Goal: Task Accomplishment & Management: Complete application form

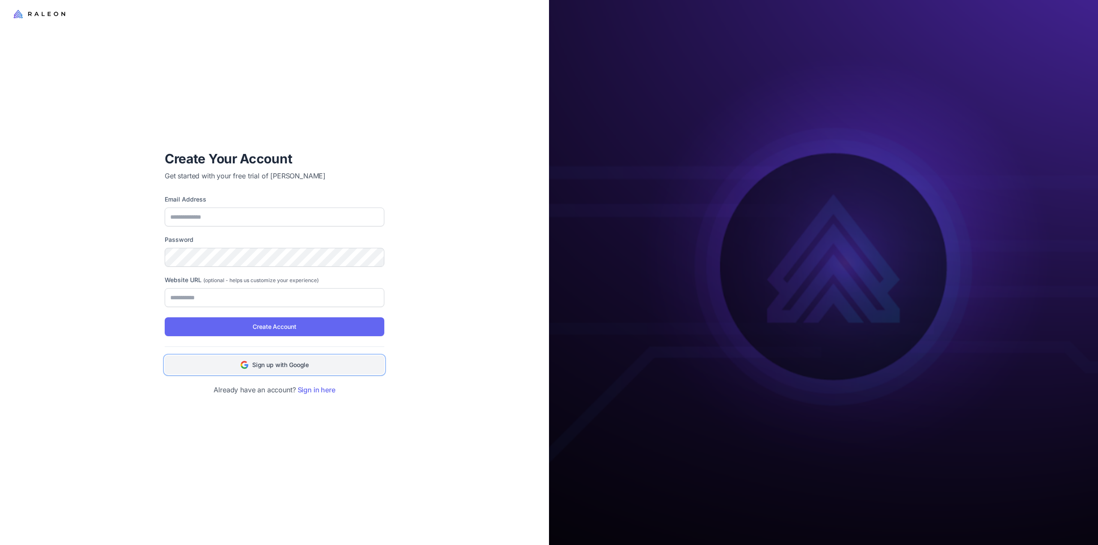
click at [265, 374] on button "Sign up with Google" at bounding box center [275, 365] width 220 height 19
click at [295, 369] on span "Sign up with Google" at bounding box center [280, 364] width 57 height 9
type input "**********"
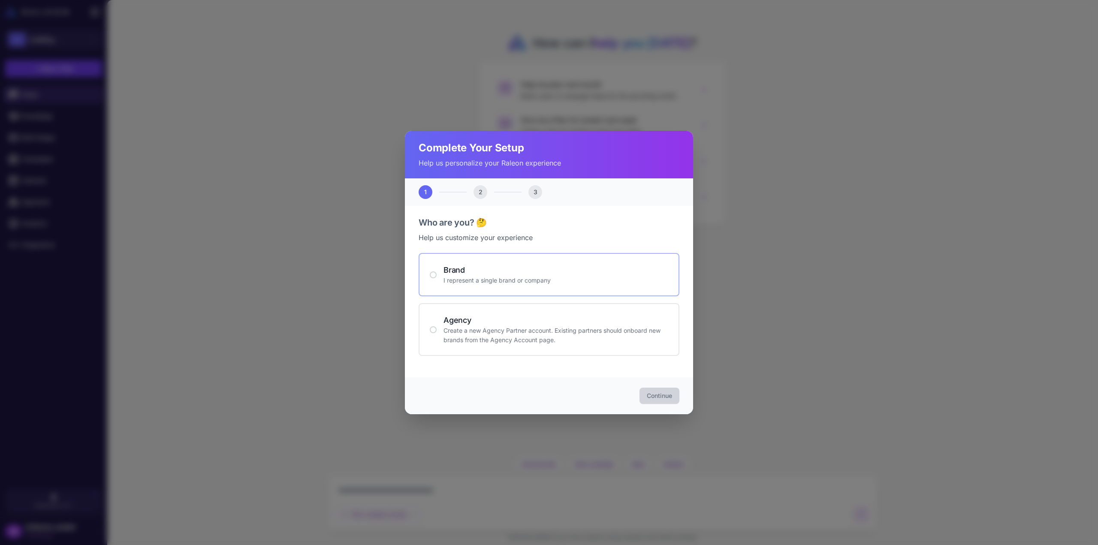
click at [463, 269] on h4 "Brand" at bounding box center [556, 270] width 225 height 12
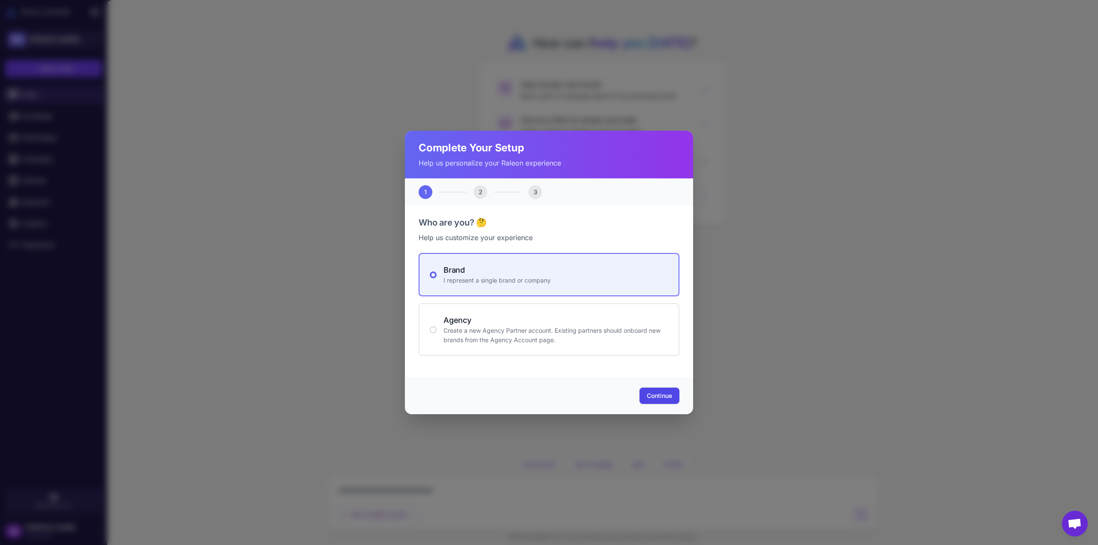
click at [654, 397] on span "Continue" at bounding box center [659, 396] width 25 height 9
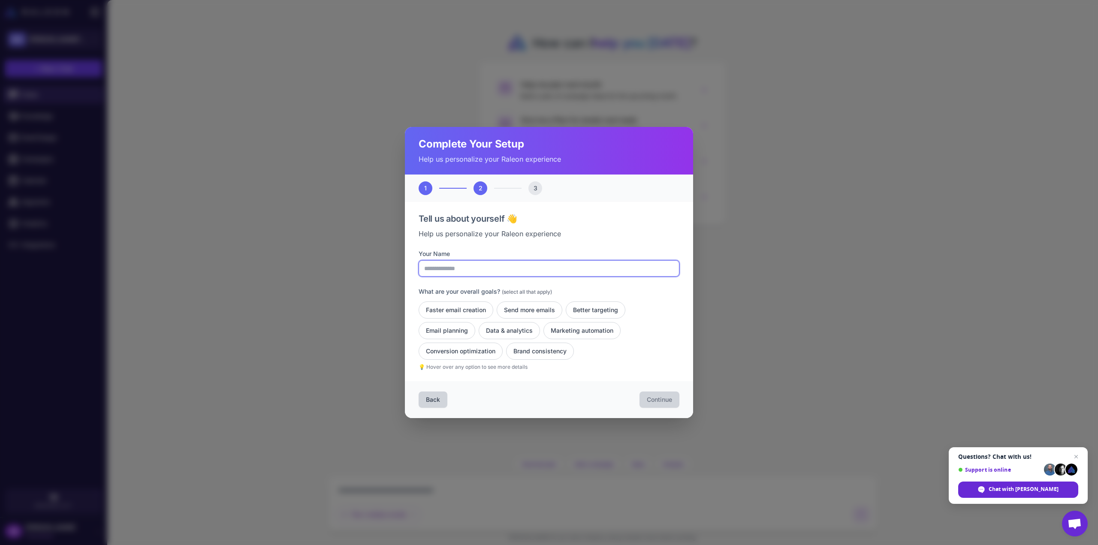
click at [485, 271] on input "Your Name" at bounding box center [549, 268] width 261 height 16
type input "**********"
click at [469, 308] on button "Faster email creation" at bounding box center [456, 310] width 75 height 17
click at [534, 312] on button "Send more emails" at bounding box center [530, 310] width 66 height 17
click at [611, 312] on button "Better targeting" at bounding box center [596, 310] width 60 height 17
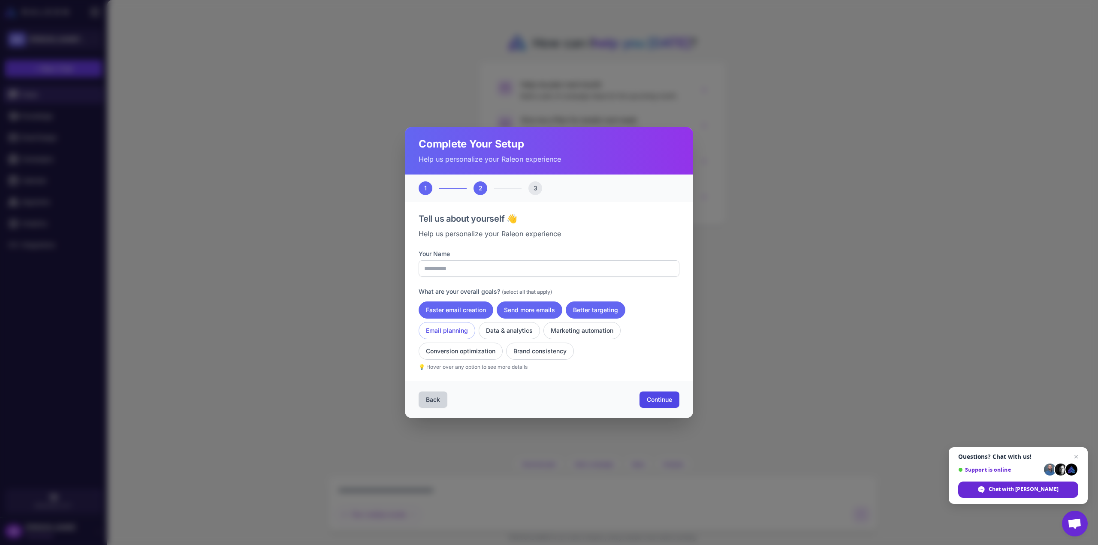
click at [451, 333] on button "Email planning" at bounding box center [447, 330] width 57 height 17
click at [525, 333] on button "Data & analytics" at bounding box center [509, 330] width 61 height 17
click at [584, 332] on button "Marketing automation" at bounding box center [582, 330] width 77 height 17
click at [465, 353] on button "Conversion optimization" at bounding box center [461, 351] width 84 height 17
click at [539, 351] on button "Brand consistency" at bounding box center [540, 351] width 68 height 17
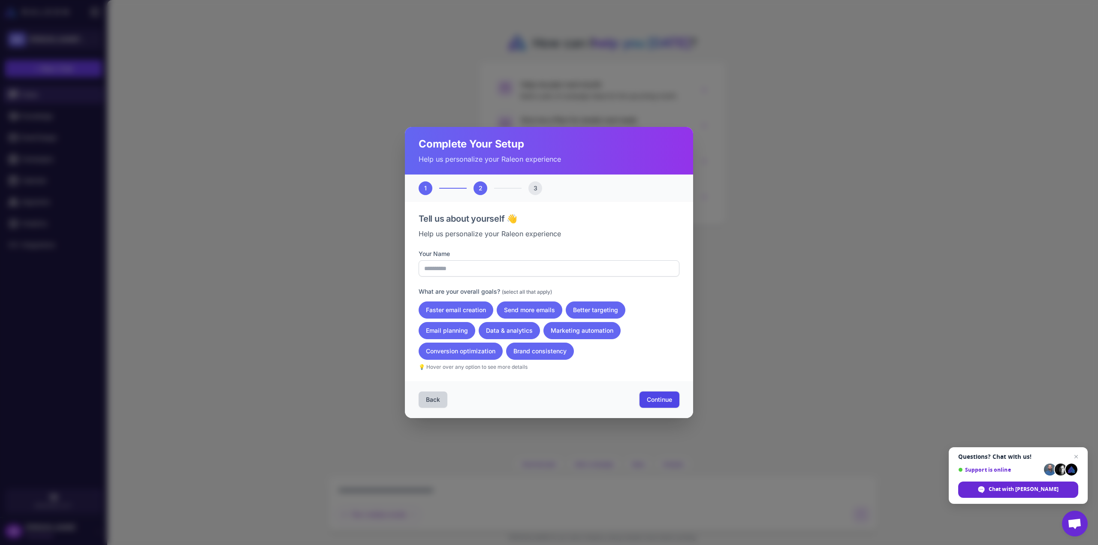
click at [660, 403] on span "Continue" at bounding box center [659, 400] width 25 height 9
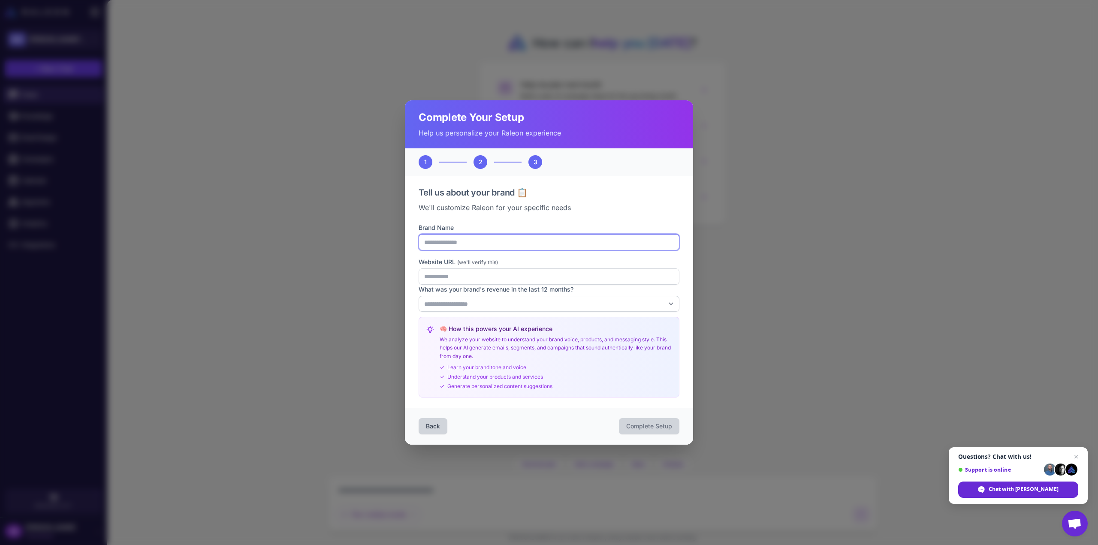
click at [483, 236] on input "Brand Name" at bounding box center [549, 242] width 261 height 16
type input "*********"
click at [454, 280] on input "Website URL (we'll verify this)" at bounding box center [549, 277] width 261 height 16
type input "*"
type input "**********"
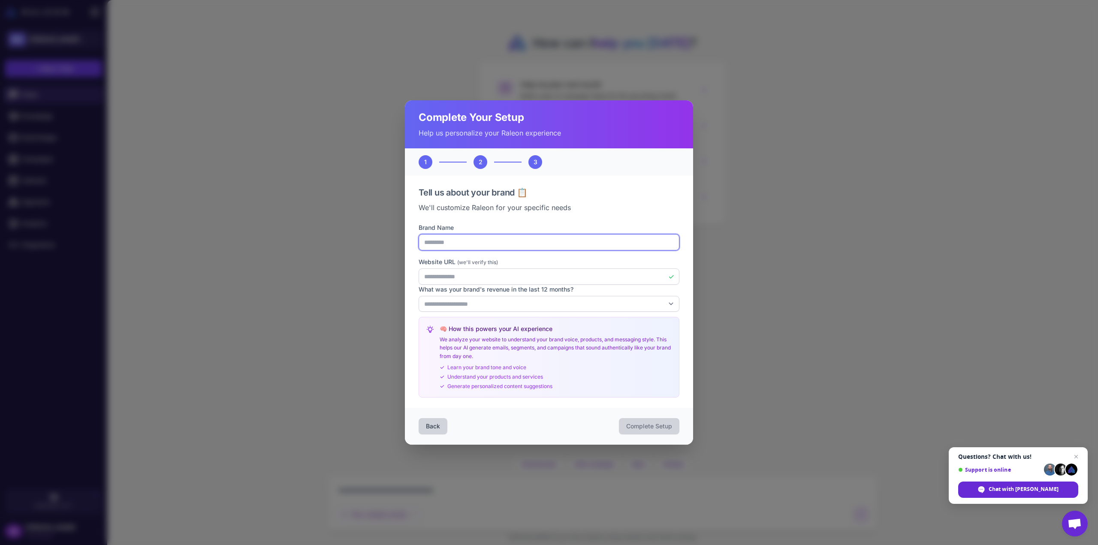
click at [486, 239] on input "*********" at bounding box center [549, 242] width 261 height 16
type input "**********"
click at [473, 301] on select "**********" at bounding box center [549, 304] width 261 height 16
select select "*******"
click at [419, 296] on select "**********" at bounding box center [549, 304] width 261 height 16
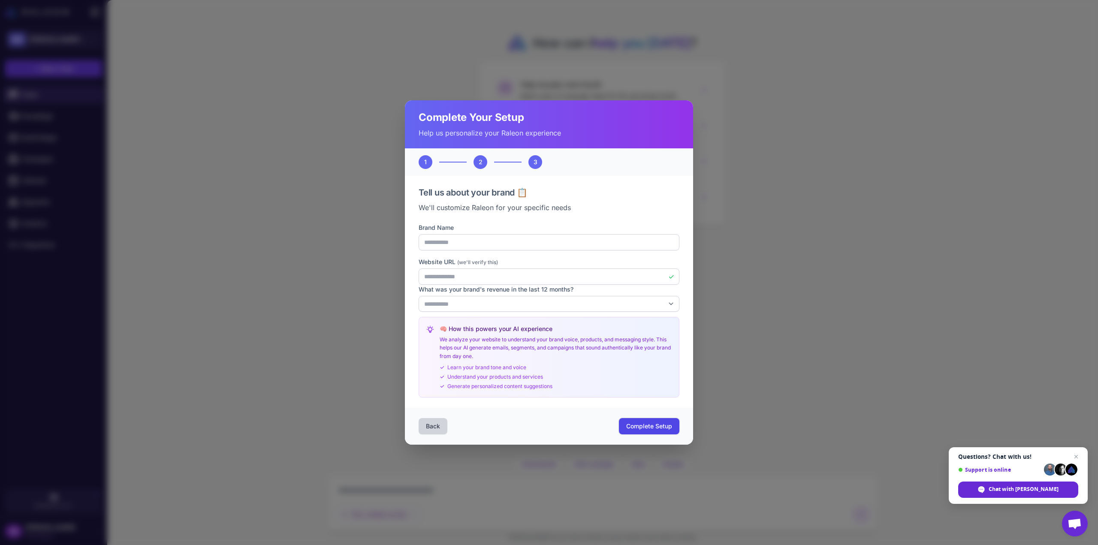
click at [641, 429] on span "Complete Setup" at bounding box center [649, 426] width 46 height 9
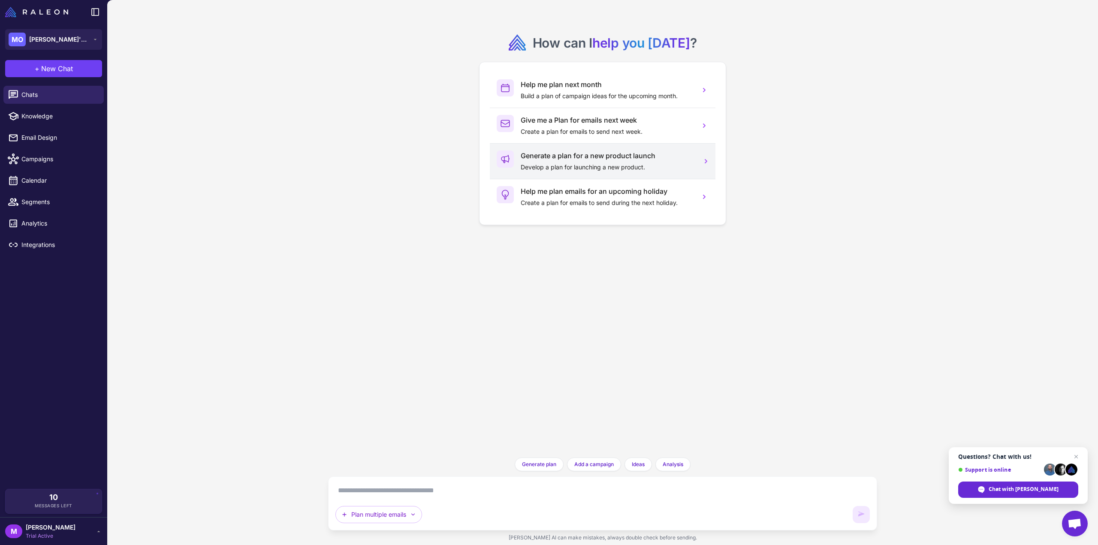
click at [593, 161] on div "Generate a plan for a new product launch Develop a plan for launching a new pro…" at bounding box center [607, 161] width 172 height 21
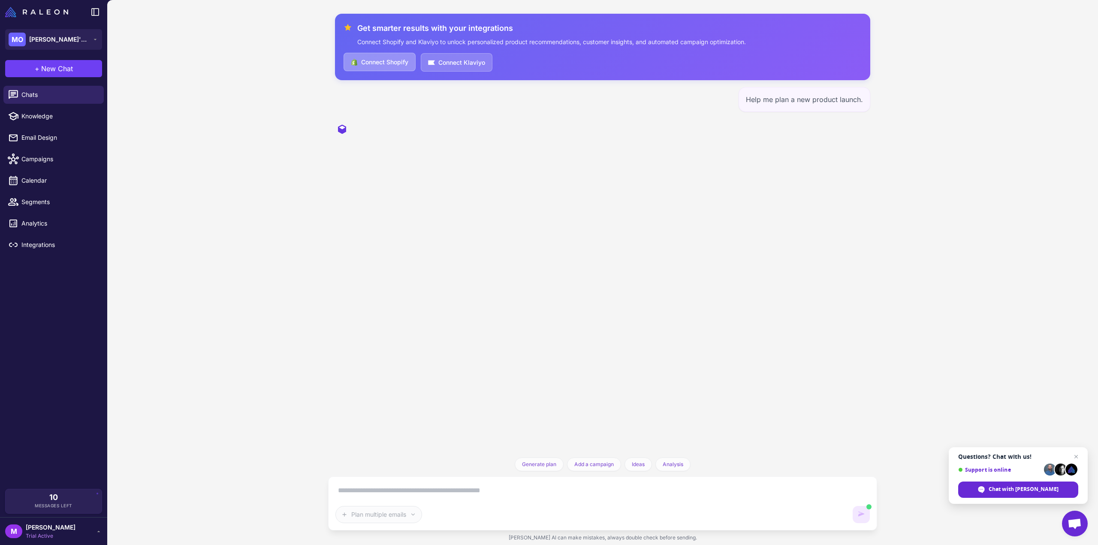
click at [380, 57] on button "Connect Shopify" at bounding box center [380, 62] width 72 height 18
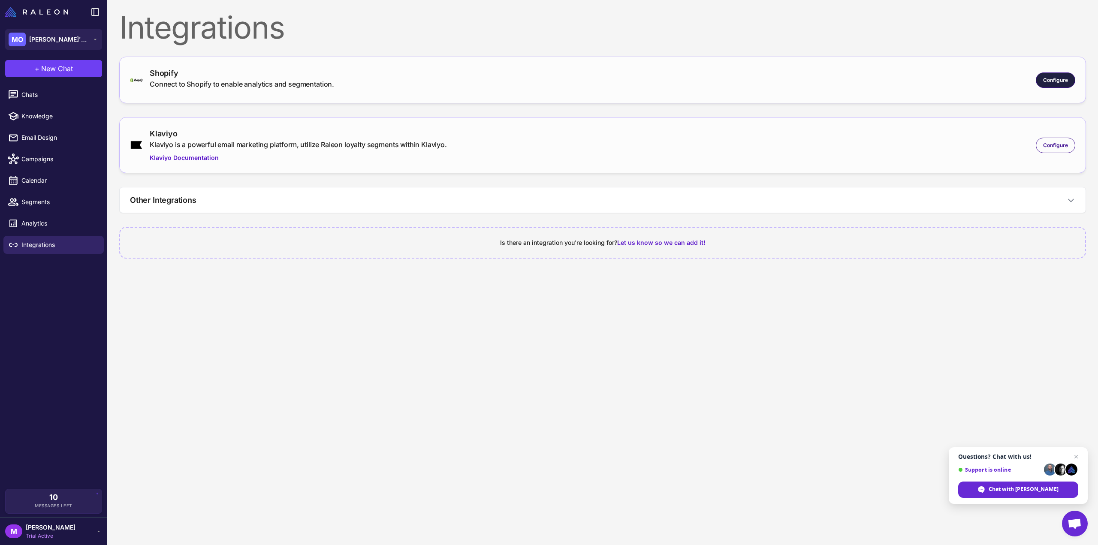
click at [1061, 79] on span "Configure" at bounding box center [1055, 80] width 25 height 8
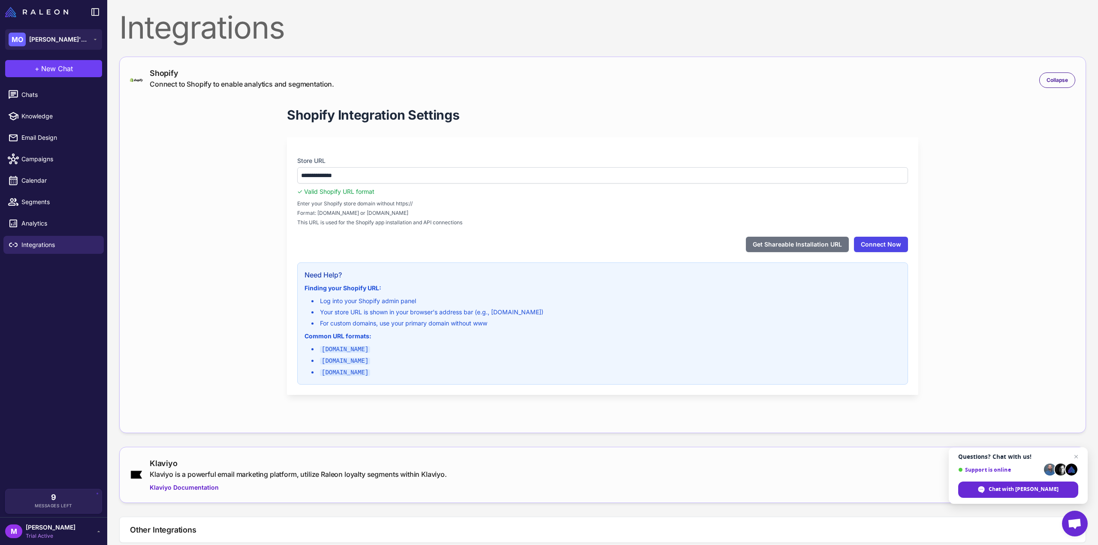
click at [892, 242] on button "Connect Now" at bounding box center [881, 244] width 54 height 15
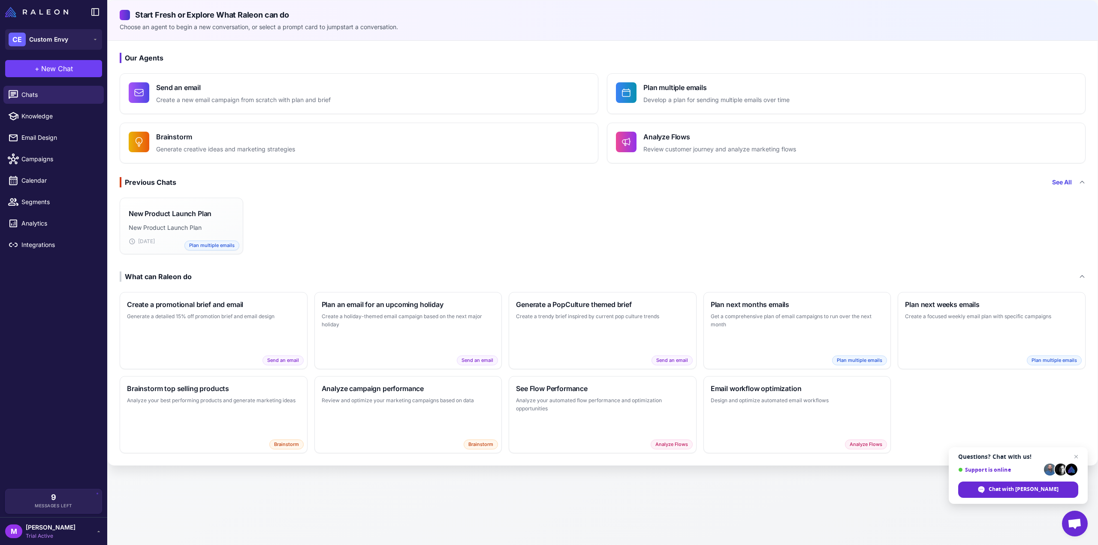
click div "New Product Launch Plan New Product Launch Plan Sep 4 Plan multiple emails"
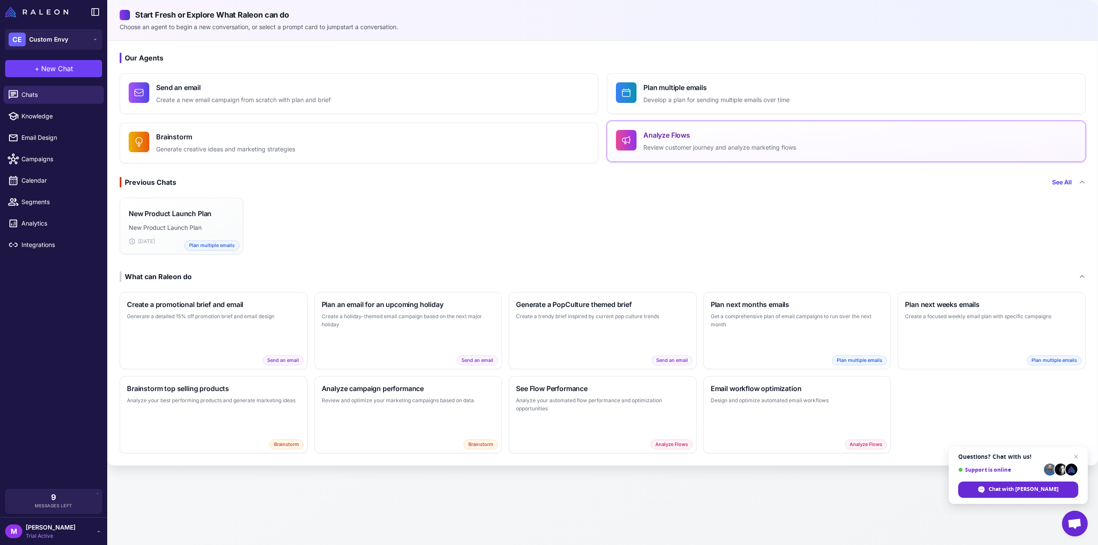
click button "Analyze Flows Review customer journey and analyze marketing flows"
click div "New Product Launch Plan New Product Launch Plan Sep 4 Plan multiple emails"
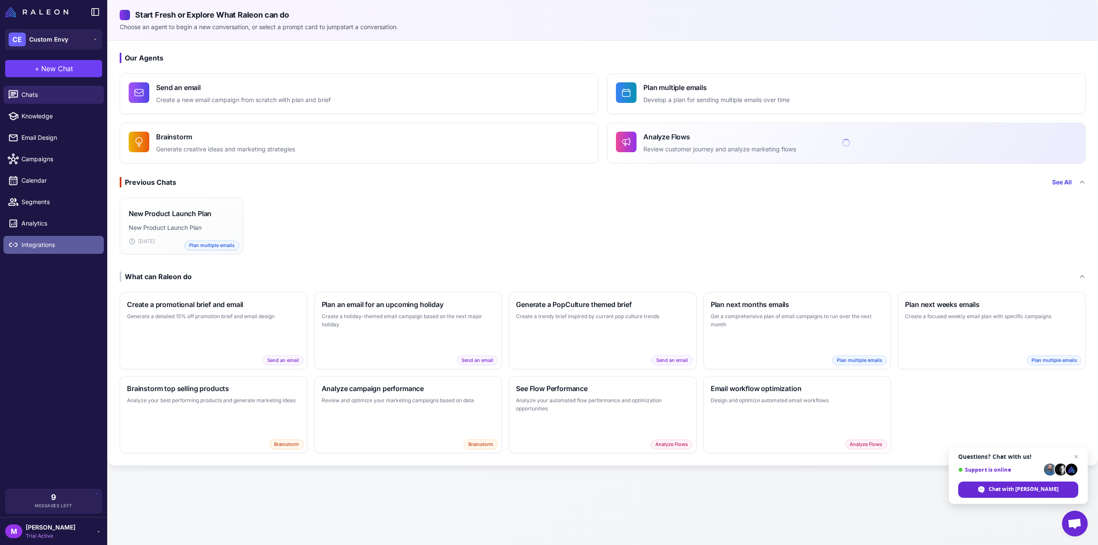
click span "Integrations"
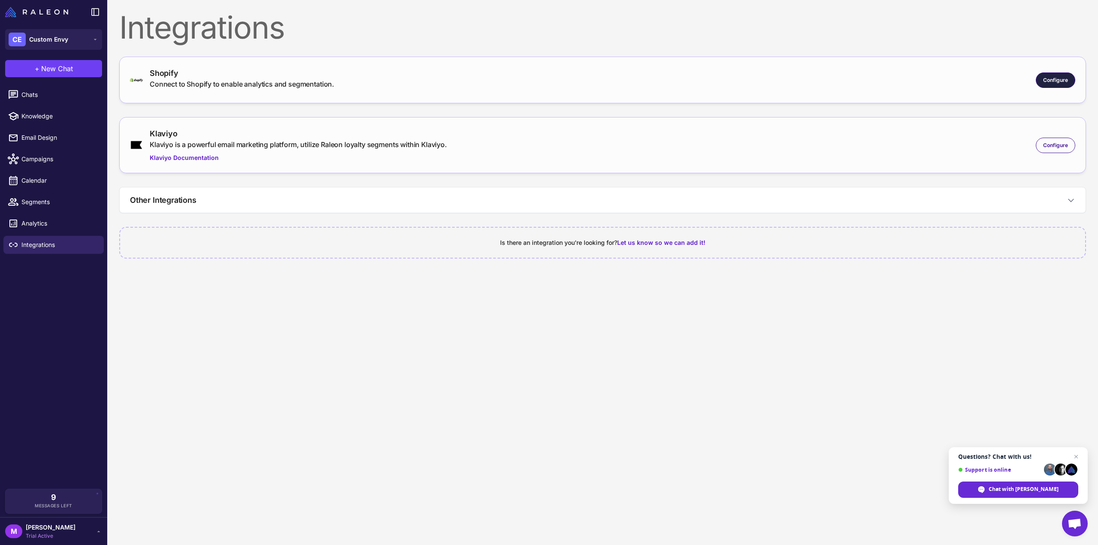
click span "Configure"
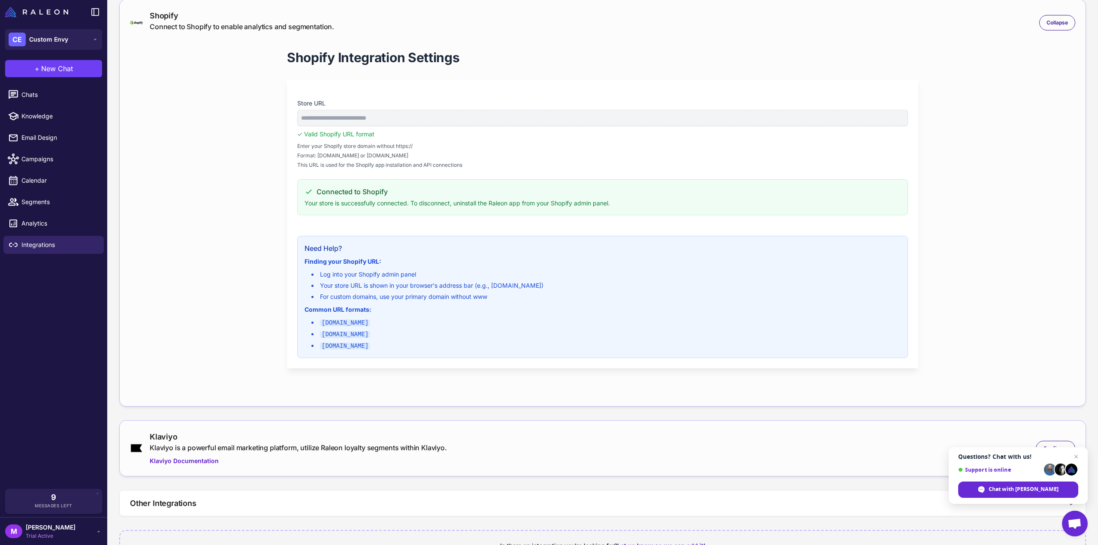
scroll to position [88, 0]
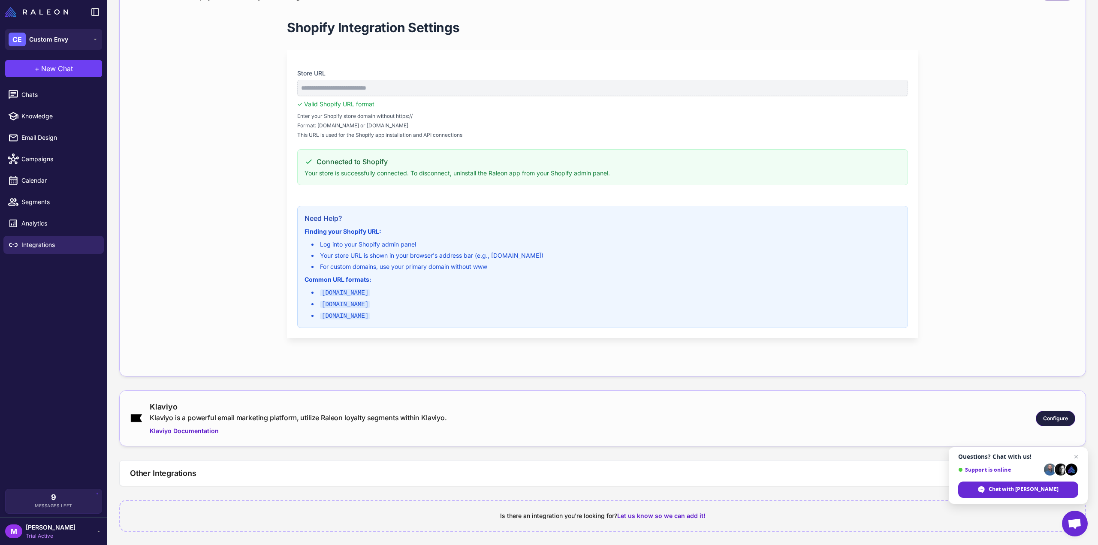
click div "Configure"
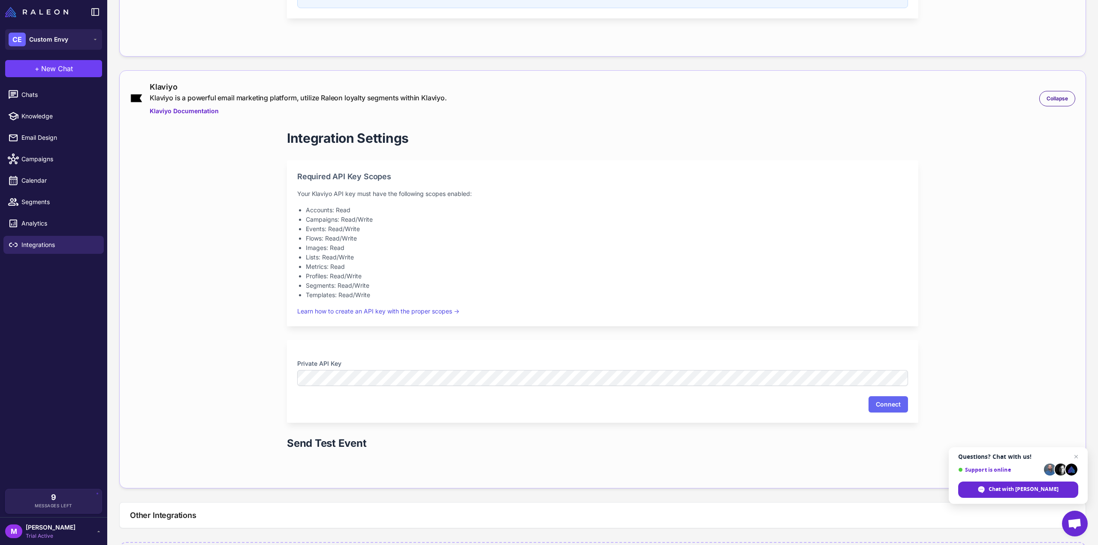
scroll to position [449, 0]
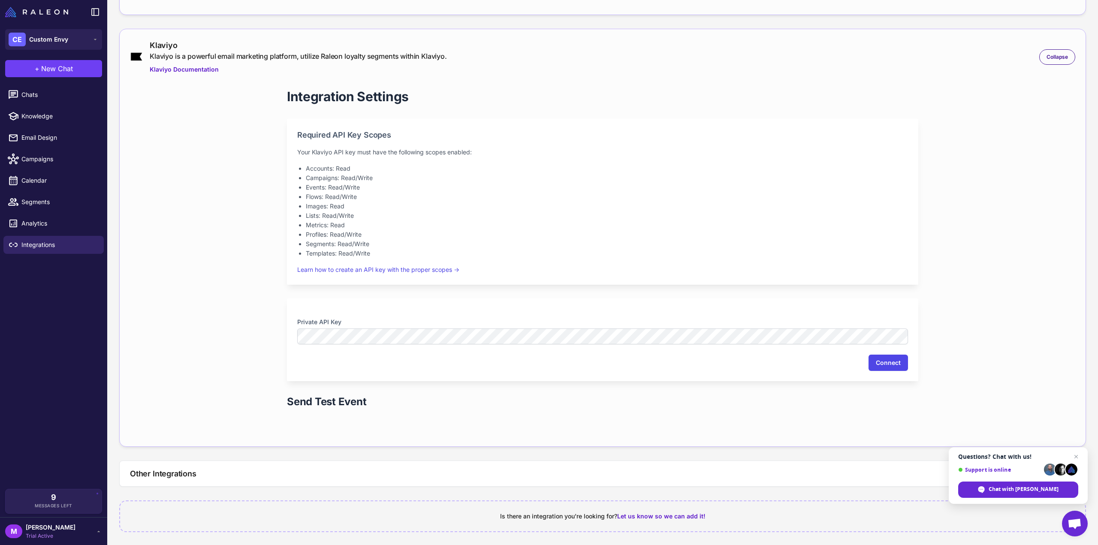
click button "Connect"
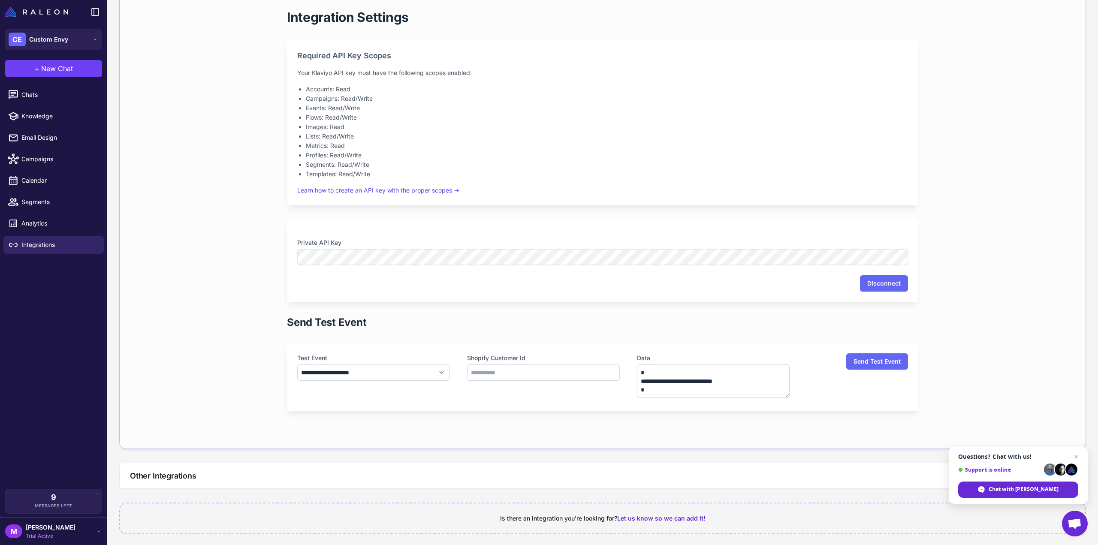
scroll to position [531, 0]
click button "Other Integrations"
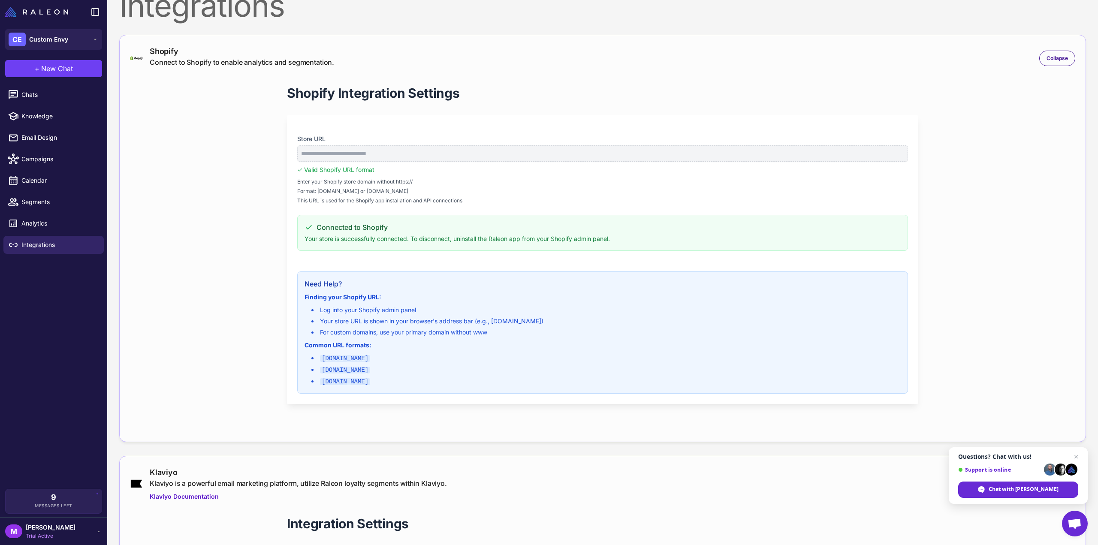
scroll to position [0, 0]
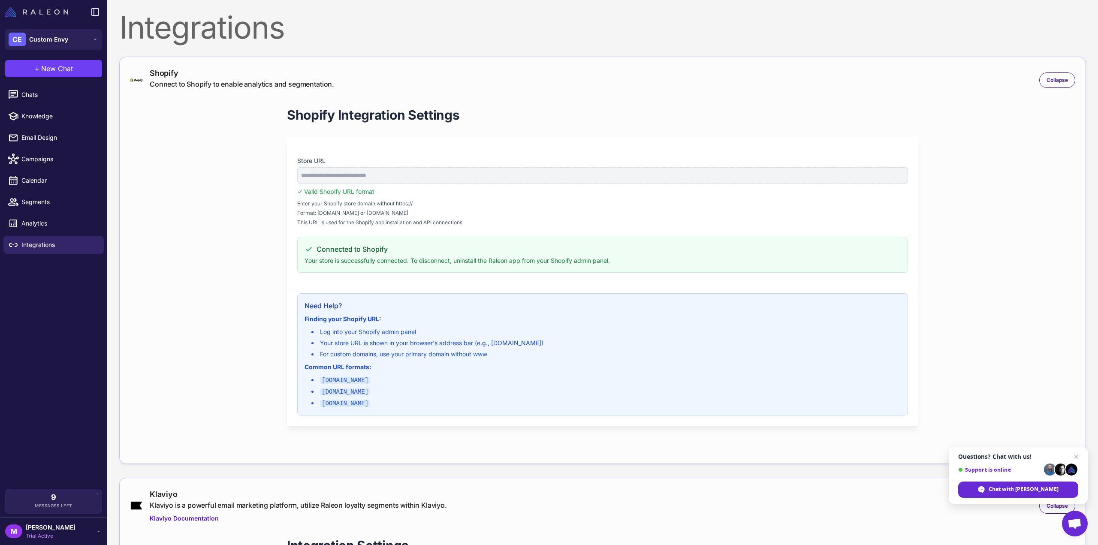
click img
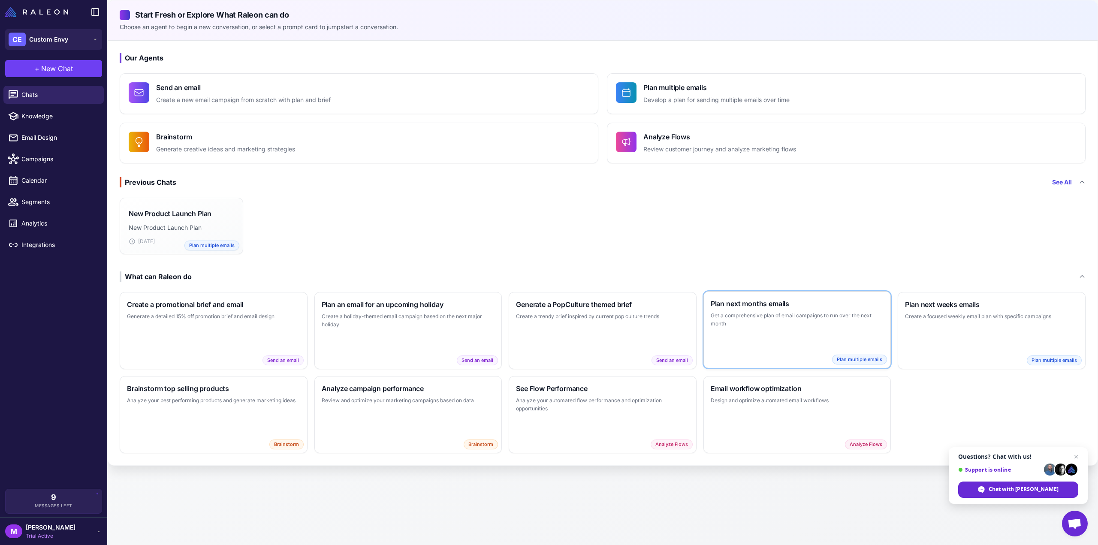
click div "Plan next months emails Get a comprehensive plan of email campaigns to run over…"
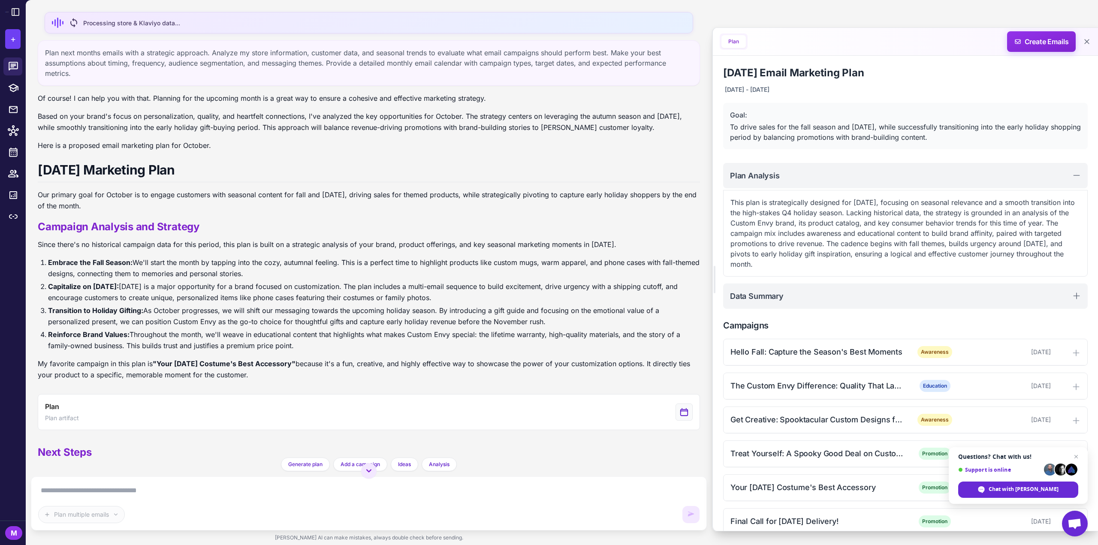
scroll to position [48, 0]
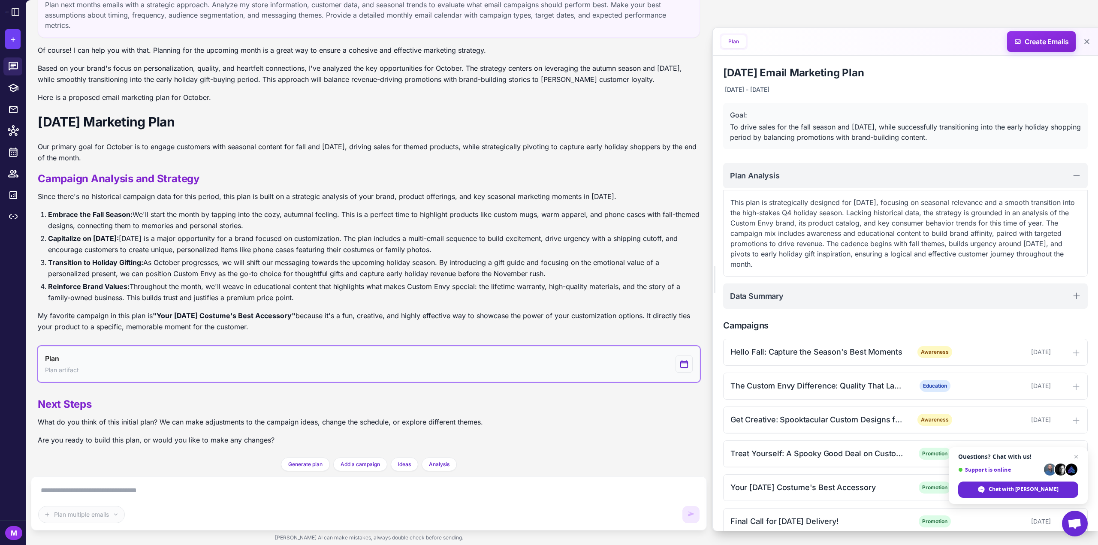
click at [387, 369] on button "Plan Plan artifact" at bounding box center [369, 364] width 662 height 36
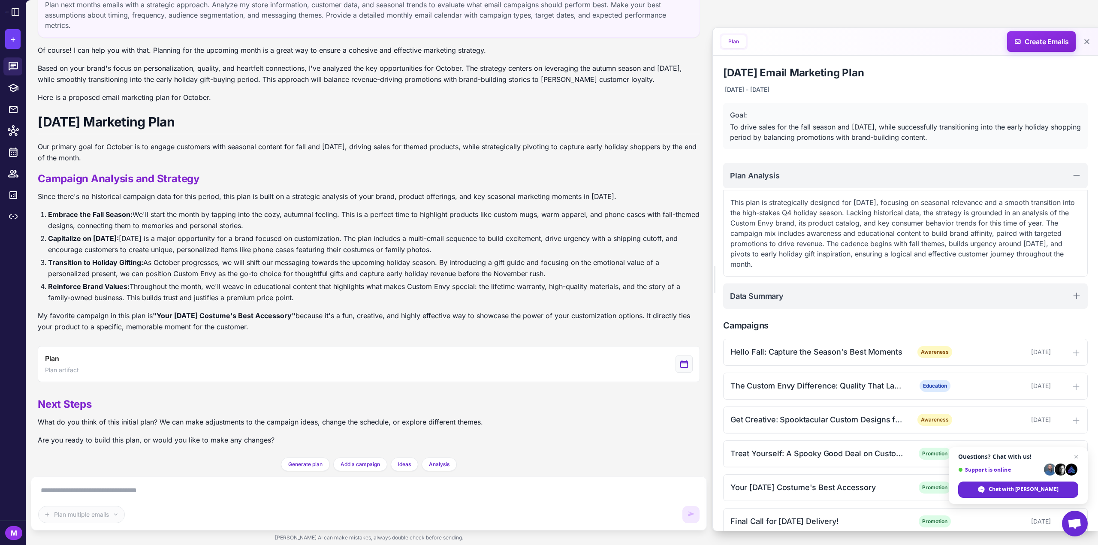
click at [112, 502] on div "Plan multiple emails" at bounding box center [369, 503] width 662 height 39
click at [117, 498] on div "Plan multiple emails" at bounding box center [369, 503] width 662 height 39
click at [174, 493] on textarea at bounding box center [369, 491] width 662 height 14
click at [175, 493] on textarea at bounding box center [369, 491] width 662 height 14
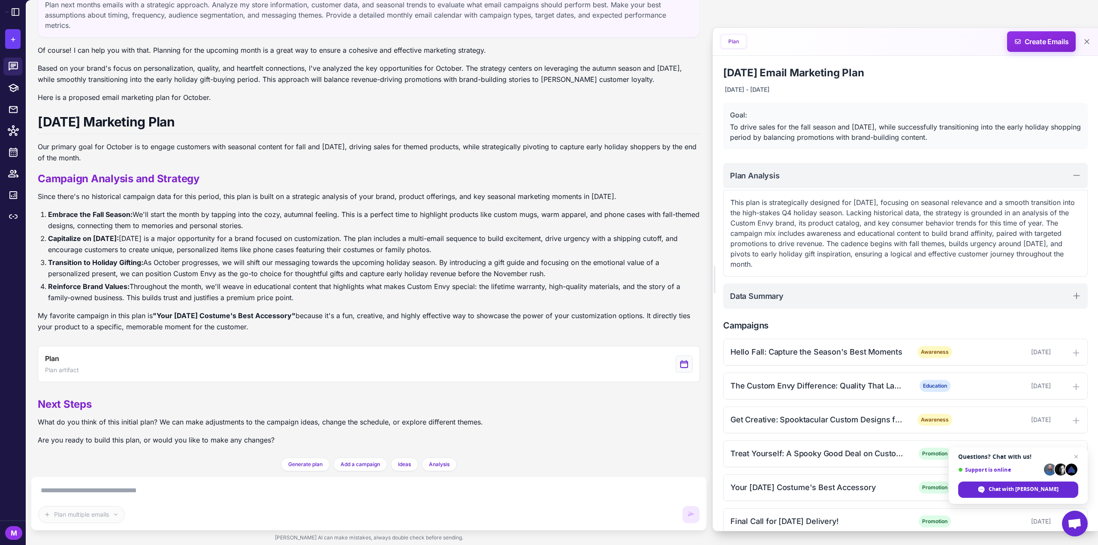
click at [175, 493] on textarea at bounding box center [369, 491] width 662 height 14
click at [176, 493] on textarea at bounding box center [369, 491] width 662 height 14
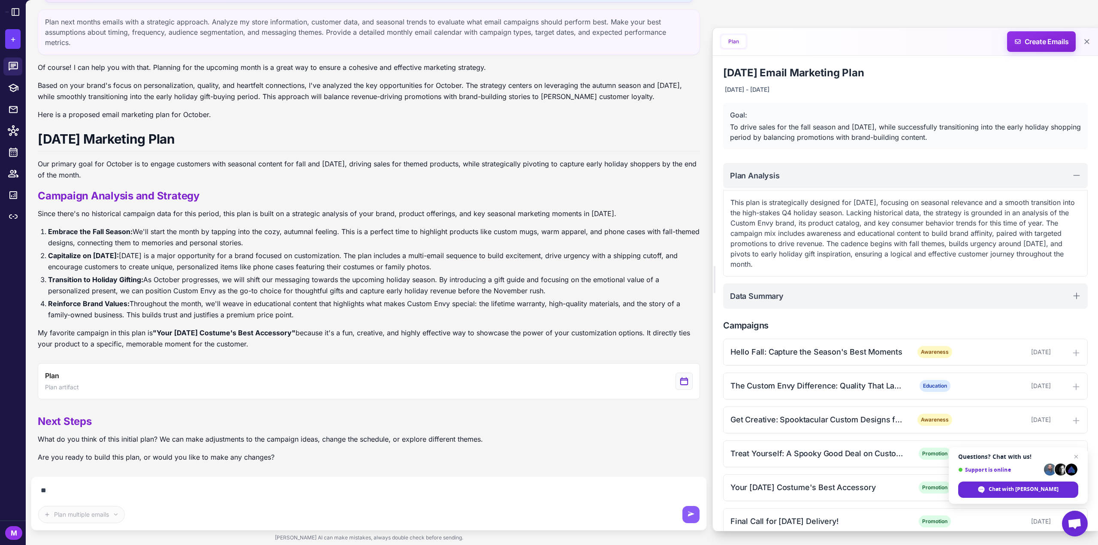
scroll to position [29, 0]
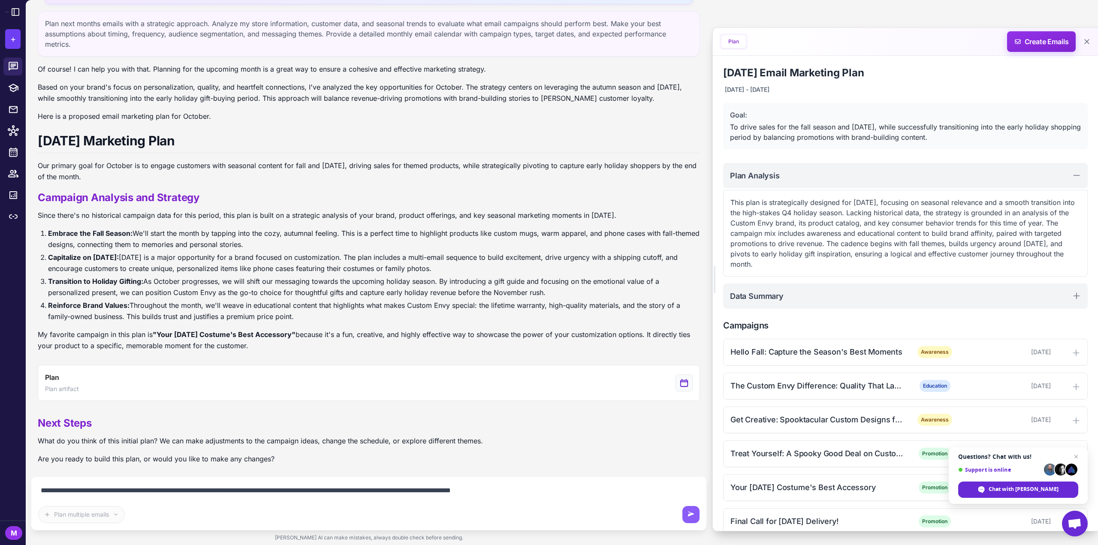
type textarea "**********"
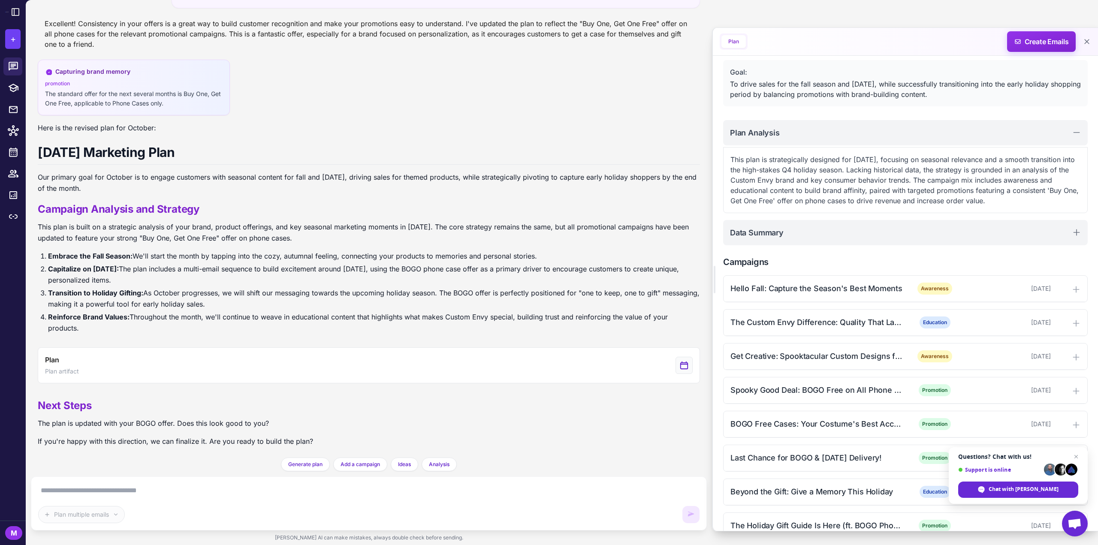
scroll to position [57, 0]
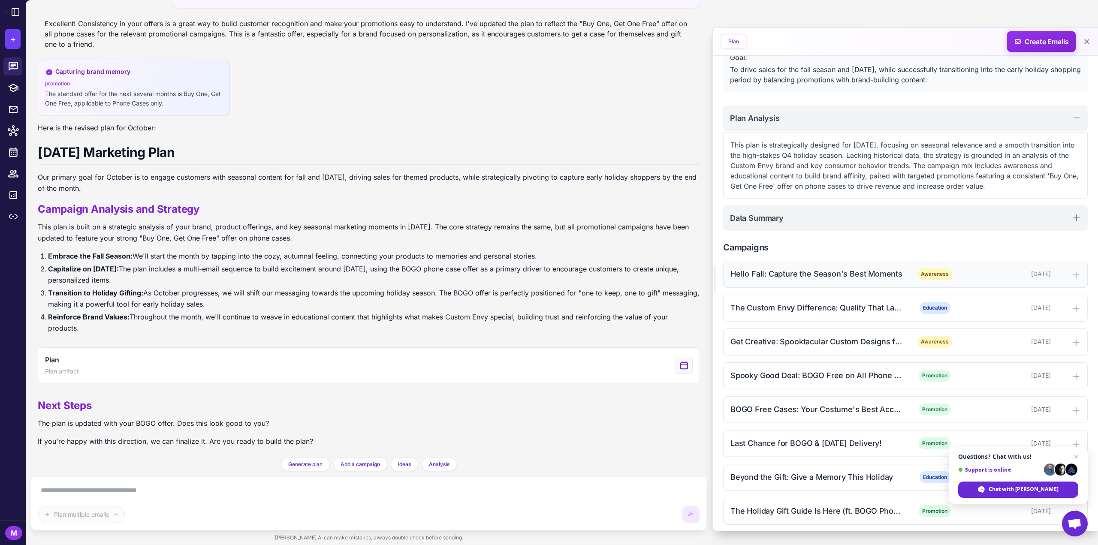
click at [813, 276] on div "Hello Fall: Capture the Season's Best Moments" at bounding box center [817, 274] width 173 height 12
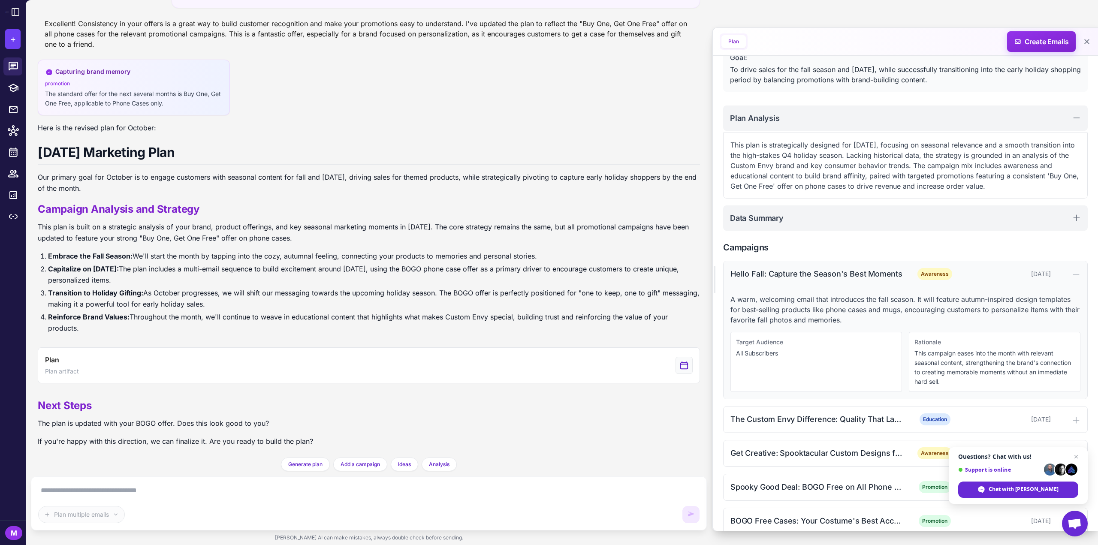
click at [814, 274] on div "Hello Fall: Capture the Season's Best Moments" at bounding box center [817, 274] width 173 height 12
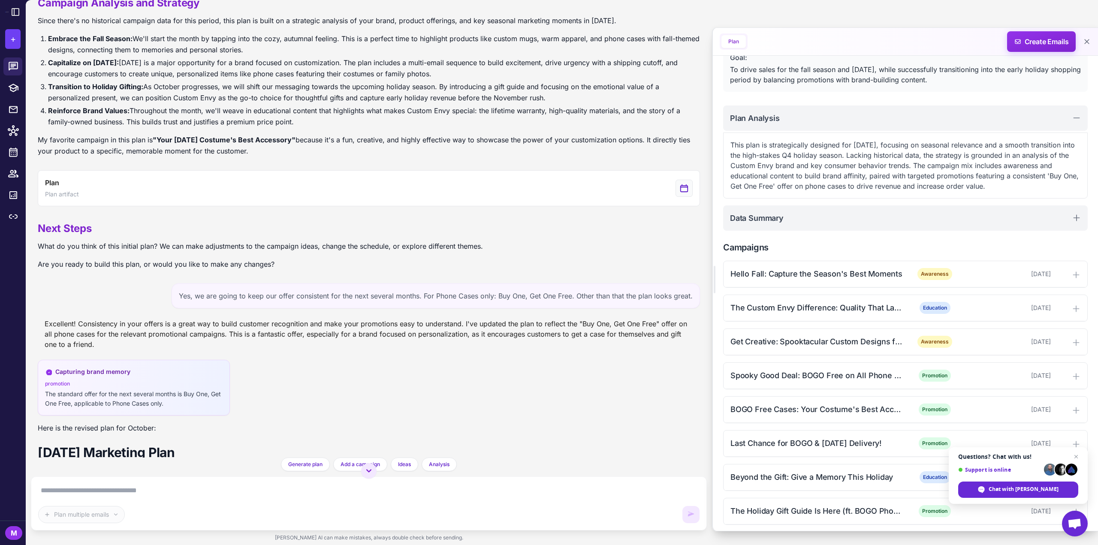
scroll to position [0, 0]
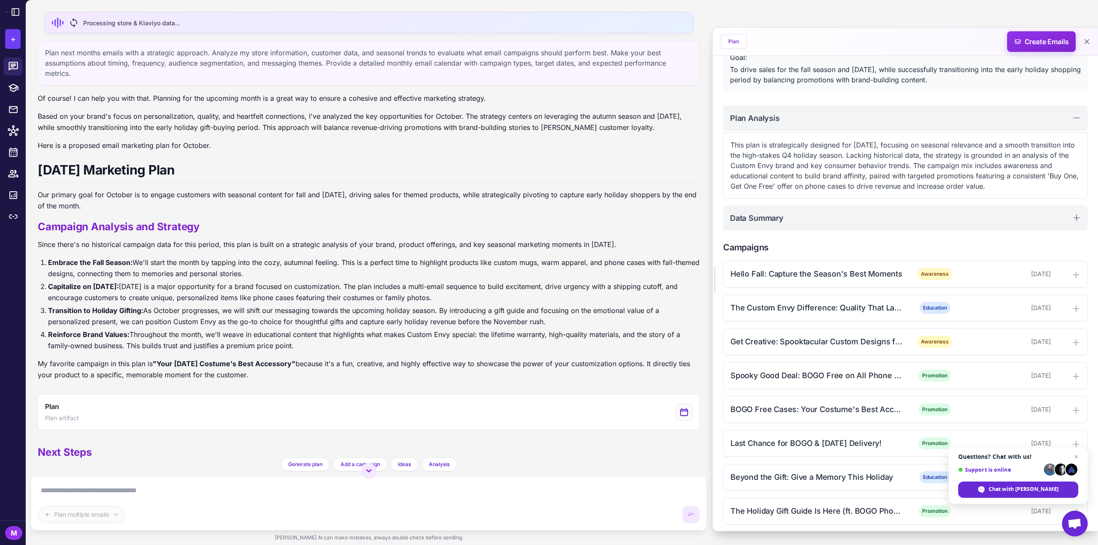
click at [86, 21] on span "Processing store & Klaviyo data..." at bounding box center [131, 22] width 97 height 9
click at [11, 10] on icon at bounding box center [15, 12] width 10 height 10
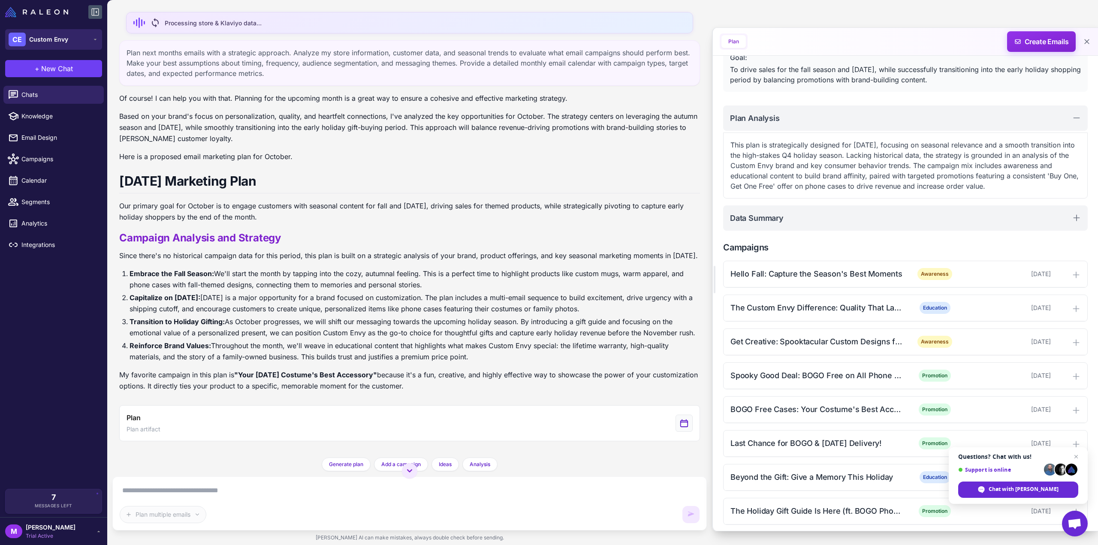
click at [32, 35] on span "Custom Envy" at bounding box center [48, 39] width 39 height 9
click at [32, 91] on span "Chats" at bounding box center [59, 94] width 76 height 9
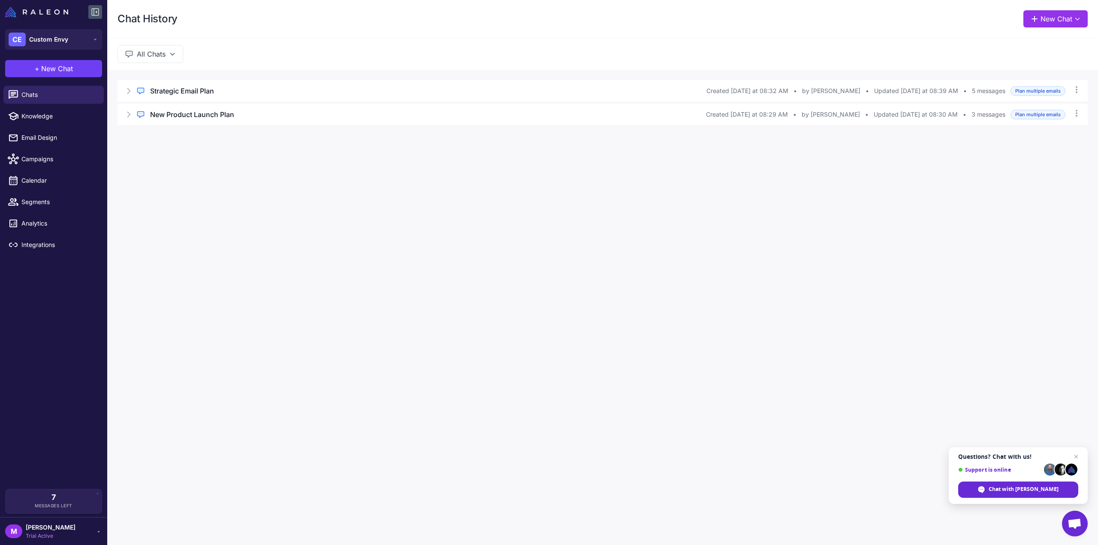
click at [220, 157] on div "Chat History New Chat All Chats Regular Chat Strategic Email Plan Created Today…" at bounding box center [602, 272] width 991 height 545
click at [33, 246] on span "Integrations" at bounding box center [59, 244] width 76 height 9
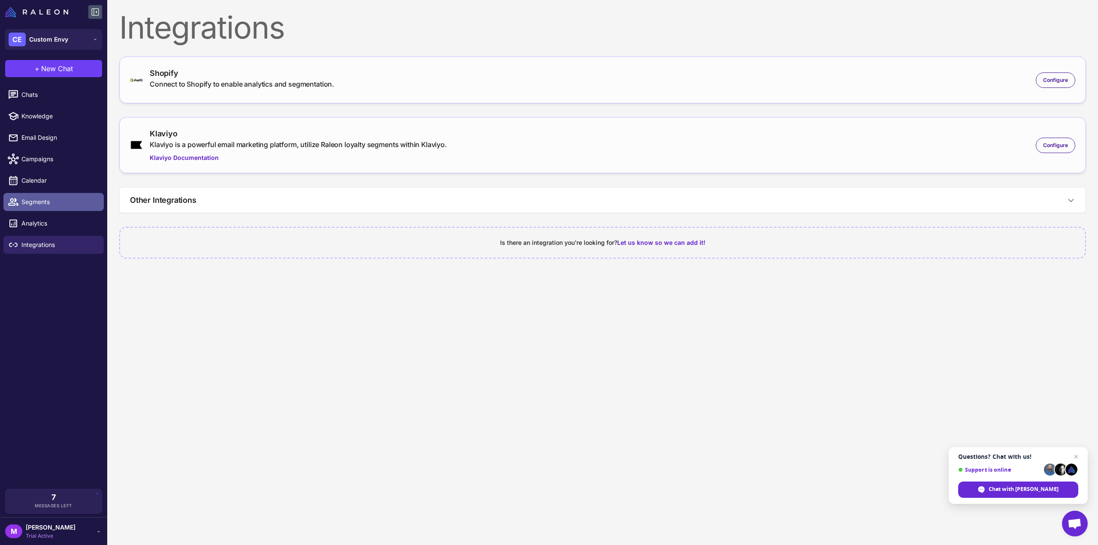
click at [46, 198] on span "Segments" at bounding box center [59, 201] width 76 height 9
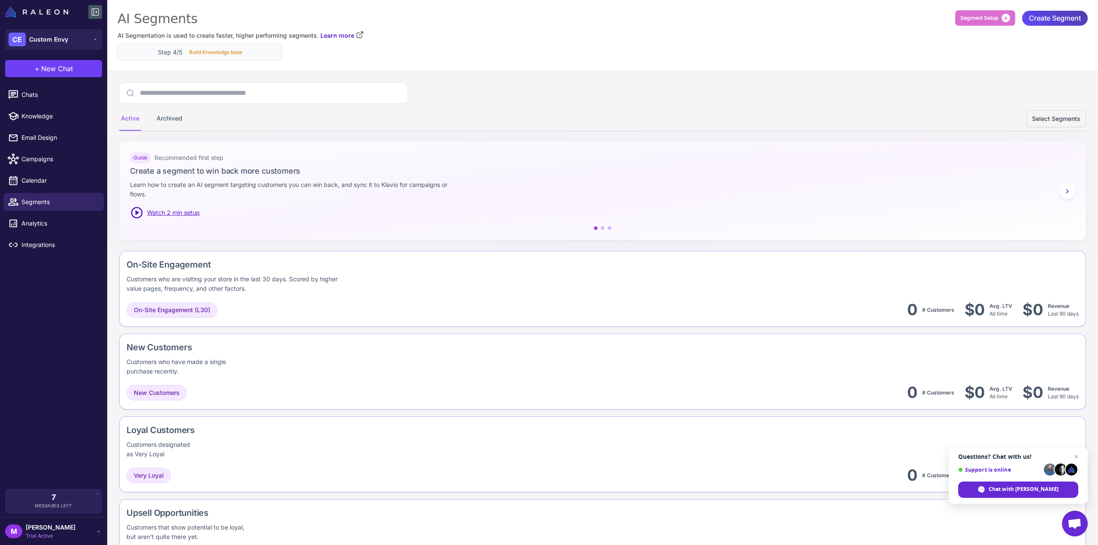
click at [221, 48] on p "Build Knowledge base" at bounding box center [215, 52] width 53 height 8
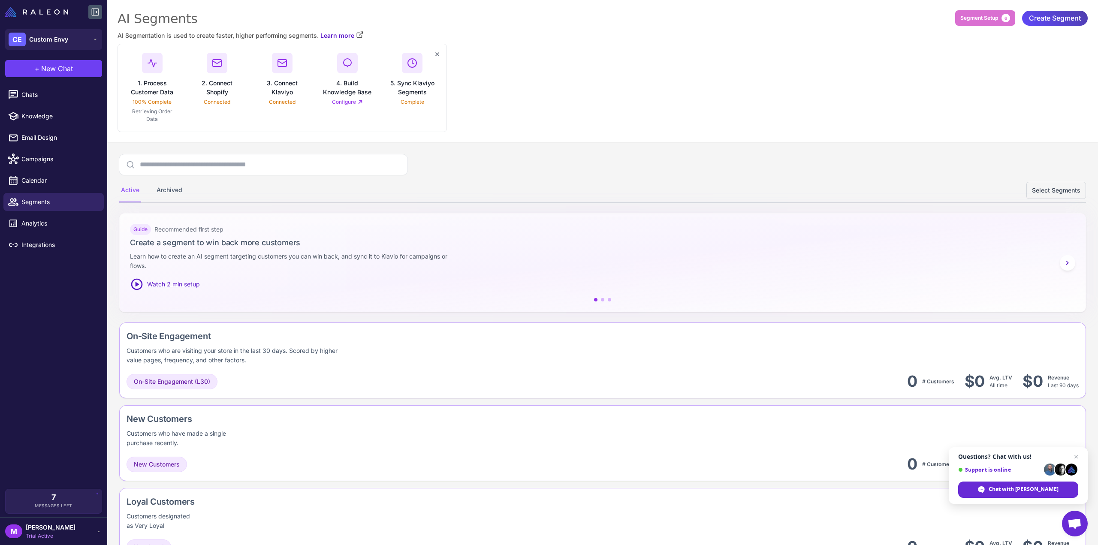
click at [342, 103] on link "Configure" at bounding box center [347, 102] width 31 height 8
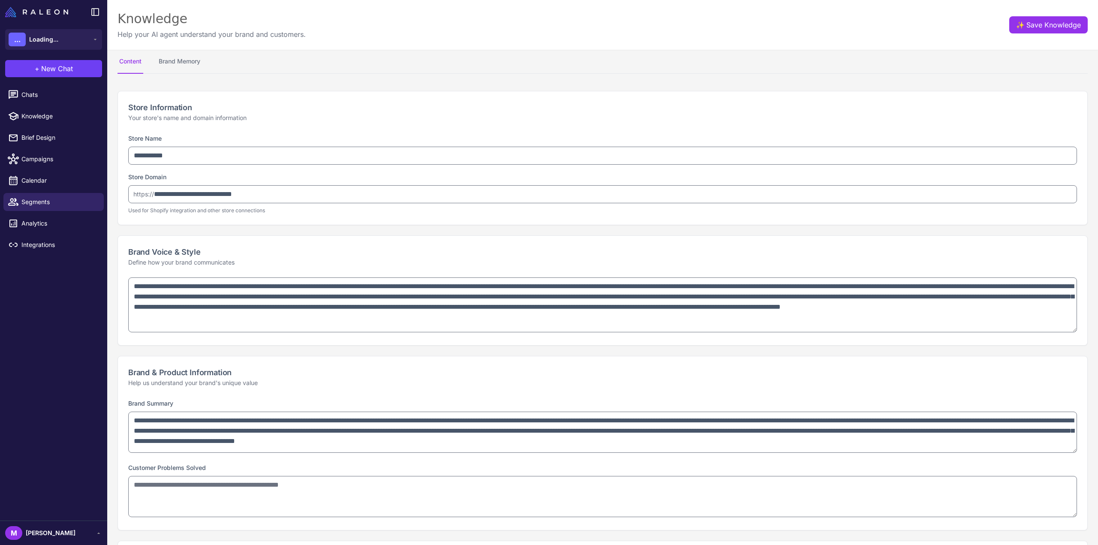
select select
type textarea "**********"
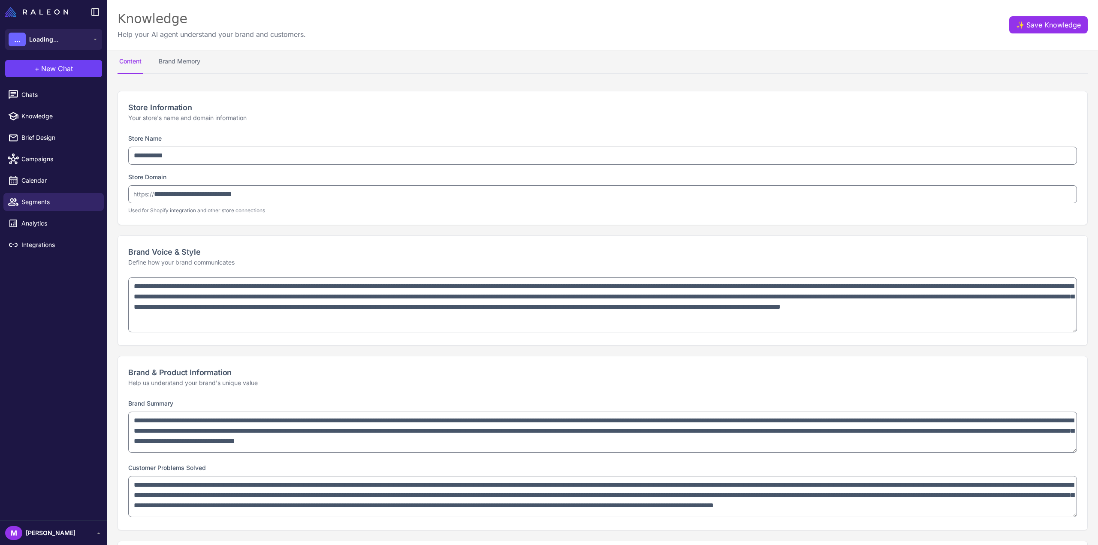
type textarea "**********"
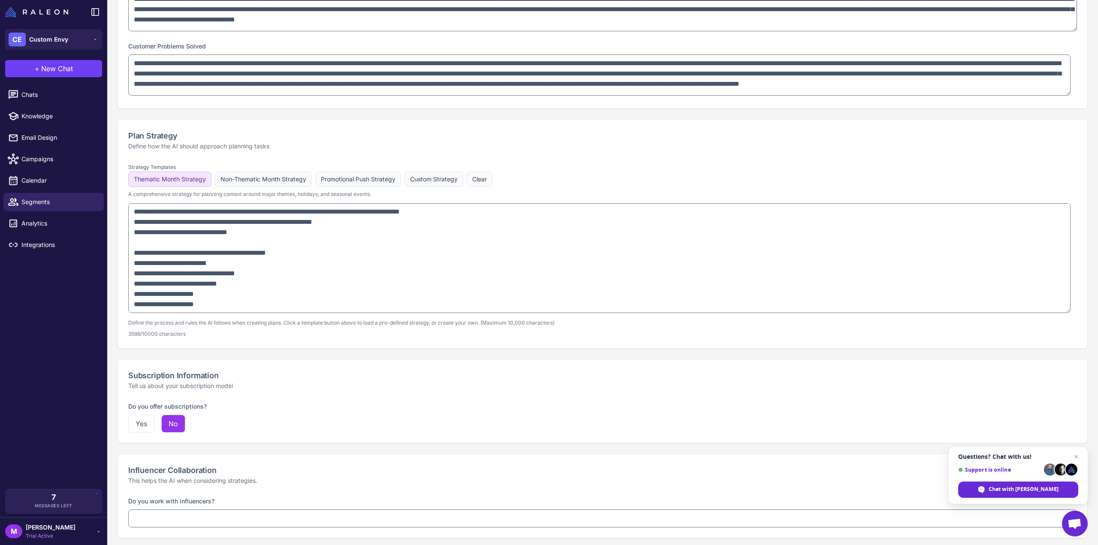
scroll to position [423, 0]
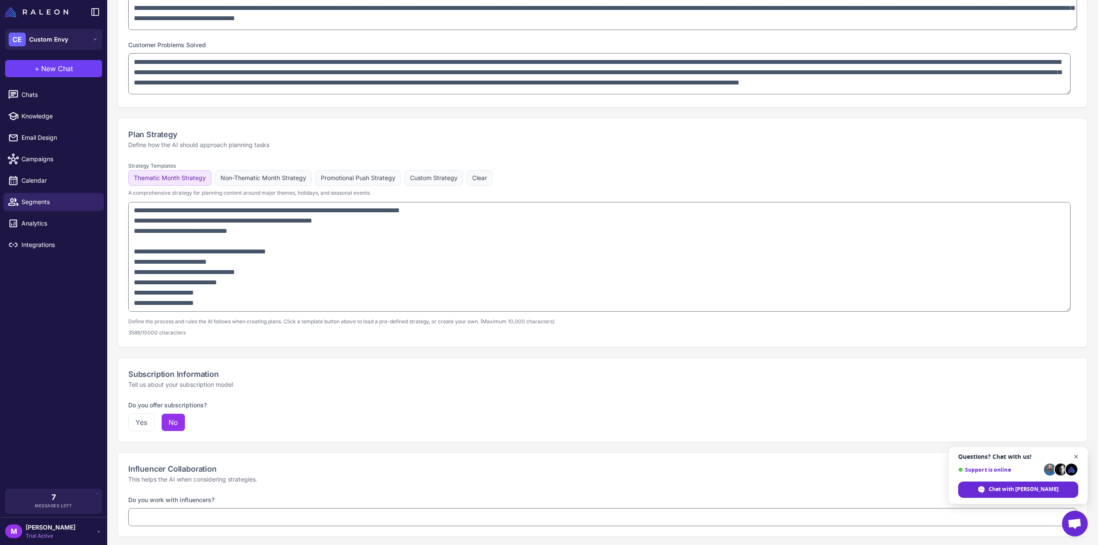
click at [1080, 458] on span "Open chat" at bounding box center [1076, 457] width 11 height 11
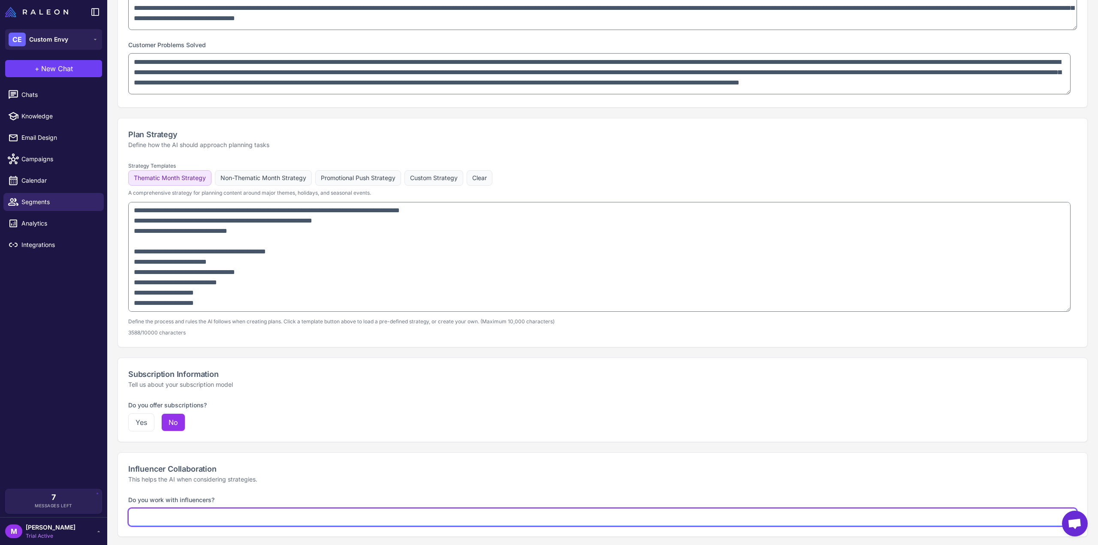
click at [566, 511] on select "**********" at bounding box center [602, 517] width 949 height 18
select select "*********"
click at [128, 508] on select "**********" at bounding box center [602, 517] width 949 height 18
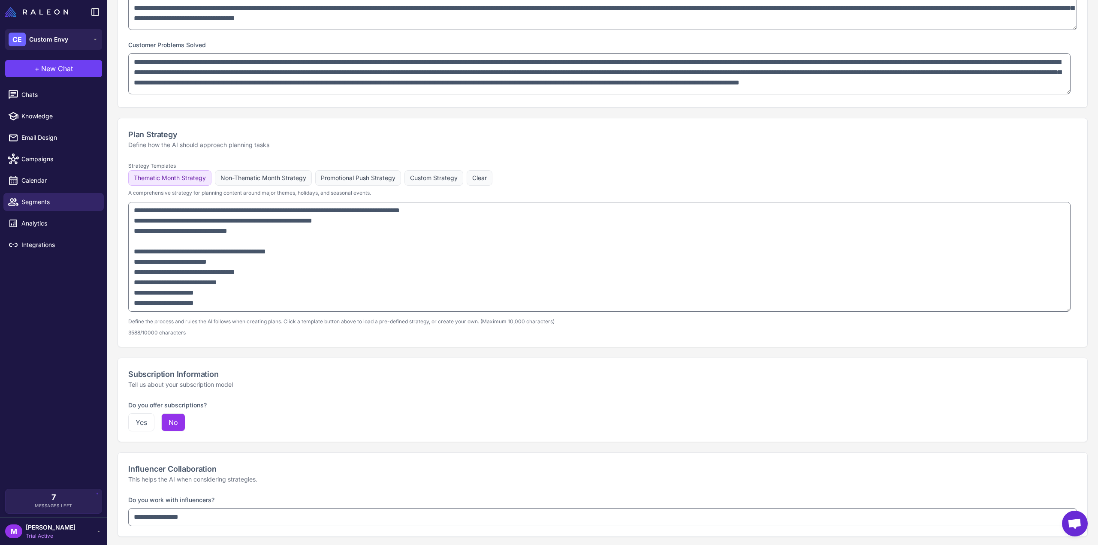
click at [500, 475] on p "This helps the AI when considering strategies." at bounding box center [602, 479] width 949 height 9
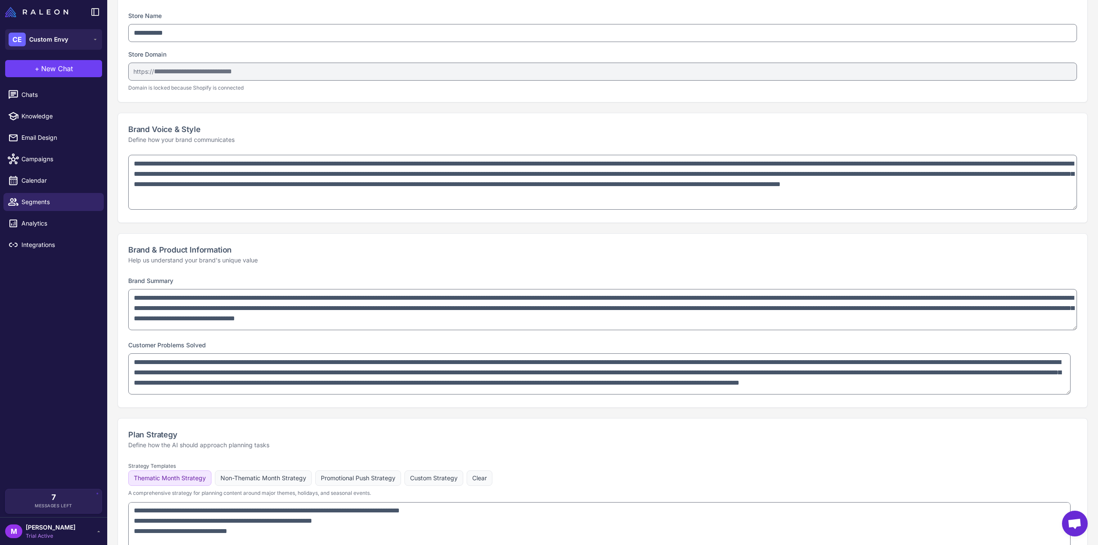
scroll to position [0, 0]
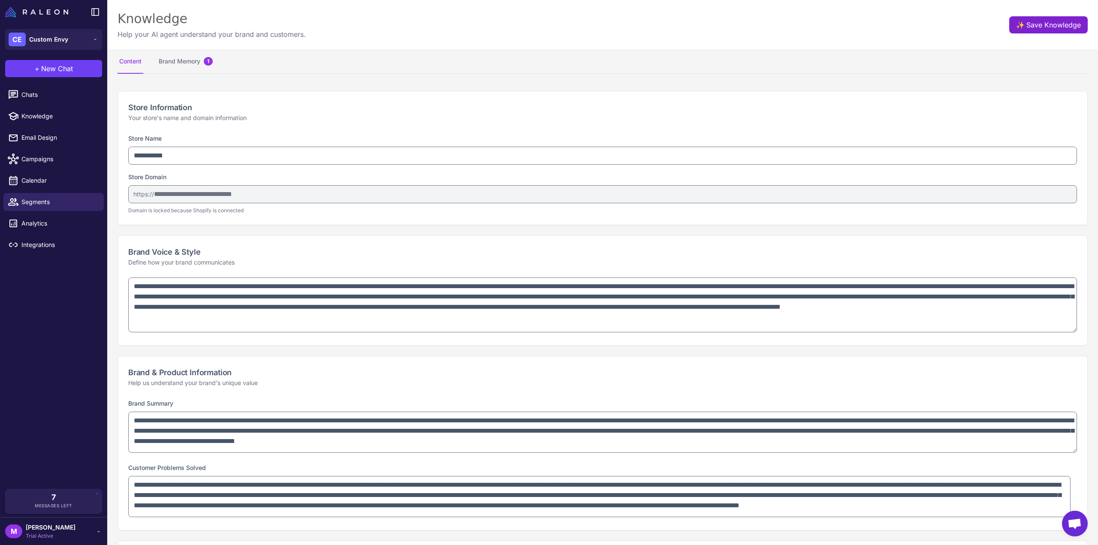
click at [1018, 25] on span "✨" at bounding box center [1019, 23] width 7 height 7
click at [194, 55] on button "Brand Memory 1" at bounding box center [185, 62] width 57 height 24
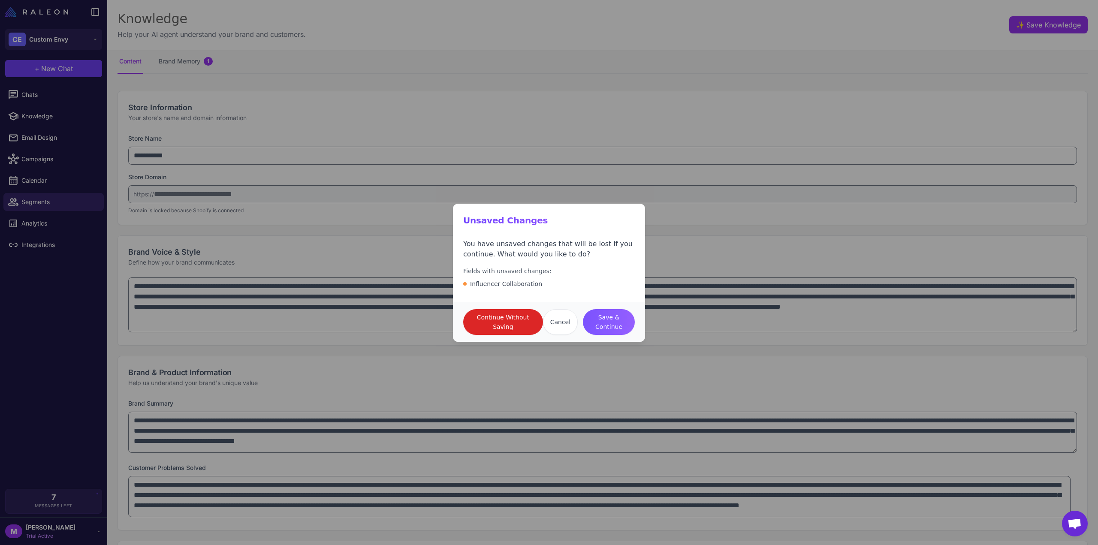
drag, startPoint x: 624, startPoint y: 329, endPoint x: 617, endPoint y: 328, distance: 7.0
click at [622, 329] on span "Save & Continue" at bounding box center [609, 322] width 38 height 19
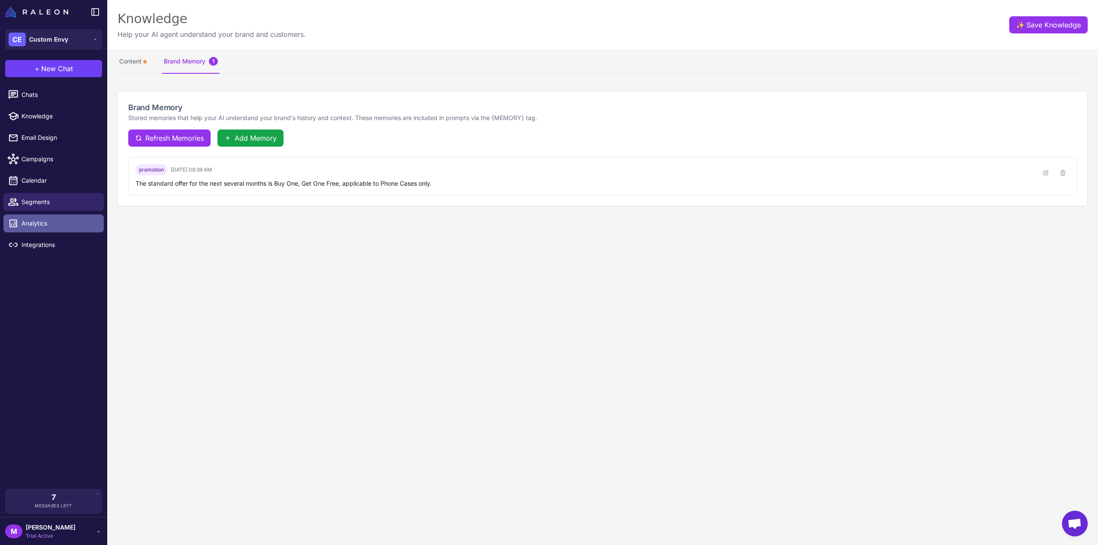
click at [56, 225] on span "Analytics" at bounding box center [59, 223] width 76 height 9
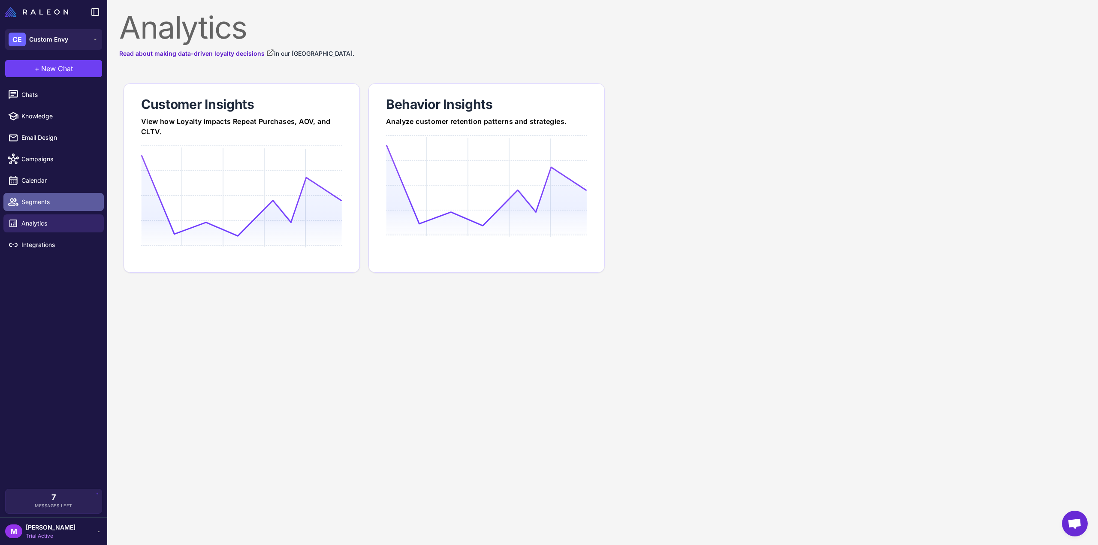
click at [53, 203] on span "Segments" at bounding box center [59, 201] width 76 height 9
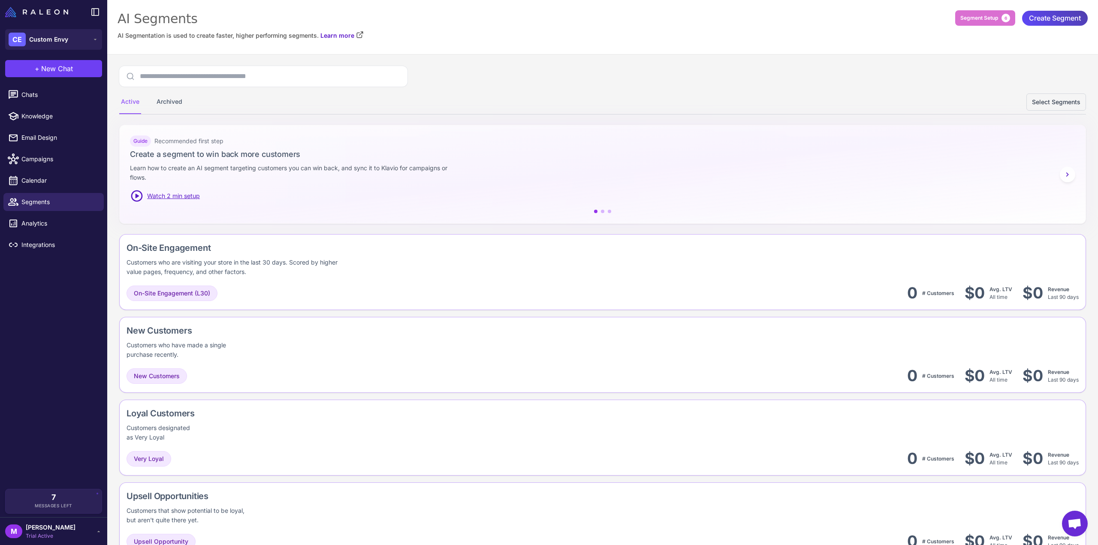
click at [198, 47] on div "AI Segments AI Segmentation is used to create faster, higher performing segment…" at bounding box center [602, 27] width 991 height 54
click at [989, 12] on button "Segment Setup 6" at bounding box center [986, 17] width 60 height 15
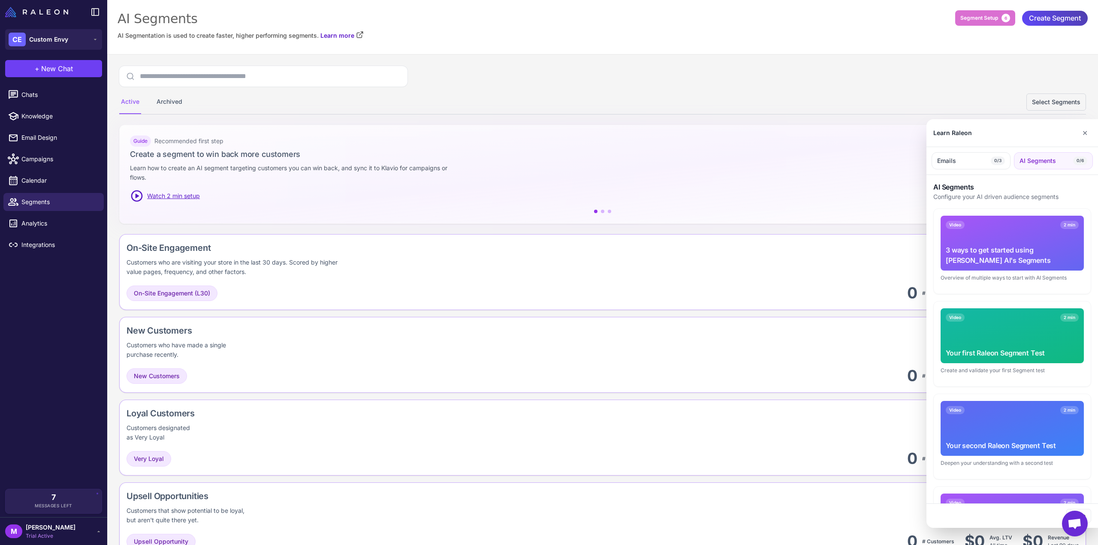
click at [1006, 234] on div "Video 2 min 3 ways to get started using Raleon AI's Segments" at bounding box center [1012, 243] width 143 height 55
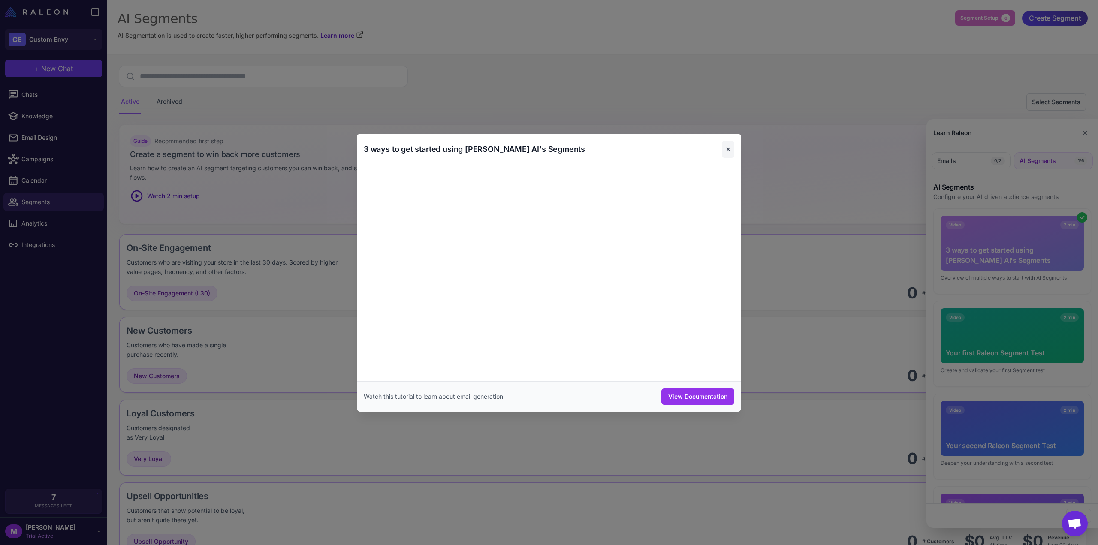
click at [728, 148] on button "✕" at bounding box center [728, 149] width 12 height 17
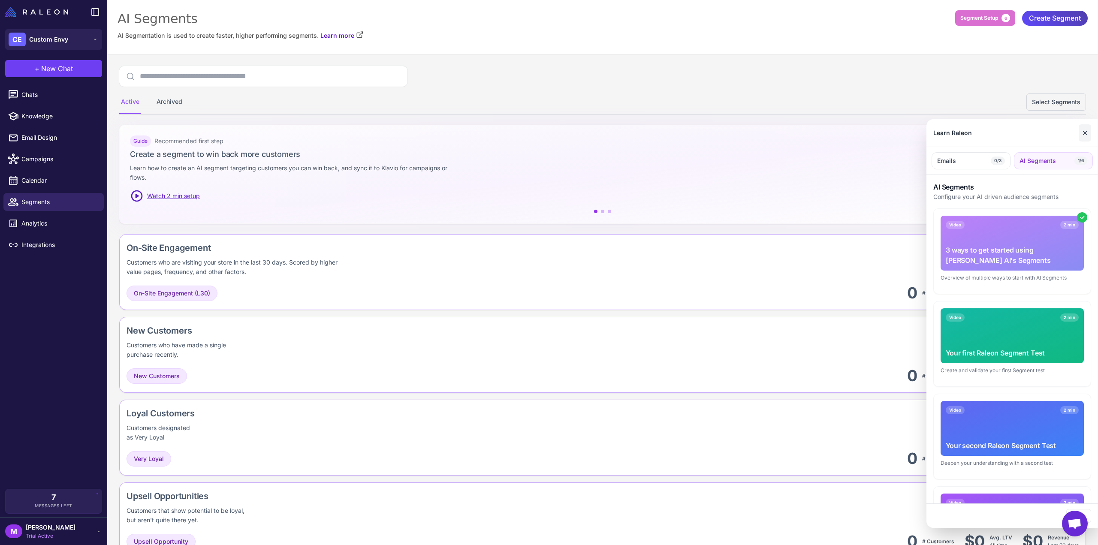
click at [1084, 133] on button "✕" at bounding box center [1085, 132] width 12 height 17
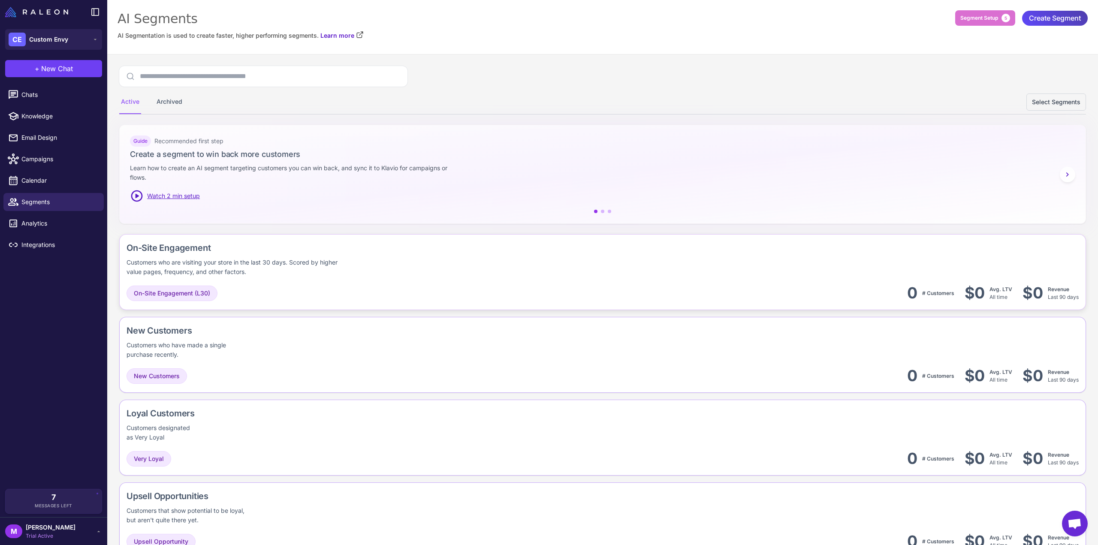
click at [836, 284] on div "On-Site Engagement (L30) 0 # Customers $0 Avg. LTV All time $0 Revenue Last 90 …" at bounding box center [603, 293] width 953 height 19
click at [56, 99] on span "Chats" at bounding box center [59, 94] width 76 height 9
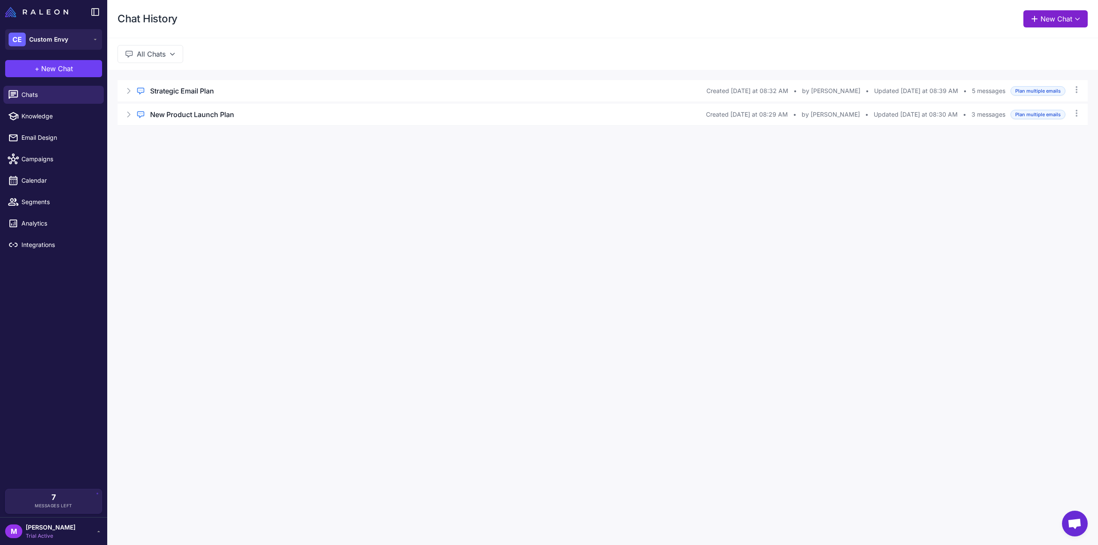
click at [1073, 17] on button "New Chat" at bounding box center [1056, 18] width 64 height 17
click at [1032, 85] on span "Plan multiple emails" at bounding box center [1028, 85] width 58 height 9
click at [1059, 13] on button "New Chat" at bounding box center [1056, 18] width 64 height 17
click at [1026, 82] on span "Plan multiple emails" at bounding box center [1028, 85] width 58 height 9
click at [1073, 18] on button "New Chat" at bounding box center [1056, 18] width 64 height 17
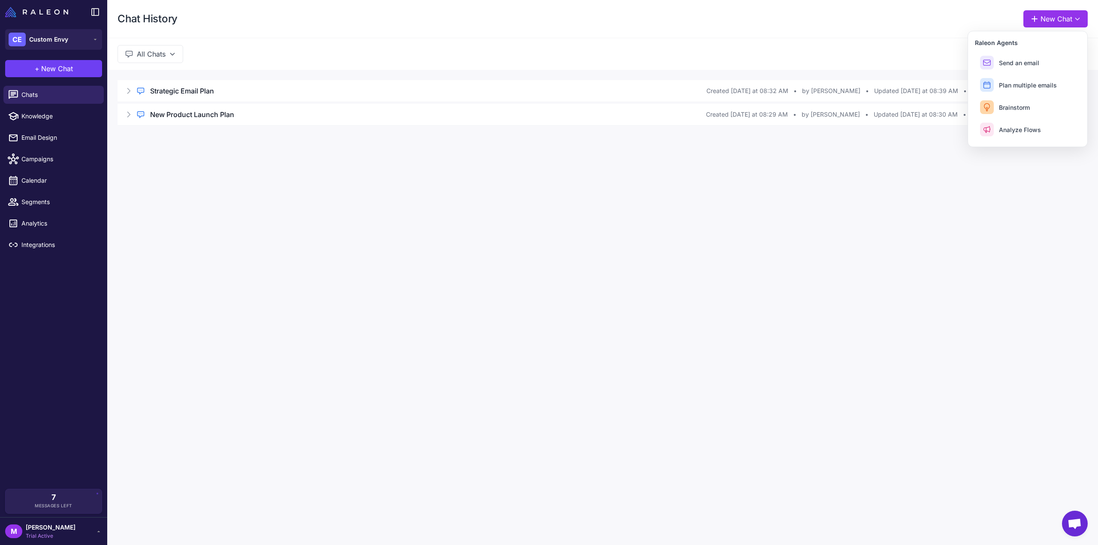
click at [656, 232] on div "Chat History New Chat Raleon Agents Send an email Plan multiple emails Brainsto…" at bounding box center [602, 272] width 991 height 545
click at [48, 40] on span "Custom Envy" at bounding box center [48, 39] width 39 height 9
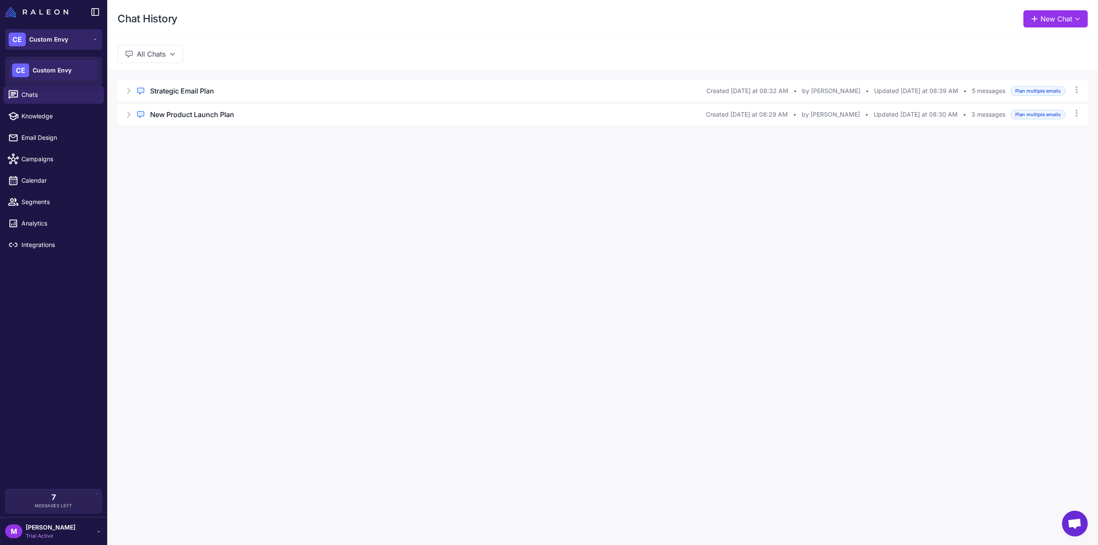
click at [14, 37] on div "CE" at bounding box center [17, 40] width 17 height 14
click at [54, 117] on span "Knowledge" at bounding box center [59, 116] width 76 height 9
select select
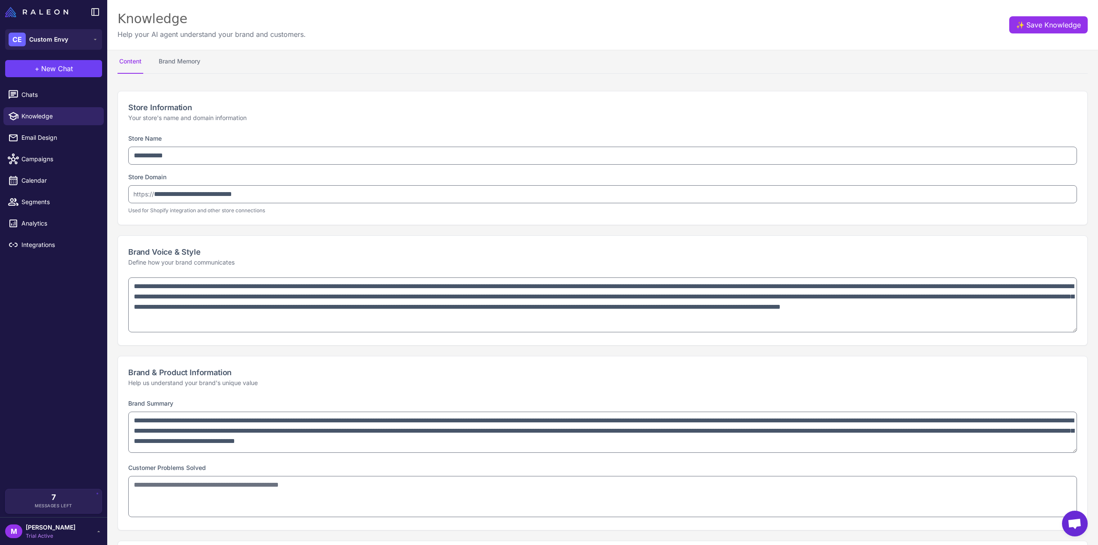
type textarea "**********"
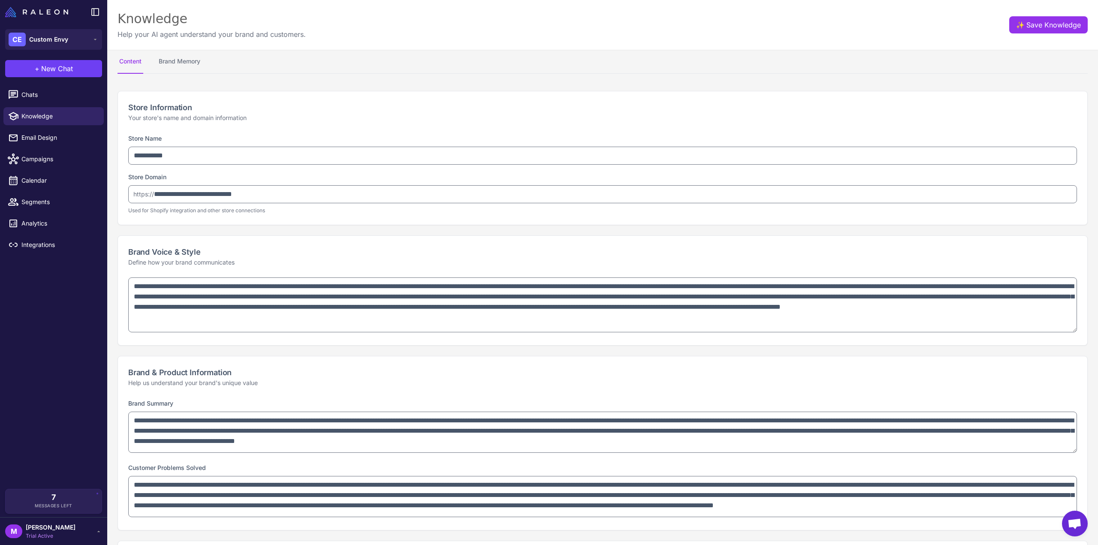
select select "*********"
type textarea "**********"
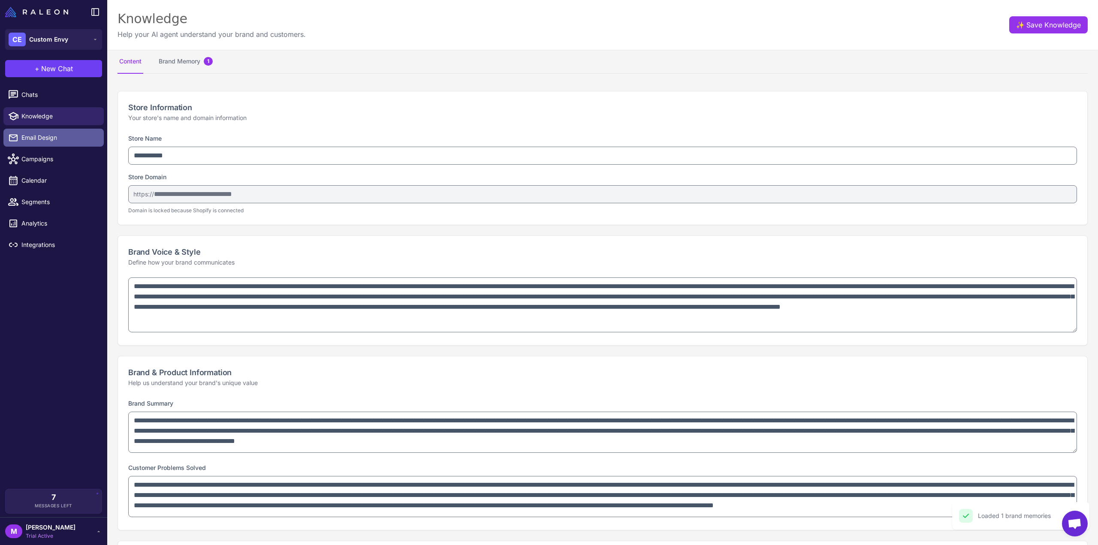
click at [49, 145] on link "Email Design" at bounding box center [53, 138] width 100 height 18
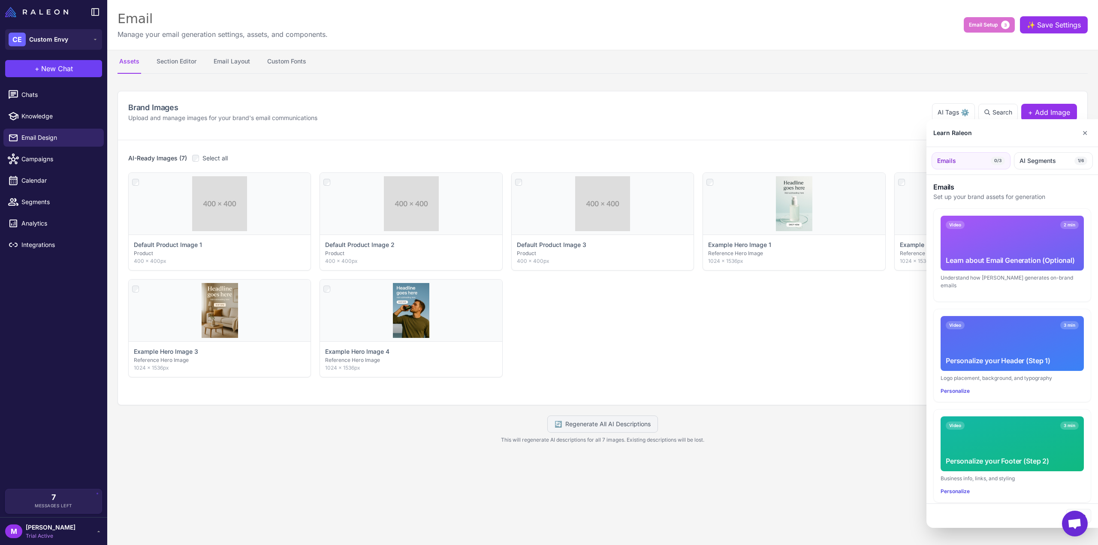
click at [47, 155] on div at bounding box center [549, 272] width 1098 height 545
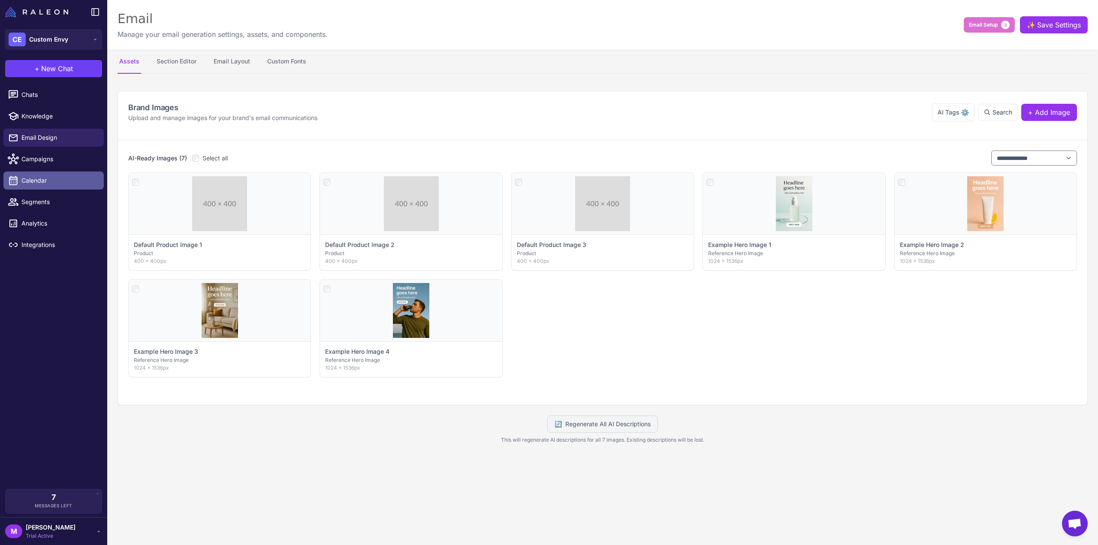
click at [45, 177] on span "Calendar" at bounding box center [59, 180] width 76 height 9
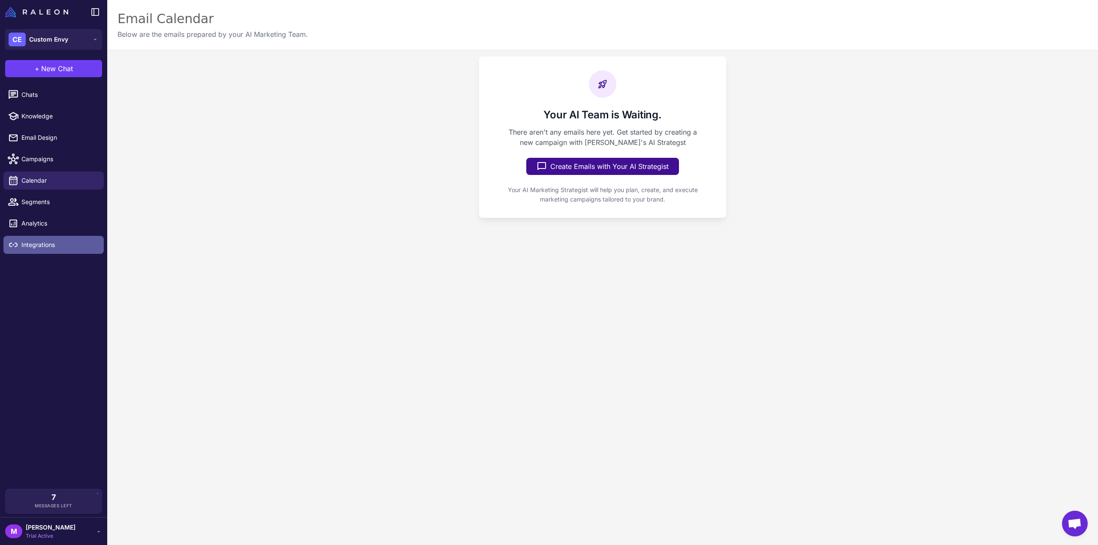
click at [37, 243] on span "Integrations" at bounding box center [59, 244] width 76 height 9
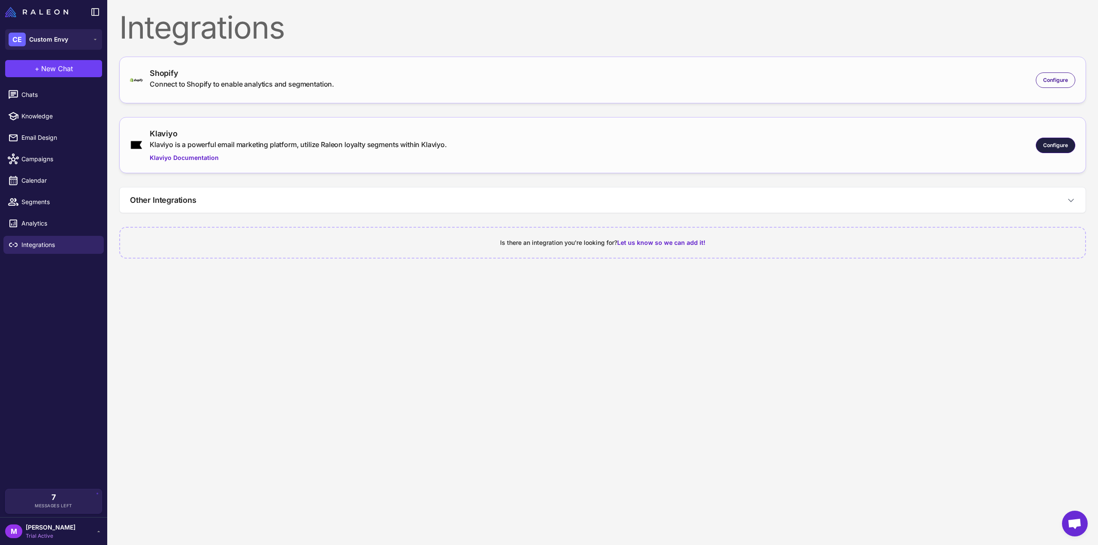
click at [1065, 151] on div "Configure" at bounding box center [1055, 145] width 39 height 15
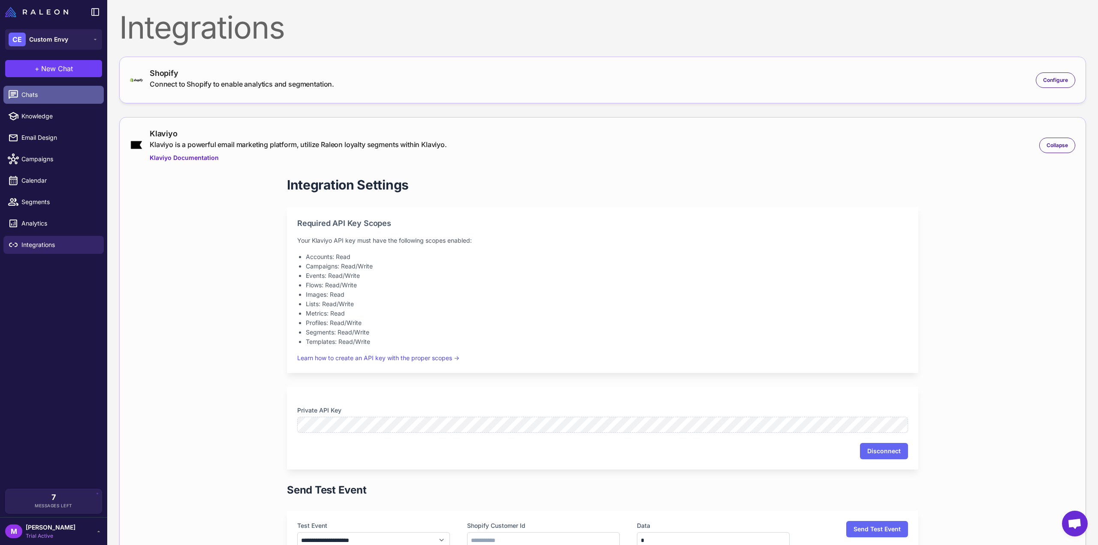
click at [28, 100] on link "Chats" at bounding box center [53, 95] width 100 height 18
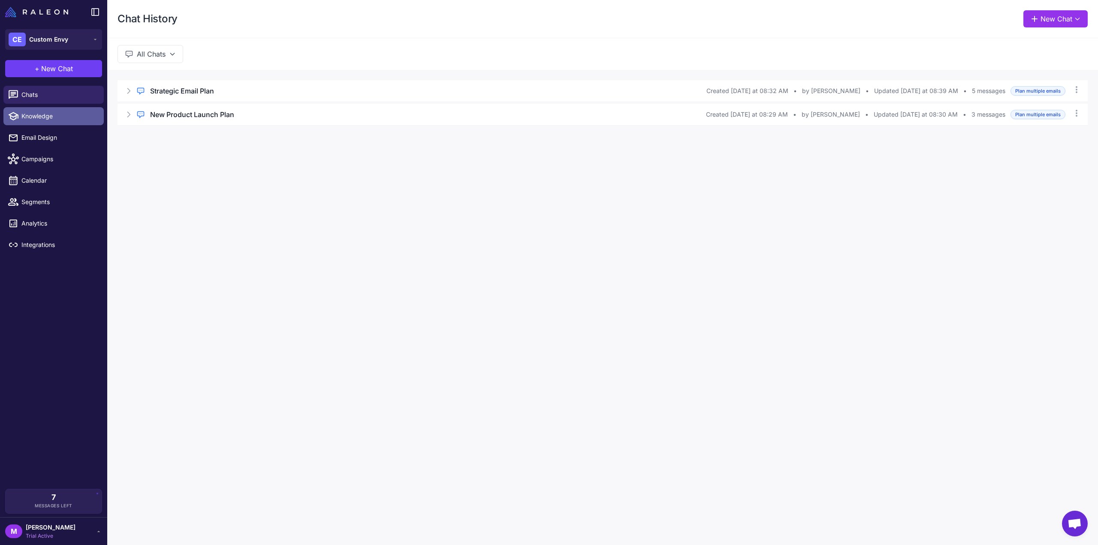
click at [31, 118] on span "Knowledge" at bounding box center [59, 116] width 76 height 9
select select
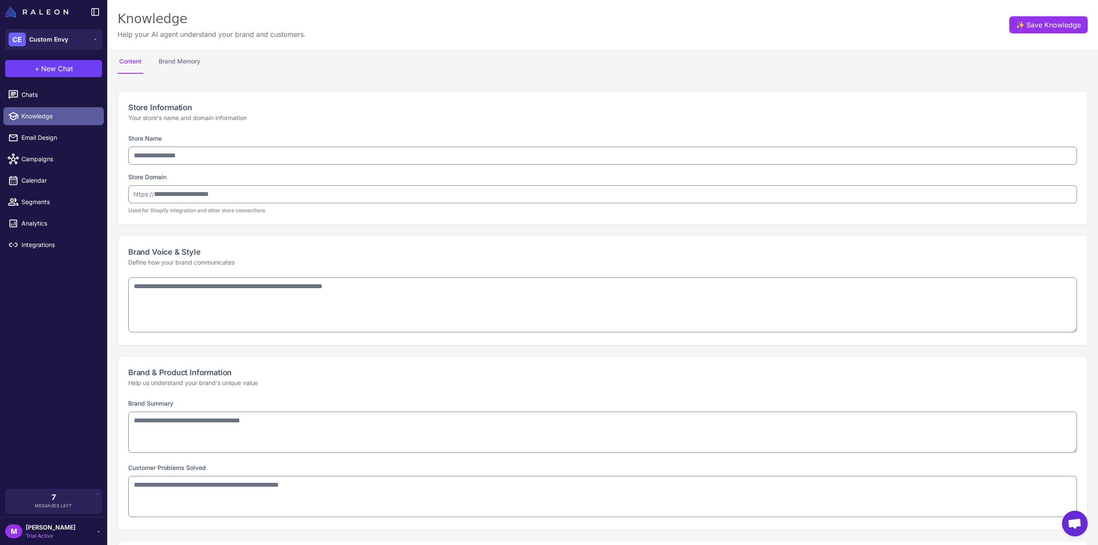
type input "**********"
type textarea "**********"
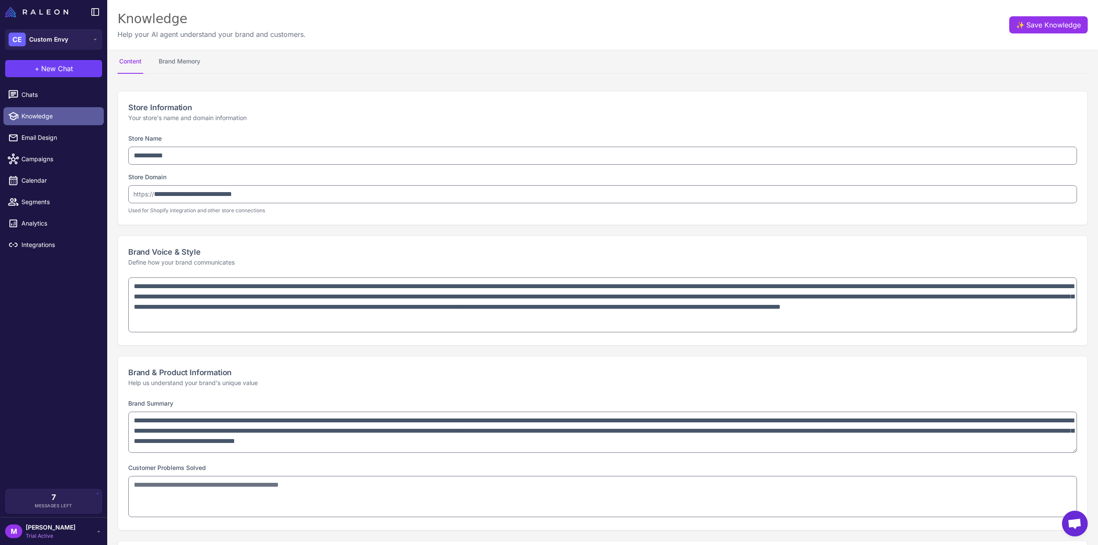
type textarea "**********"
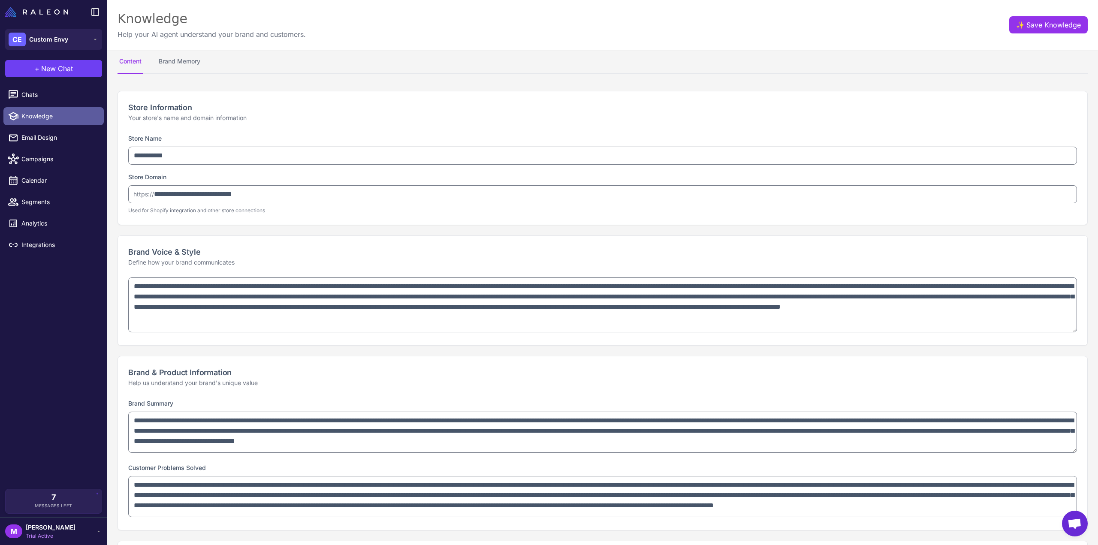
select select "*********"
type textarea "**********"
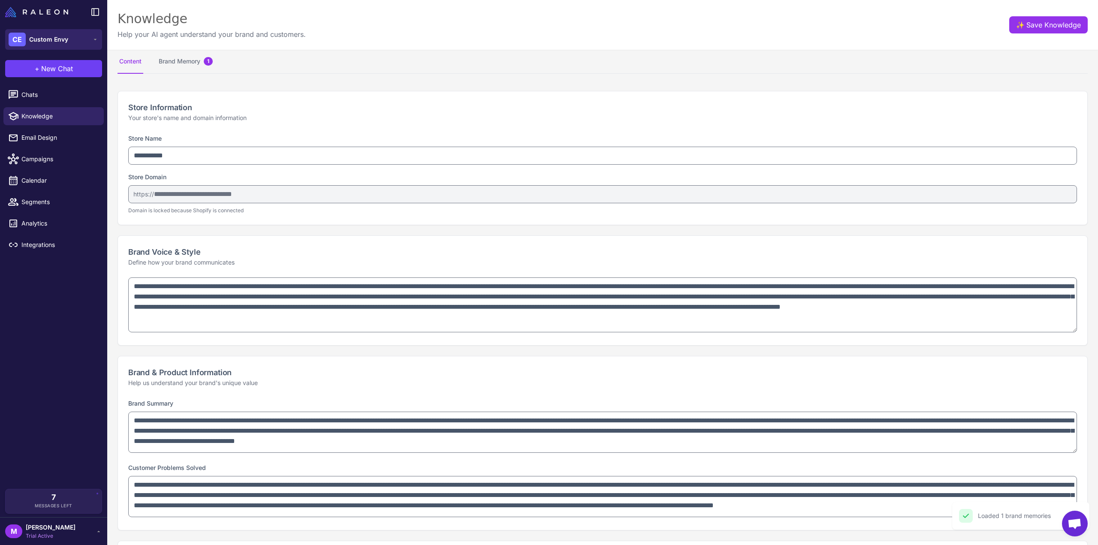
click at [44, 38] on span "Custom Envy" at bounding box center [48, 39] width 39 height 9
click at [91, 36] on button "CE Custom Envy" at bounding box center [53, 39] width 97 height 21
click at [94, 37] on icon at bounding box center [95, 39] width 7 height 7
click at [18, 12] on img at bounding box center [36, 12] width 63 height 10
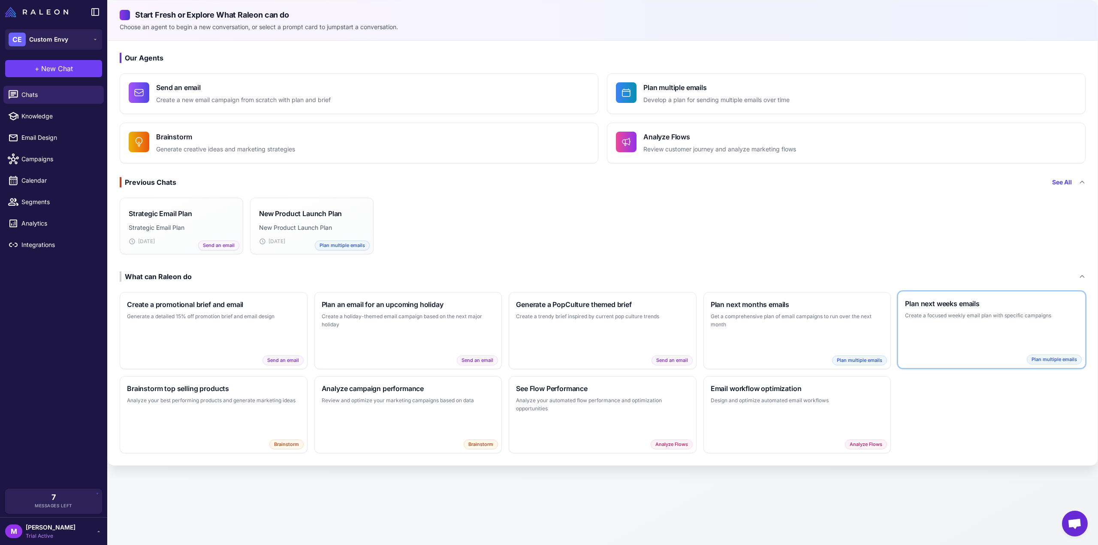
click at [1017, 332] on div "Plan next weeks emails Create a focused weekly email plan with specific campaig…" at bounding box center [991, 330] width 187 height 76
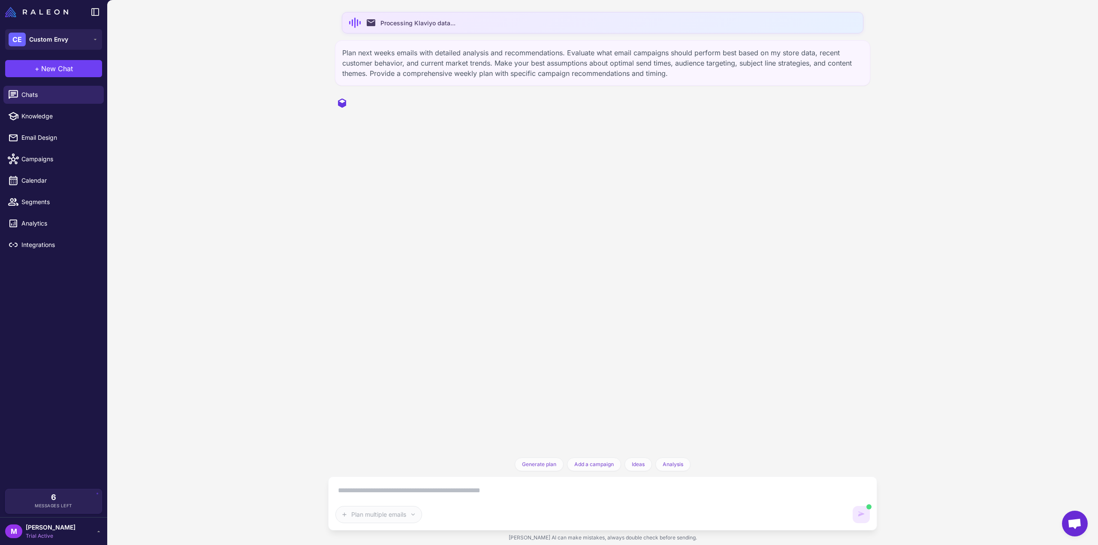
click at [386, 490] on textarea at bounding box center [603, 491] width 535 height 14
type textarea "*"
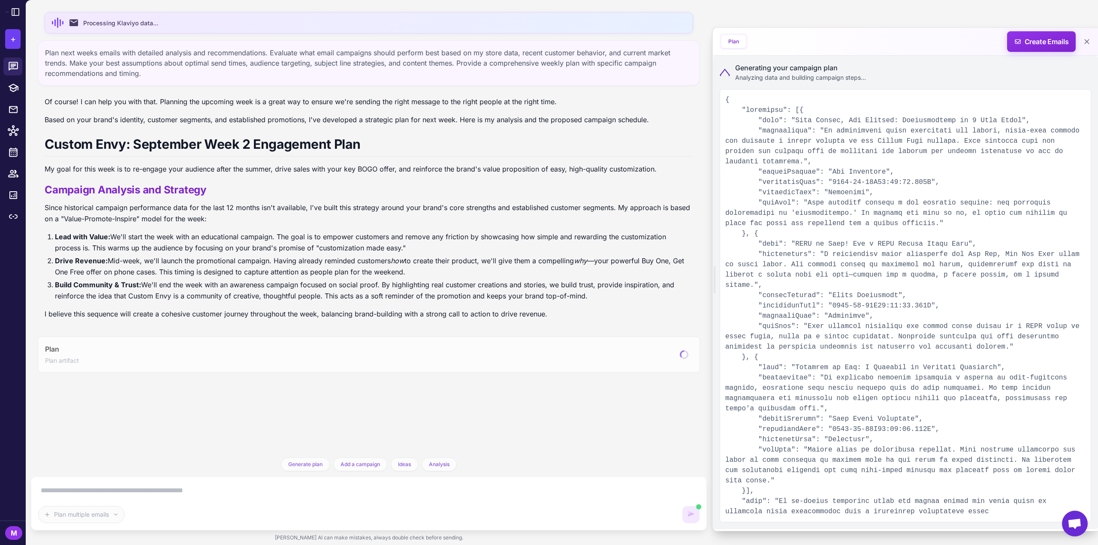
click at [178, 493] on textarea at bounding box center [369, 491] width 662 height 14
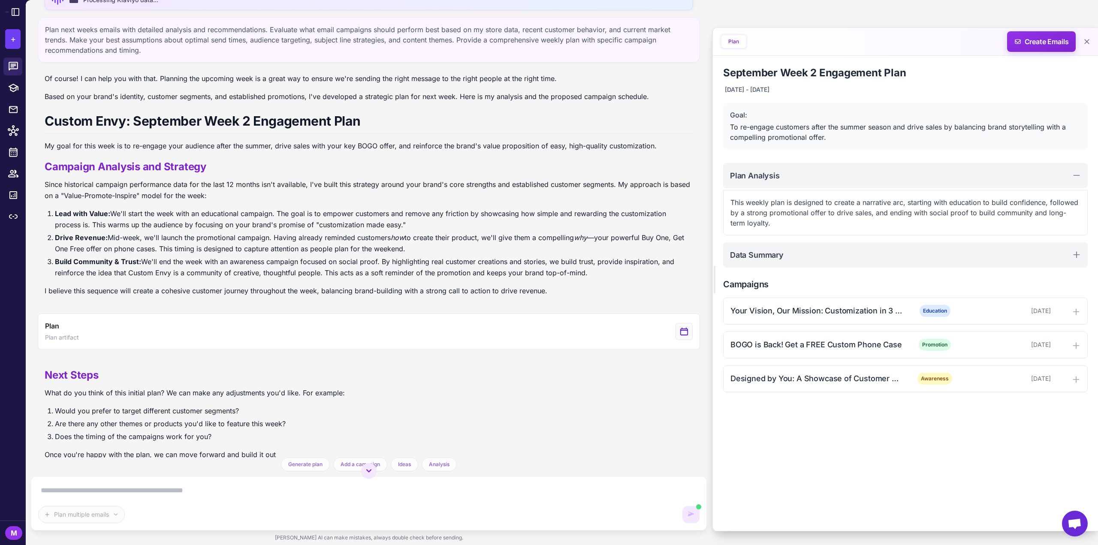
scroll to position [41, 0]
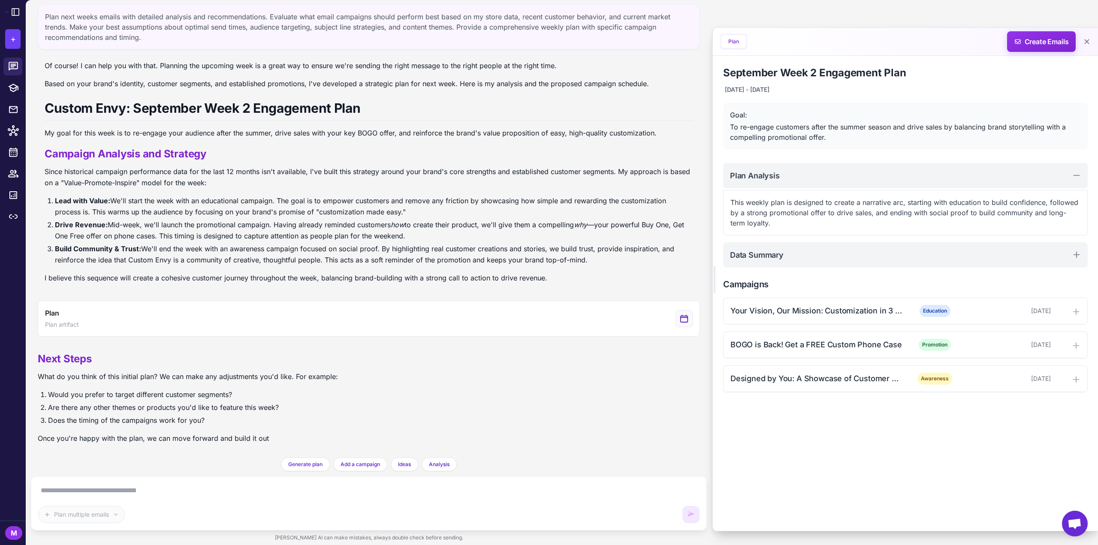
scroll to position [34, 0]
click at [135, 493] on textarea at bounding box center [369, 491] width 662 height 14
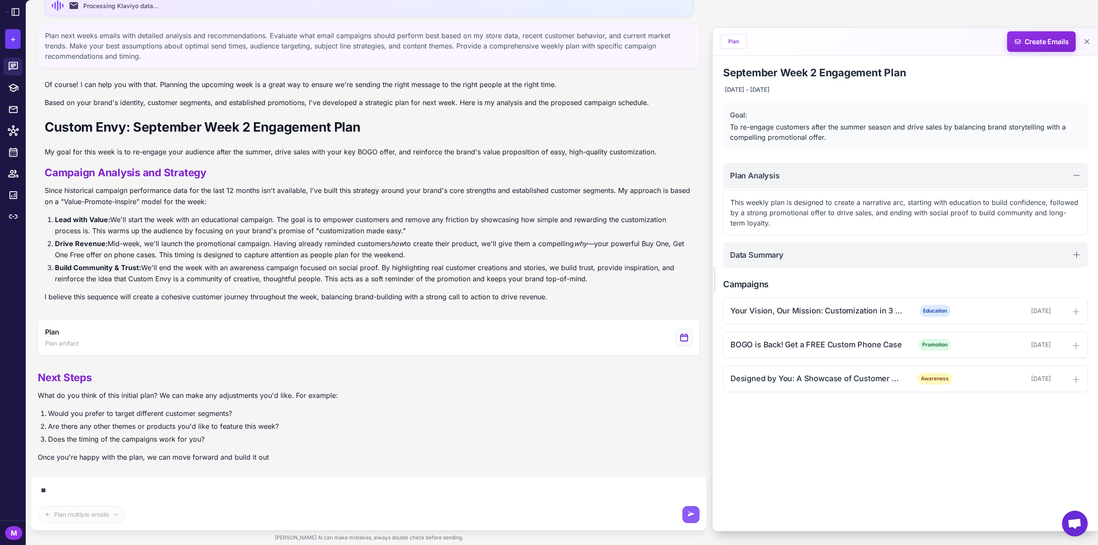
scroll to position [15, 0]
type textarea "*"
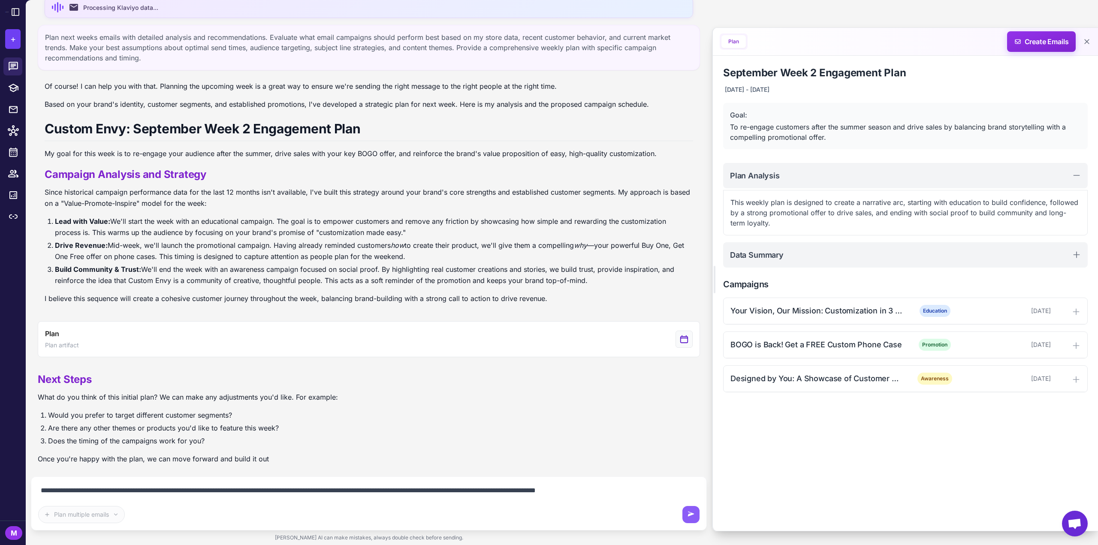
click at [669, 489] on textarea "**********" at bounding box center [369, 491] width 662 height 14
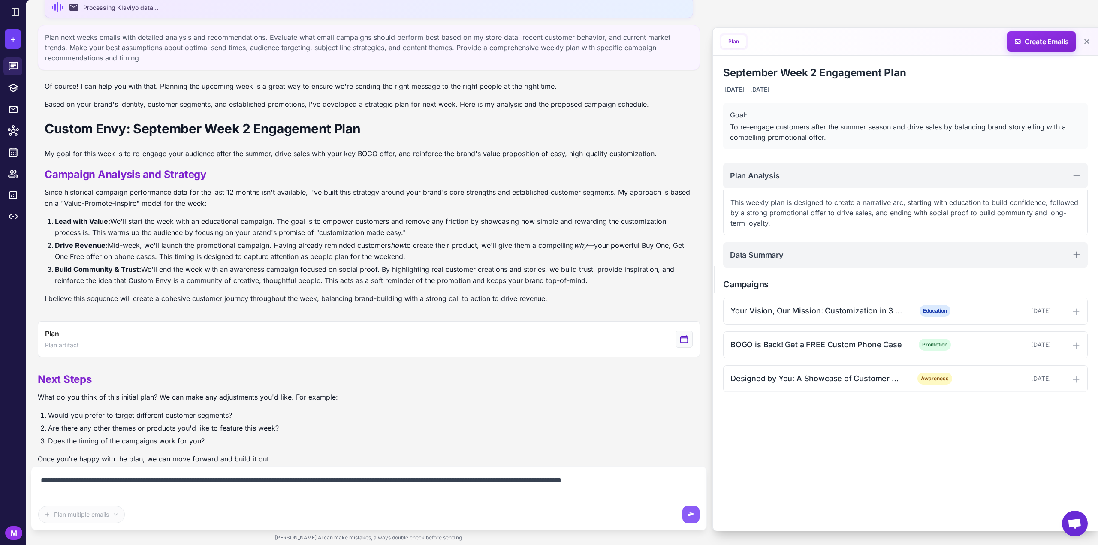
scroll to position [26, 0]
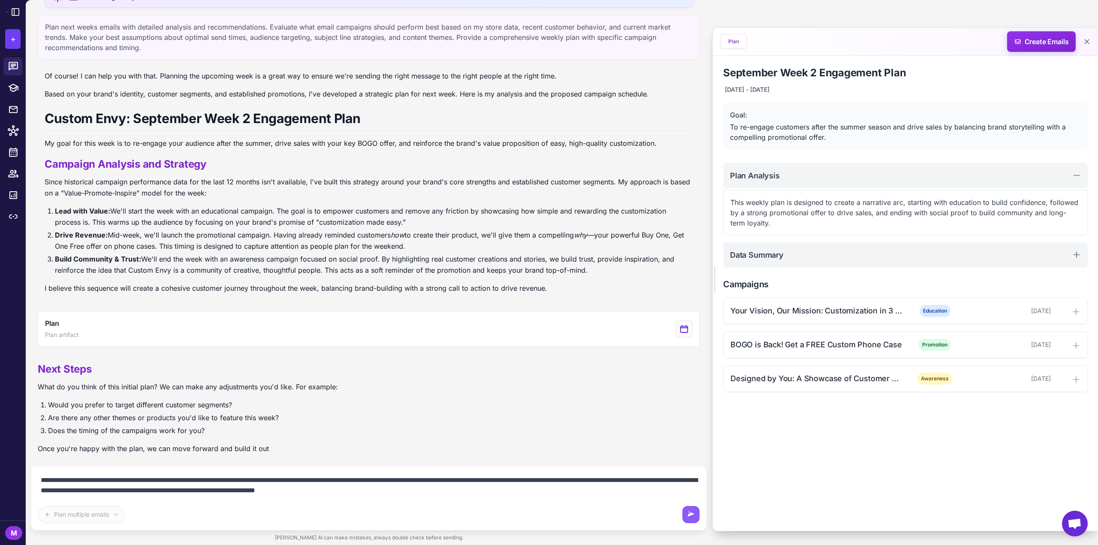
type textarea "**********"
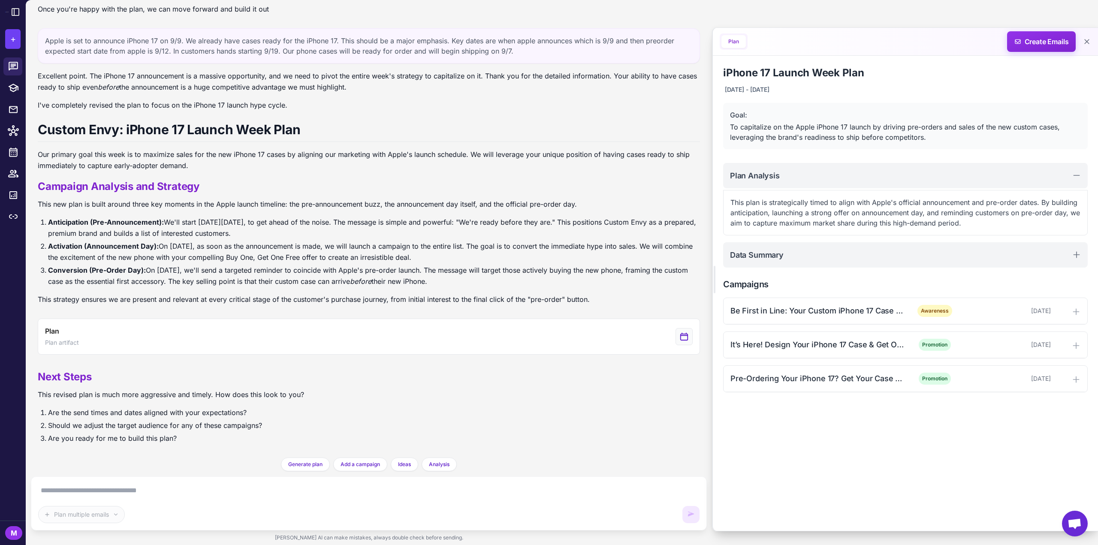
scroll to position [463, 0]
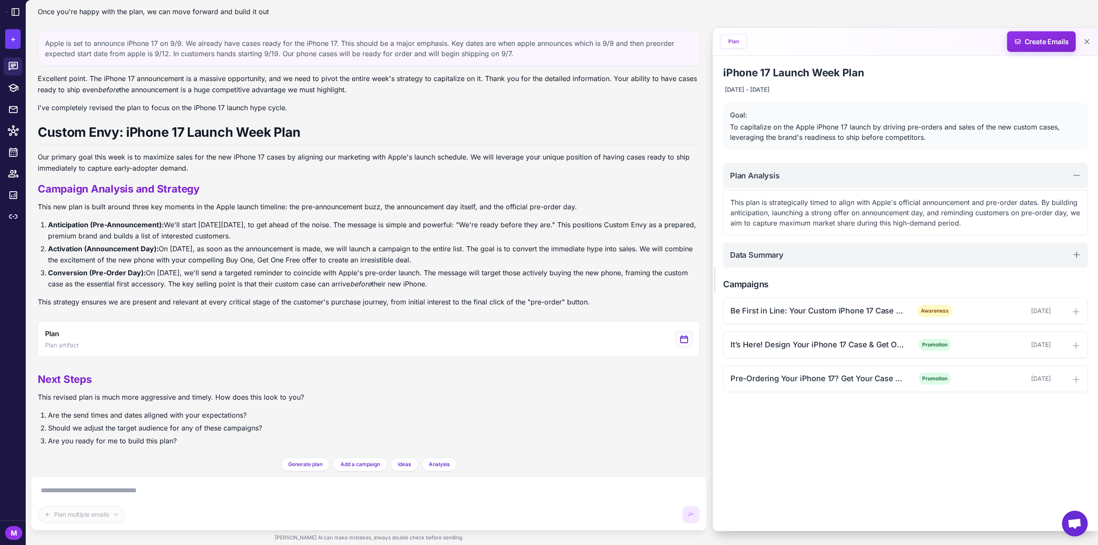
click at [219, 491] on textarea at bounding box center [369, 491] width 662 height 14
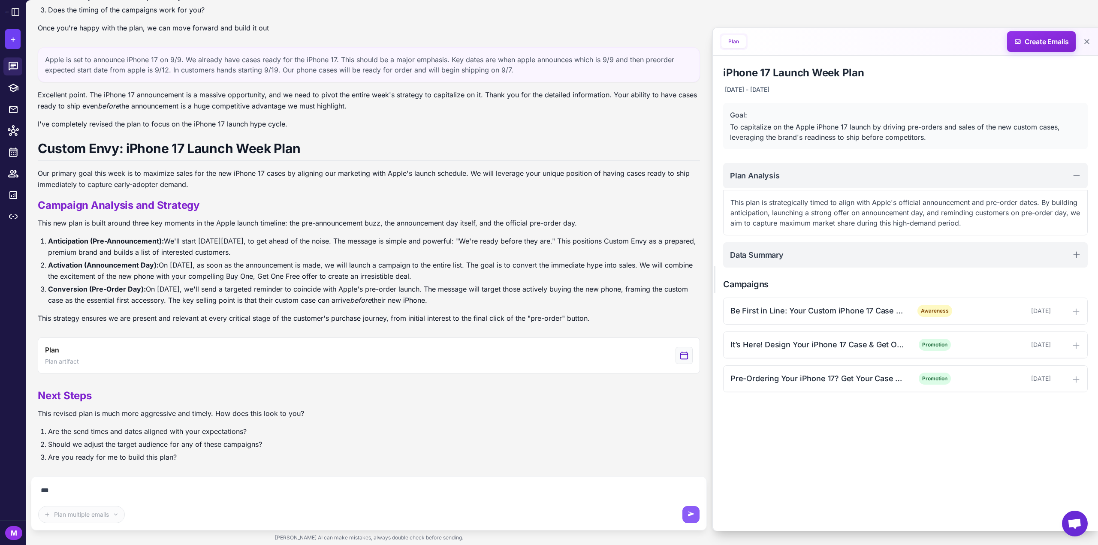
scroll to position [445, 0]
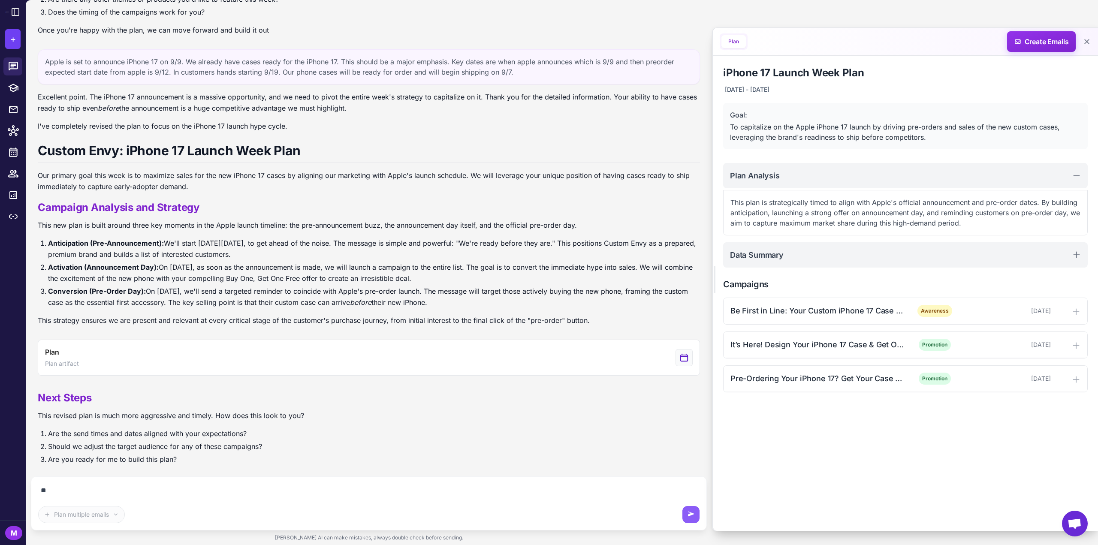
type textarea "*"
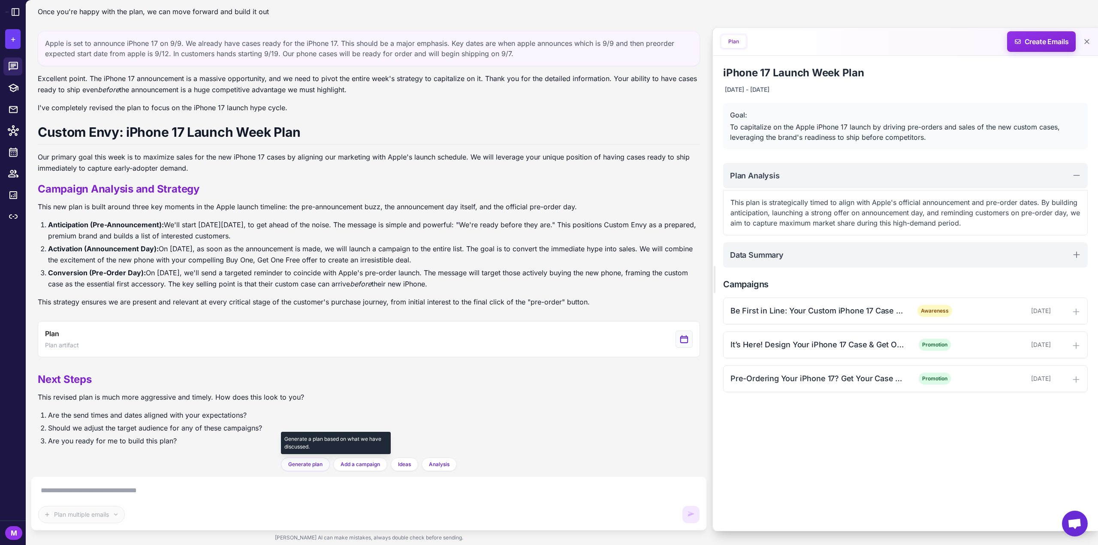
click at [297, 467] on span "Generate plan" at bounding box center [305, 465] width 34 height 8
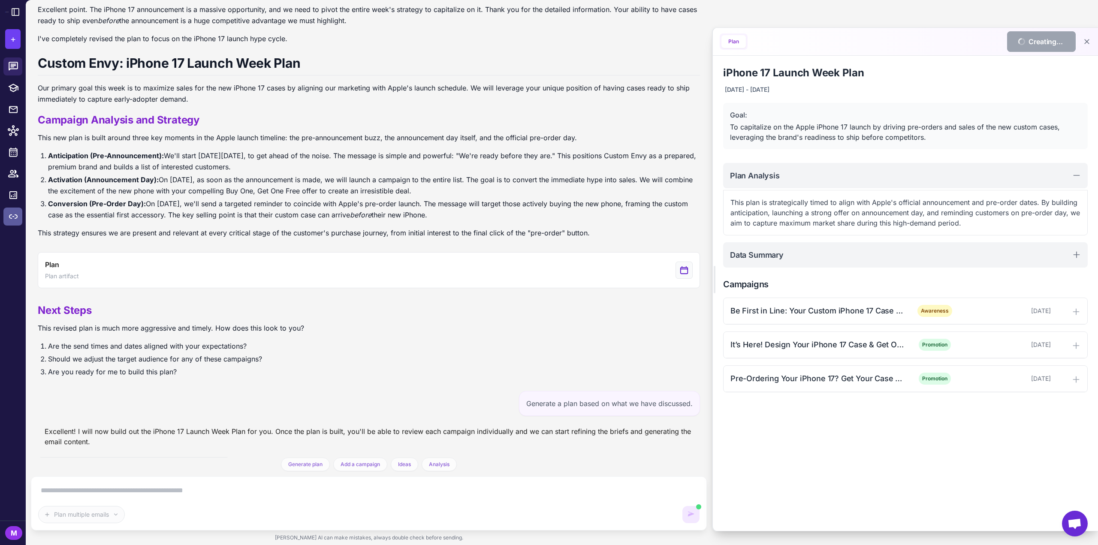
scroll to position [611, 0]
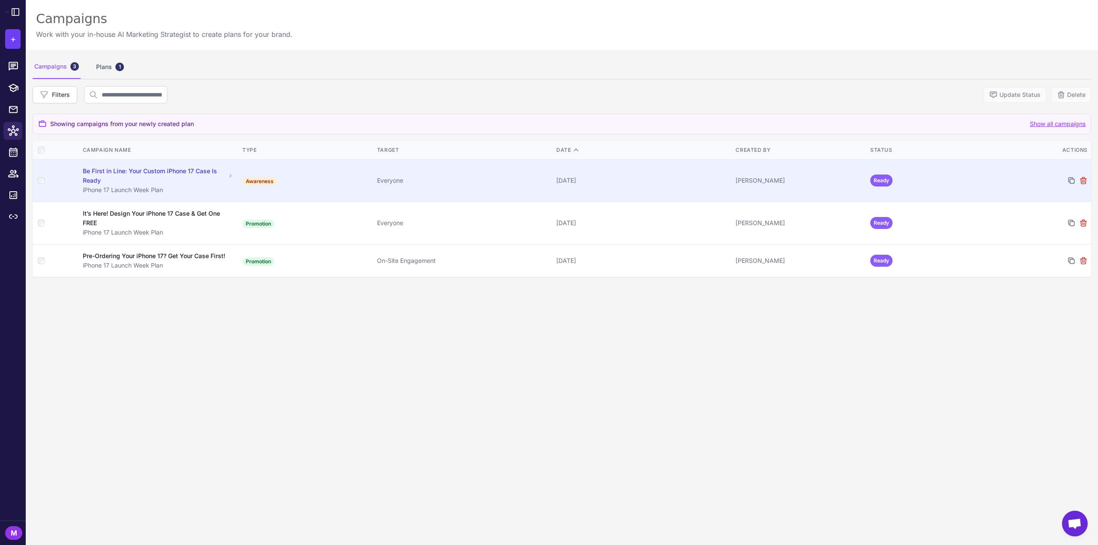
click at [399, 172] on td "Everyone" at bounding box center [463, 181] width 179 height 42
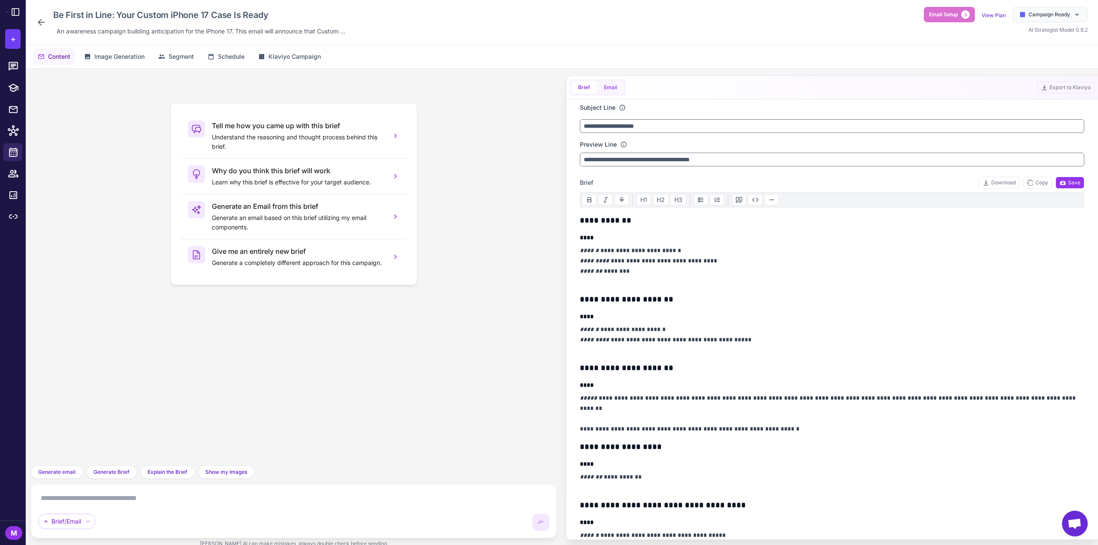
click at [605, 82] on button "Email" at bounding box center [610, 87] width 27 height 13
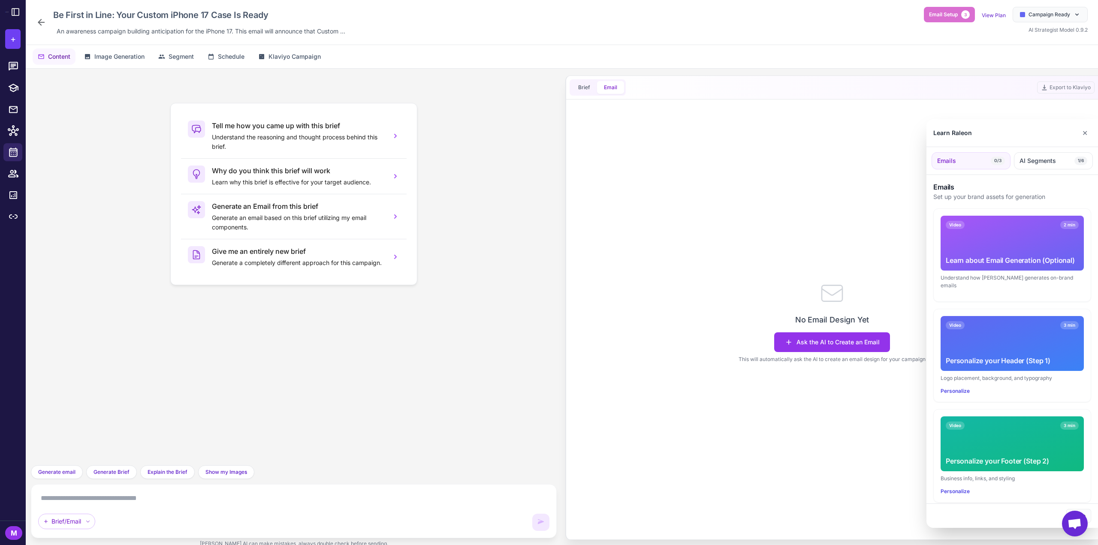
click at [583, 86] on div at bounding box center [549, 272] width 1098 height 545
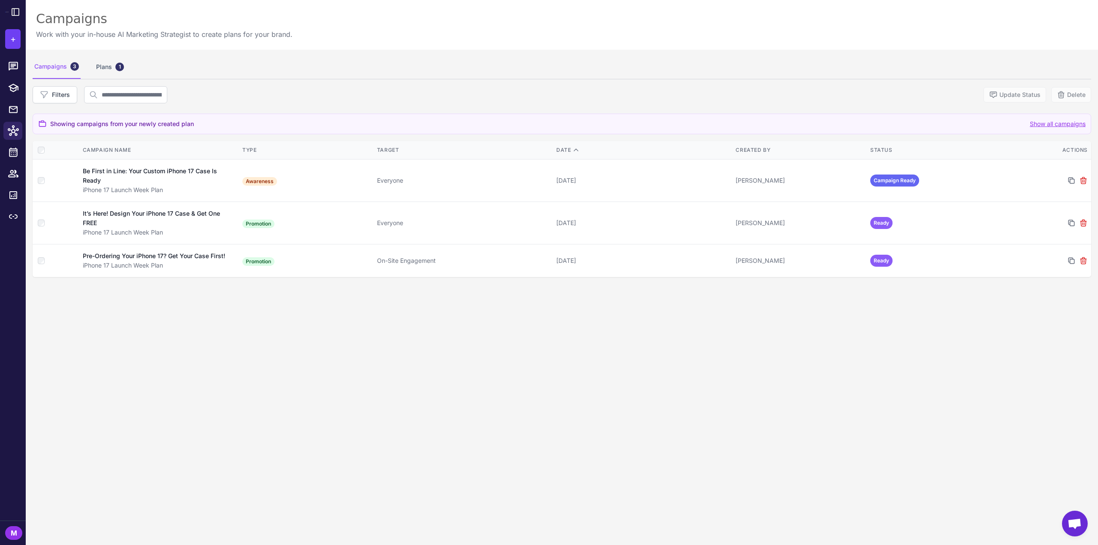
click at [370, 430] on div "Campaigns 3 Plans 1 Filters Update Status Delete Showing campaigns from your ne…" at bounding box center [562, 322] width 1073 height 545
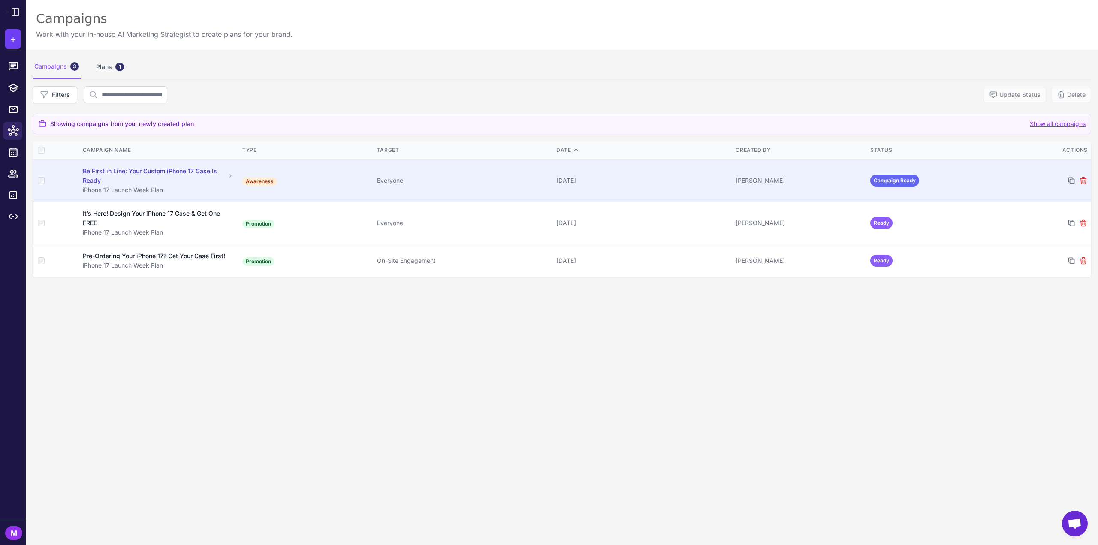
click at [887, 183] on span "Campaign Ready" at bounding box center [895, 181] width 49 height 12
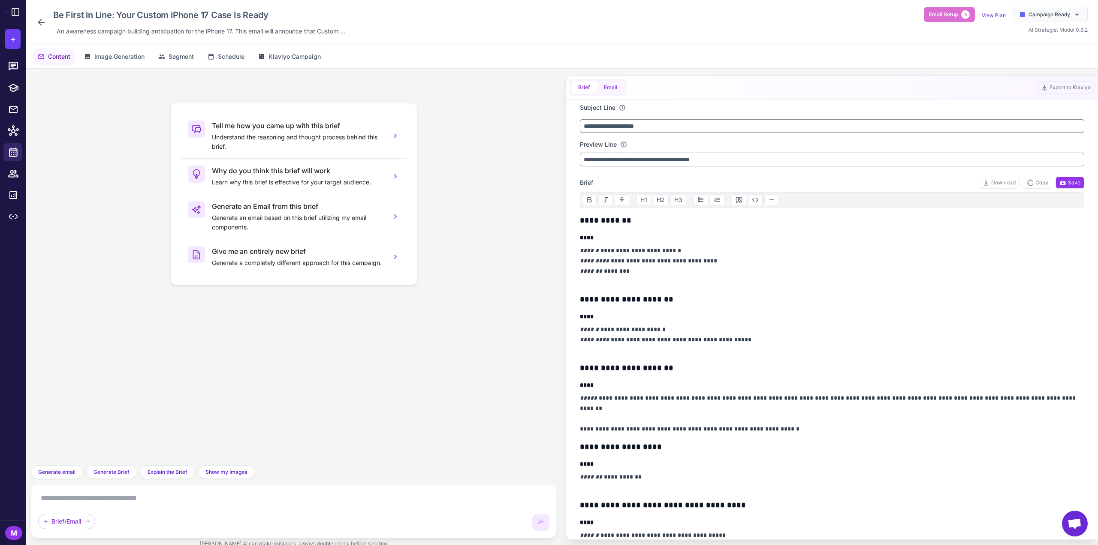
click at [614, 88] on button "Email" at bounding box center [610, 87] width 27 height 13
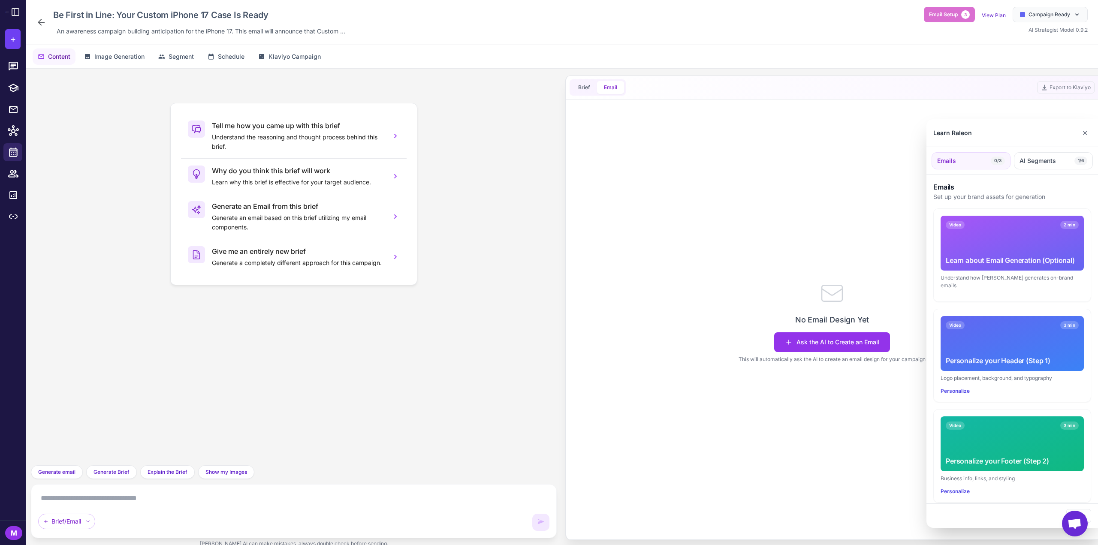
click at [583, 86] on div at bounding box center [549, 272] width 1098 height 545
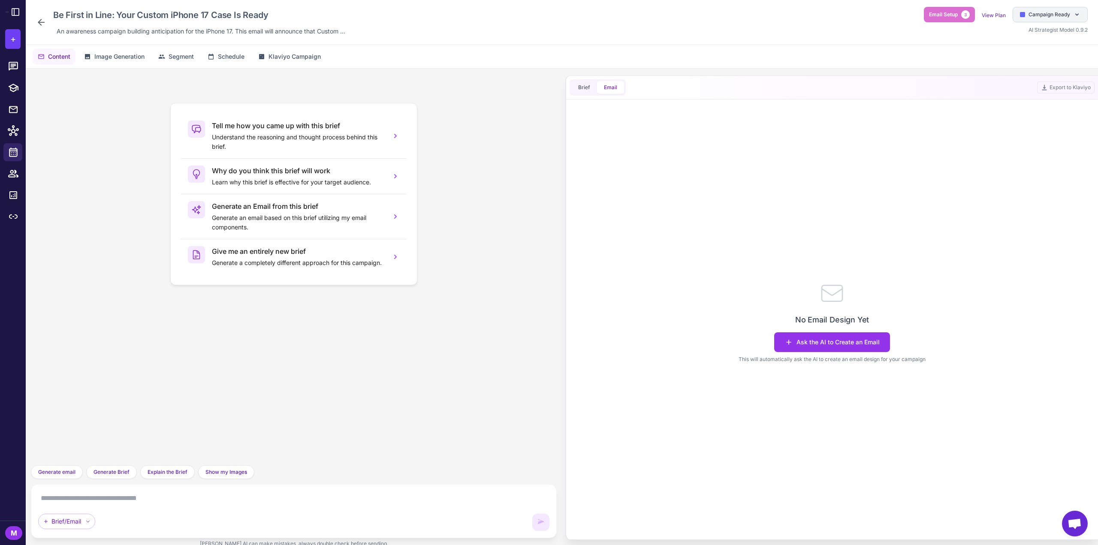
click at [1063, 18] on span "Campaign Ready" at bounding box center [1050, 15] width 42 height 8
click at [641, 83] on div "Brief Email Export to Klaviyo" at bounding box center [832, 88] width 532 height 24
click at [814, 353] on div "Ask the AI to Create an Email This will automatically ask the AI to create an e…" at bounding box center [832, 348] width 187 height 31
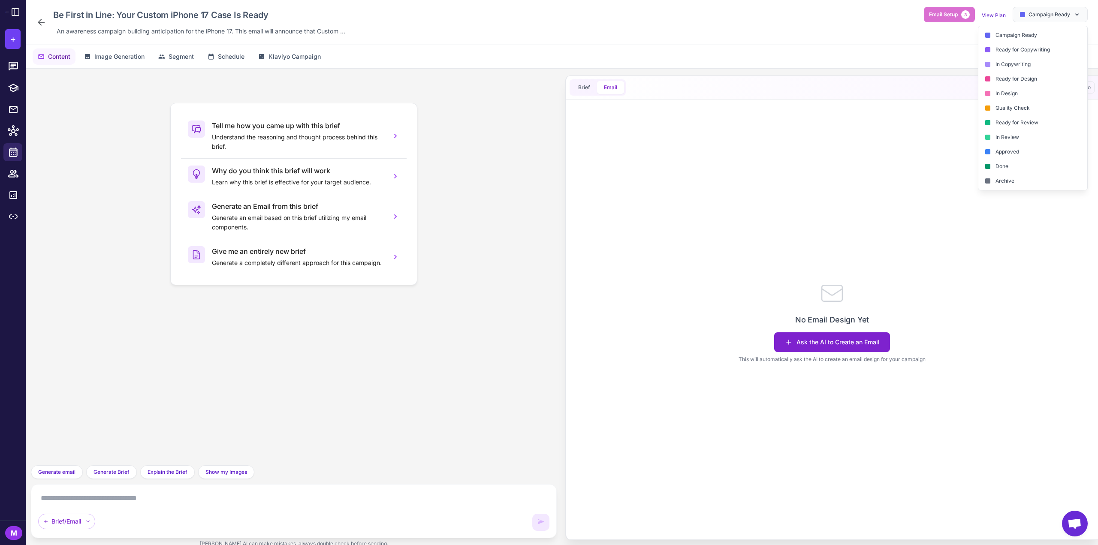
click at [814, 346] on button "Ask the AI to Create an Email" at bounding box center [832, 343] width 116 height 20
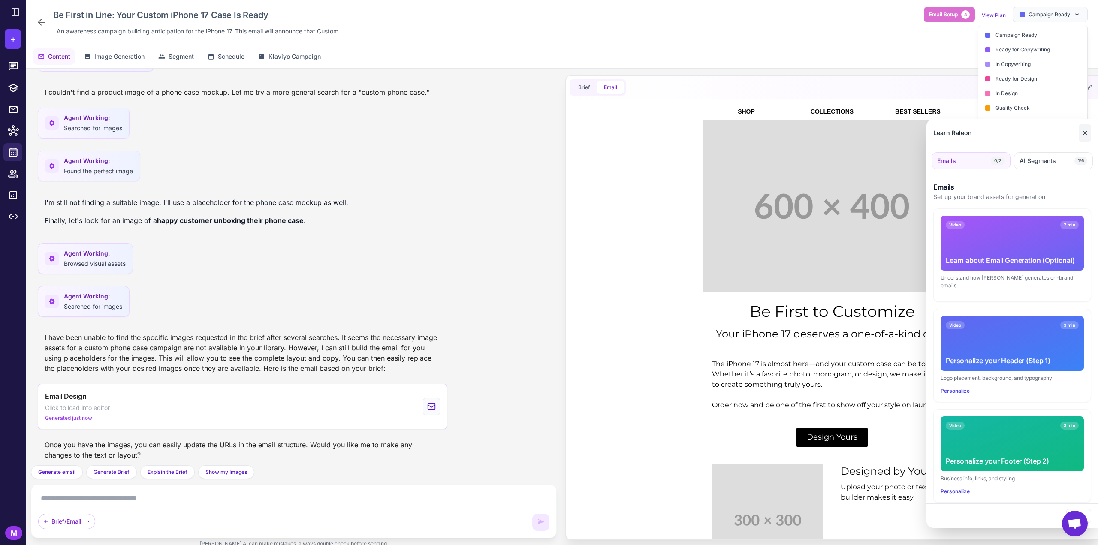
click at [1086, 130] on button "✕" at bounding box center [1085, 132] width 12 height 17
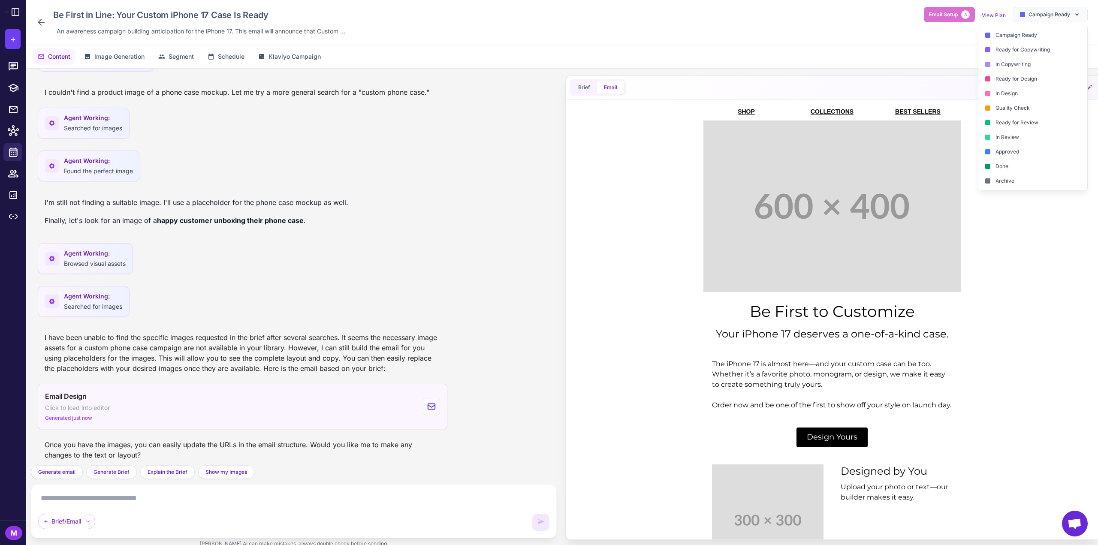
click at [121, 411] on div "Email Design Click to load into editor Generated just now" at bounding box center [243, 406] width 410 height 45
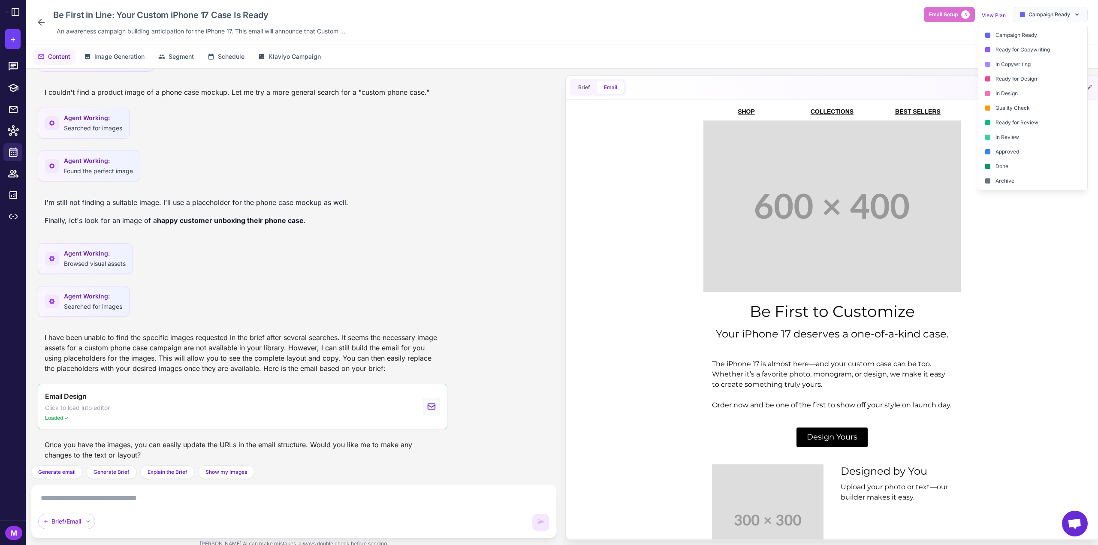
click at [786, 48] on div "Content Image Generation Segment Schedule Klaviyo Campaign" at bounding box center [562, 56] width 1073 height 23
click at [775, 108] on td "SHOP" at bounding box center [747, 112] width 86 height 18
click at [1081, 17] on div "Campaign Ready" at bounding box center [1050, 14] width 75 height 15
click at [1057, 84] on button "Export to Klaviyo" at bounding box center [1052, 88] width 57 height 12
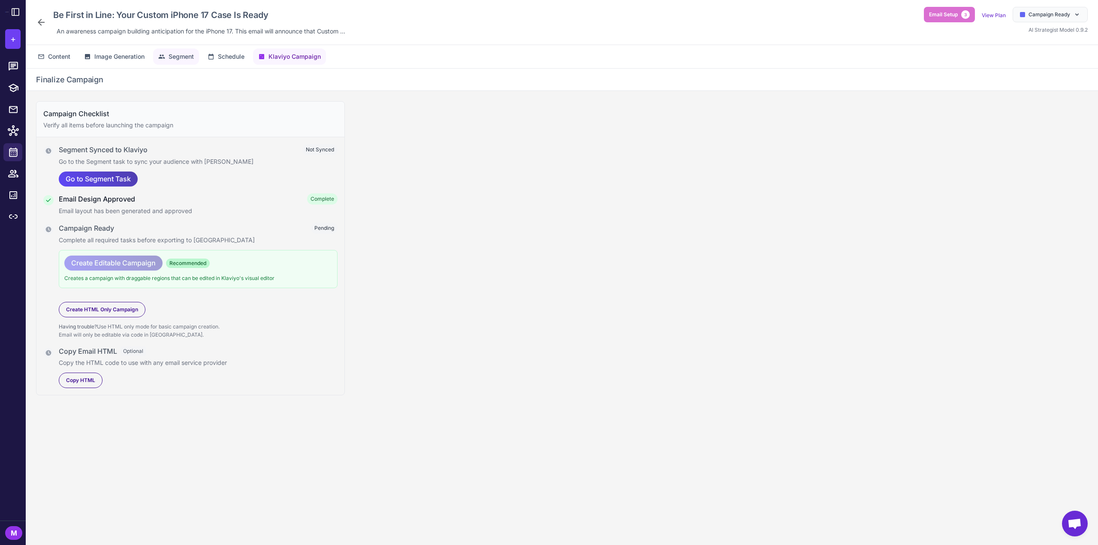
click at [178, 55] on span "Segment" at bounding box center [181, 56] width 25 height 9
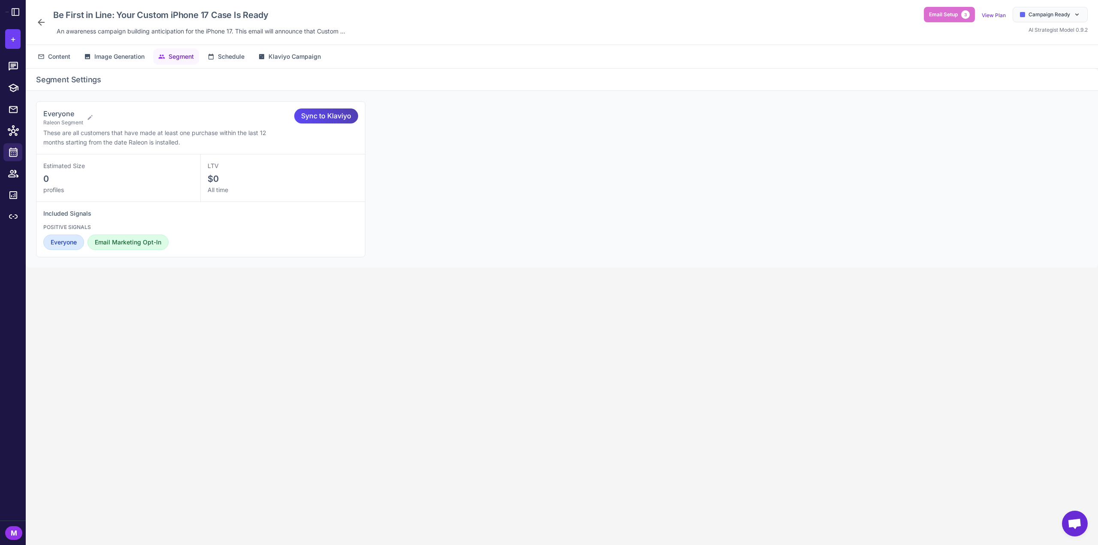
click at [412, 258] on div "Everyone Raleon Segment These are all customers that have made at least one pur…" at bounding box center [562, 179] width 1073 height 177
click at [16, 111] on icon at bounding box center [13, 109] width 10 height 11
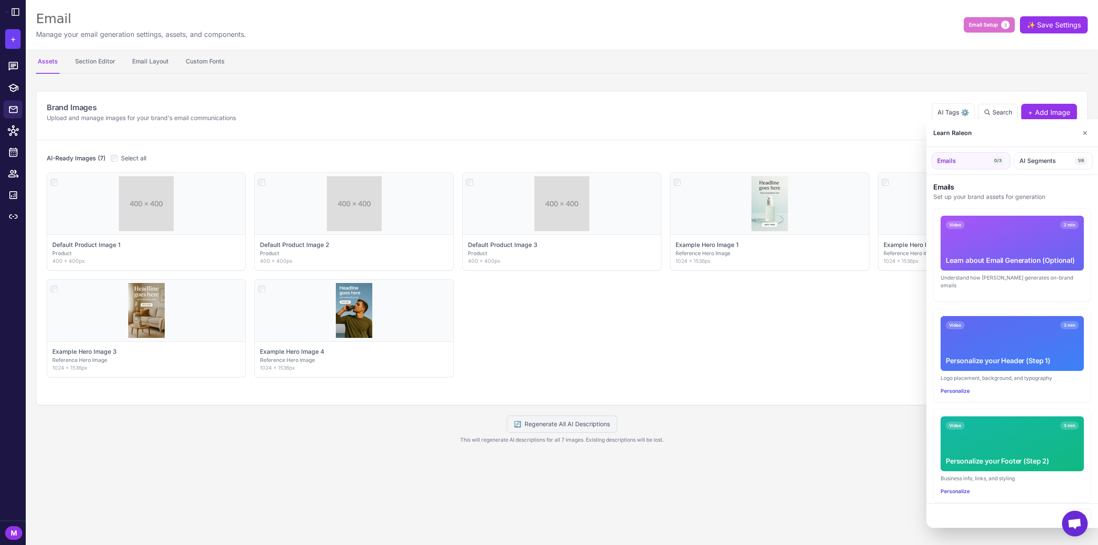
click at [18, 86] on div at bounding box center [549, 272] width 1098 height 545
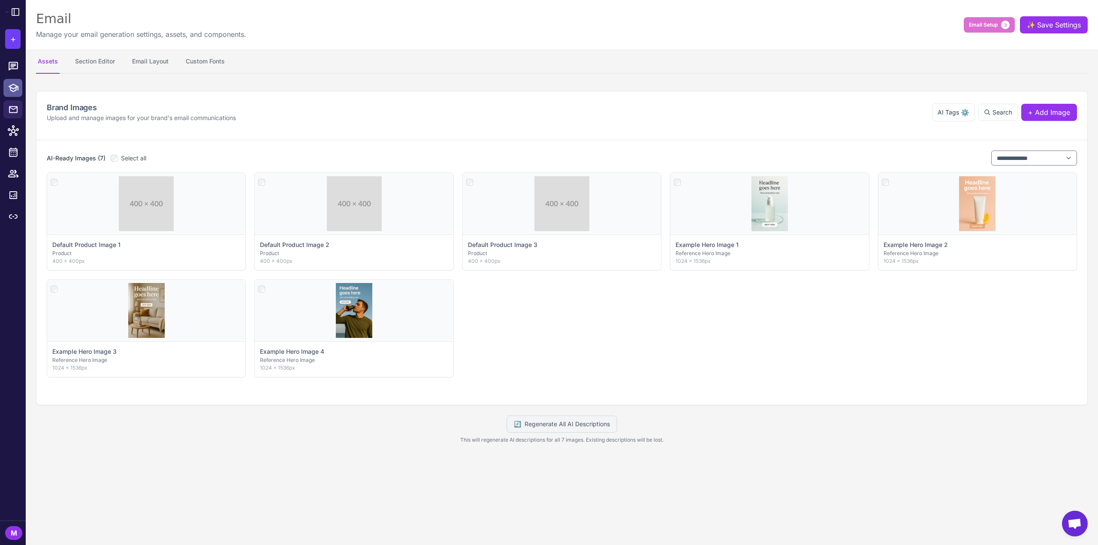
click at [15, 88] on icon at bounding box center [13, 88] width 10 height 9
select select
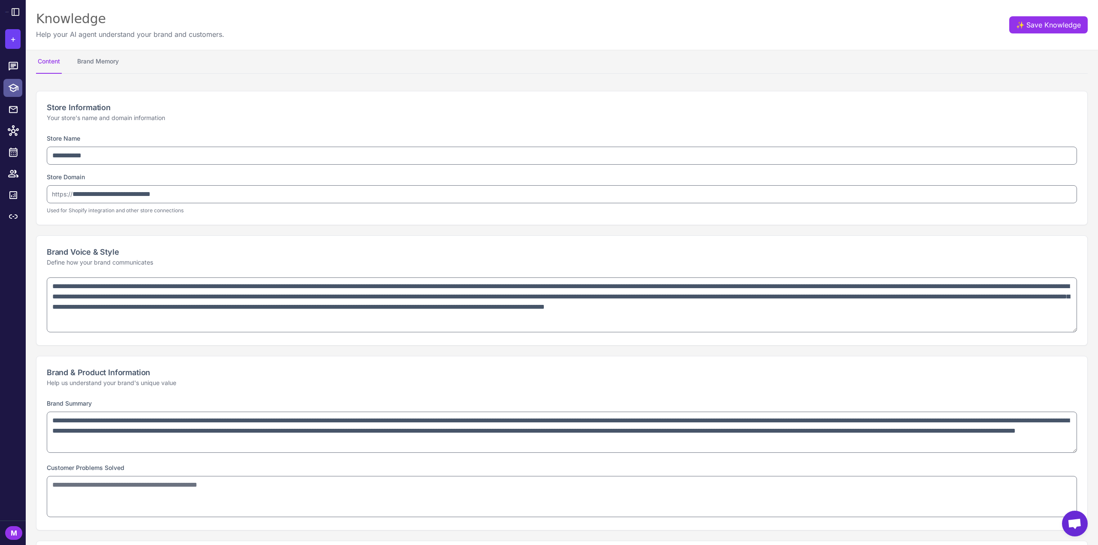
type textarea "**********"
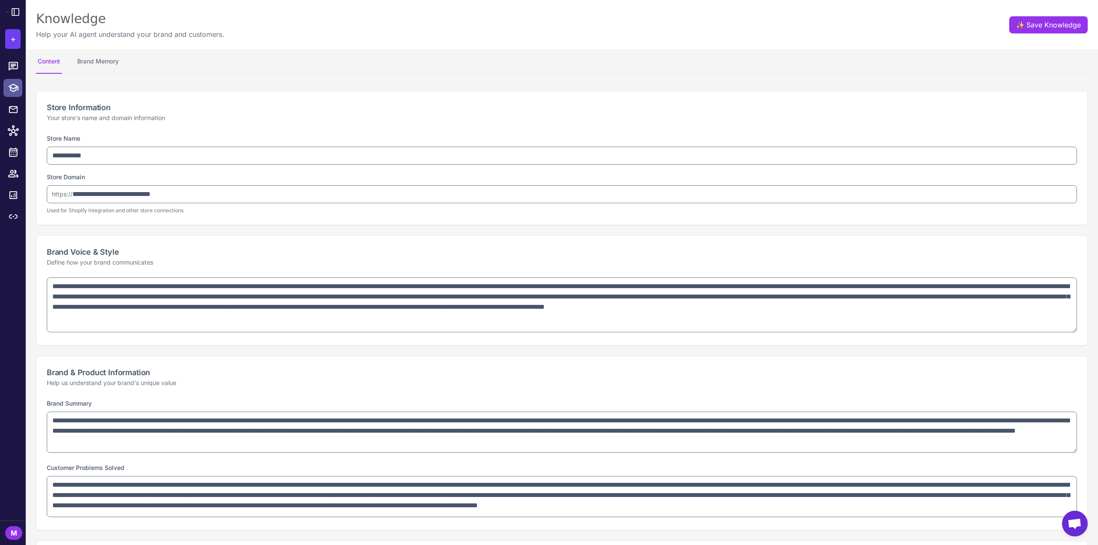
select select "*********"
type textarea "**********"
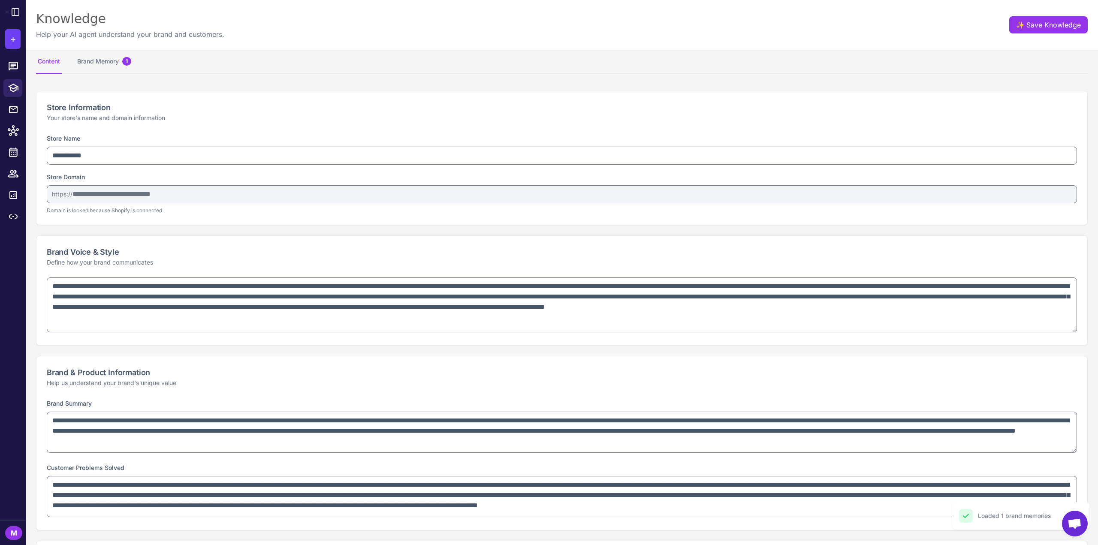
click at [16, 120] on li at bounding box center [13, 130] width 26 height 21
click at [14, 113] on icon at bounding box center [13, 109] width 10 height 11
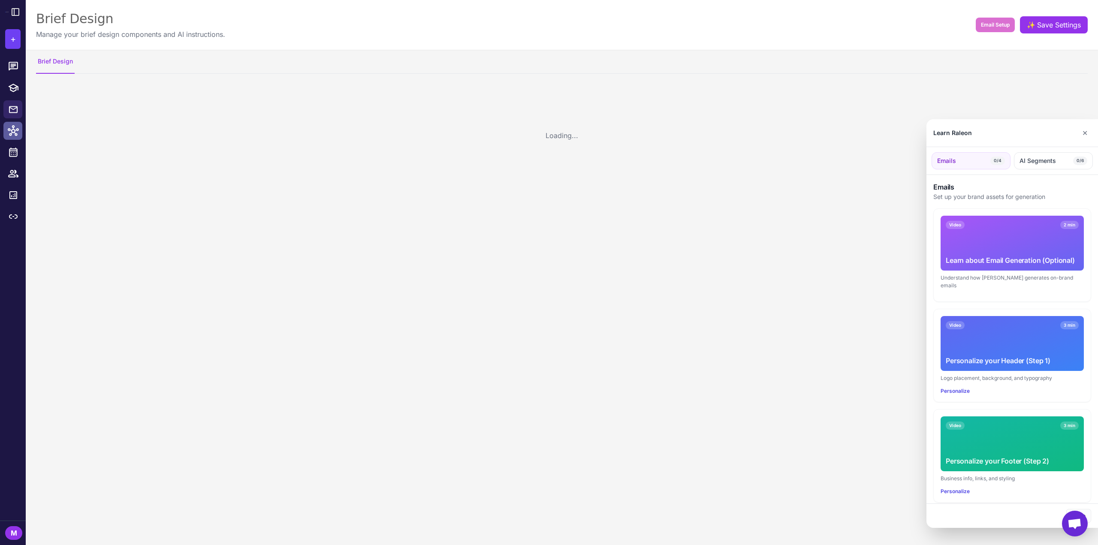
click at [12, 133] on icon at bounding box center [13, 130] width 11 height 11
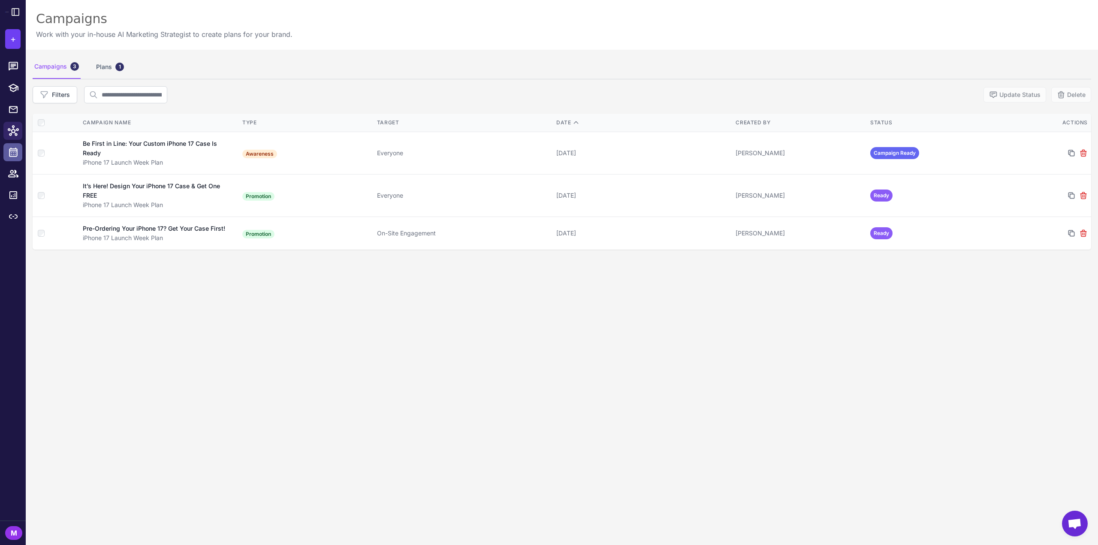
click at [12, 158] on link at bounding box center [12, 152] width 19 height 18
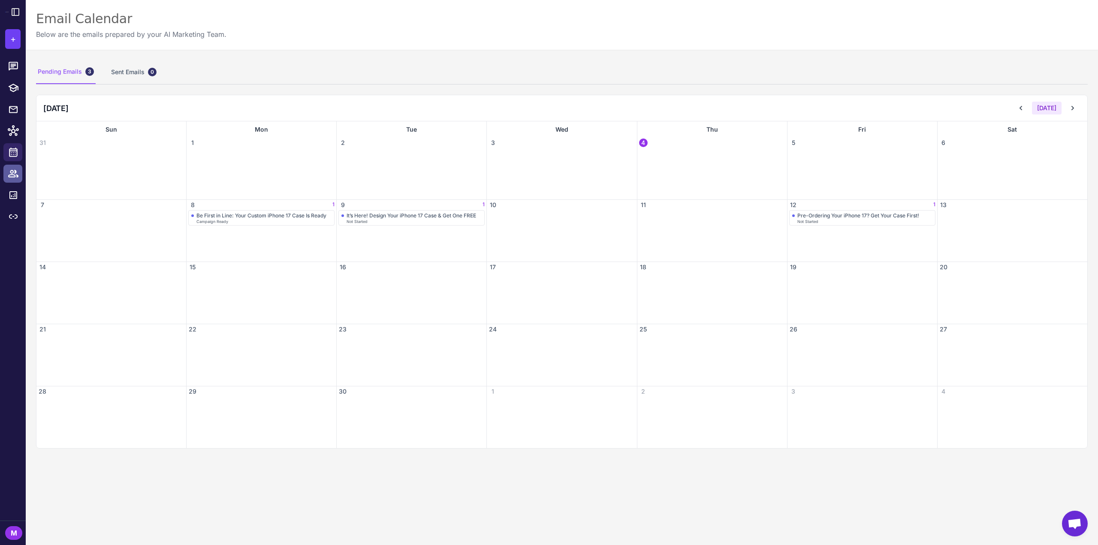
click at [14, 177] on icon at bounding box center [13, 173] width 10 height 7
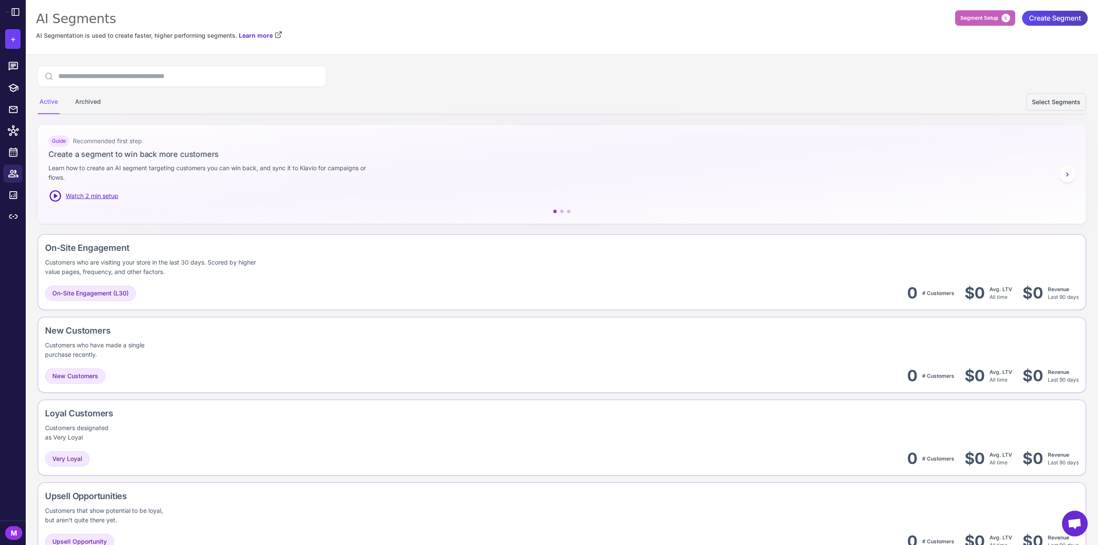
click at [956, 25] on button "Segment Setup 5" at bounding box center [986, 17] width 60 height 15
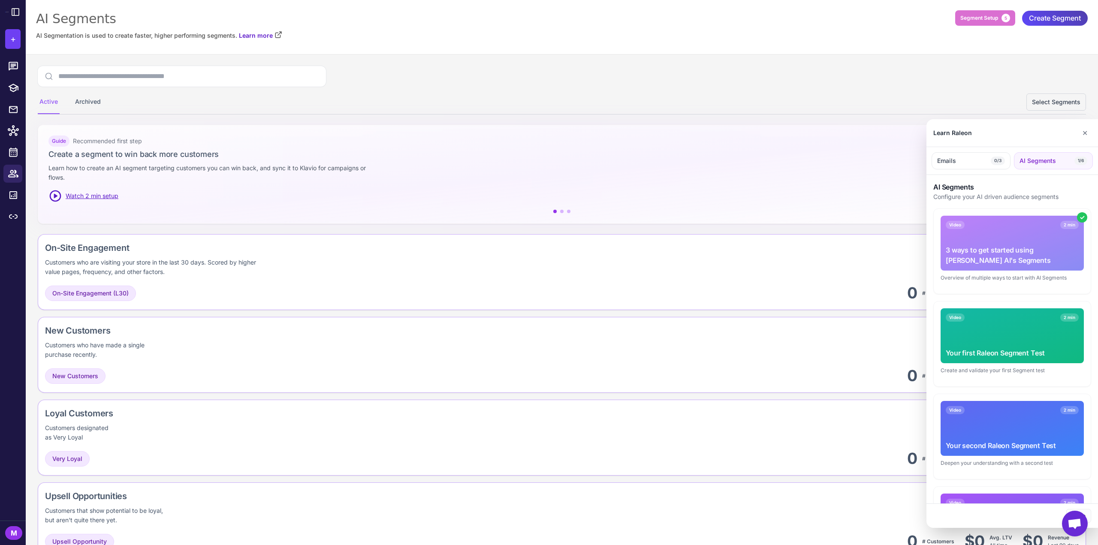
click at [967, 23] on div at bounding box center [549, 272] width 1098 height 545
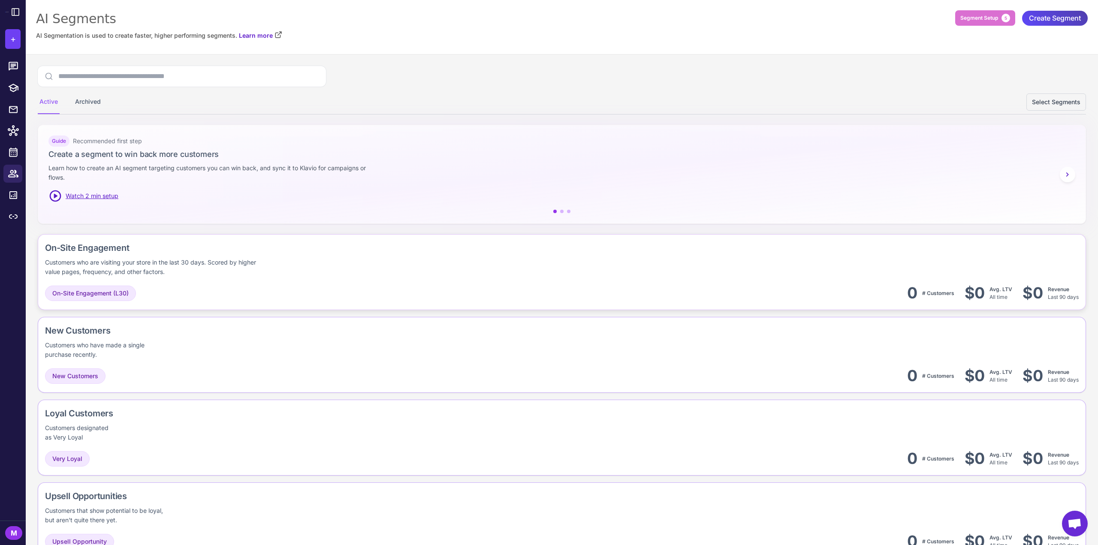
click at [174, 261] on div "Customers who are visiting your store in the last 30 days. Scored by higher val…" at bounding box center [156, 267] width 222 height 19
click at [1076, 518] on span "Open chat" at bounding box center [1075, 524] width 26 height 26
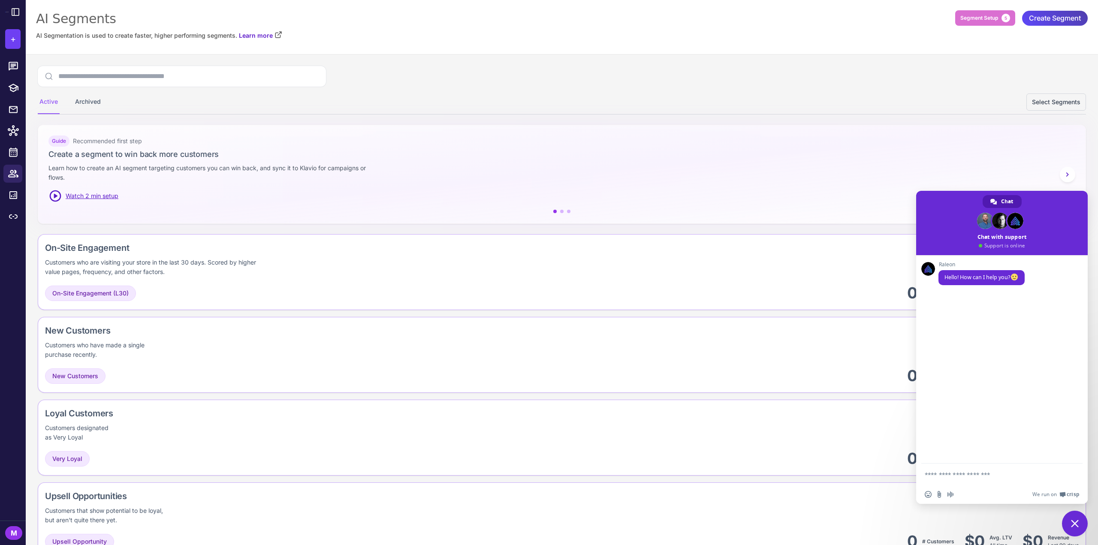
click at [966, 474] on textarea "Compose your message..." at bounding box center [993, 474] width 137 height 21
type textarea "**********"
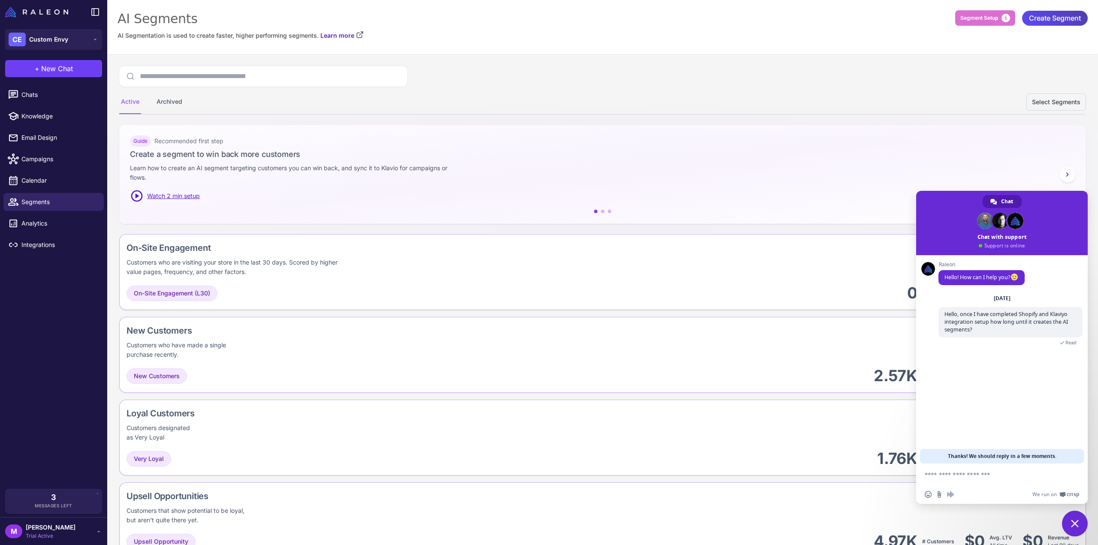
click at [1074, 522] on span "Close chat" at bounding box center [1075, 524] width 8 height 8
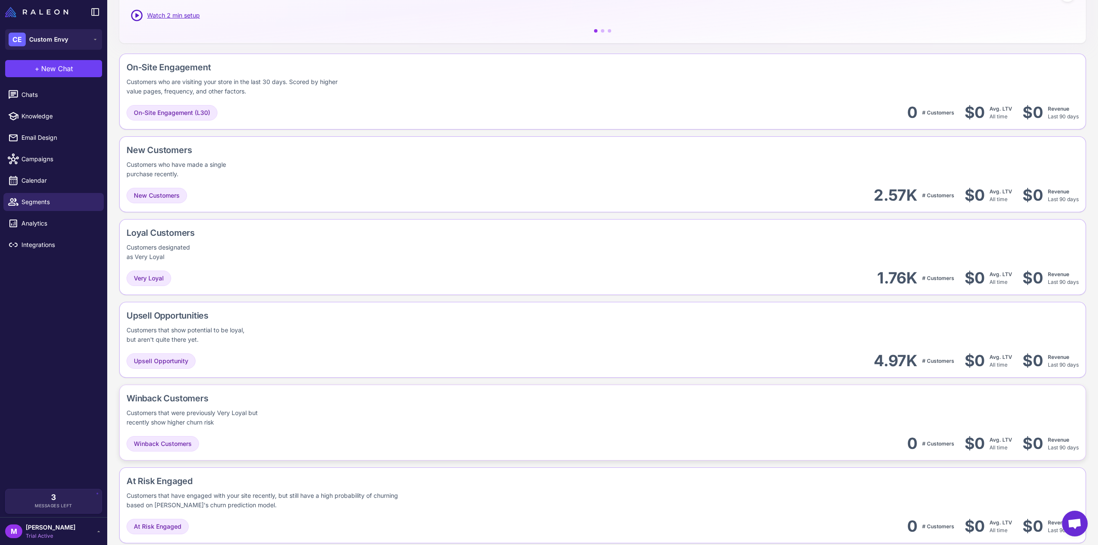
scroll to position [47, 0]
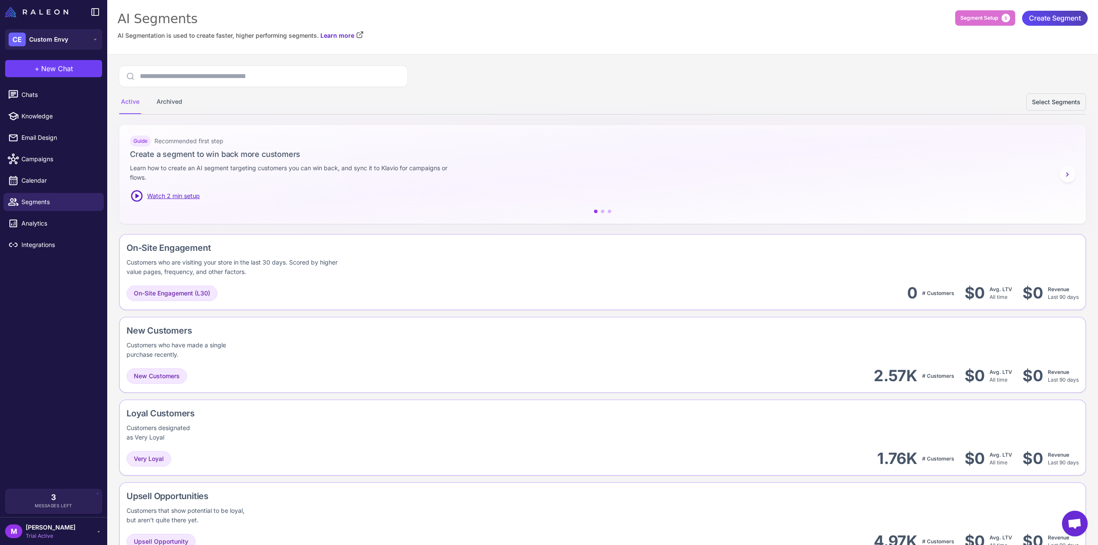
click at [970, 7] on div "AI Segments AI Segmentation is used to create faster, higher performing segment…" at bounding box center [602, 27] width 991 height 54
click at [971, 16] on span "Segment Setup" at bounding box center [980, 18] width 38 height 8
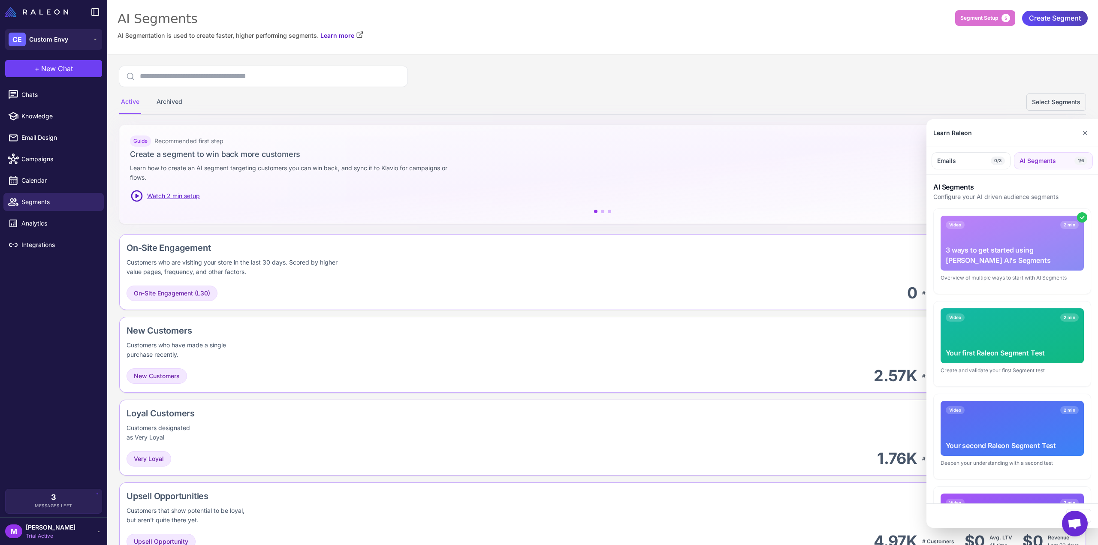
click at [1007, 315] on div "Video 2 min" at bounding box center [1012, 318] width 133 height 8
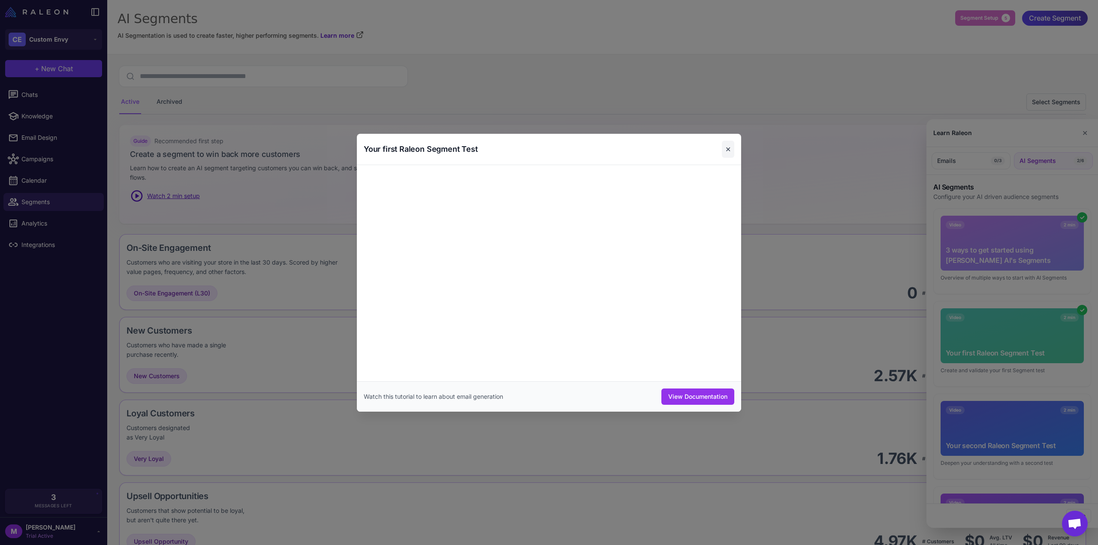
click at [729, 149] on button "✕" at bounding box center [728, 149] width 12 height 17
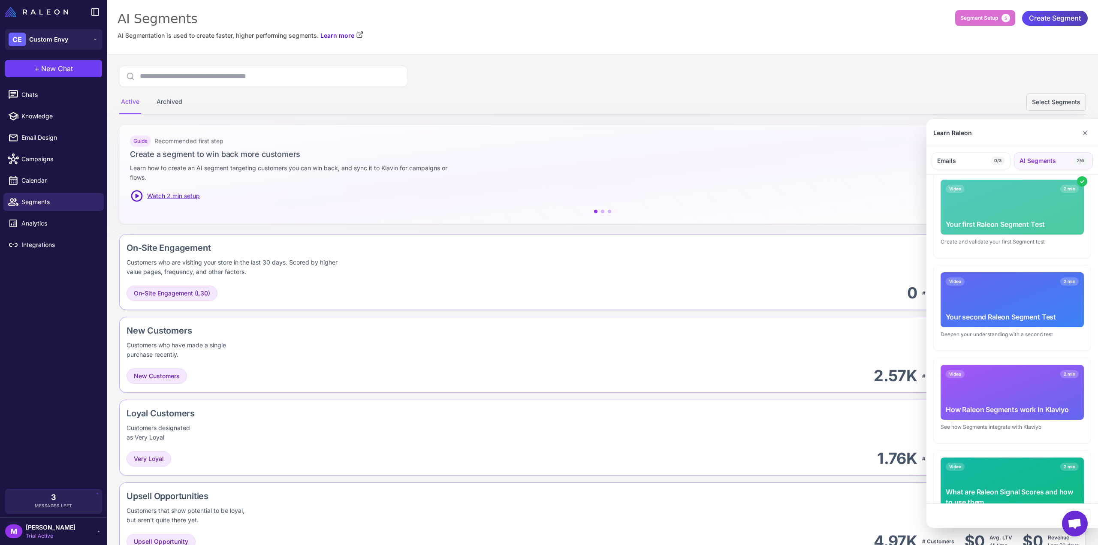
scroll to position [272, 0]
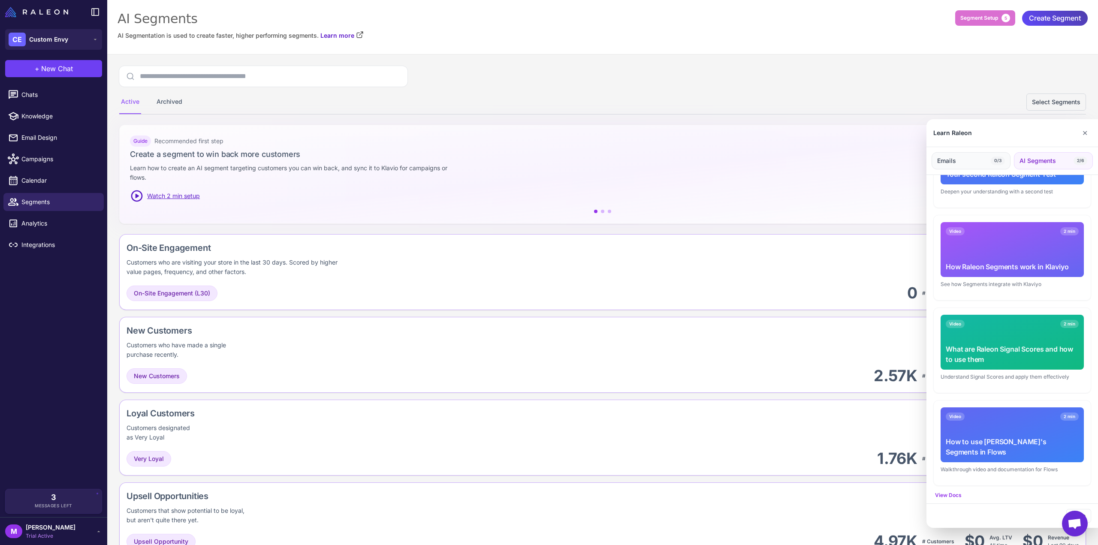
click at [994, 160] on span "0/3" at bounding box center [998, 161] width 14 height 9
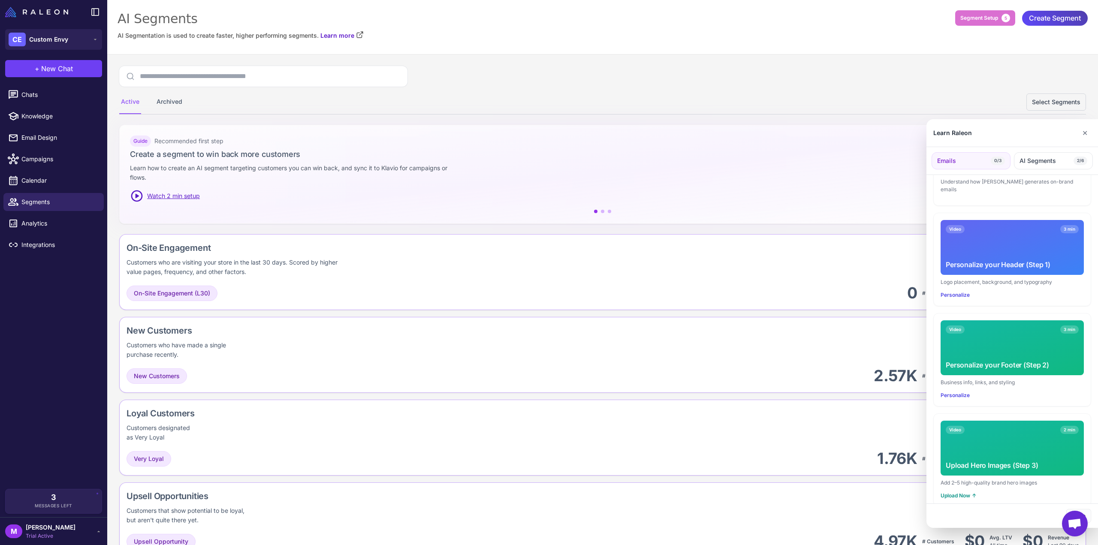
click at [1013, 240] on div "Video 3 min Personalize your Header (Step 1)" at bounding box center [1012, 247] width 143 height 55
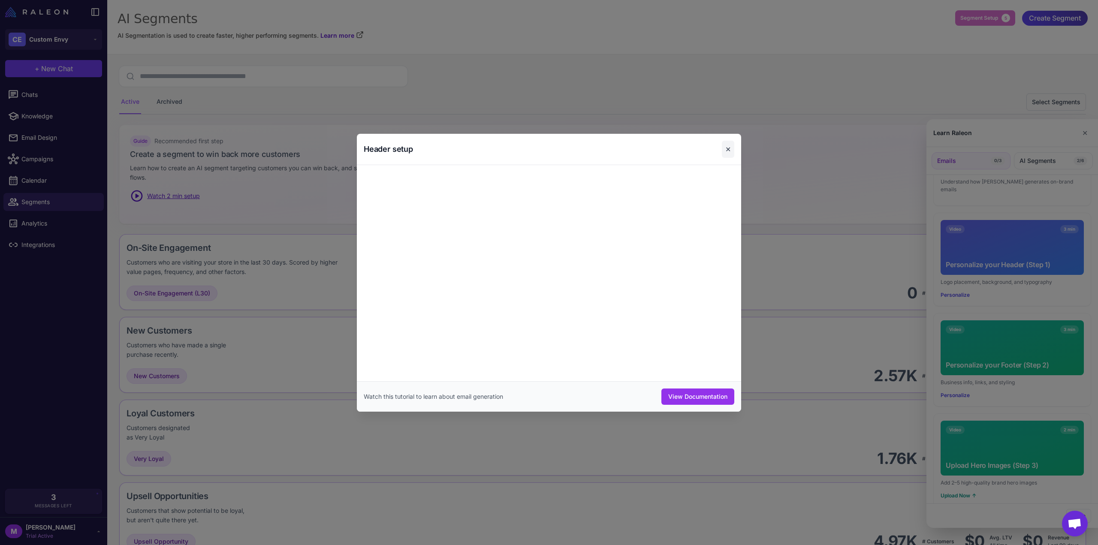
click at [731, 150] on button "✕" at bounding box center [728, 149] width 12 height 17
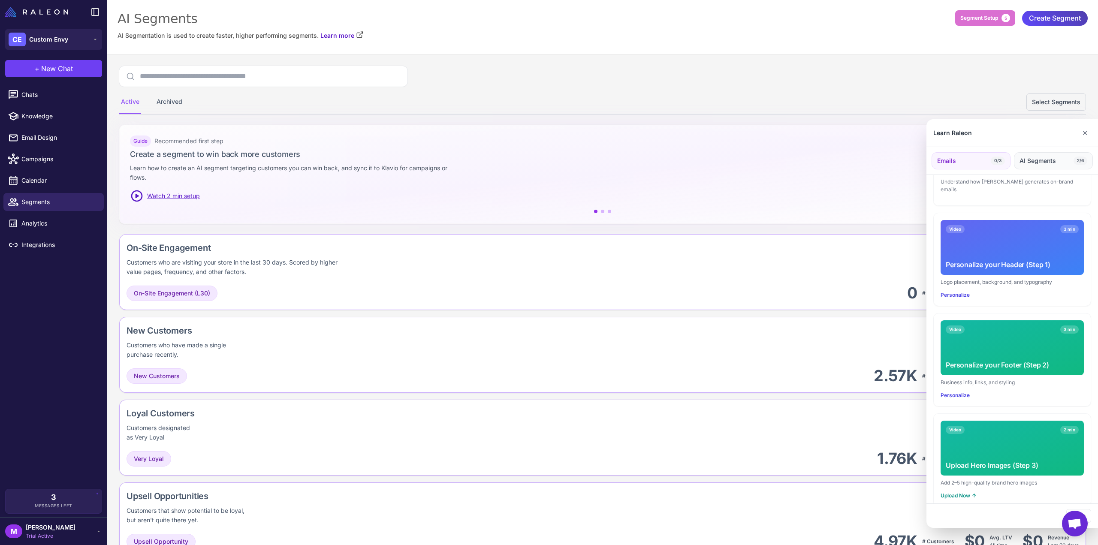
click at [1025, 157] on span "AI Segments" at bounding box center [1038, 160] width 36 height 9
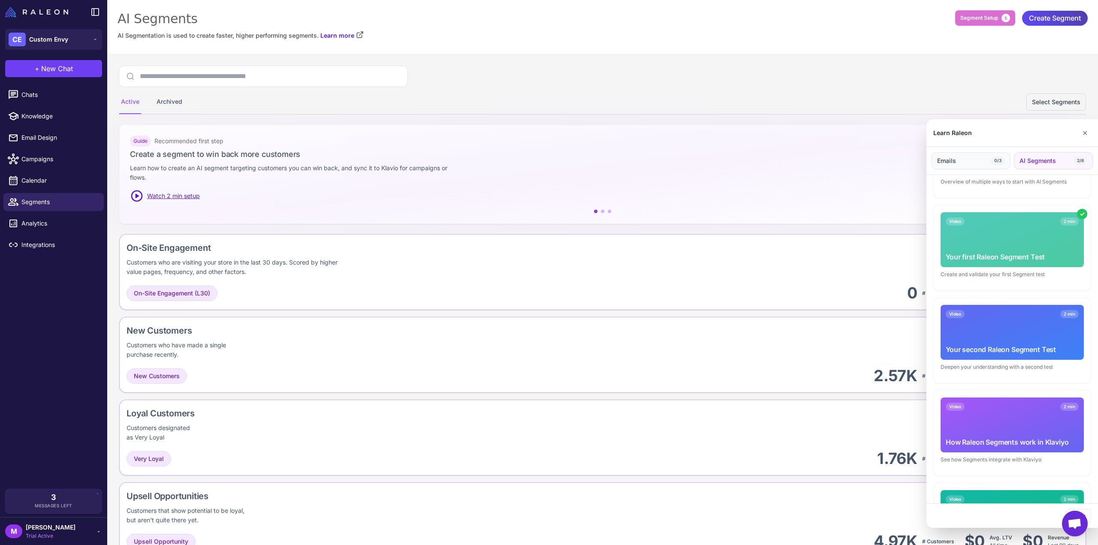
click at [962, 160] on button "Emails 0/3" at bounding box center [971, 160] width 79 height 17
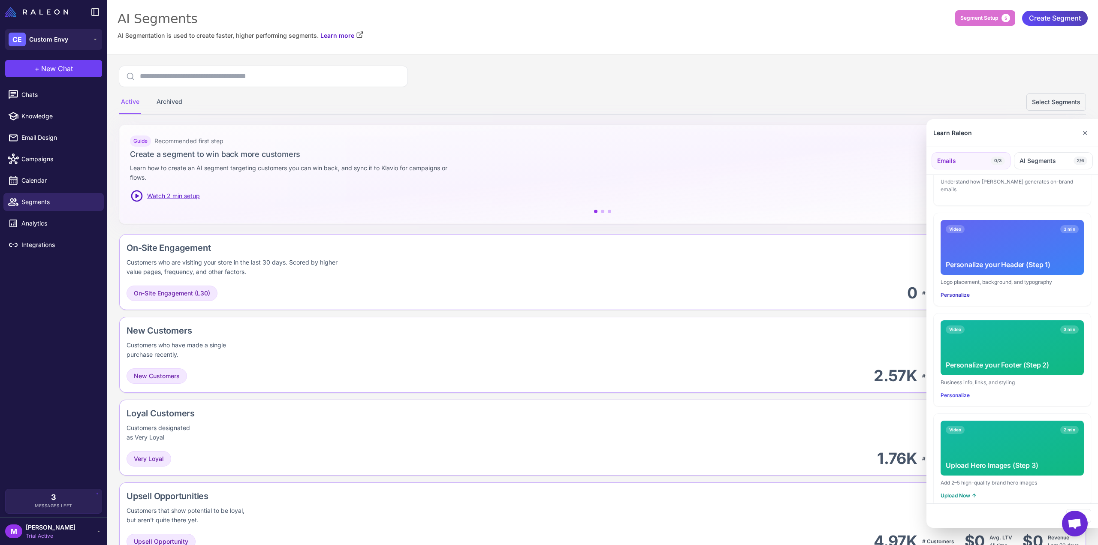
click at [952, 291] on button "Personalize" at bounding box center [955, 295] width 29 height 8
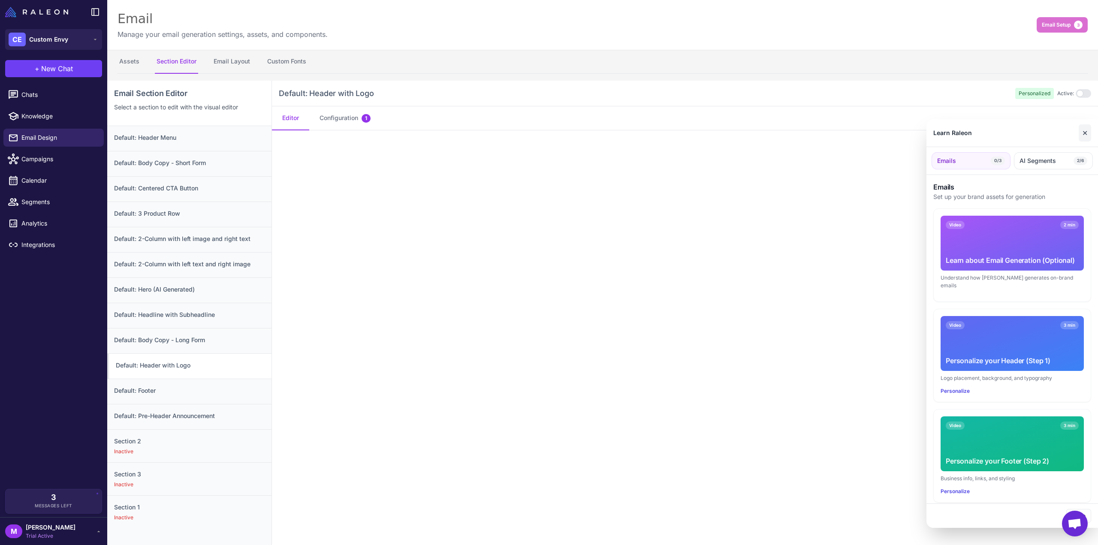
click at [1086, 130] on button "✕" at bounding box center [1085, 132] width 12 height 17
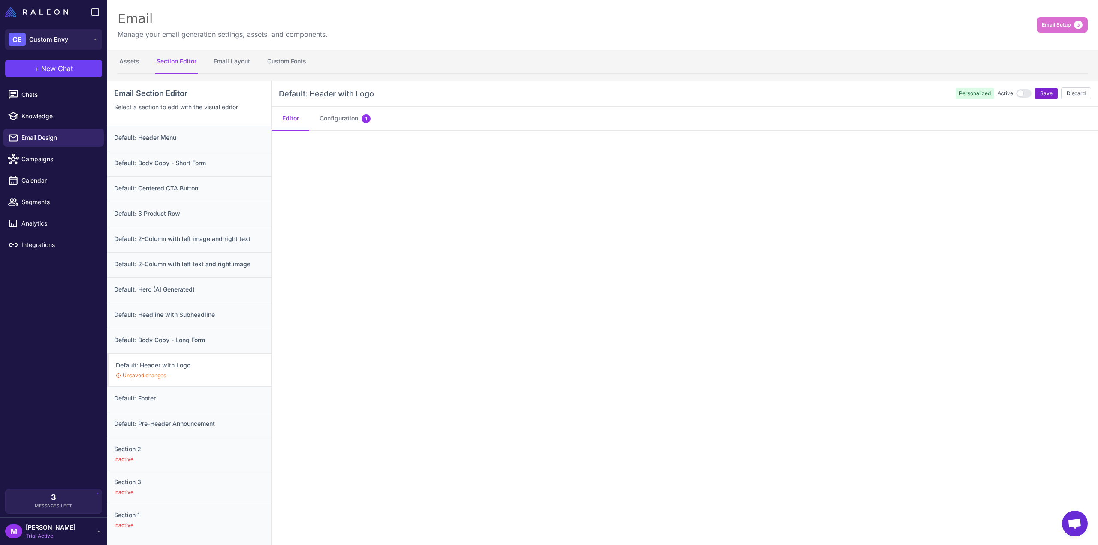
click at [1040, 93] on span "Save" at bounding box center [1046, 94] width 12 height 8
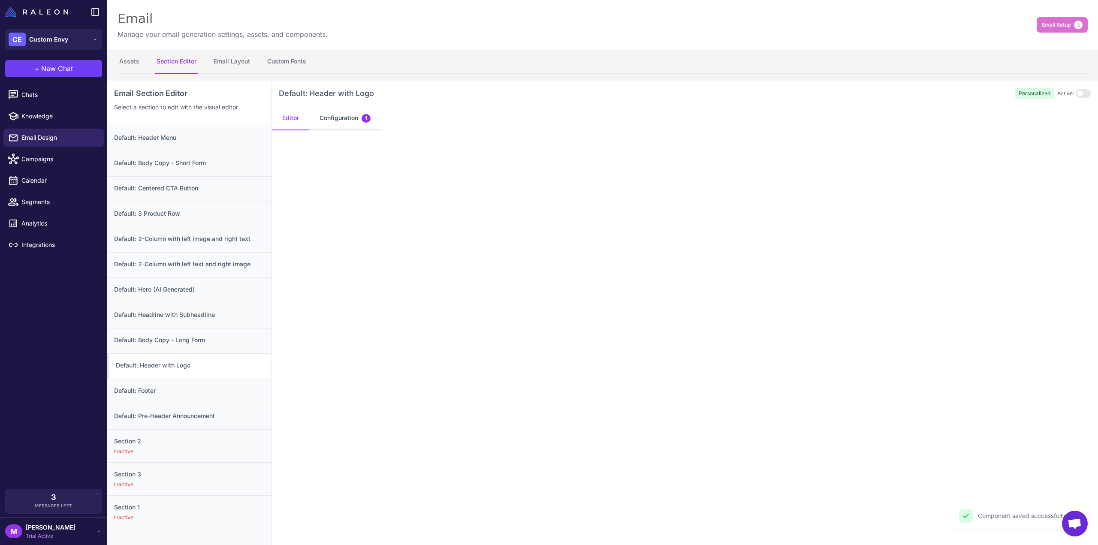
click at [342, 121] on button "Configuration 1" at bounding box center [345, 118] width 72 height 24
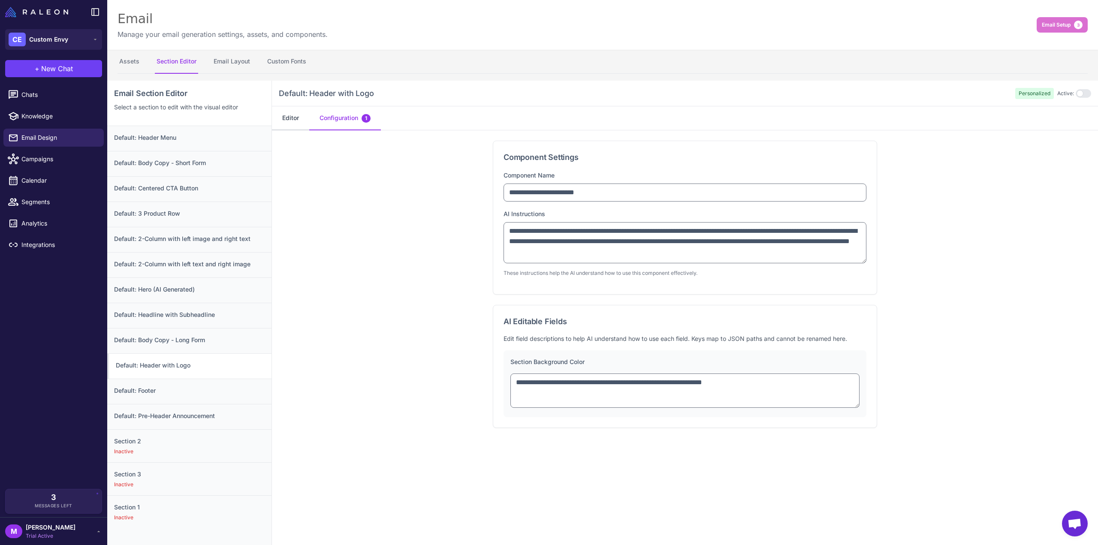
click at [293, 114] on button "Editor" at bounding box center [290, 118] width 37 height 24
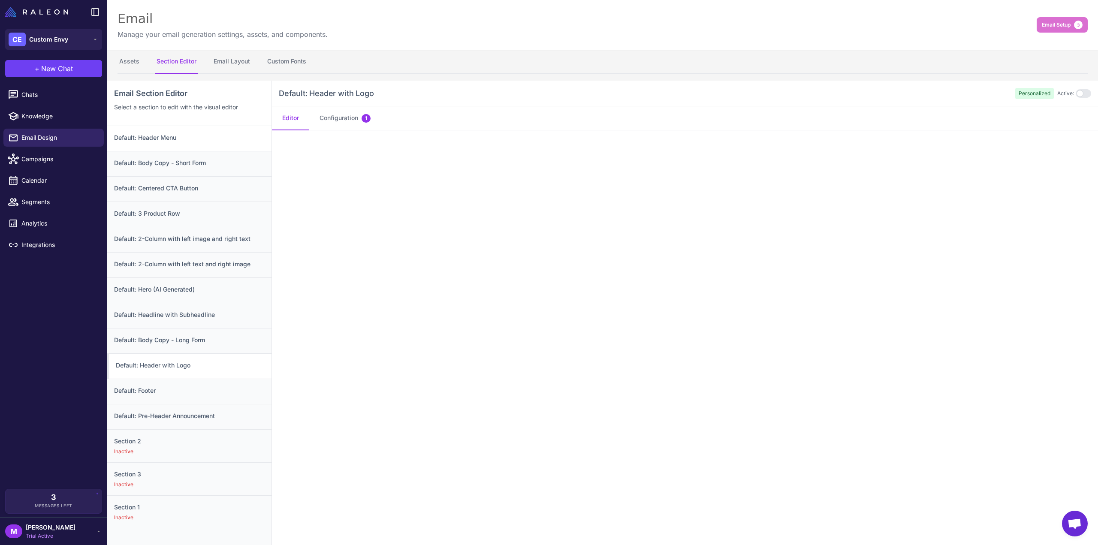
click at [150, 136] on h3 "Default: Header Menu" at bounding box center [189, 137] width 151 height 9
click at [1077, 95] on div at bounding box center [1083, 93] width 15 height 9
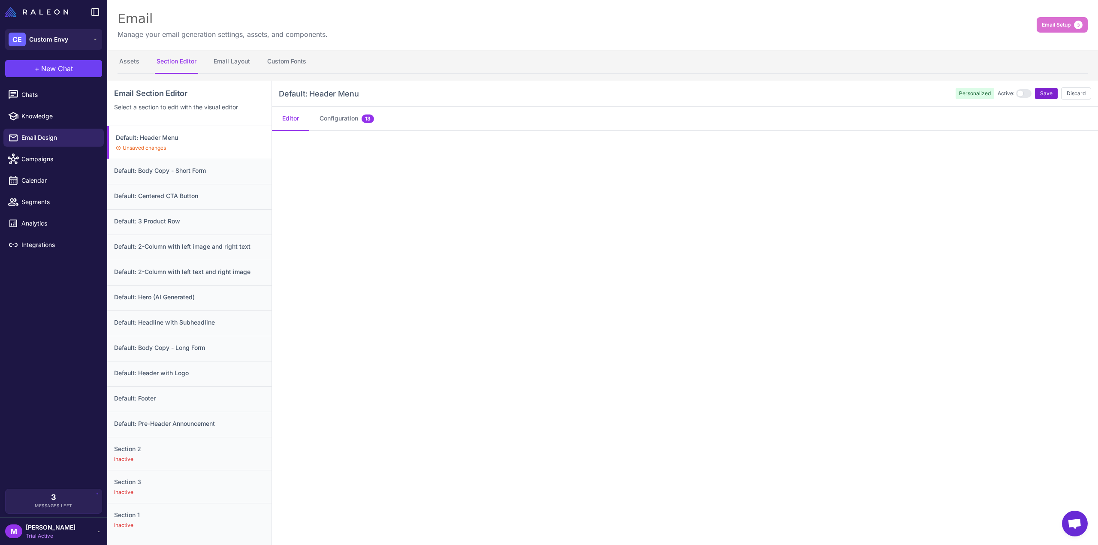
click at [1048, 93] on button "Save" at bounding box center [1046, 93] width 23 height 11
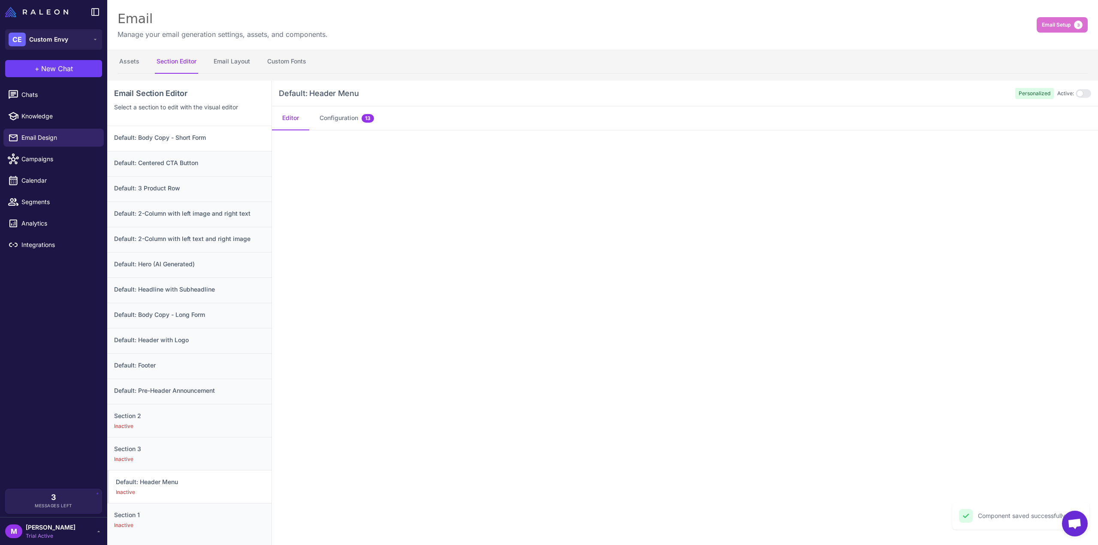
click at [209, 143] on div "Default: Body Copy - Short Form" at bounding box center [189, 138] width 164 height 25
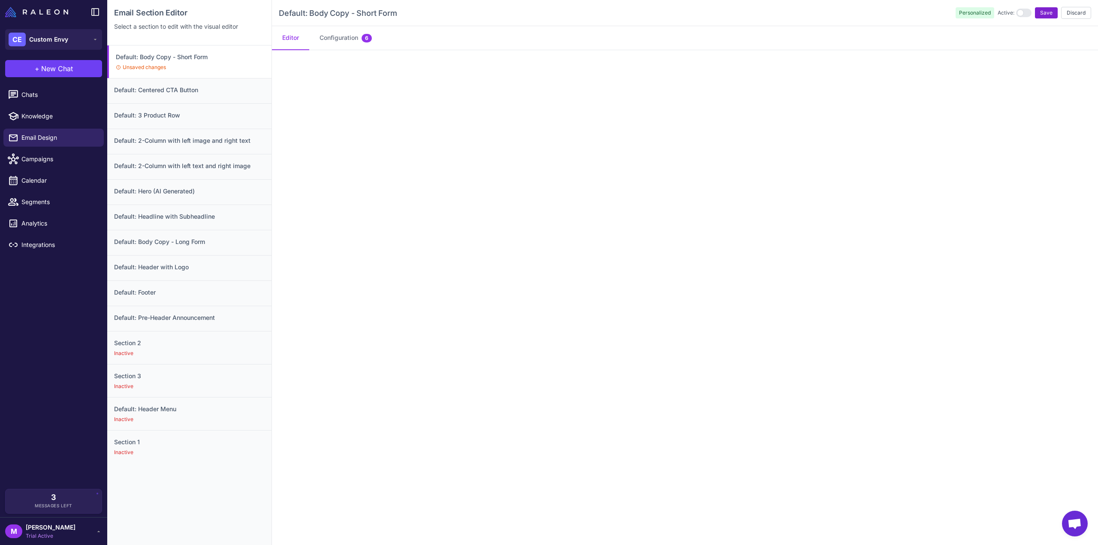
click at [1045, 15] on span "Save" at bounding box center [1046, 13] width 12 height 8
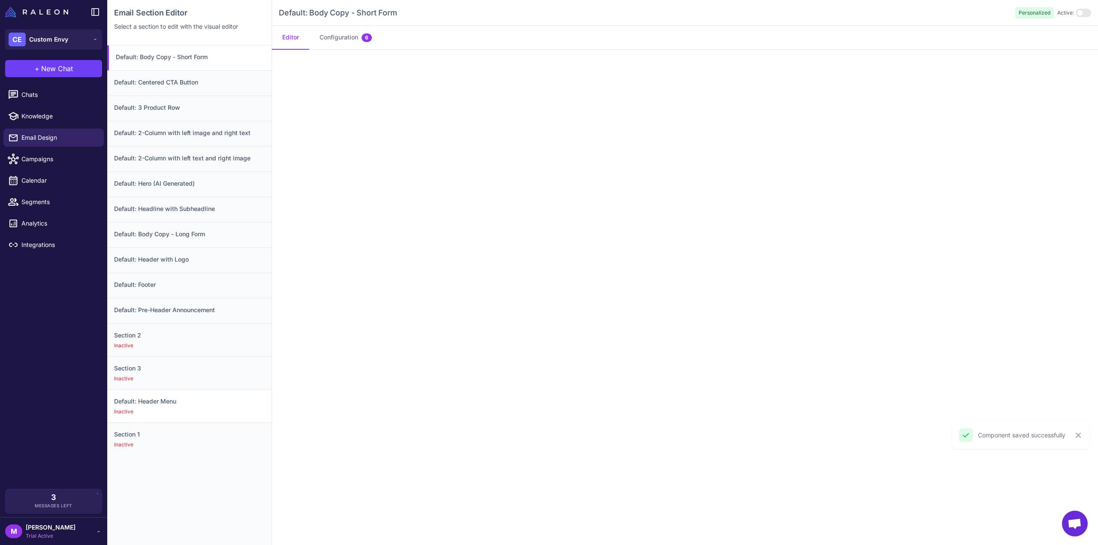
click at [190, 410] on div "Inactive" at bounding box center [189, 412] width 151 height 8
click at [167, 441] on div "Inactive" at bounding box center [189, 445] width 151 height 8
click at [173, 342] on div "Inactive" at bounding box center [189, 346] width 151 height 8
click at [181, 60] on h3 "Default: Body Copy - Short Form" at bounding box center [189, 56] width 151 height 9
click at [161, 88] on div "Default: Centered CTA Button" at bounding box center [189, 82] width 164 height 25
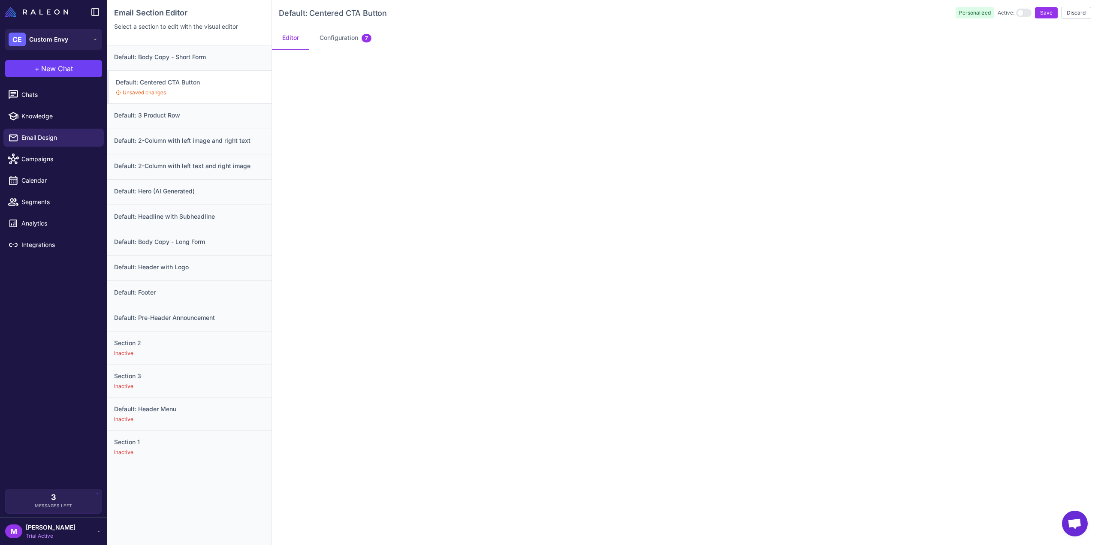
scroll to position [0, 0]
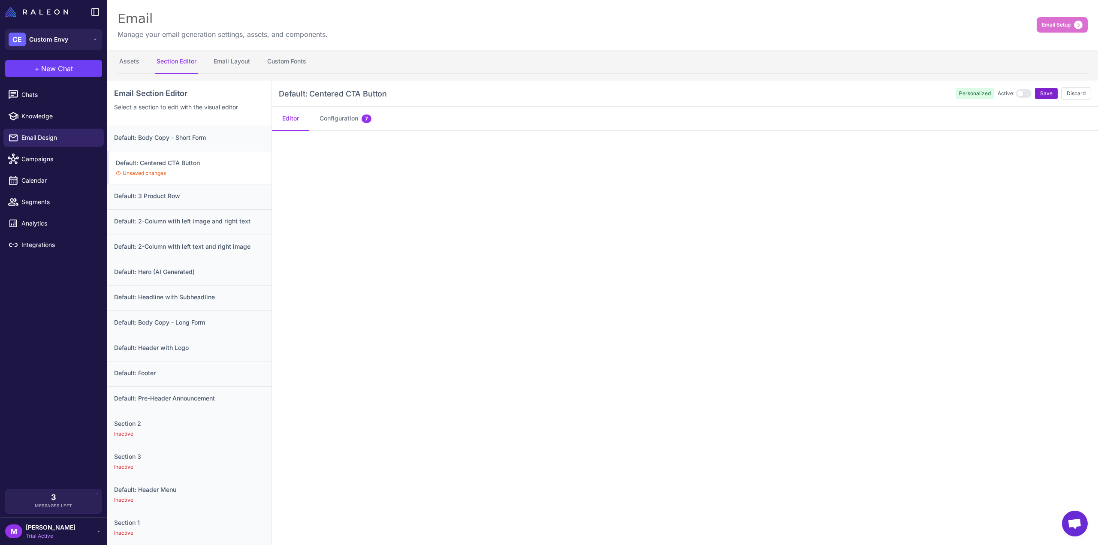
click at [1045, 93] on span "Save" at bounding box center [1046, 94] width 12 height 8
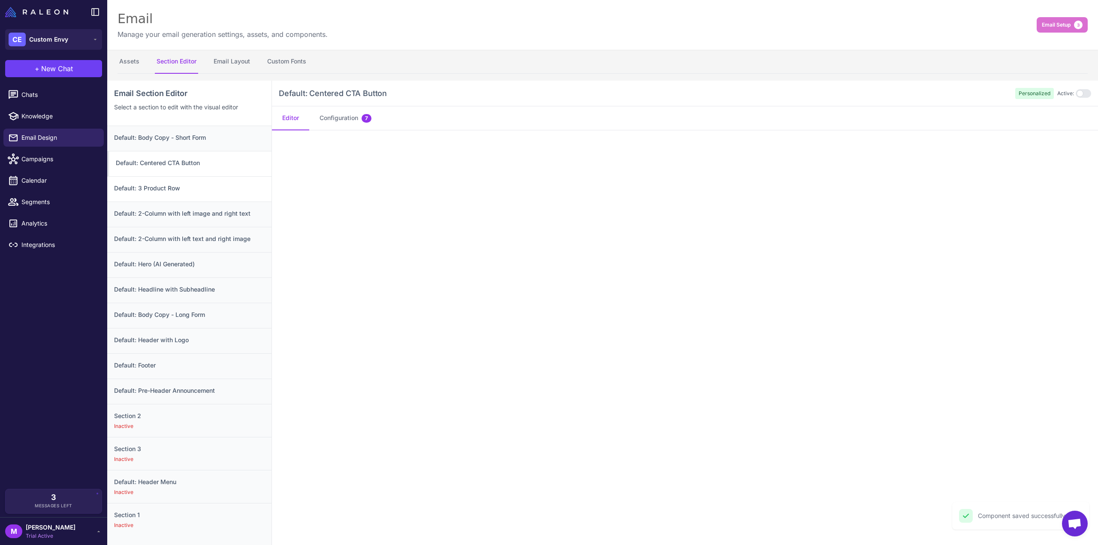
click at [210, 193] on div "Default: 3 Product Row" at bounding box center [189, 188] width 164 height 25
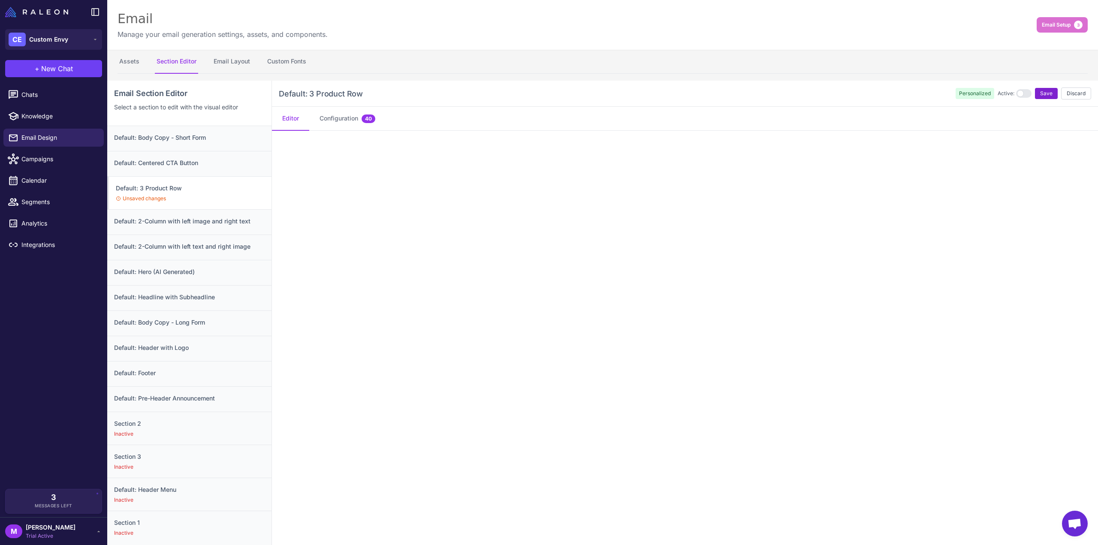
click at [1040, 94] on span "Save" at bounding box center [1046, 94] width 12 height 8
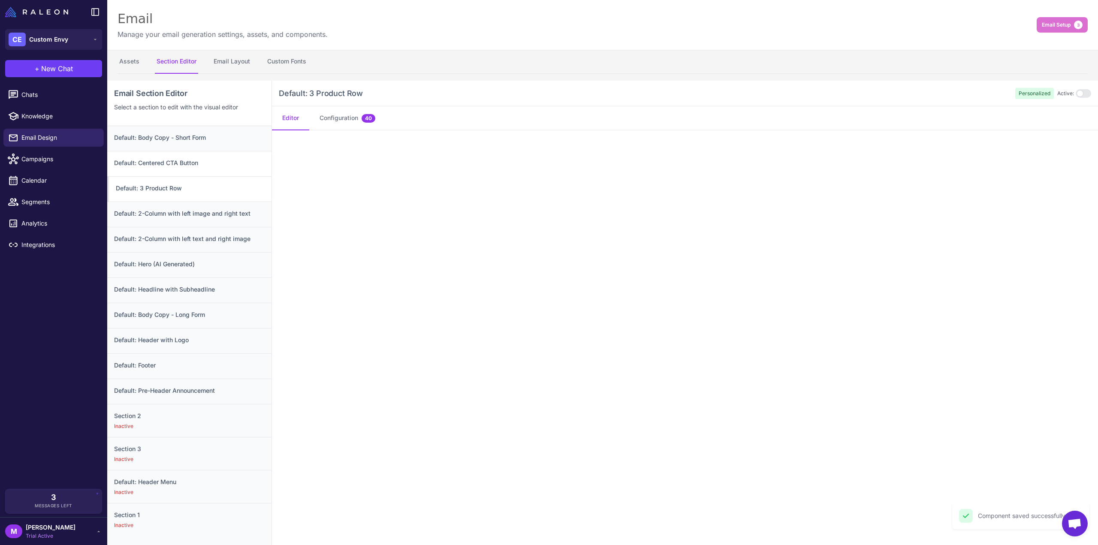
click at [205, 161] on h3 "Default: Centered CTA Button" at bounding box center [189, 162] width 151 height 9
click at [199, 181] on div "Default: 3 Product Row" at bounding box center [189, 188] width 164 height 25
click at [203, 165] on h3 "Default: Centered CTA Button" at bounding box center [189, 162] width 151 height 9
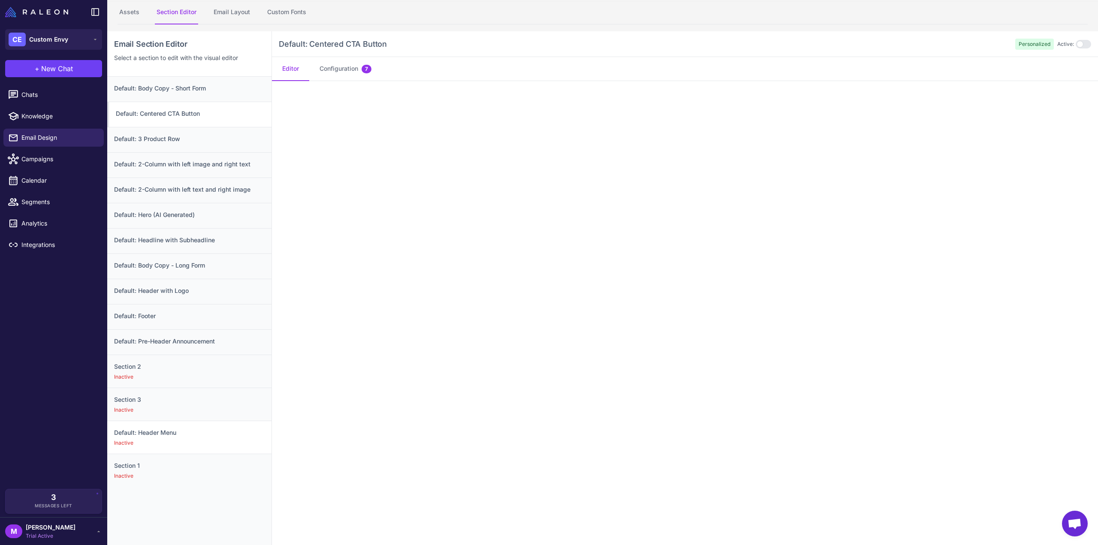
scroll to position [38, 0]
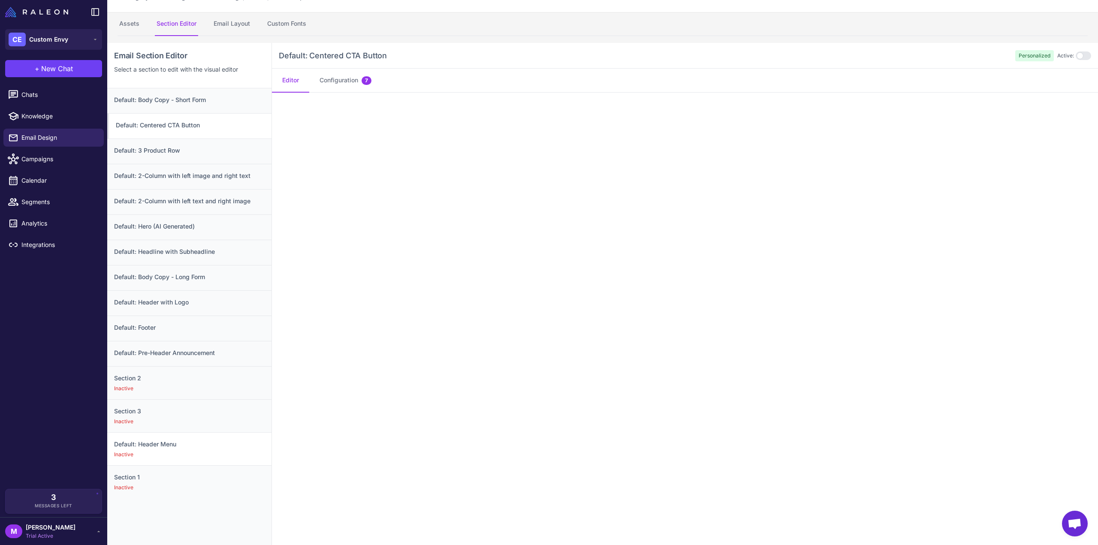
click at [181, 454] on div "Inactive" at bounding box center [189, 455] width 151 height 8
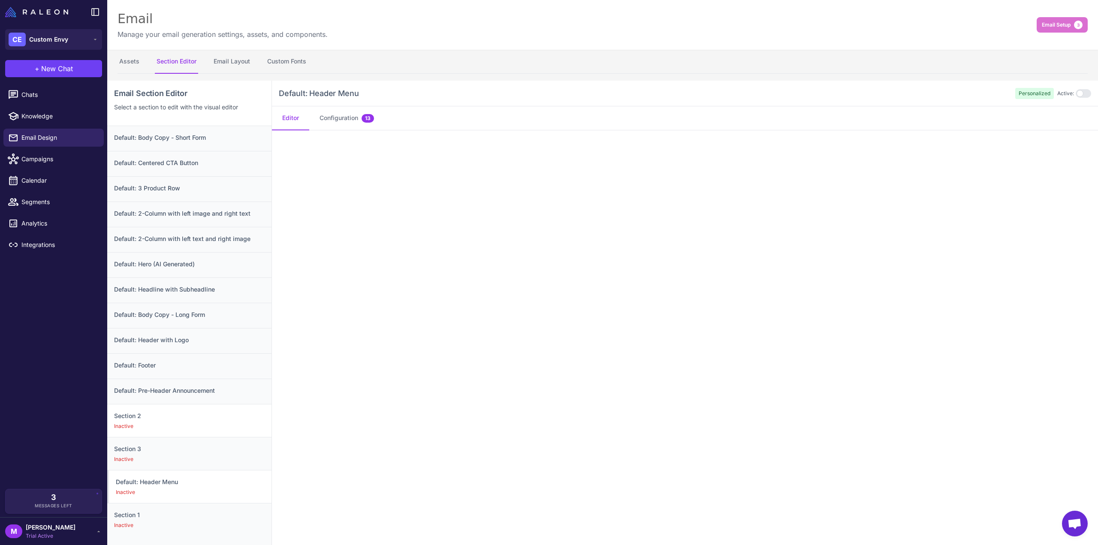
scroll to position [0, 0]
click at [179, 142] on h3 "Default: Body Copy - Short Form" at bounding box center [189, 137] width 151 height 9
click at [214, 162] on h3 "Default: Centered CTA Button" at bounding box center [189, 162] width 151 height 9
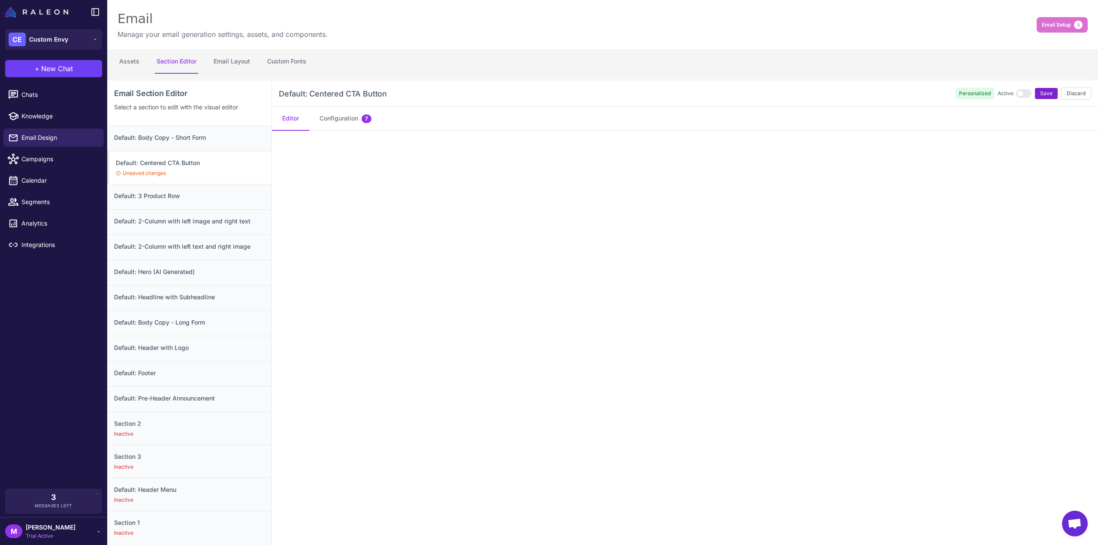
click at [1041, 95] on span "Save" at bounding box center [1046, 94] width 12 height 8
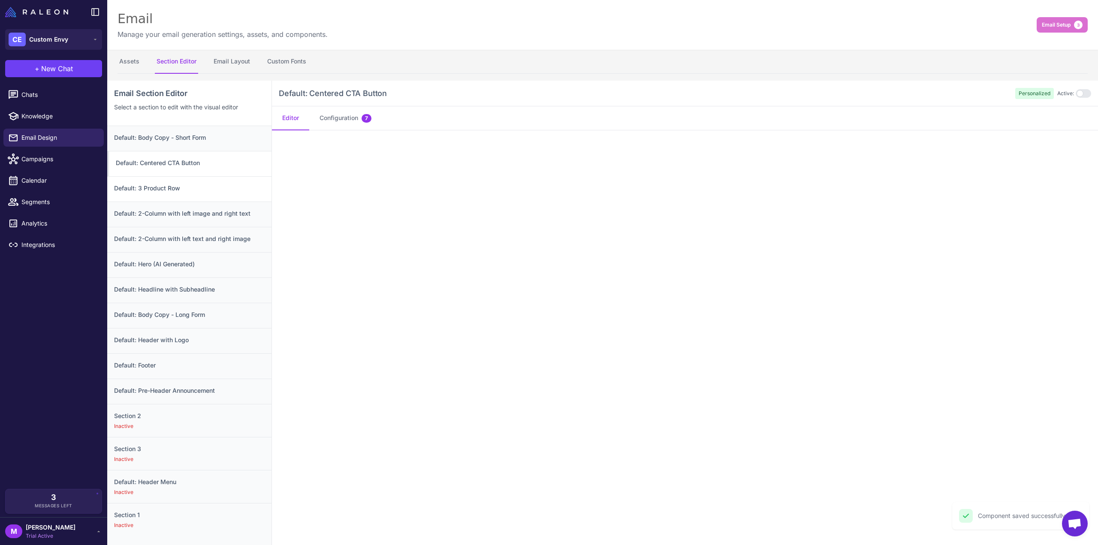
click at [169, 186] on h3 "Default: 3 Product Row" at bounding box center [189, 188] width 151 height 9
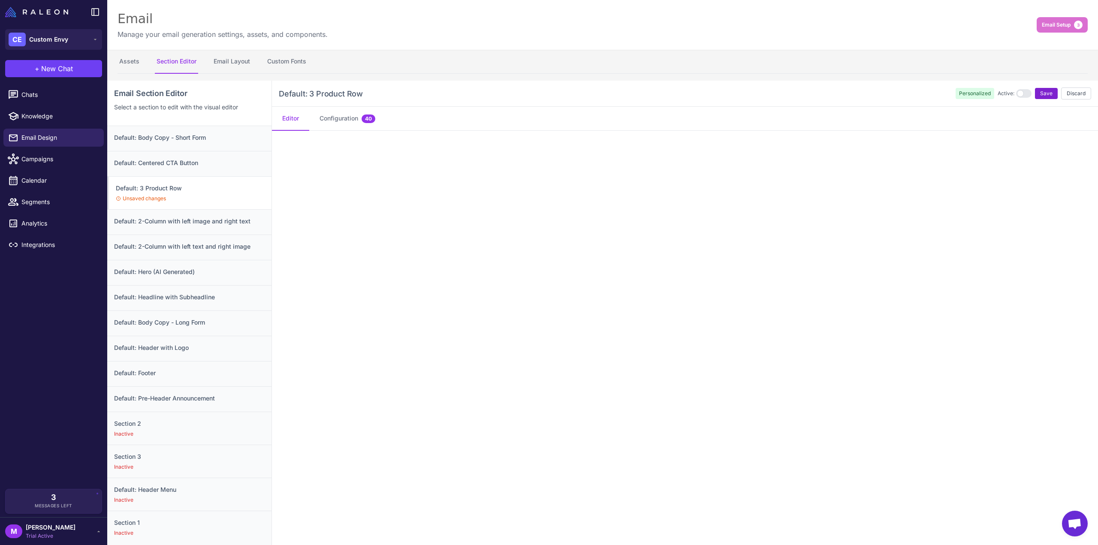
click at [1040, 95] on span "Save" at bounding box center [1046, 94] width 12 height 8
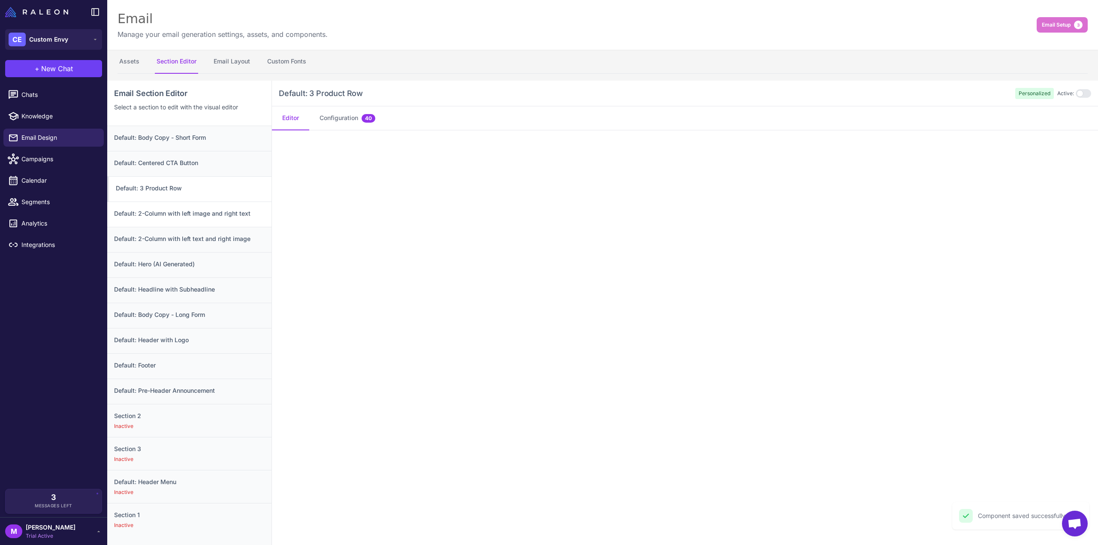
click at [183, 213] on h3 "Default: 2-Column with left image and right text" at bounding box center [189, 213] width 151 height 9
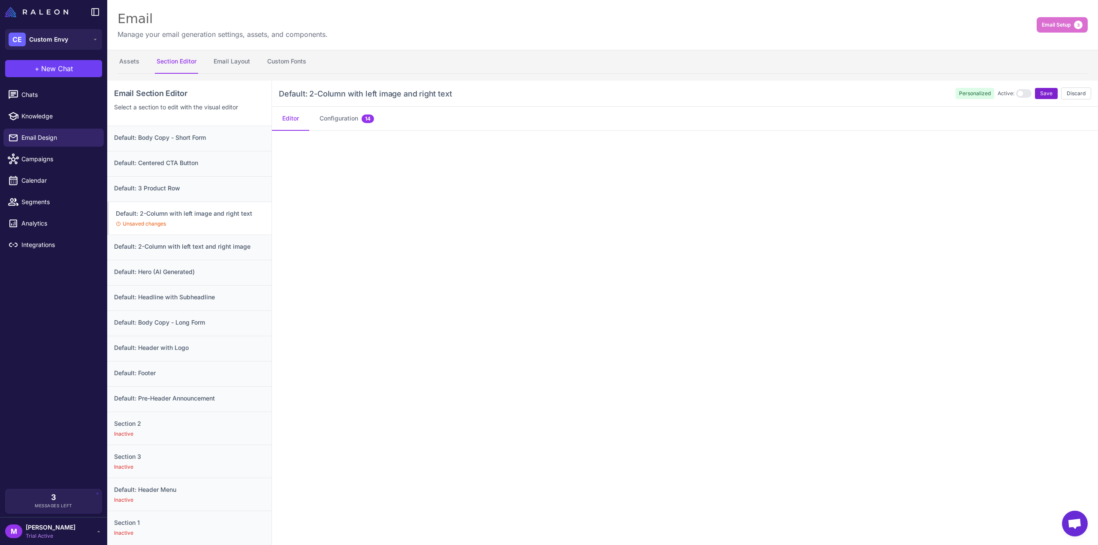
click at [1040, 88] on button "Save" at bounding box center [1046, 93] width 23 height 11
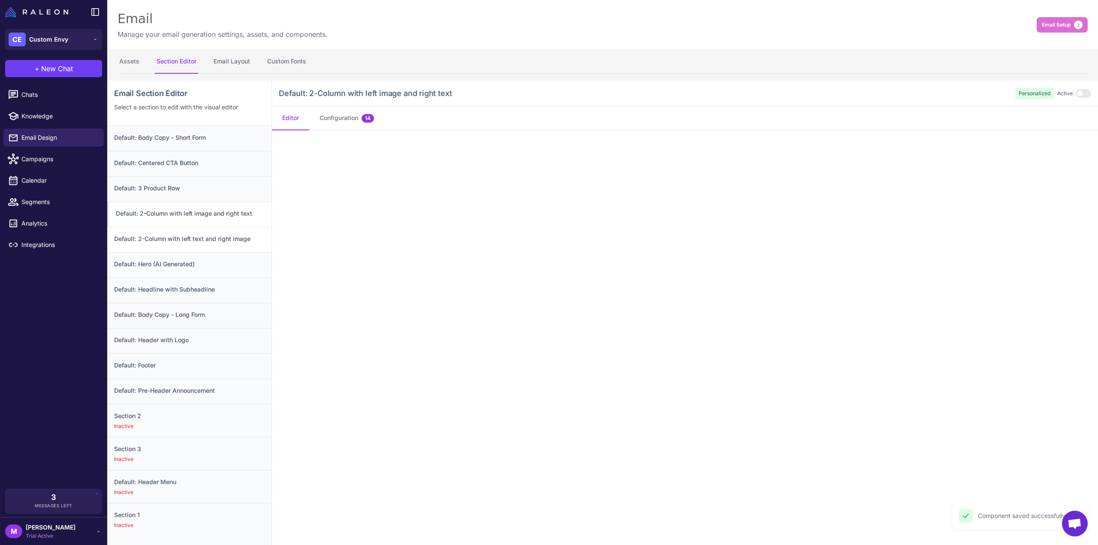
click at [190, 234] on h3 "Default: 2-Column with left text and right image" at bounding box center [189, 238] width 151 height 9
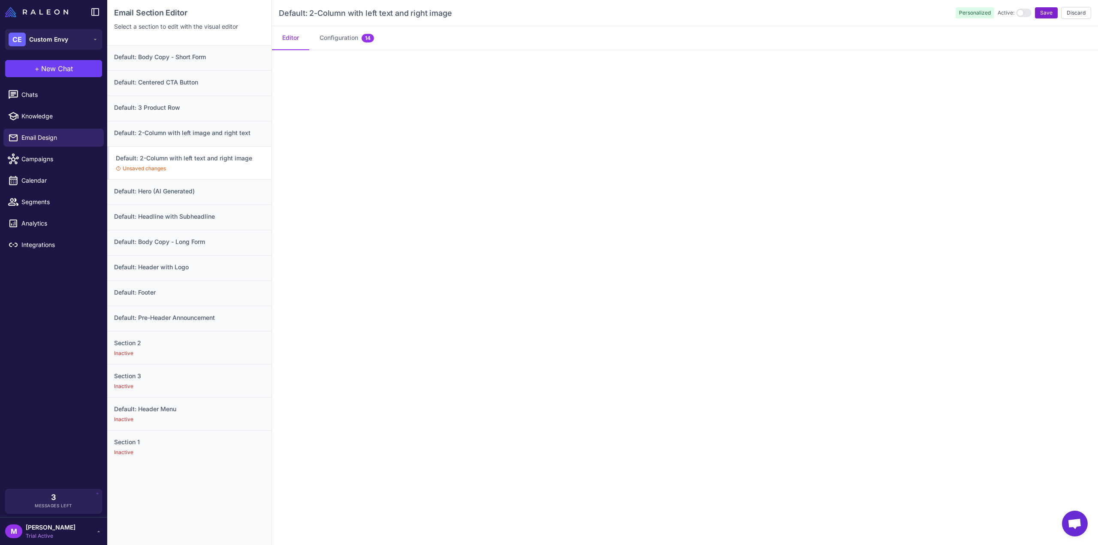
click at [1043, 8] on button "Save" at bounding box center [1046, 12] width 23 height 11
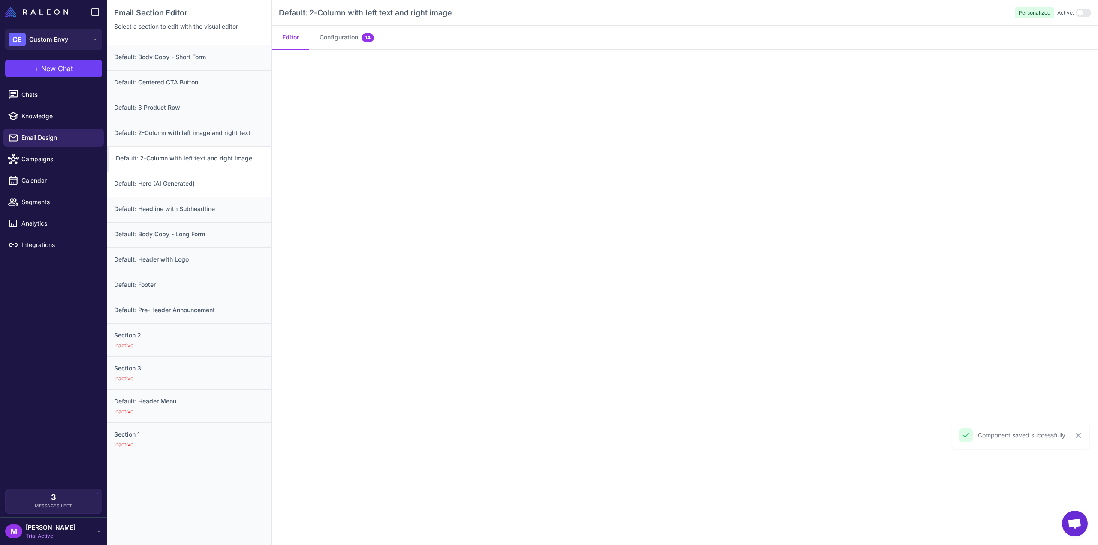
click at [193, 187] on h3 "Default: Hero (AI Generated)" at bounding box center [189, 183] width 151 height 9
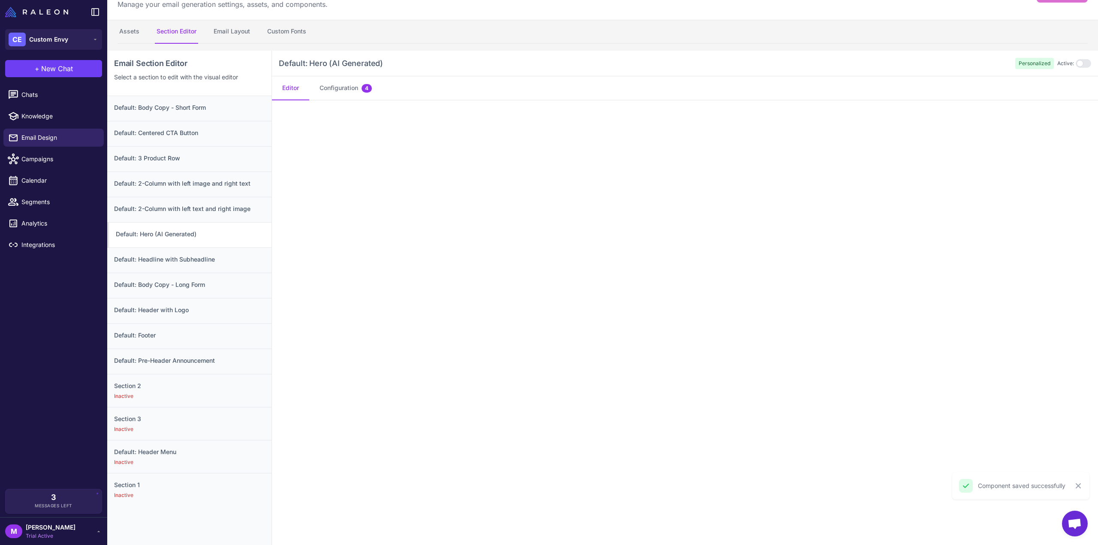
scroll to position [0, 0]
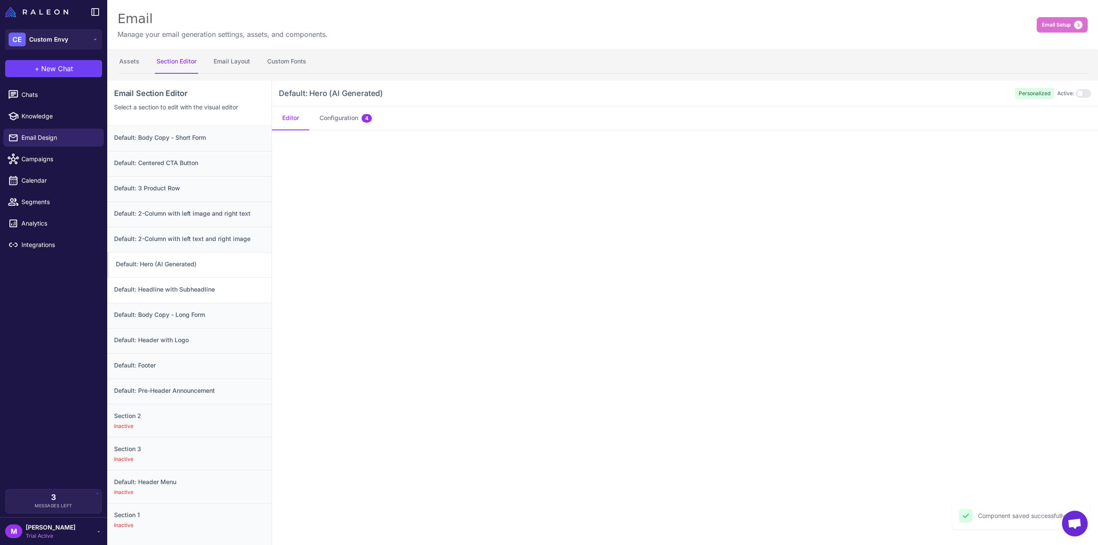
click at [243, 285] on h3 "Default: Headline with Subheadline" at bounding box center [189, 289] width 151 height 9
click at [185, 255] on div "Default: Hero (AI Generated)" at bounding box center [189, 264] width 164 height 25
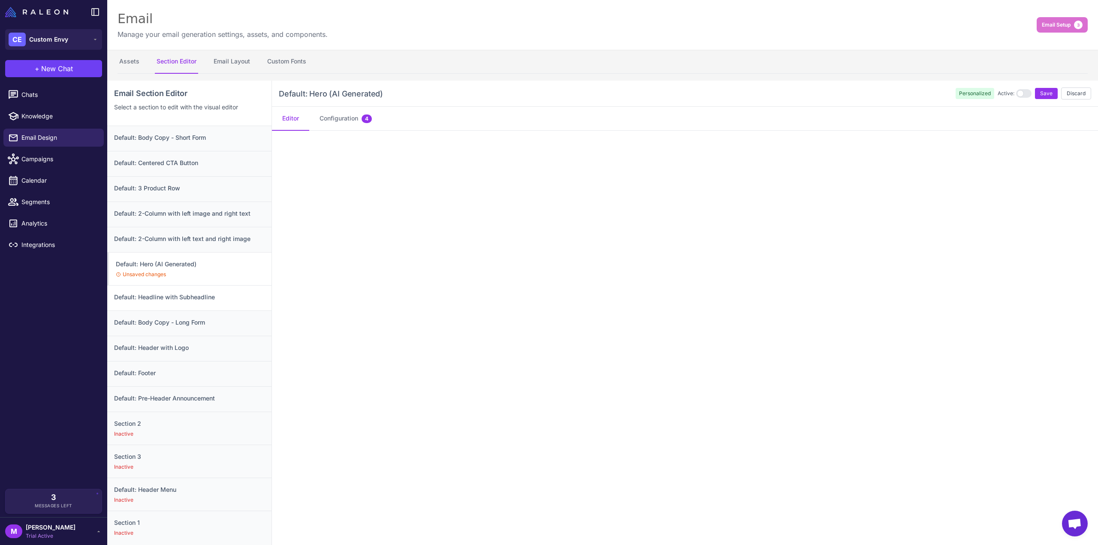
click at [197, 298] on h3 "Default: Headline with Subheadline" at bounding box center [189, 297] width 151 height 9
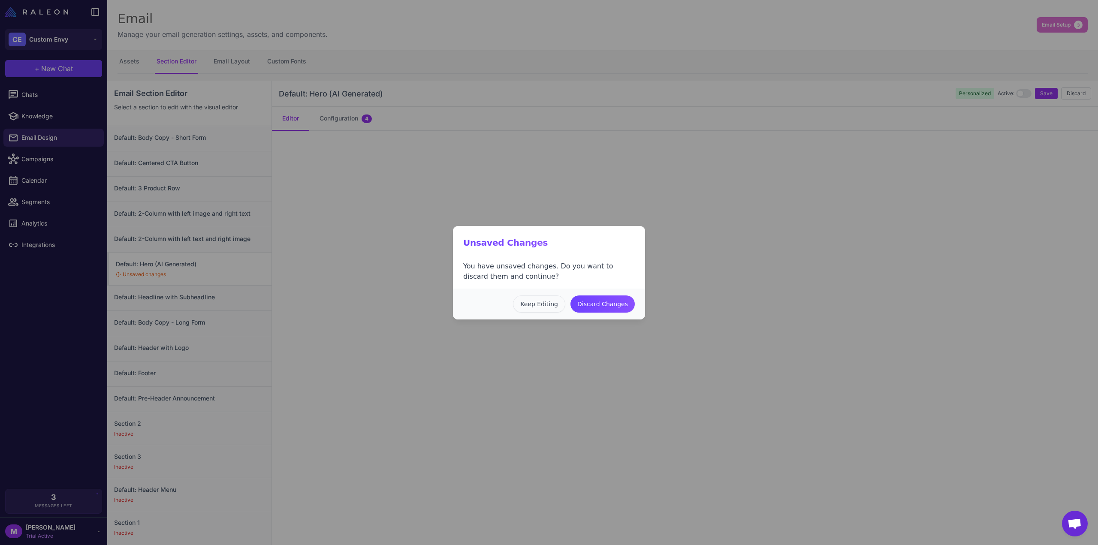
click at [544, 305] on button "Keep Editing" at bounding box center [539, 304] width 52 height 17
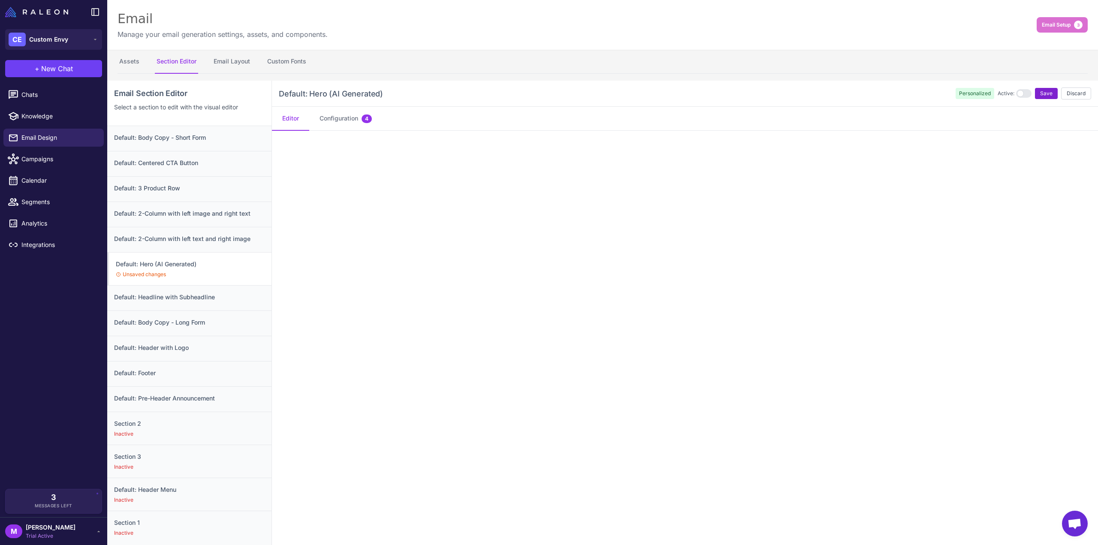
click at [1040, 98] on button "Save" at bounding box center [1046, 93] width 23 height 11
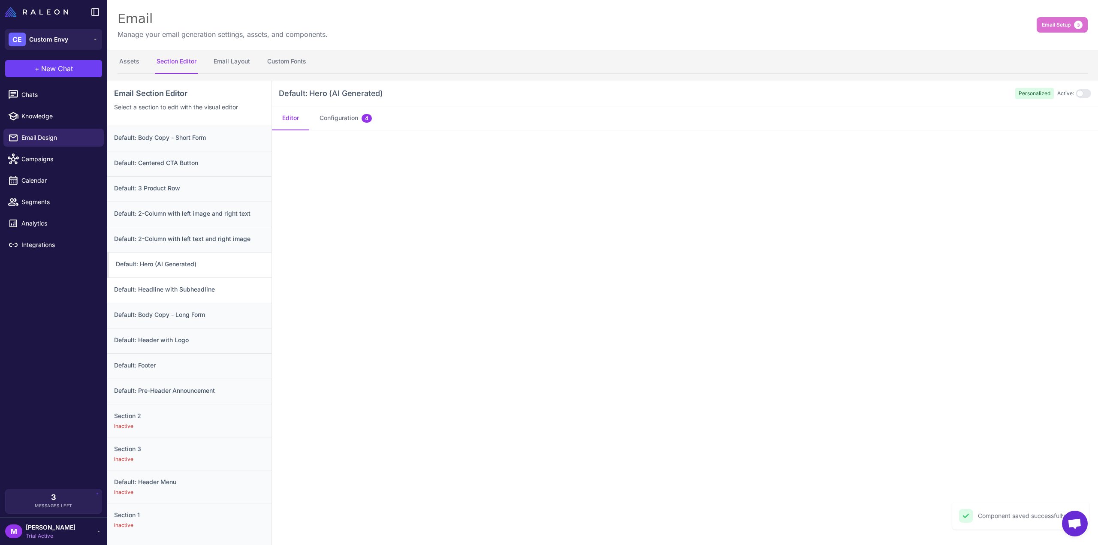
click at [196, 290] on h3 "Default: Headline with Subheadline" at bounding box center [189, 289] width 151 height 9
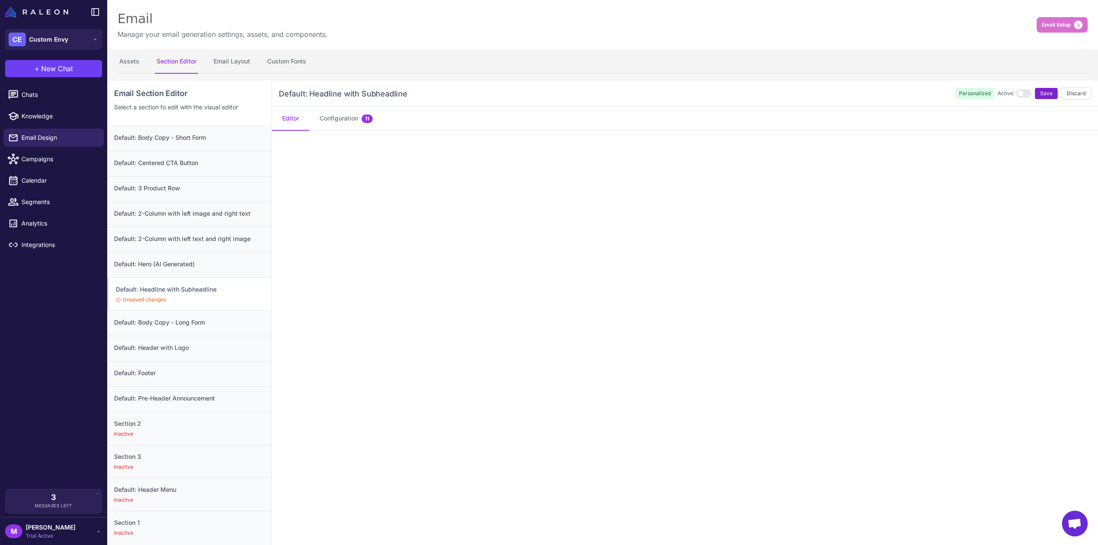
click at [1042, 92] on span "Save" at bounding box center [1046, 94] width 12 height 8
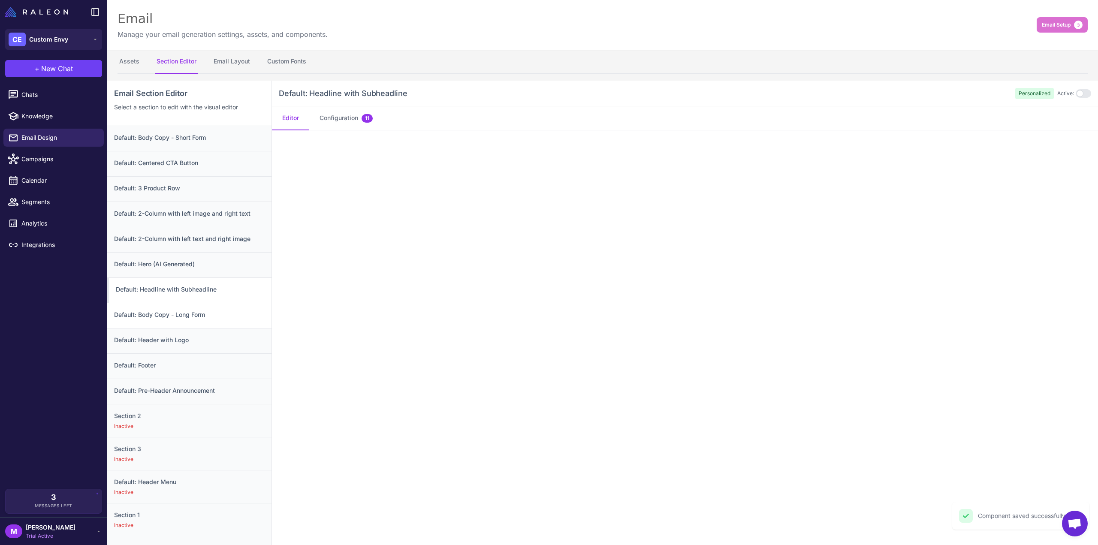
click at [200, 319] on div "Default: Body Copy - Long Form" at bounding box center [189, 315] width 164 height 25
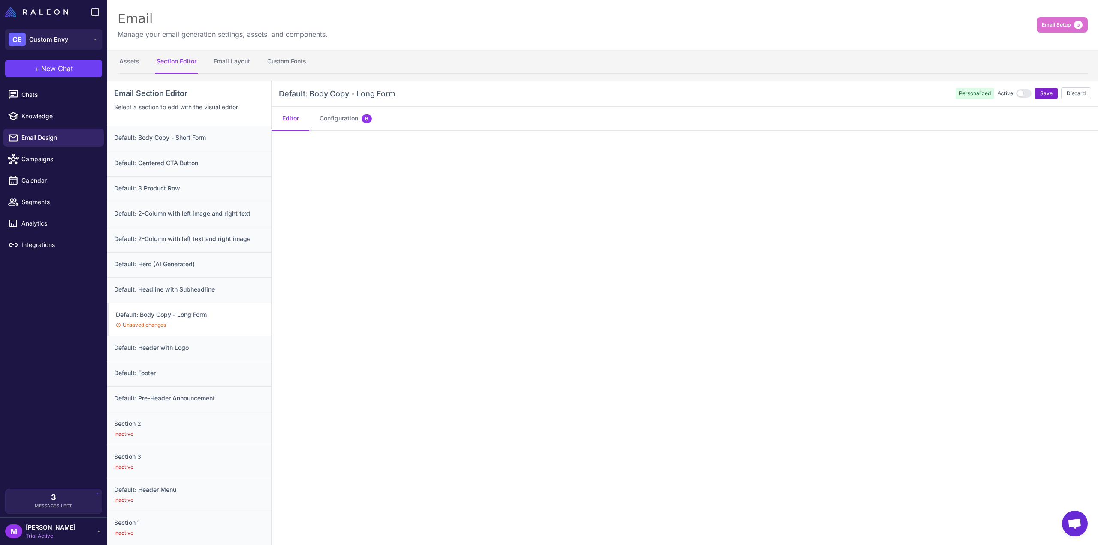
click at [1041, 97] on button "Save" at bounding box center [1046, 93] width 23 height 11
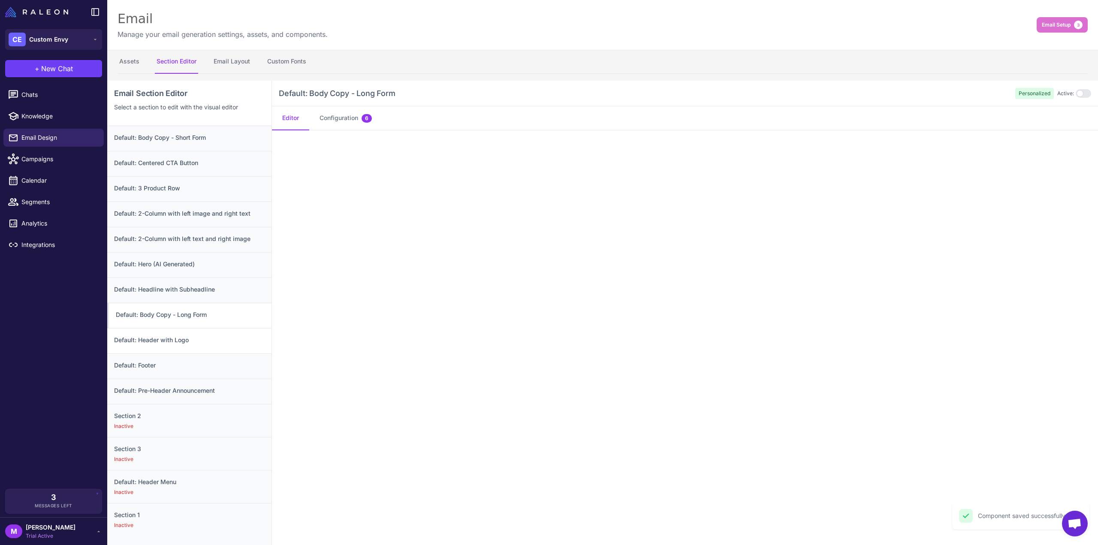
click at [165, 341] on h3 "Default: Header with Logo" at bounding box center [189, 340] width 151 height 9
click at [165, 364] on h3 "Default: Footer" at bounding box center [189, 365] width 151 height 9
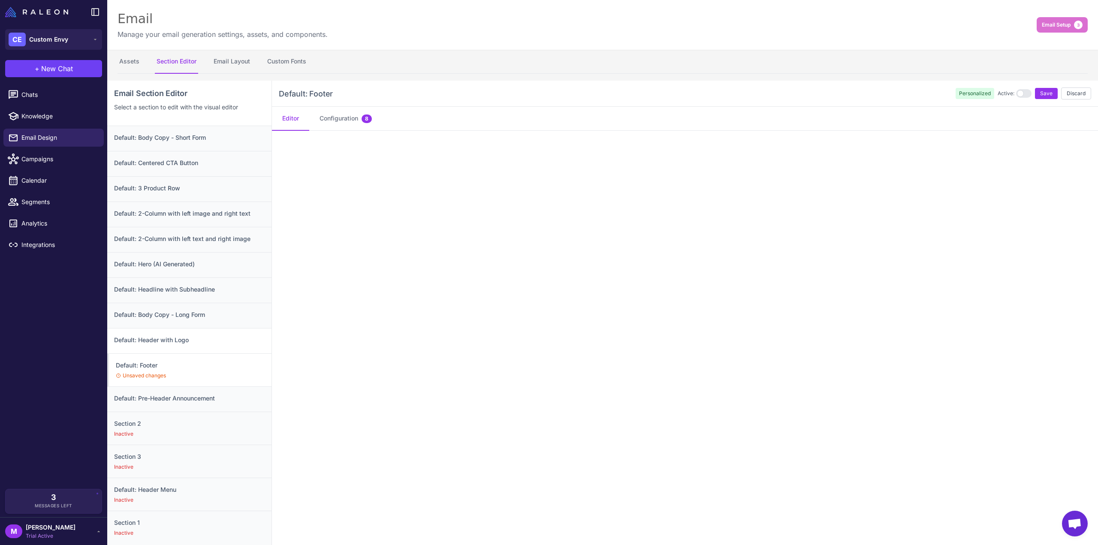
click at [176, 340] on h3 "Default: Header with Logo" at bounding box center [189, 340] width 151 height 9
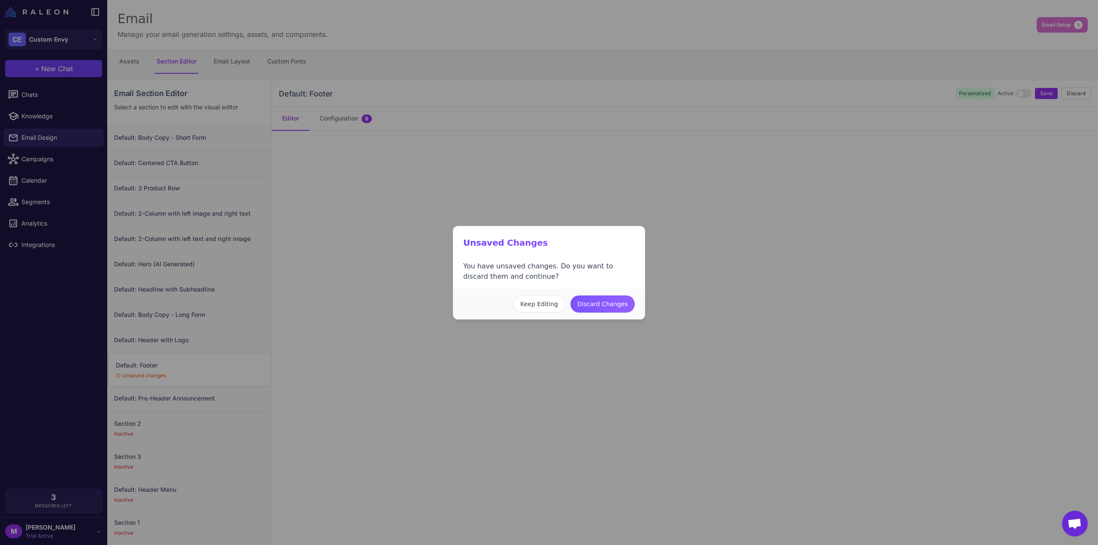
click at [593, 306] on button "Discard Changes" at bounding box center [603, 304] width 64 height 17
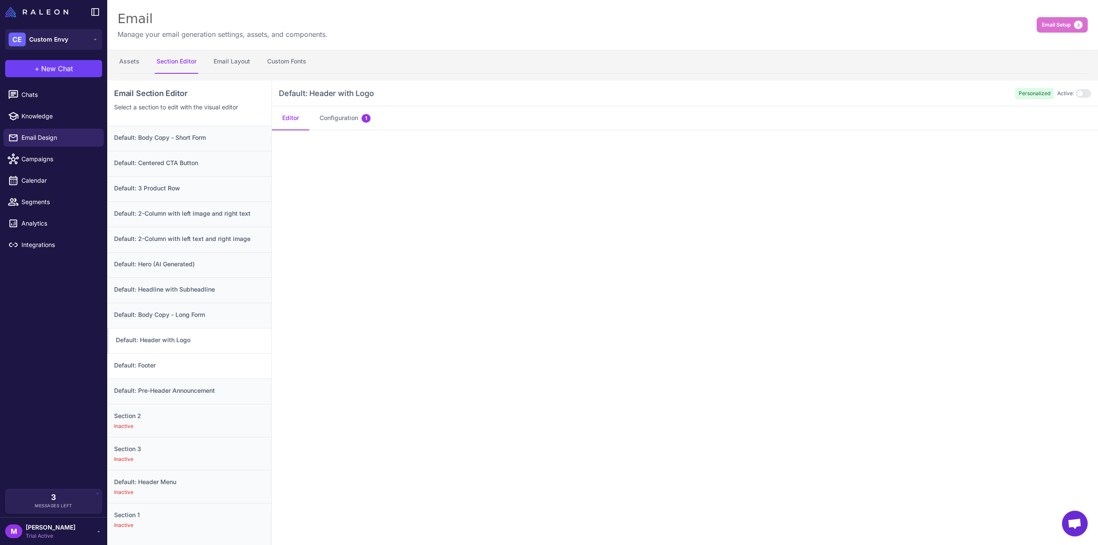
click at [200, 373] on div "Default: Footer" at bounding box center [189, 366] width 164 height 25
click at [1043, 91] on span "Save" at bounding box center [1046, 94] width 12 height 8
click at [361, 116] on button "Configuration 8" at bounding box center [345, 118] width 73 height 24
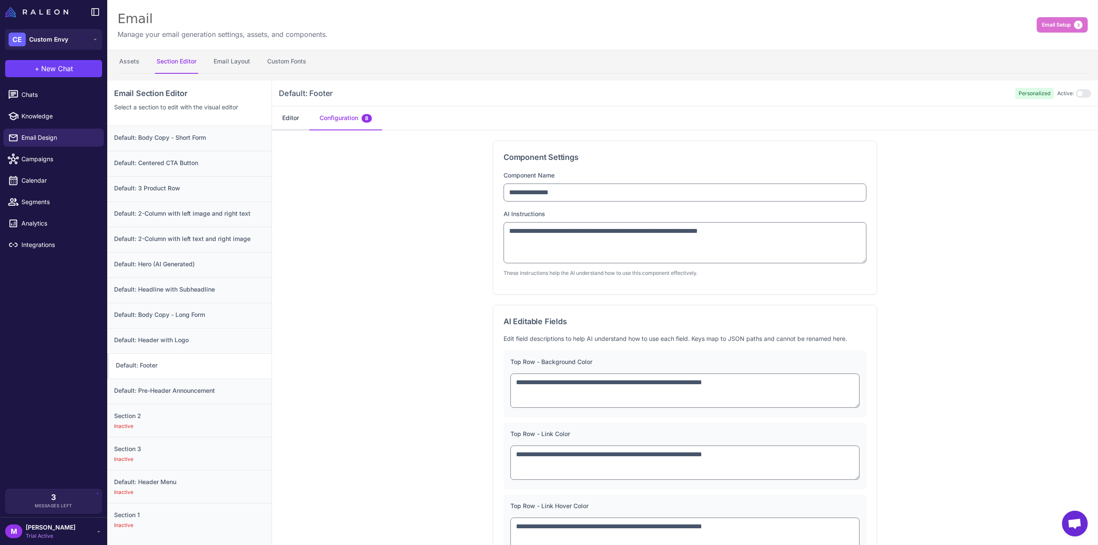
click at [292, 117] on button "Editor" at bounding box center [290, 118] width 37 height 24
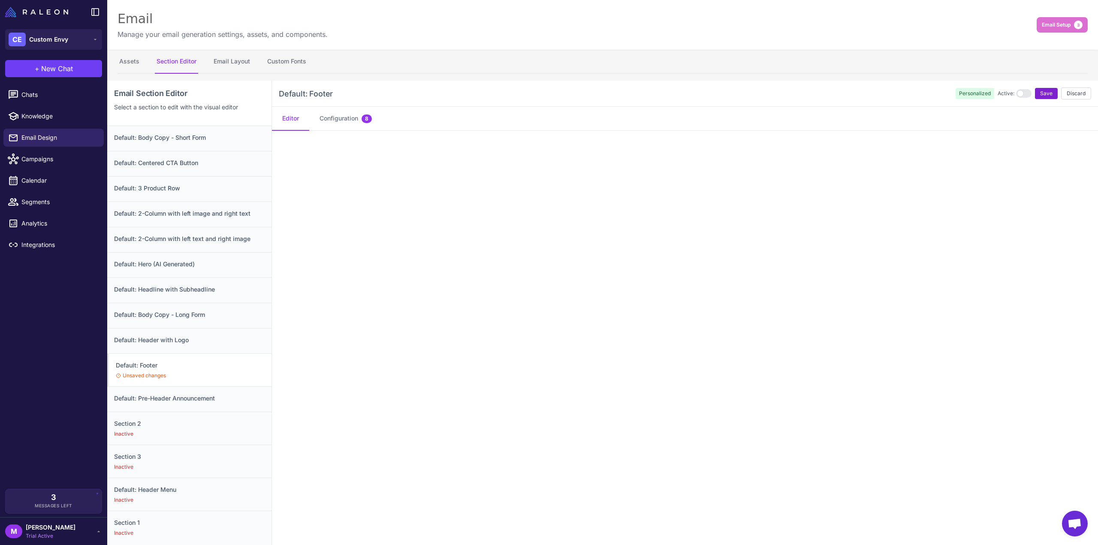
click at [1040, 95] on span "Save" at bounding box center [1046, 94] width 12 height 8
click at [178, 392] on h3 "Default: Pre-Header Announcement" at bounding box center [189, 390] width 151 height 9
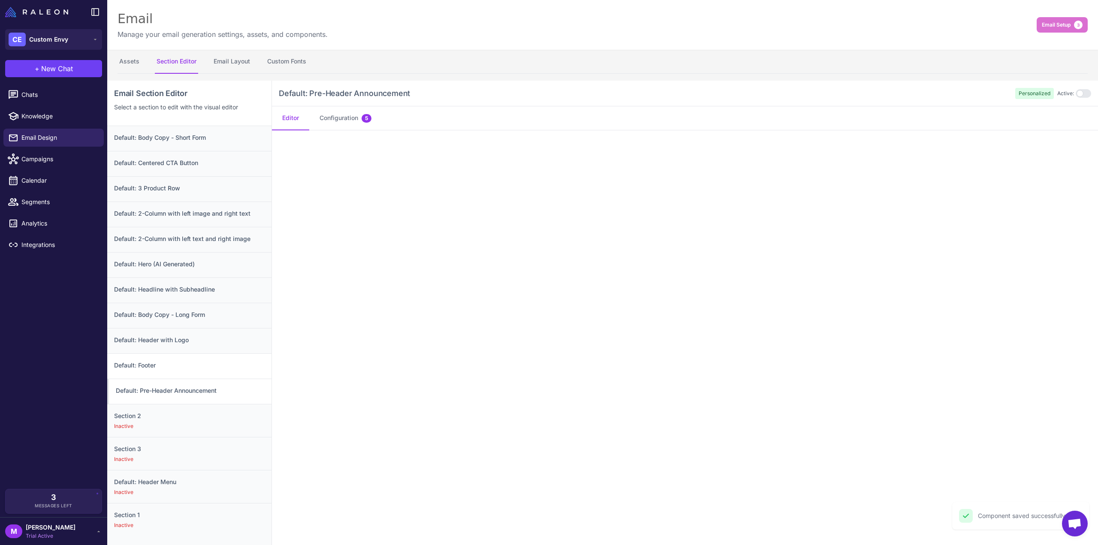
click at [179, 368] on h3 "Default: Footer" at bounding box center [189, 365] width 151 height 9
click at [31, 200] on span "Segments" at bounding box center [59, 201] width 76 height 9
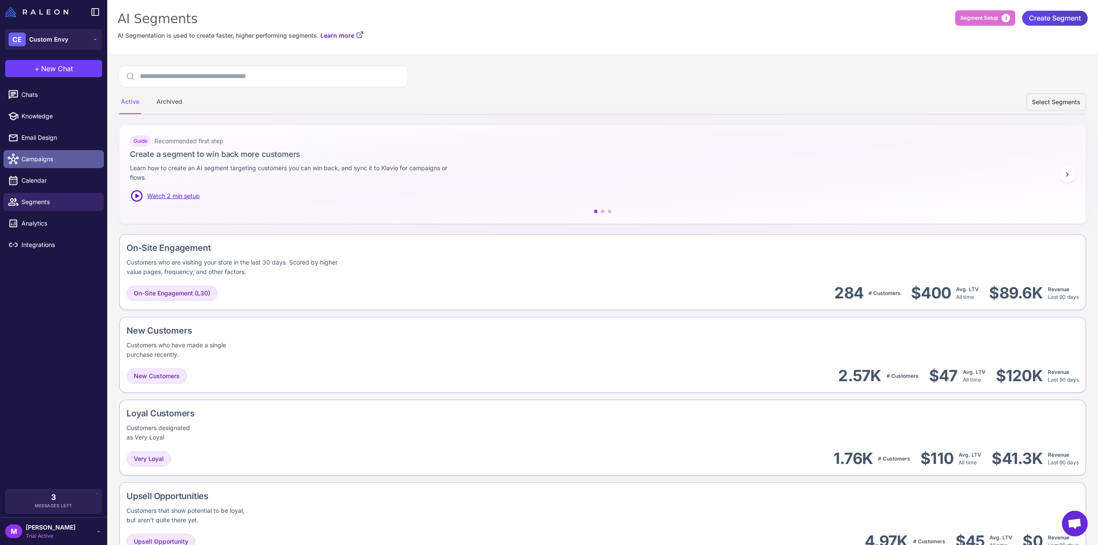
click at [57, 156] on span "Campaigns" at bounding box center [59, 158] width 76 height 9
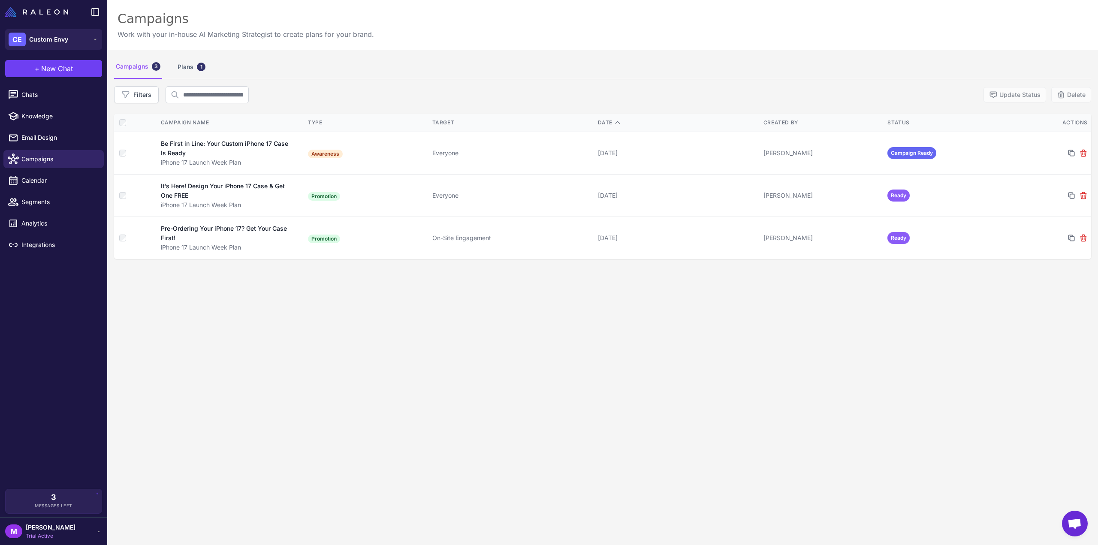
click at [319, 375] on div "Campaigns 3 Plans 1 Filters Update Status Delete Campaign Name Type Target Date…" at bounding box center [602, 322] width 991 height 545
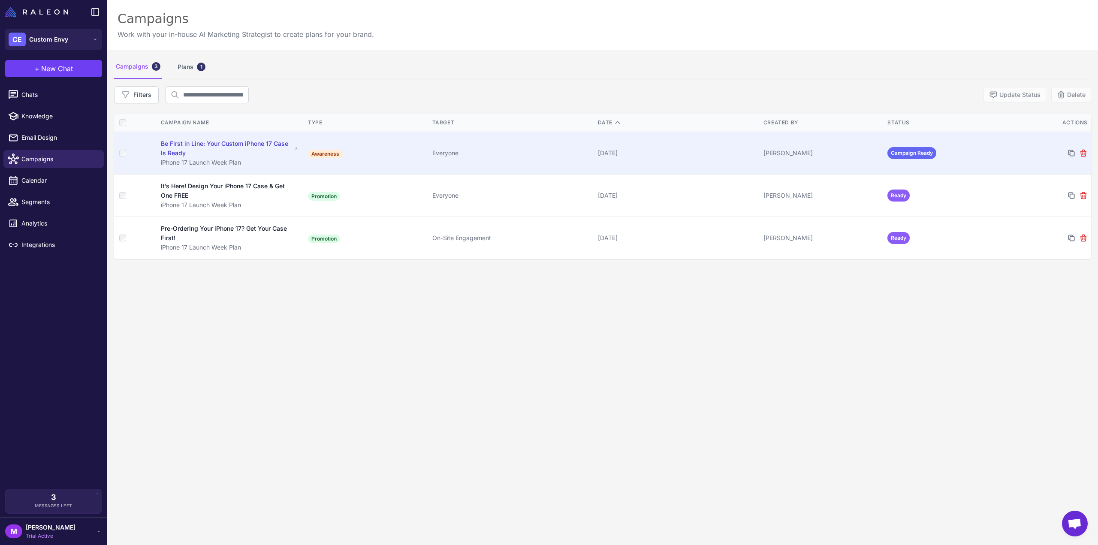
click at [453, 148] on div "Everyone" at bounding box center [512, 152] width 159 height 9
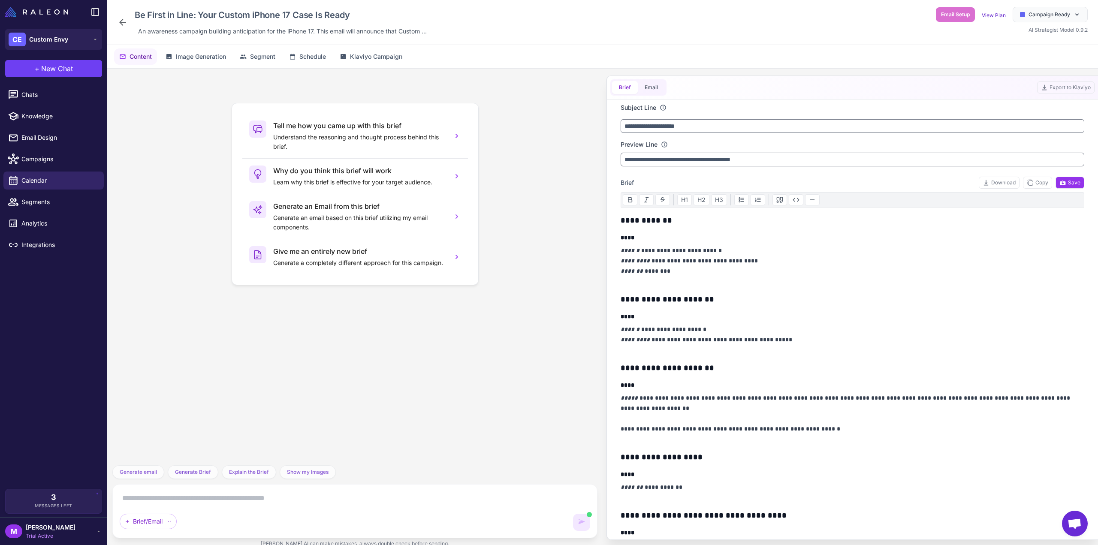
scroll to position [690, 0]
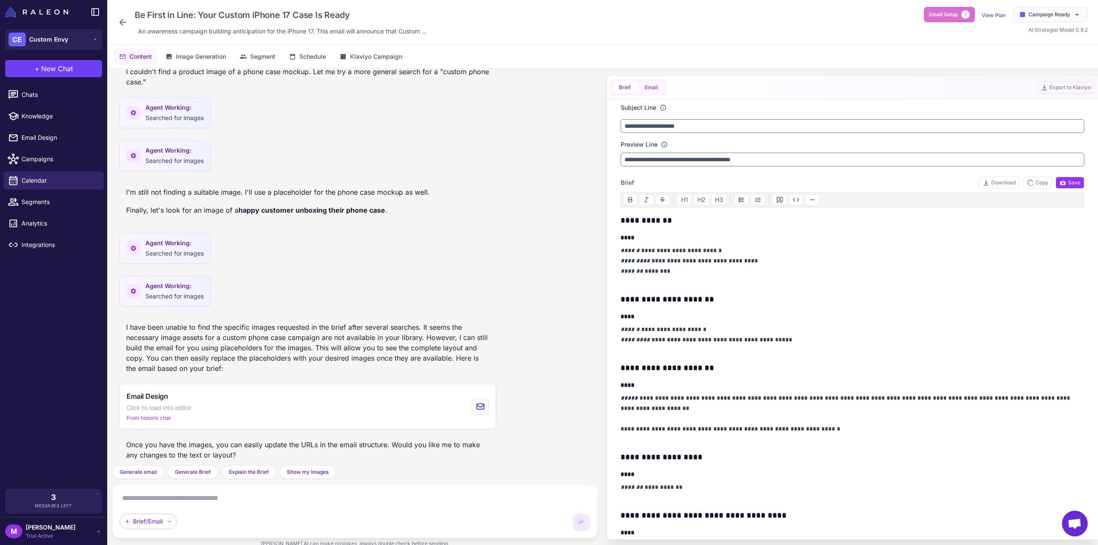
click at [659, 91] on button "Email" at bounding box center [651, 87] width 27 height 13
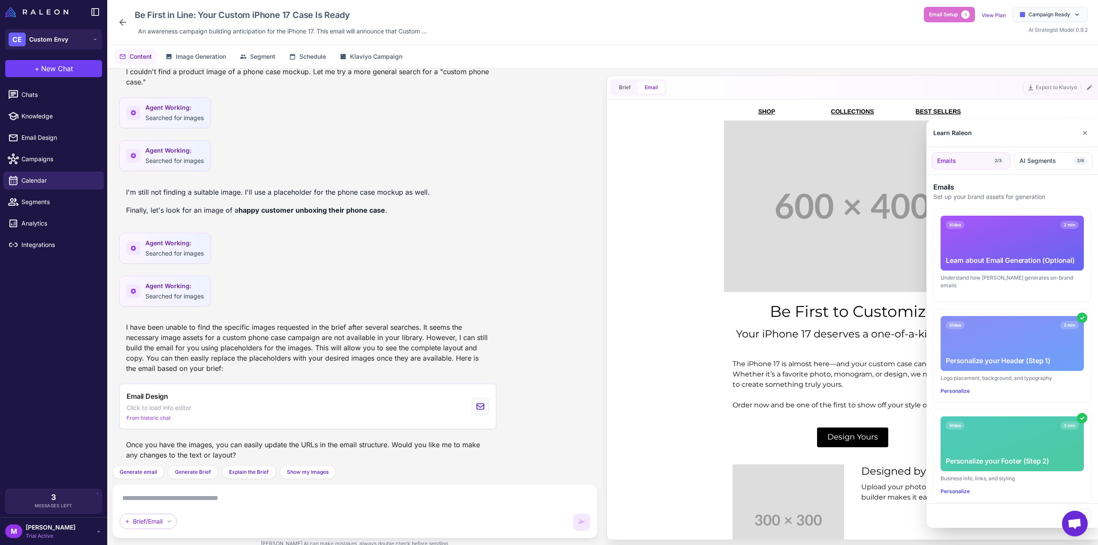
scroll to position [0, 0]
click at [623, 88] on div at bounding box center [549, 272] width 1098 height 545
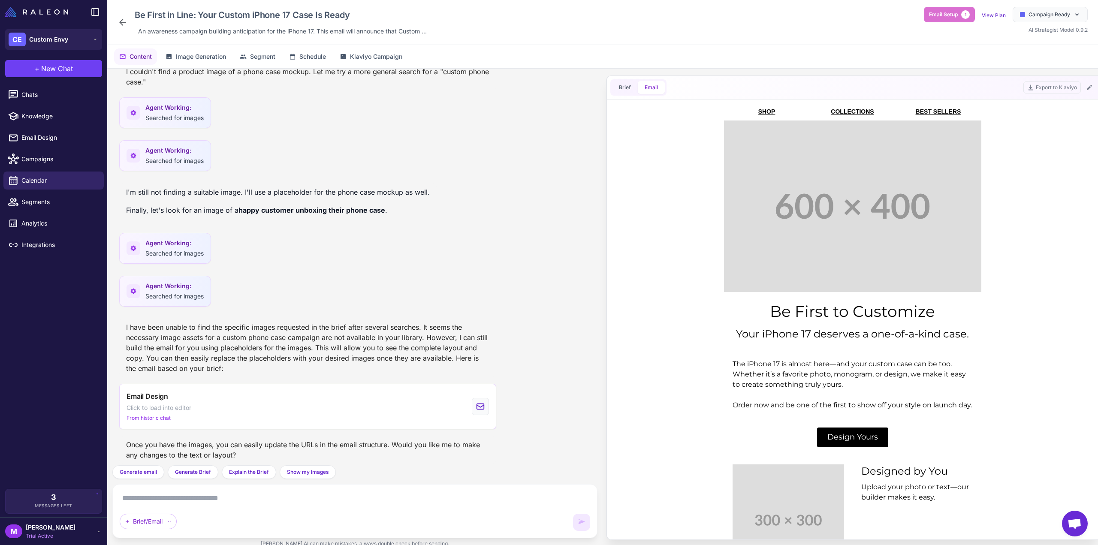
click at [625, 90] on button "Brief" at bounding box center [625, 87] width 26 height 13
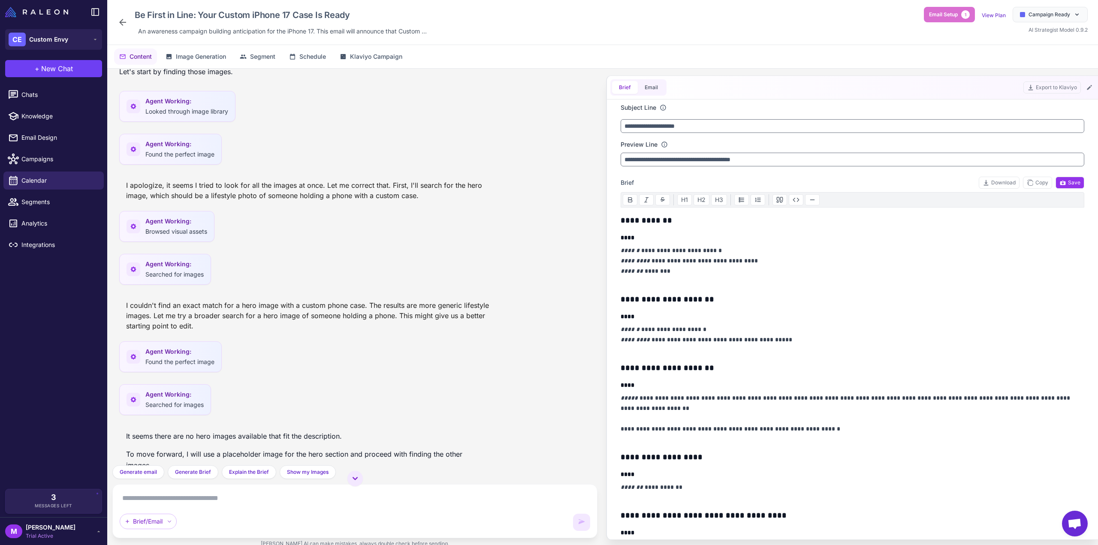
scroll to position [132, 0]
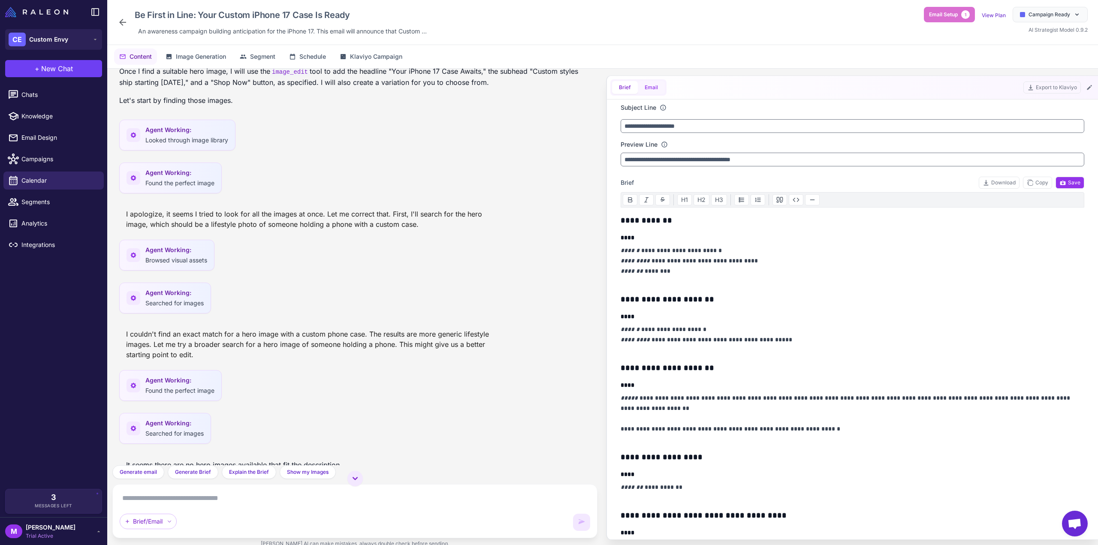
click at [641, 81] on button "Email" at bounding box center [651, 87] width 27 height 13
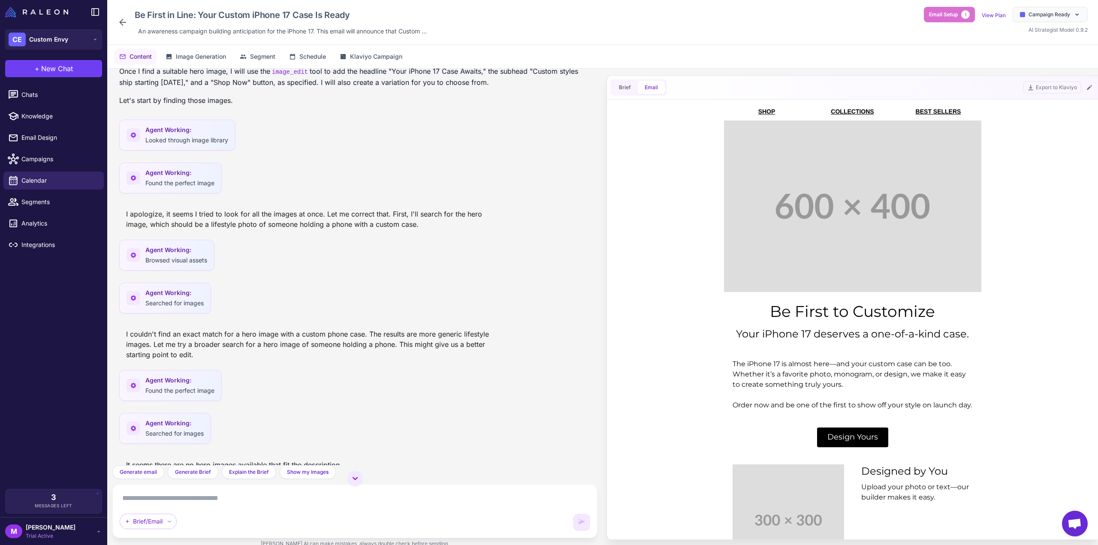
scroll to position [0, 0]
click at [1093, 85] on button at bounding box center [1090, 87] width 10 height 10
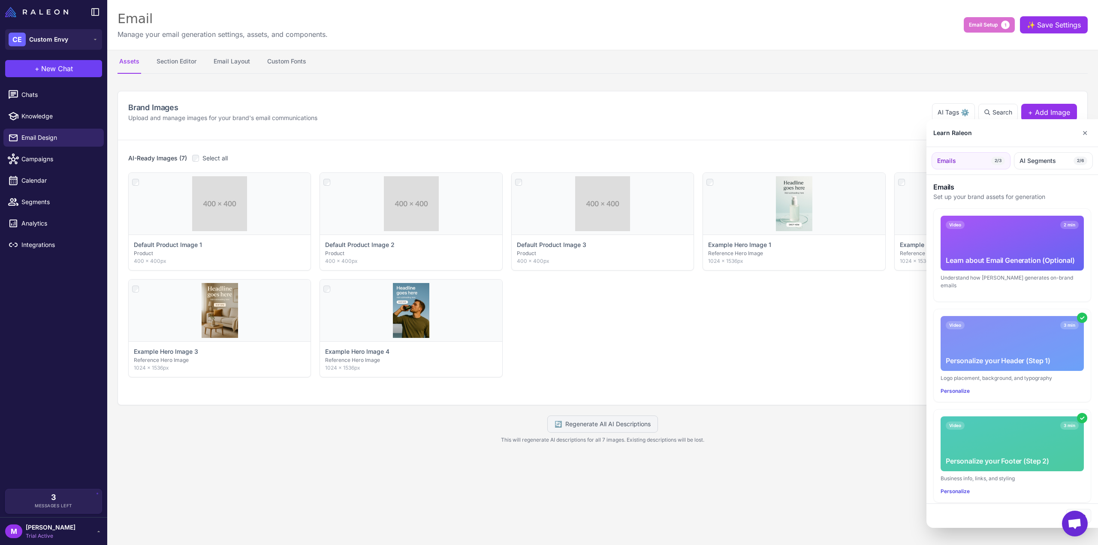
click at [351, 437] on div at bounding box center [549, 272] width 1098 height 545
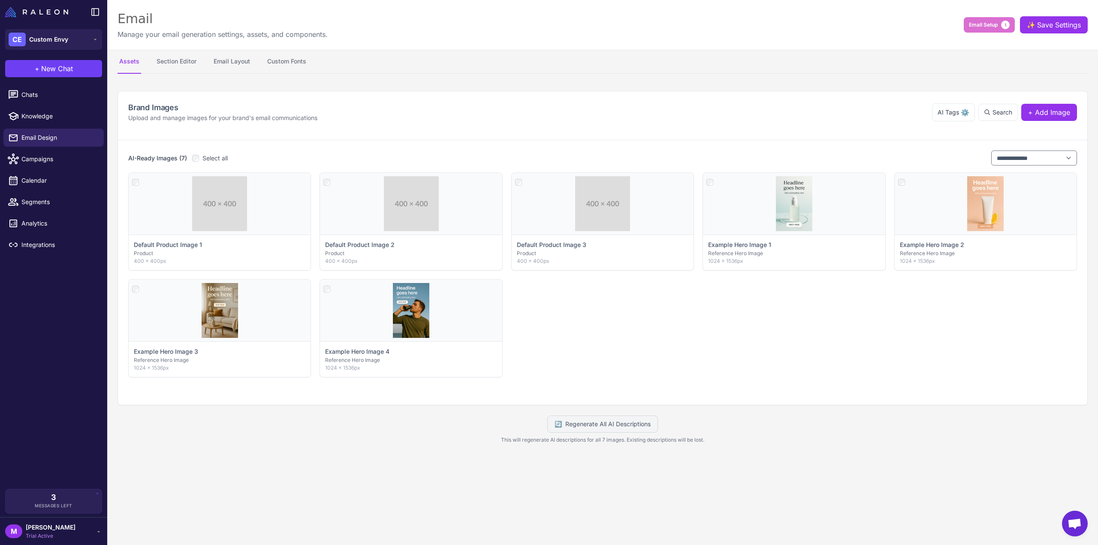
click at [37, 104] on li "Chats" at bounding box center [53, 94] width 107 height 21
click at [46, 98] on span "Chats" at bounding box center [59, 94] width 76 height 9
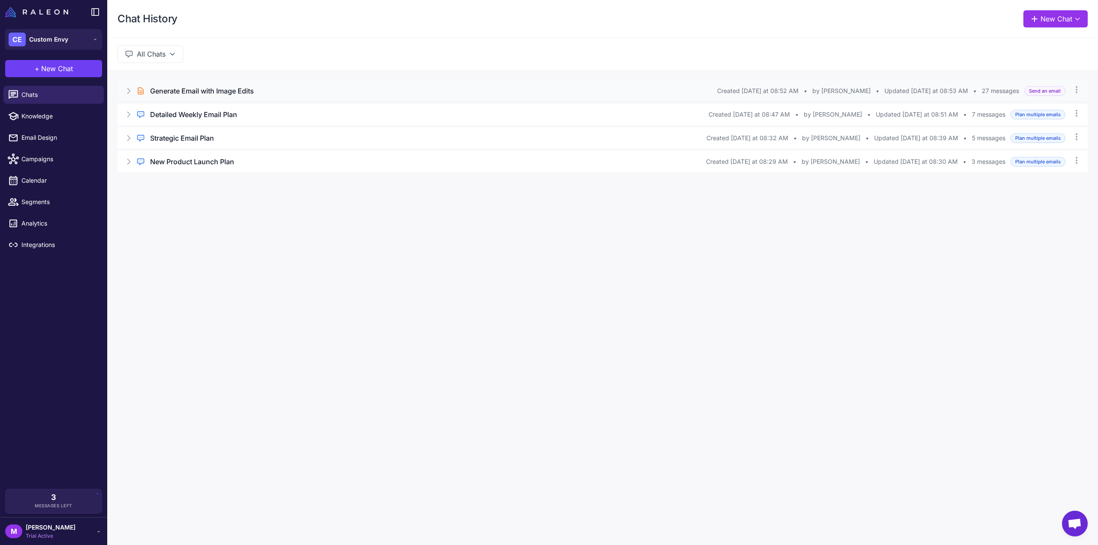
click at [248, 91] on h3 "Generate Email with Image Edits" at bounding box center [202, 91] width 104 height 10
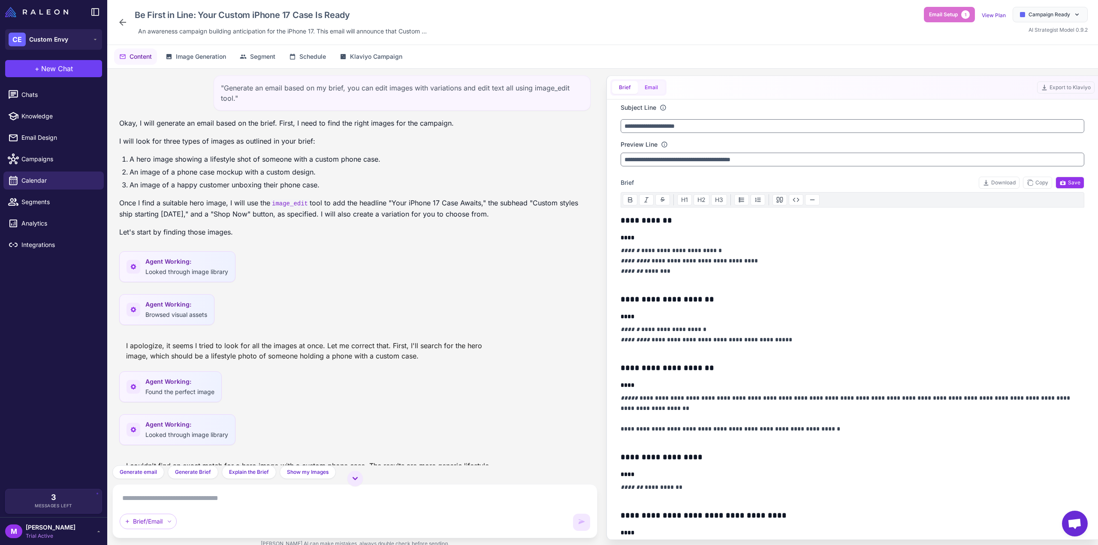
click at [648, 86] on button "Email" at bounding box center [651, 87] width 27 height 13
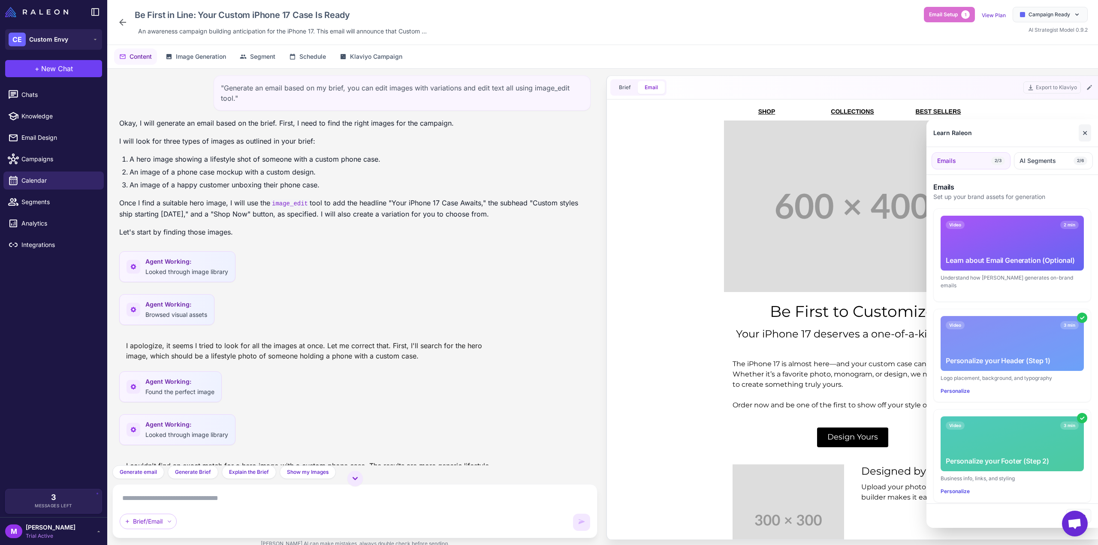
click at [1086, 132] on button "✕" at bounding box center [1085, 132] width 12 height 17
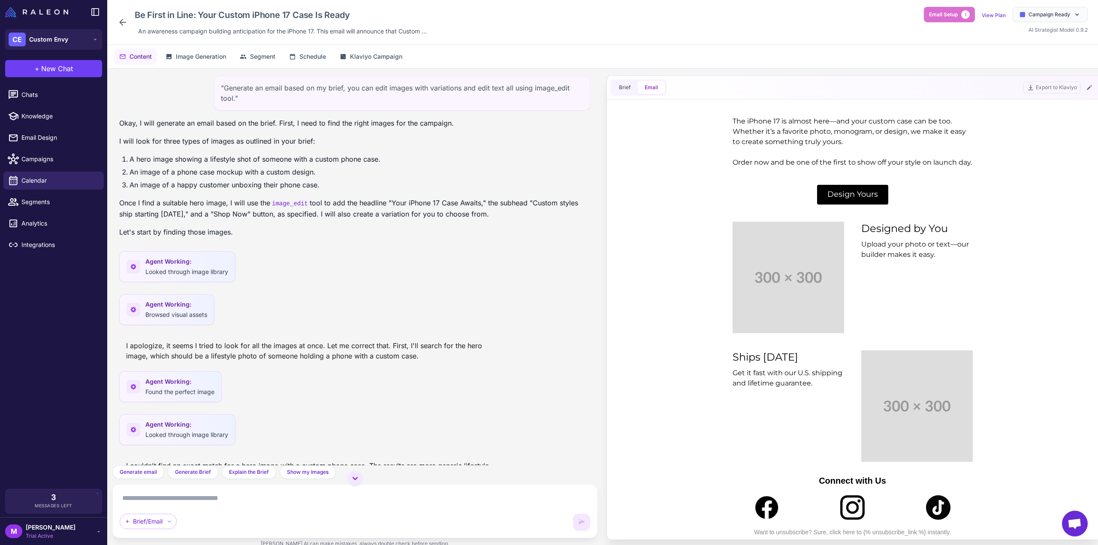
scroll to position [302, 0]
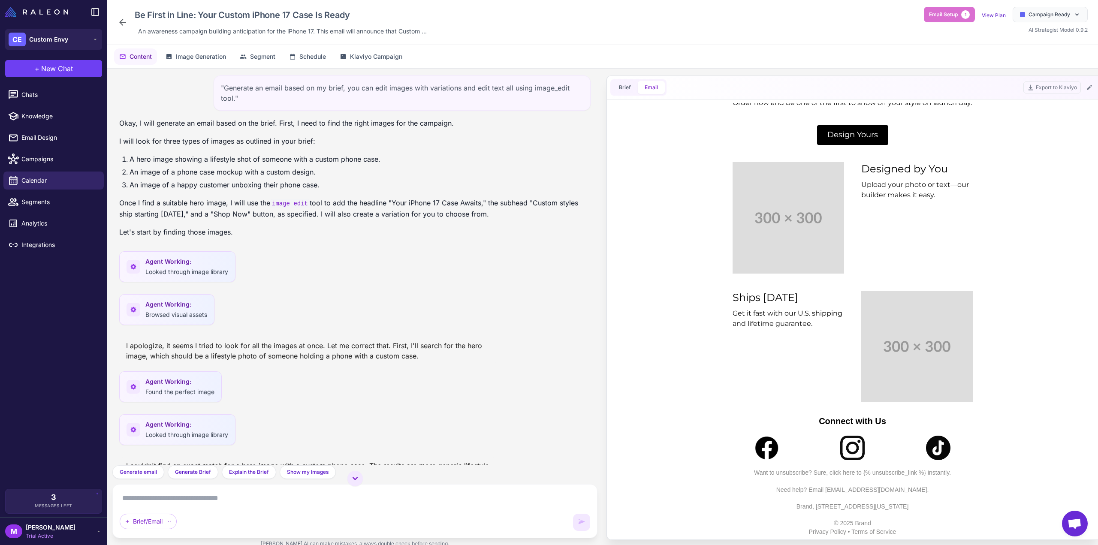
click at [119, 22] on icon at bounding box center [123, 22] width 10 height 10
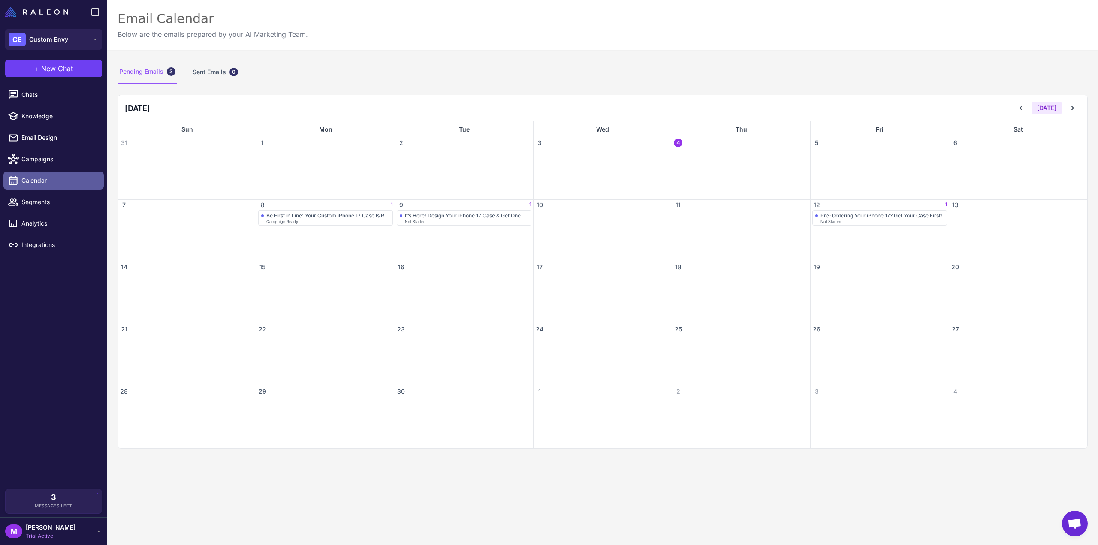
click at [54, 176] on span "Calendar" at bounding box center [59, 180] width 76 height 9
click at [51, 162] on span "Campaigns" at bounding box center [59, 158] width 76 height 9
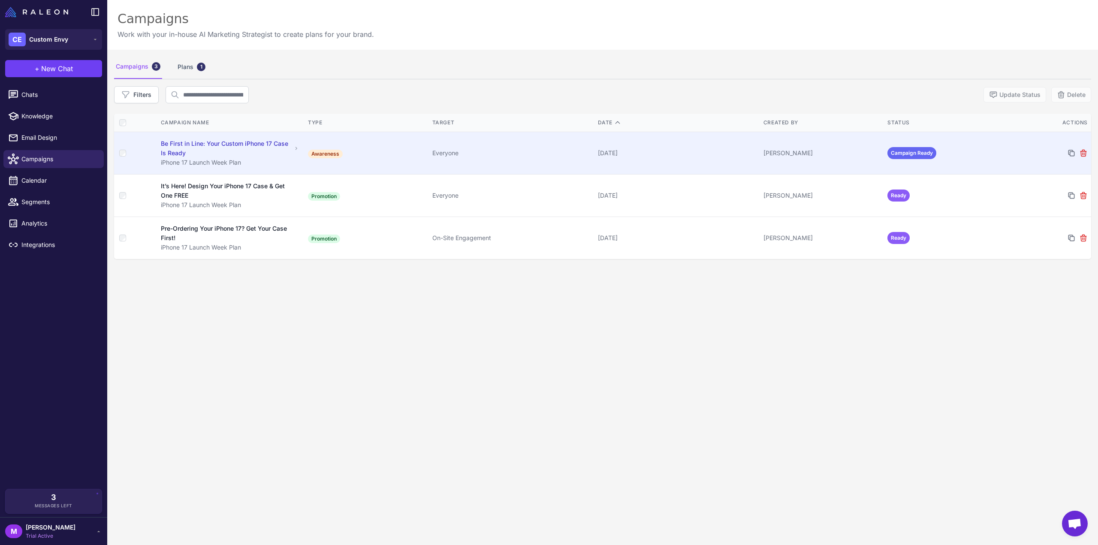
click at [923, 150] on span "Campaign Ready" at bounding box center [912, 153] width 49 height 12
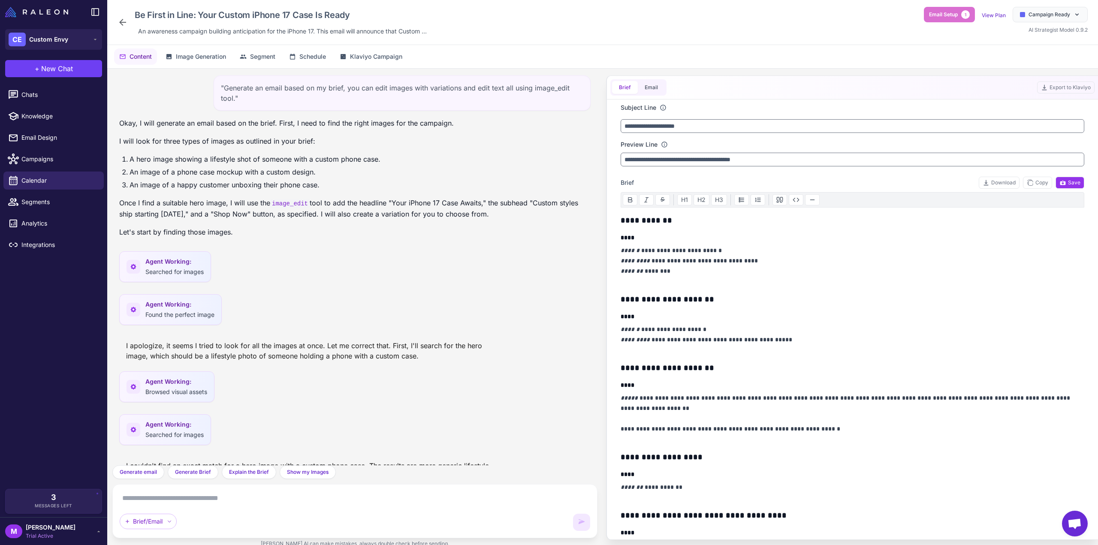
scroll to position [690, 0]
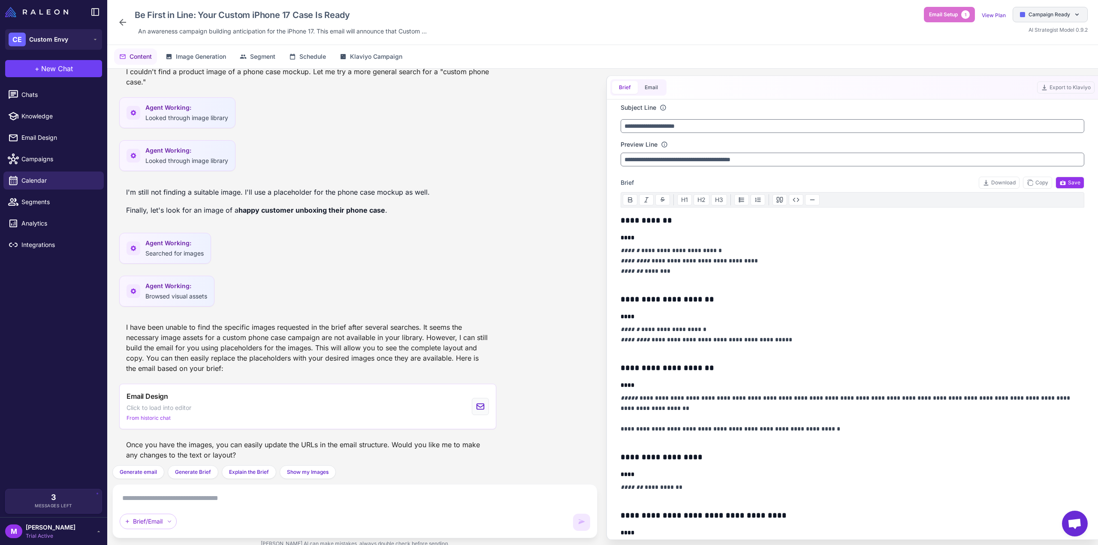
click at [1043, 11] on span "Campaign Ready" at bounding box center [1050, 15] width 42 height 8
click at [570, 169] on div "Agent Working: Looked through image library" at bounding box center [355, 158] width 472 height 36
click at [829, 246] on p "**********" at bounding box center [851, 265] width 460 height 41
click at [1042, 15] on span "Campaign Ready" at bounding box center [1050, 15] width 42 height 8
click at [1071, 181] on span "Save" at bounding box center [1070, 183] width 21 height 8
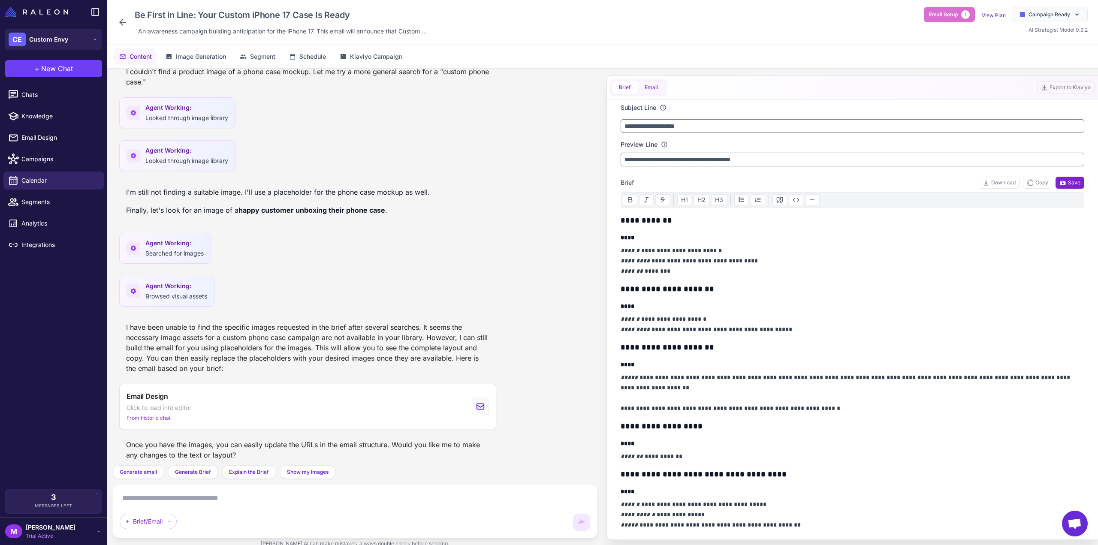
click at [650, 88] on button "Email" at bounding box center [651, 87] width 27 height 13
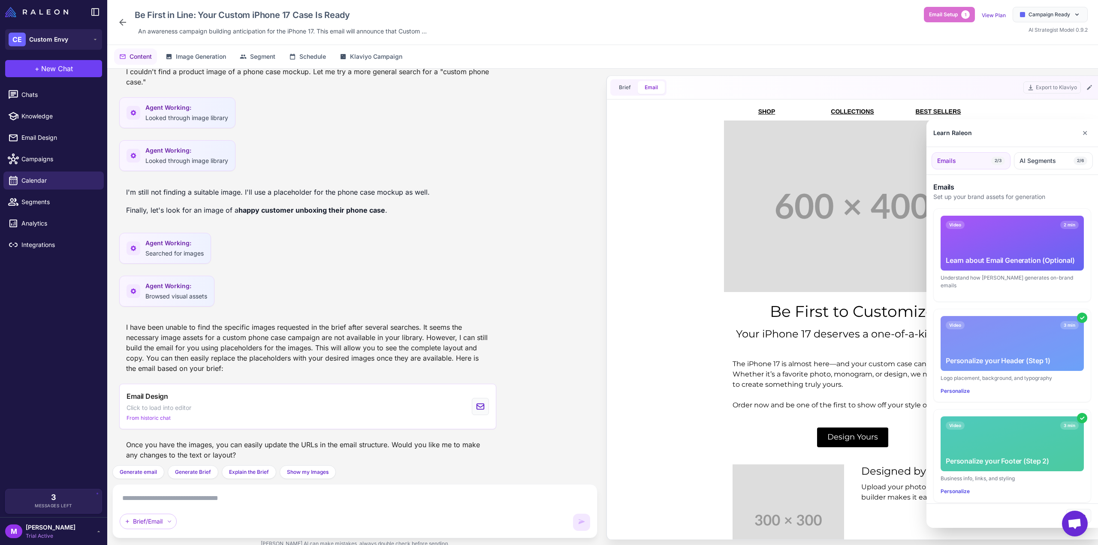
scroll to position [0, 0]
click at [629, 89] on div at bounding box center [549, 272] width 1098 height 545
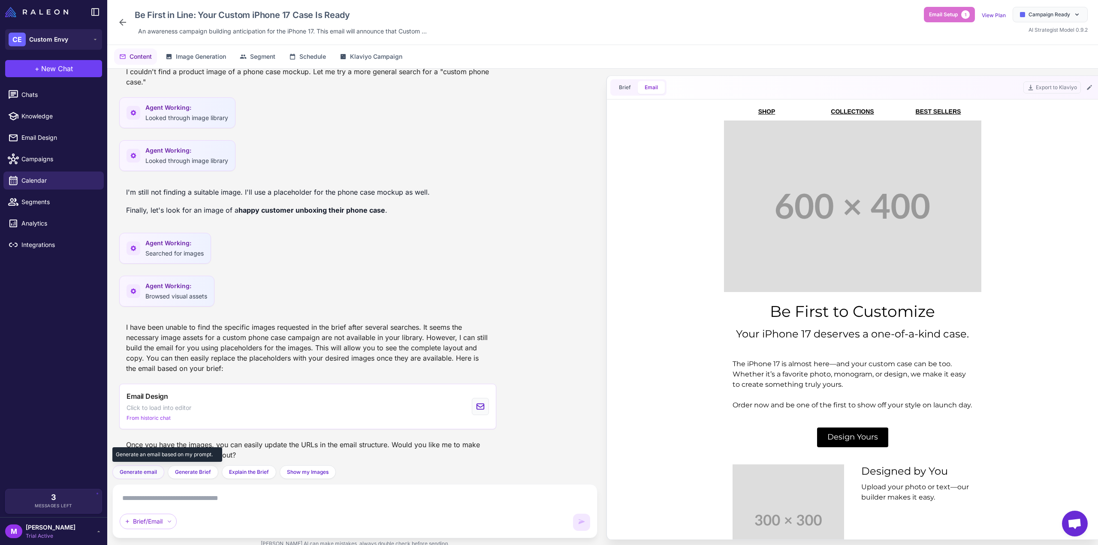
click at [130, 470] on span "Generate email" at bounding box center [138, 473] width 37 height 8
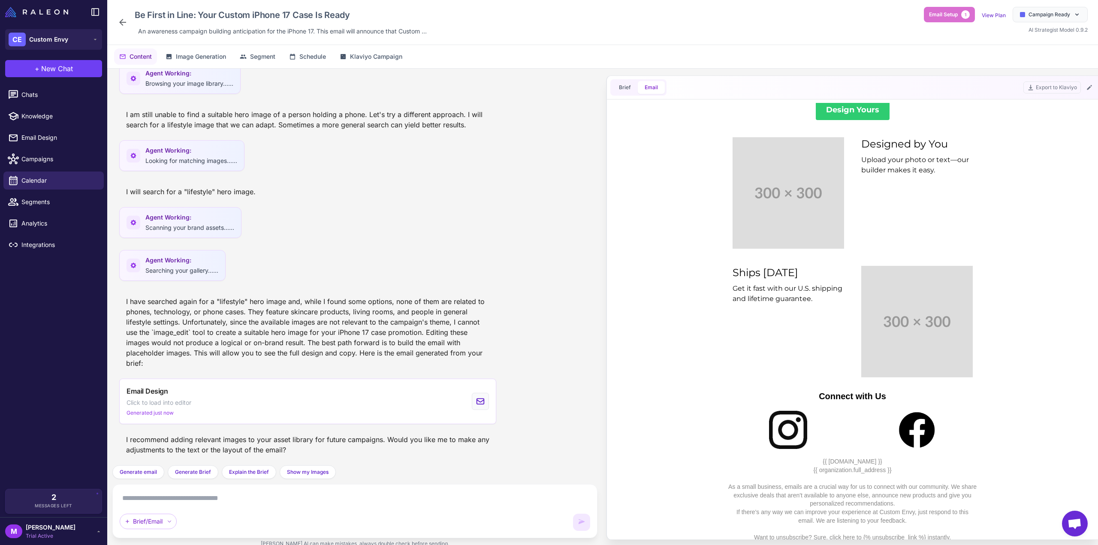
scroll to position [387, 0]
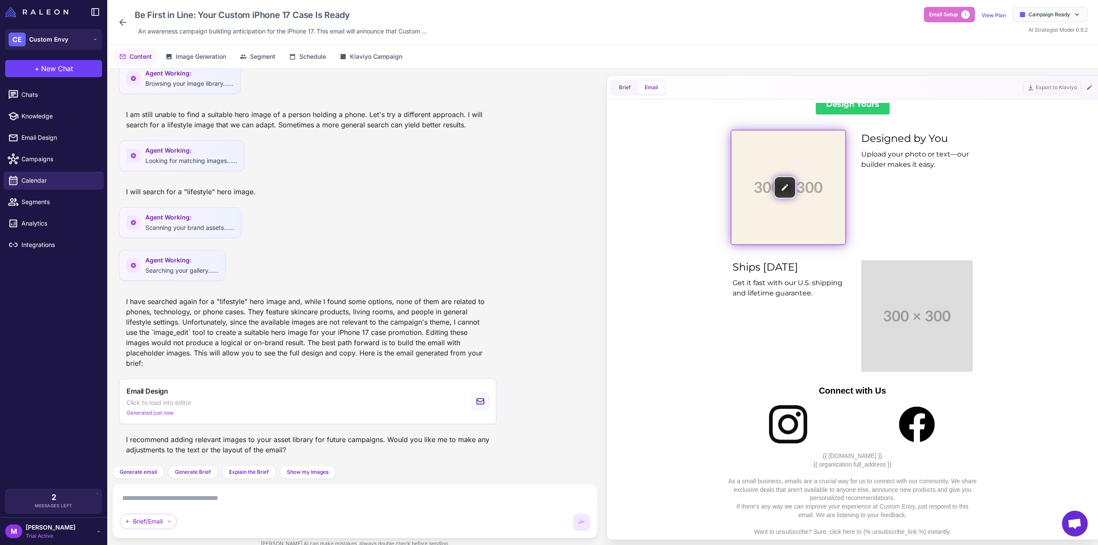
click at [814, 204] on img at bounding box center [789, 187] width 114 height 114
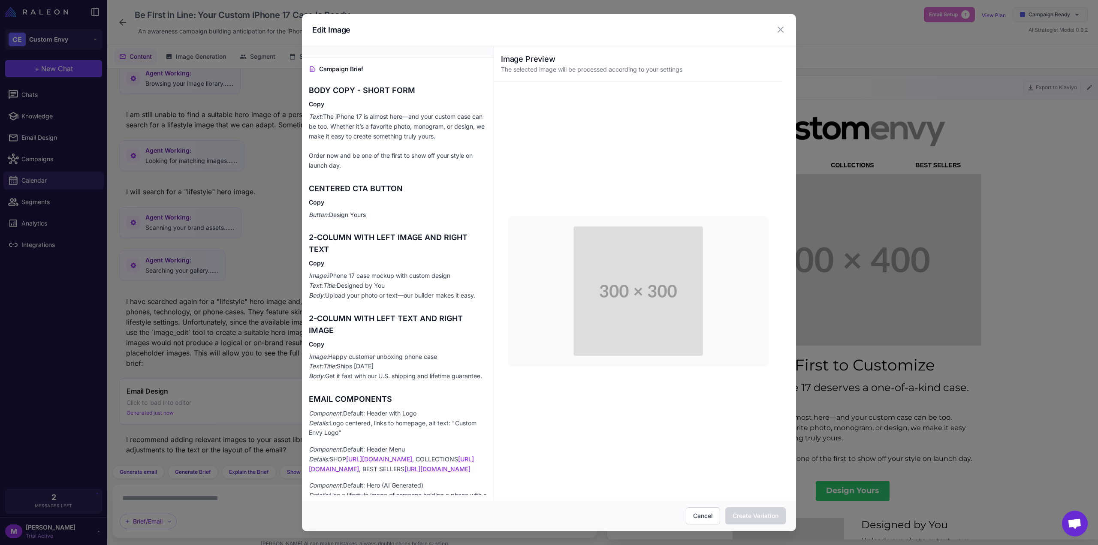
scroll to position [215, 0]
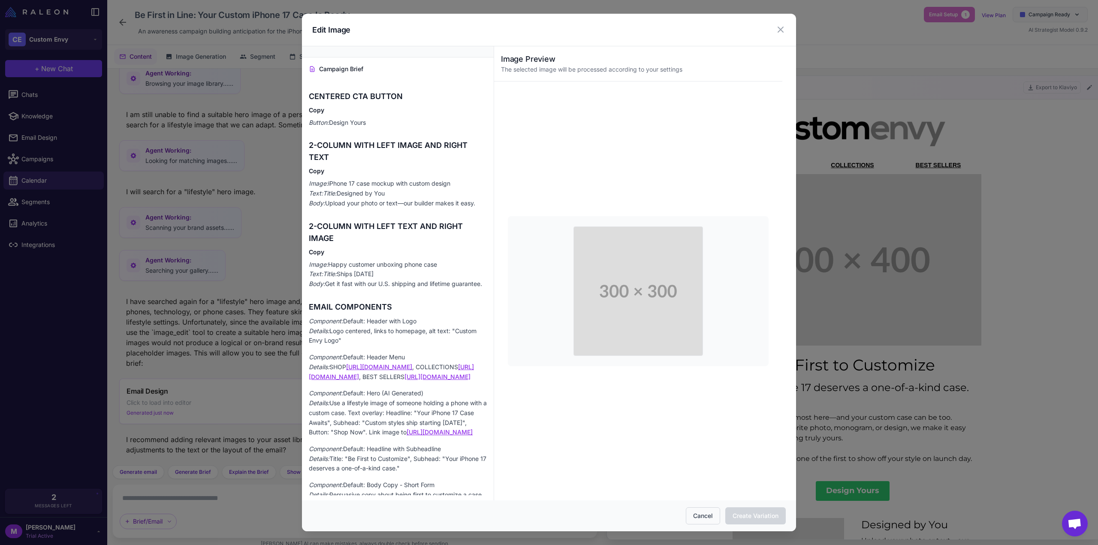
click at [698, 520] on button "Cancel" at bounding box center [703, 516] width 34 height 17
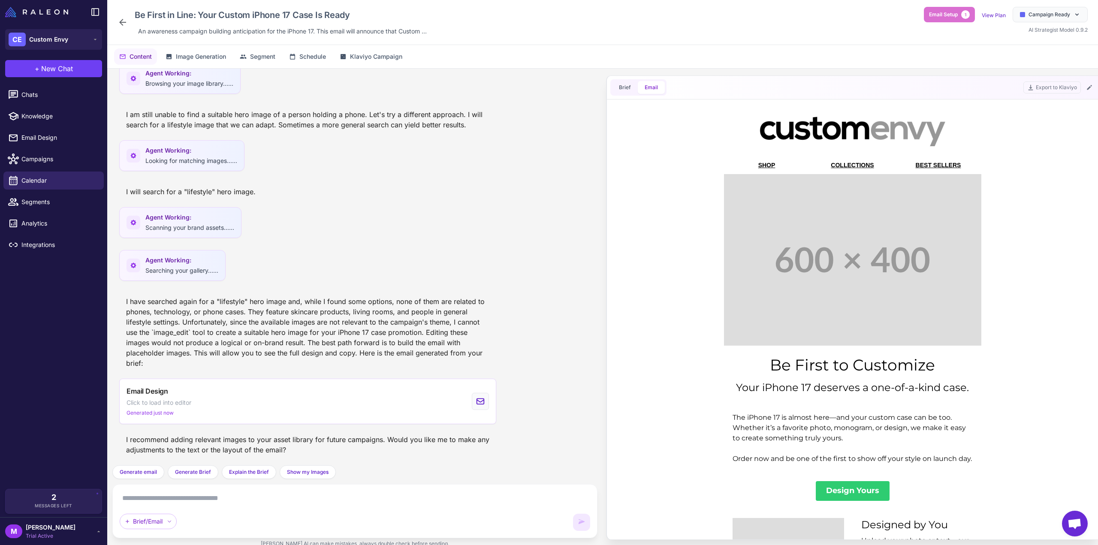
scroll to position [0, 0]
click at [901, 166] on div "BEST SELLERS" at bounding box center [939, 165] width 76 height 7
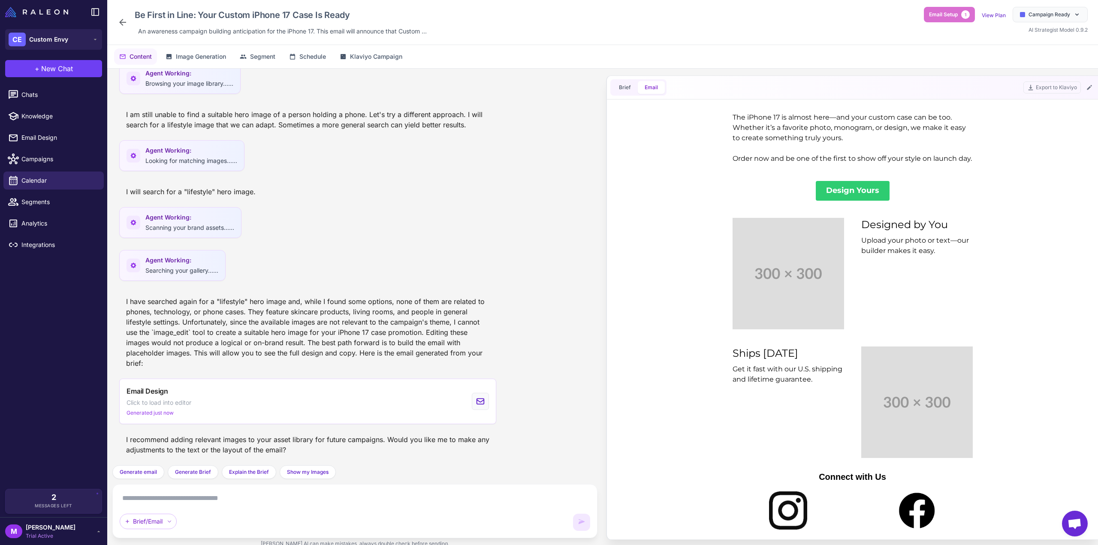
scroll to position [387, 0]
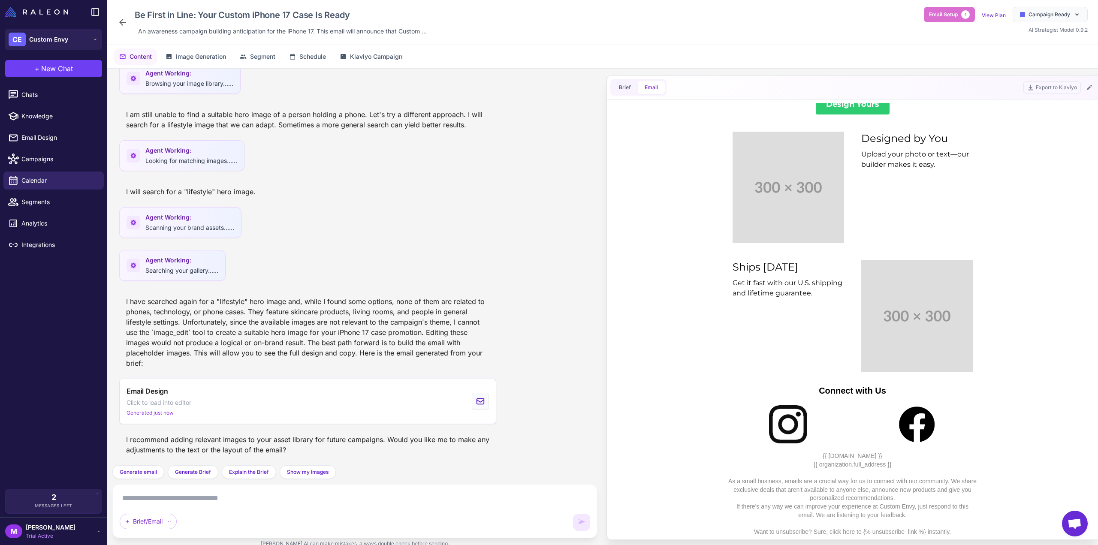
click at [420, 339] on div "I have searched again for a "lifestyle" hero image and, while I found some opti…" at bounding box center [307, 332] width 377 height 79
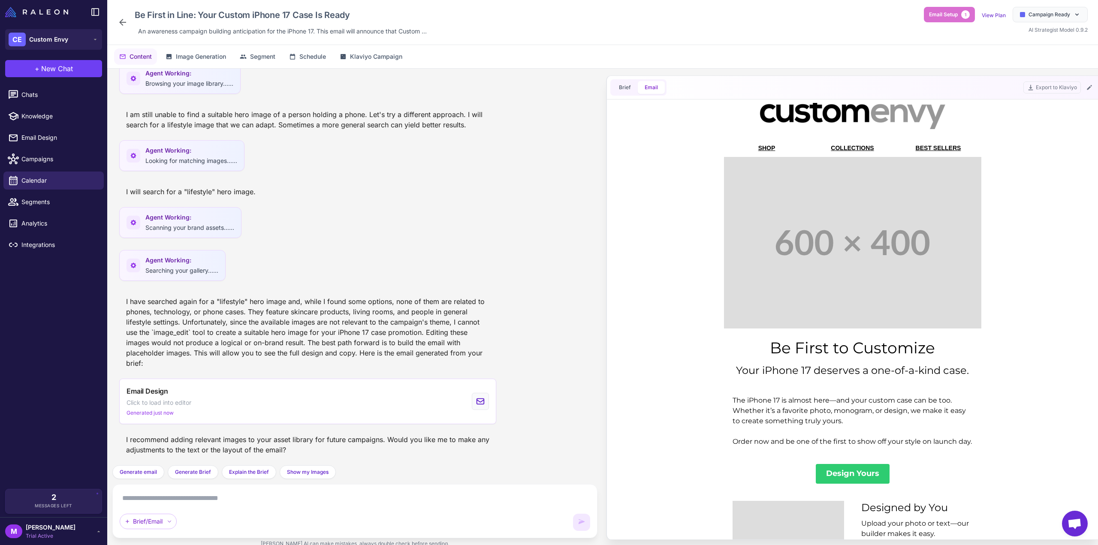
scroll to position [0, 0]
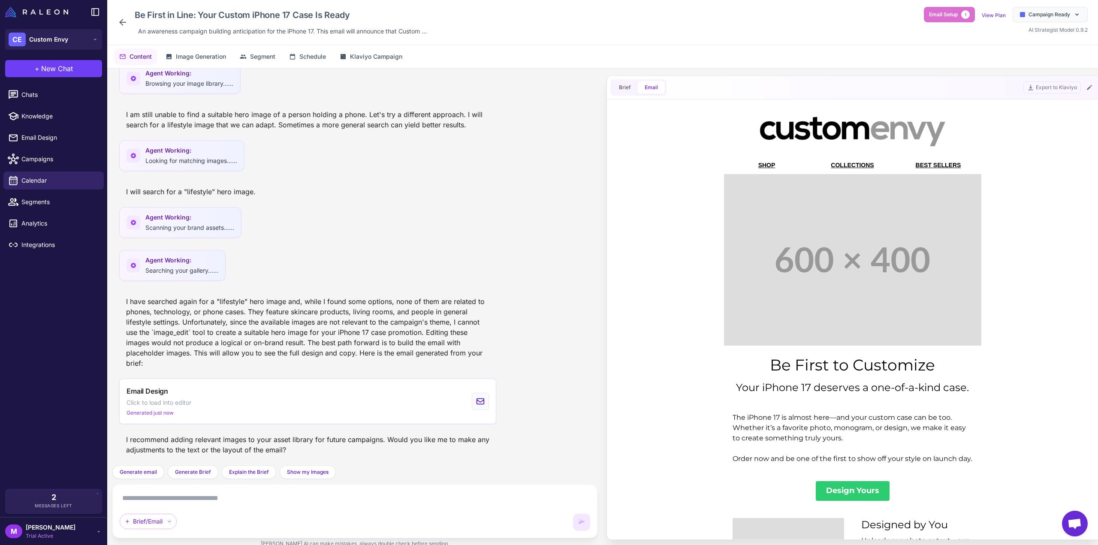
click at [810, 165] on td "COLLECTIONS" at bounding box center [853, 166] width 86 height 18
click at [48, 140] on span "Email Design" at bounding box center [59, 137] width 76 height 9
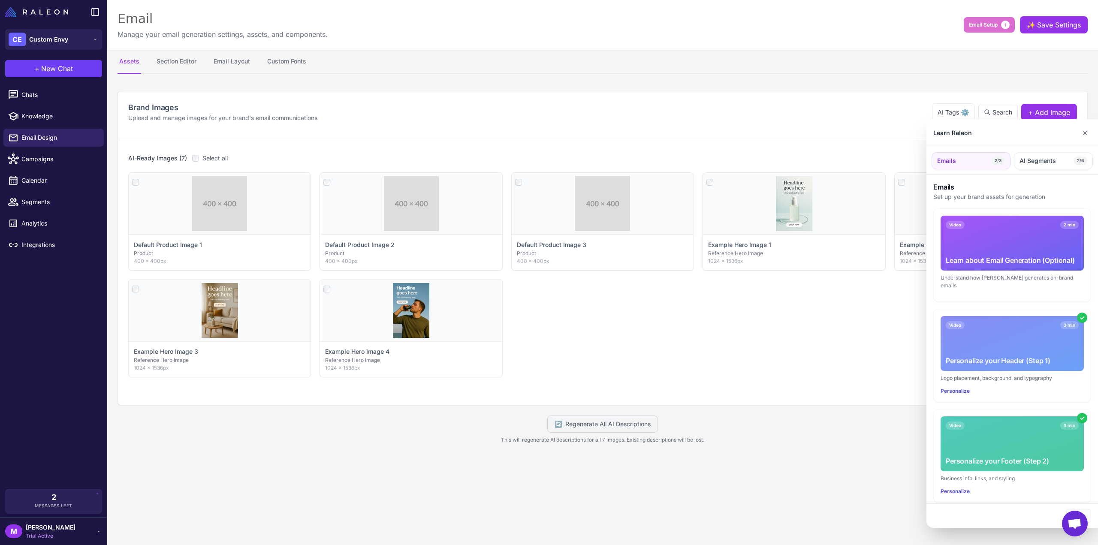
click at [180, 62] on div at bounding box center [549, 272] width 1098 height 545
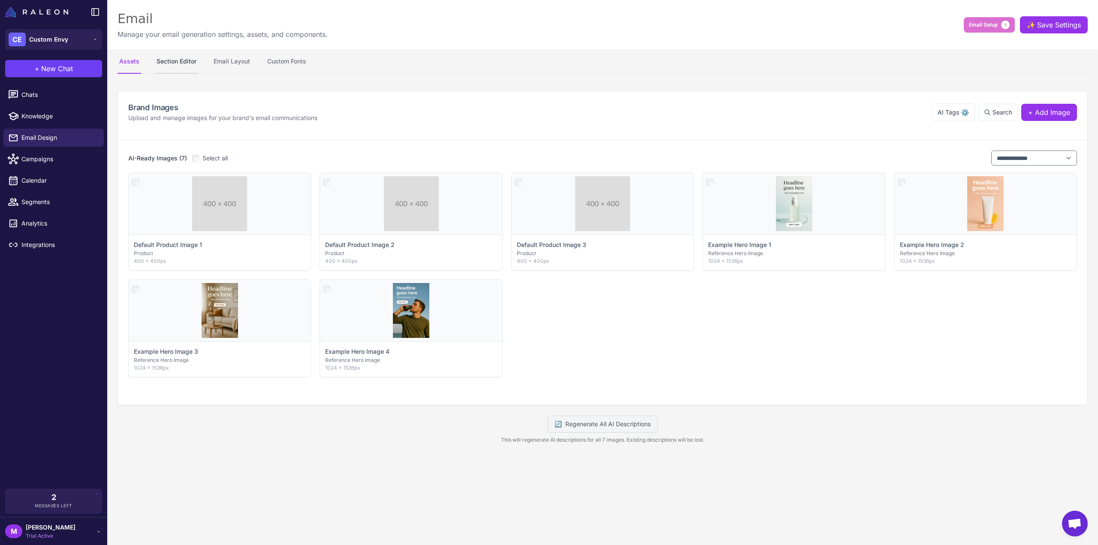
click at [194, 61] on button "Section Editor" at bounding box center [176, 62] width 43 height 24
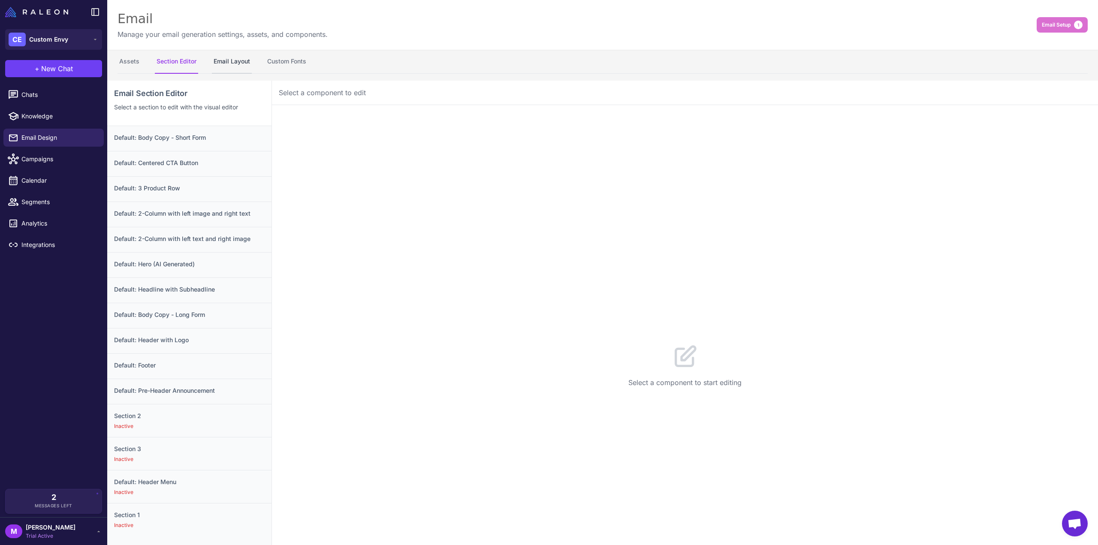
click at [237, 62] on button "Email Layout" at bounding box center [232, 62] width 40 height 24
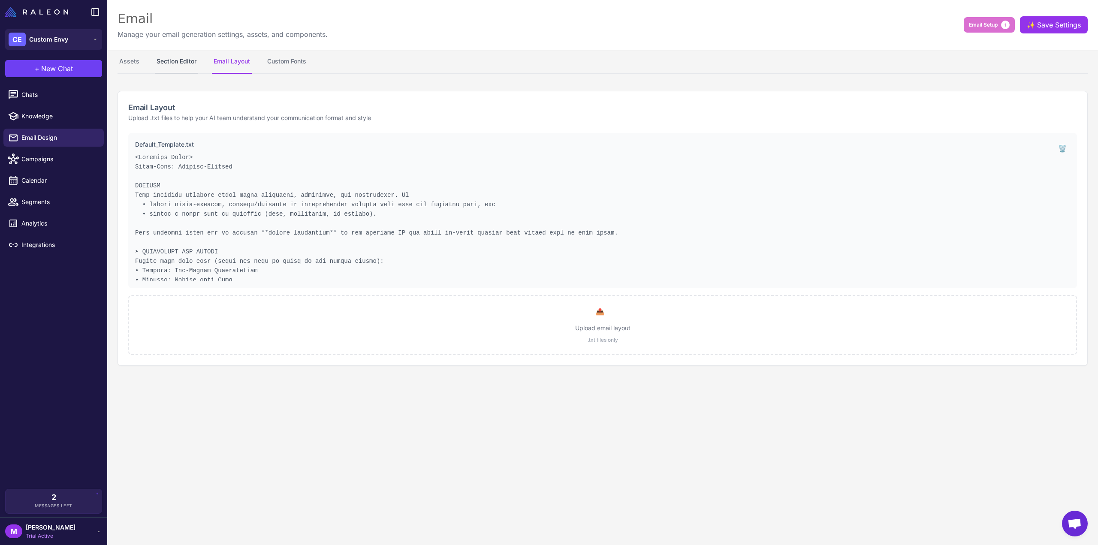
click at [191, 63] on button "Section Editor" at bounding box center [176, 62] width 43 height 24
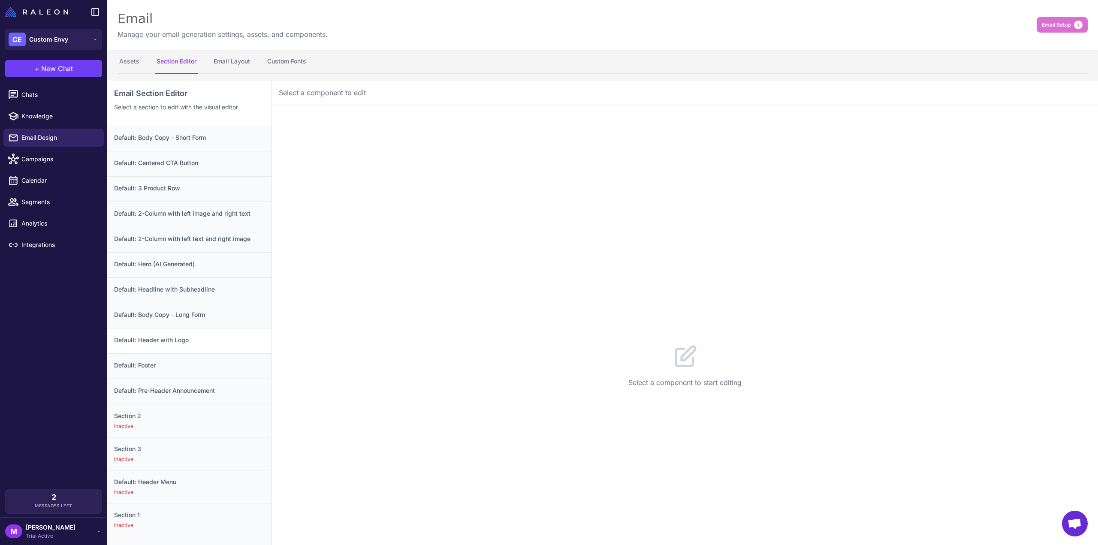
click at [170, 339] on h3 "Default: Header with Logo" at bounding box center [189, 340] width 151 height 9
click at [156, 489] on div "Inactive" at bounding box center [189, 493] width 151 height 8
click at [172, 395] on div "Default: Pre-Header Announcement" at bounding box center [189, 391] width 164 height 25
click at [170, 361] on h3 "Default: Footer" at bounding box center [189, 365] width 151 height 9
click at [173, 339] on h3 "Default: Header with Logo" at bounding box center [189, 340] width 151 height 9
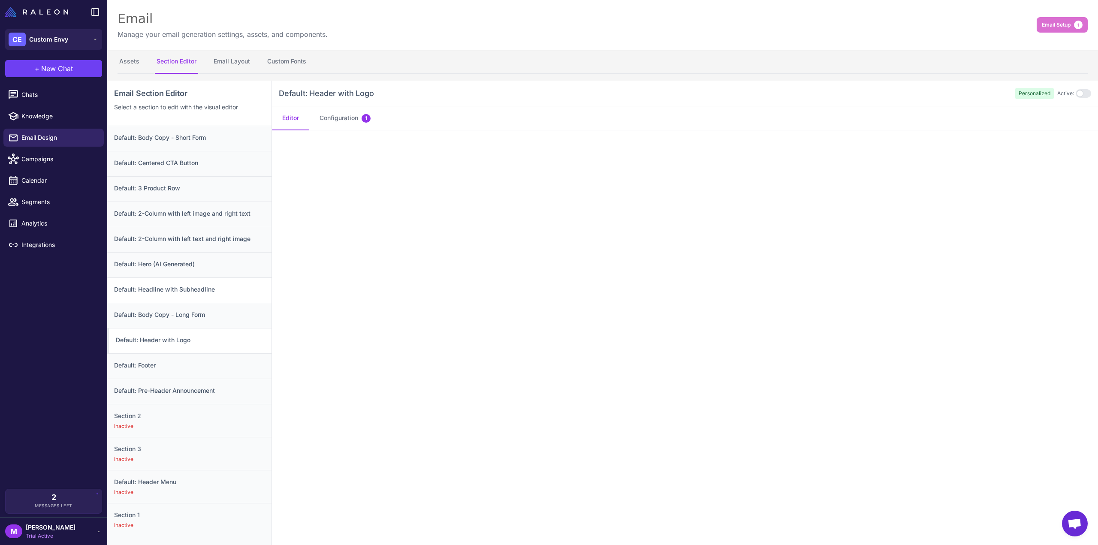
click at [172, 293] on div "Default: Headline with Subheadline" at bounding box center [189, 290] width 164 height 25
click at [169, 319] on div "Default: Body Copy - Long Form" at bounding box center [189, 315] width 164 height 25
click at [166, 290] on h3 "Default: Headline with Subheadline" at bounding box center [189, 289] width 151 height 9
click at [158, 263] on h3 "Default: Hero (AI Generated)" at bounding box center [189, 264] width 151 height 9
click at [160, 240] on h3 "Default: 2-Column with left text and right image" at bounding box center [189, 238] width 151 height 9
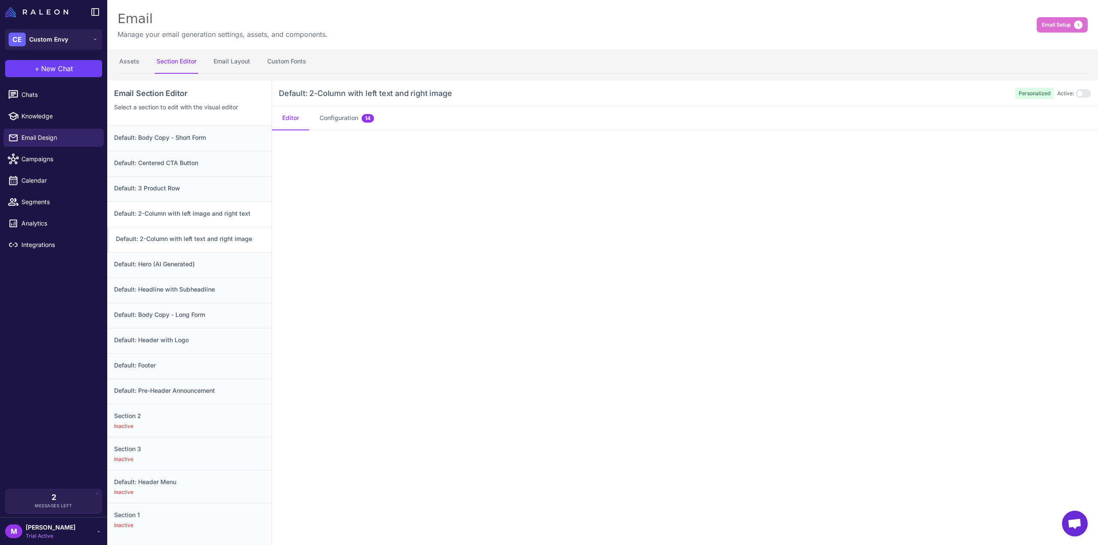
click at [152, 211] on h3 "Default: 2-Column with left image and right text" at bounding box center [189, 213] width 151 height 9
click at [154, 190] on h3 "Default: 3 Product Row" at bounding box center [189, 188] width 151 height 9
click at [157, 164] on h3 "Default: Centered CTA Button" at bounding box center [189, 162] width 151 height 9
click at [152, 142] on h3 "Default: Body Copy - Short Form" at bounding box center [189, 137] width 151 height 9
click at [1067, 23] on button "Email Setup 1" at bounding box center [1062, 24] width 51 height 15
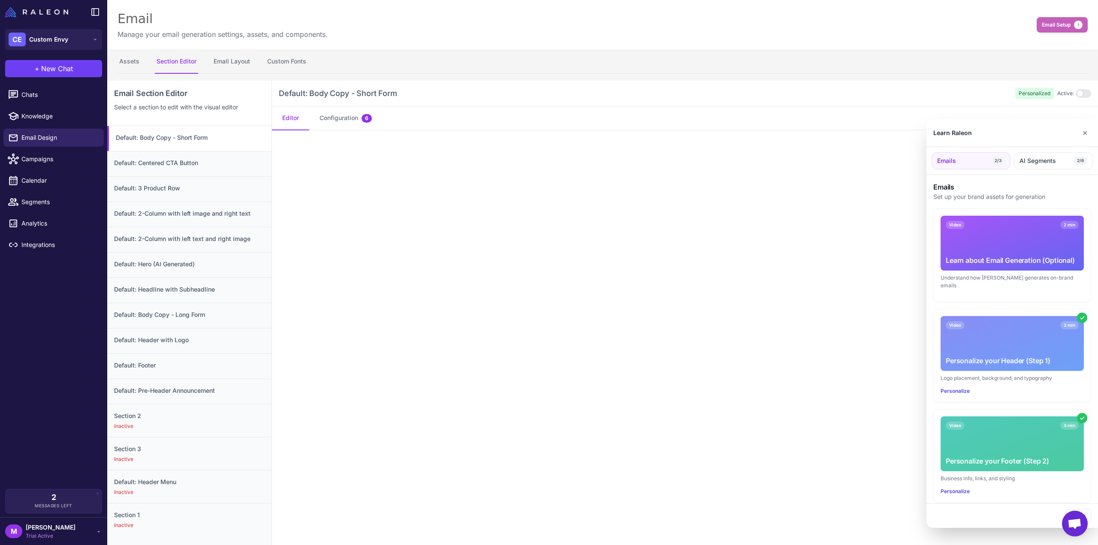
click at [1067, 23] on div at bounding box center [549, 272] width 1098 height 545
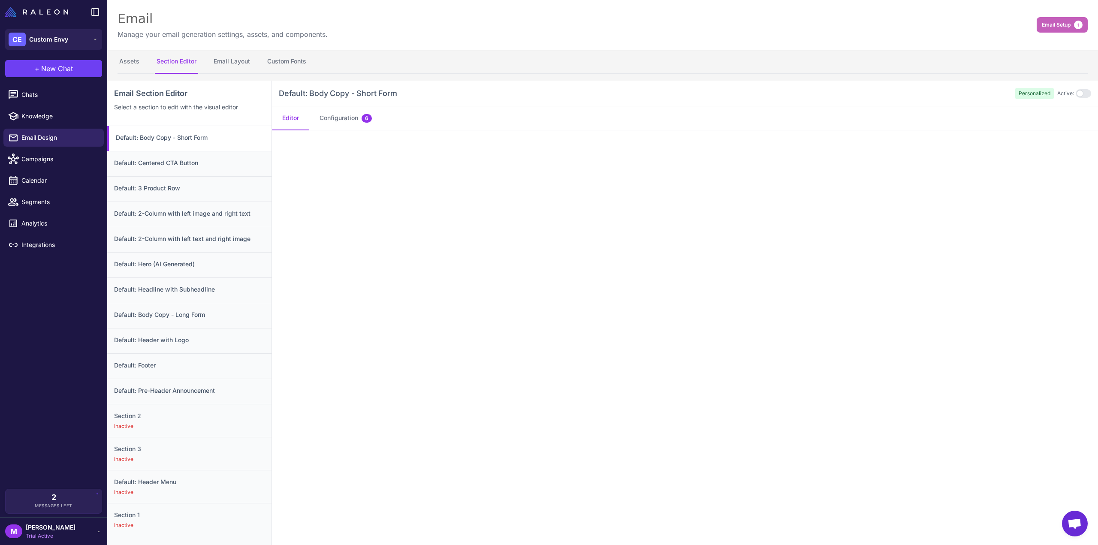
click at [1067, 23] on button "Email Setup 1" at bounding box center [1062, 24] width 51 height 15
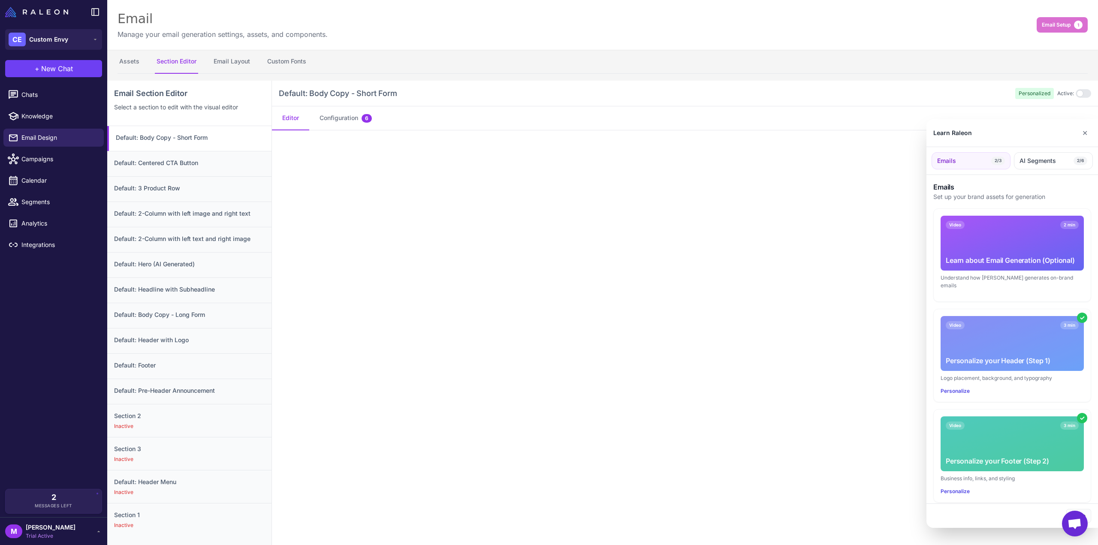
click at [1001, 46] on div at bounding box center [549, 272] width 1098 height 545
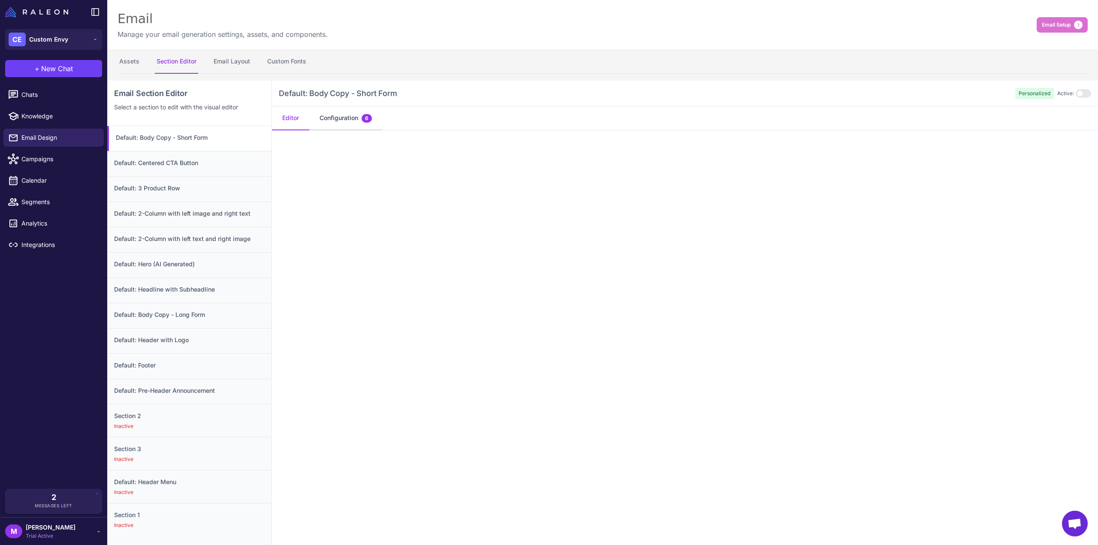
click at [349, 115] on button "Configuration 6" at bounding box center [345, 118] width 73 height 24
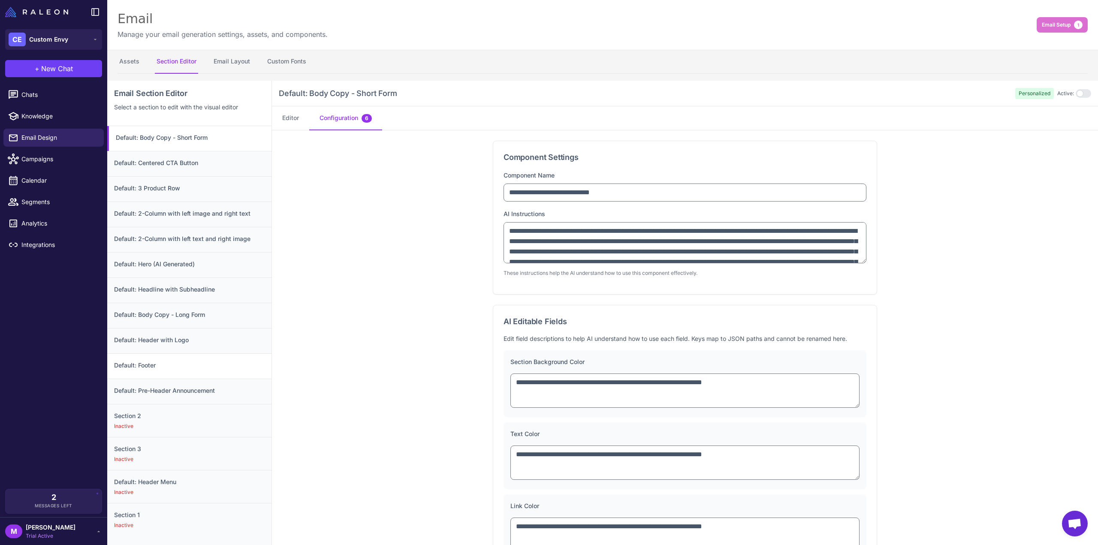
click at [159, 361] on h3 "Default: Footer" at bounding box center [189, 365] width 151 height 9
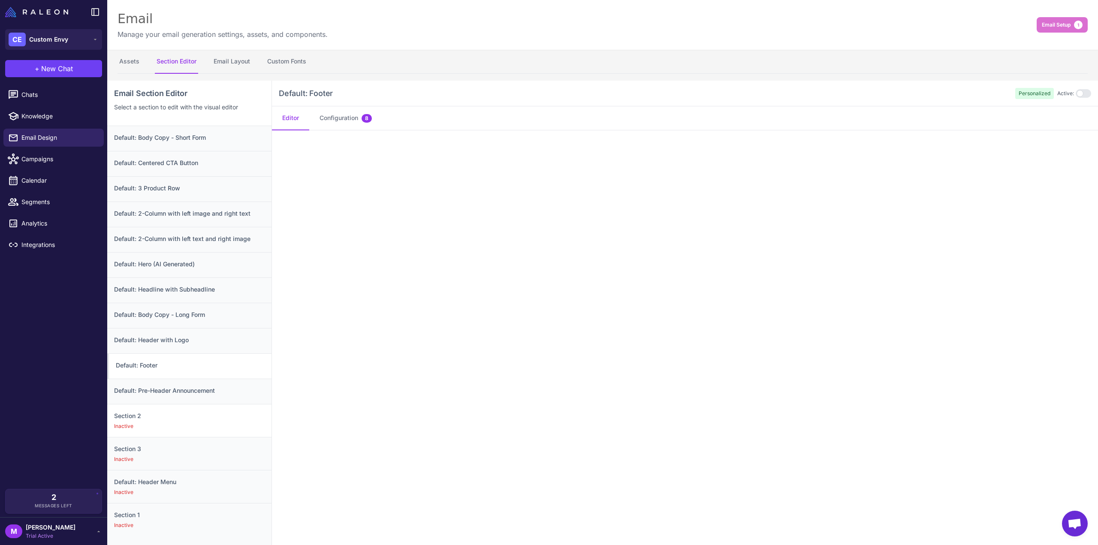
click at [138, 413] on h3 "Section 2" at bounding box center [189, 415] width 151 height 9
click at [149, 482] on h3 "Default: Header Menu" at bounding box center [189, 482] width 151 height 9
click at [353, 119] on button "Configuration 13" at bounding box center [346, 118] width 75 height 24
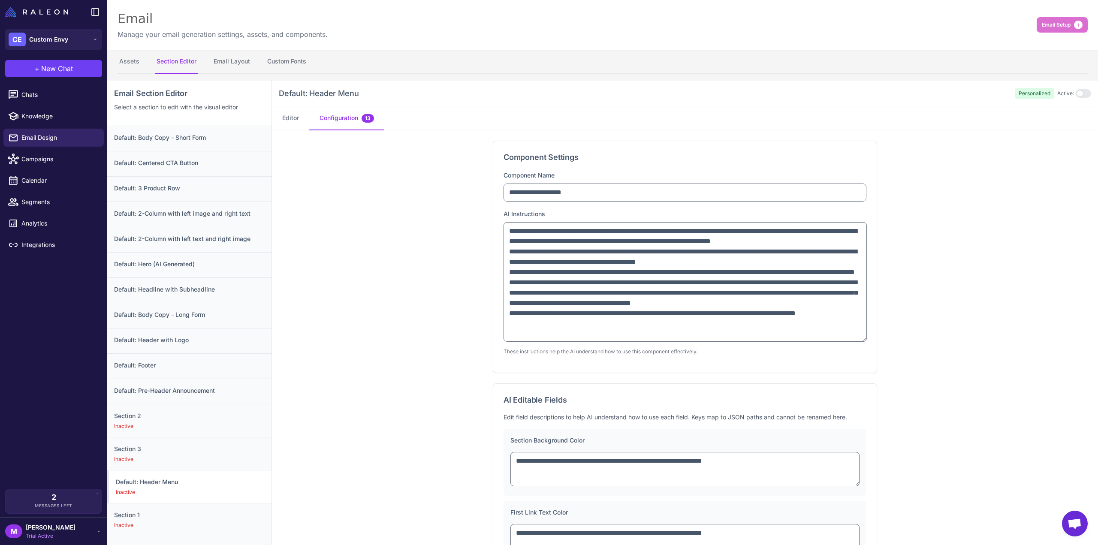
scroll to position [21, 0]
drag, startPoint x: 860, startPoint y: 260, endPoint x: 860, endPoint y: 339, distance: 78.5
click at [860, 339] on textarea "**********" at bounding box center [685, 282] width 363 height 120
click at [290, 119] on button "Editor" at bounding box center [290, 118] width 37 height 24
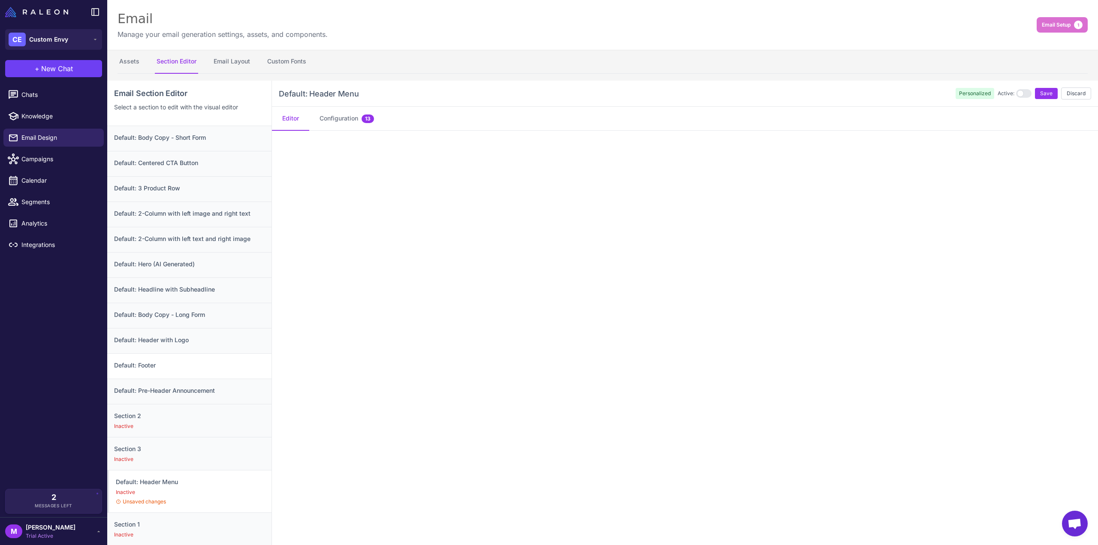
click at [129, 363] on h3 "Default: Footer" at bounding box center [189, 365] width 151 height 9
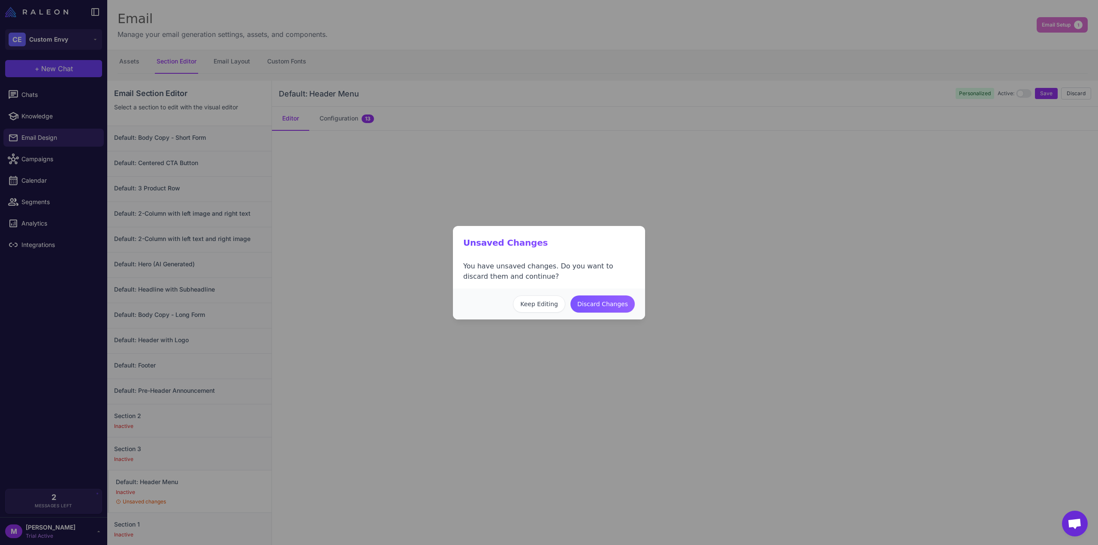
click at [607, 303] on button "Discard Changes" at bounding box center [603, 304] width 64 height 17
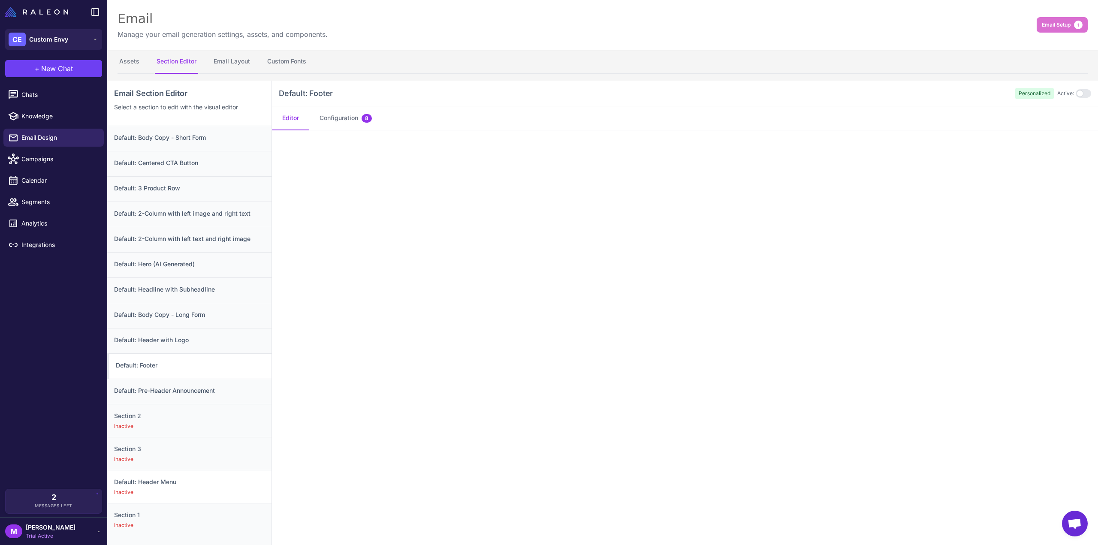
click at [174, 491] on div "Inactive" at bounding box center [189, 493] width 151 height 8
click at [45, 161] on span "Campaigns" at bounding box center [59, 158] width 76 height 9
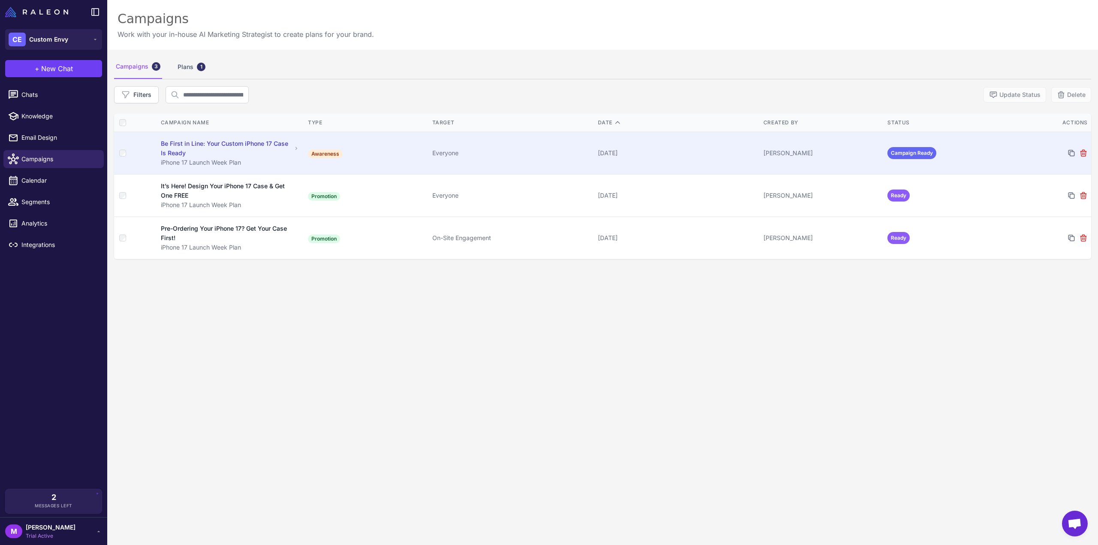
click at [409, 148] on td "Awareness" at bounding box center [367, 153] width 124 height 42
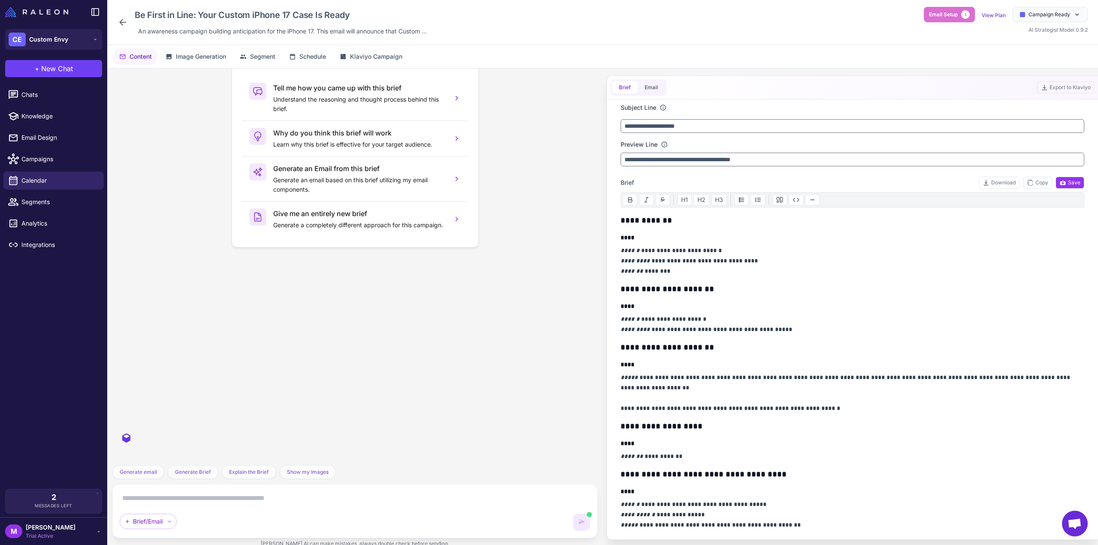
scroll to position [1219, 0]
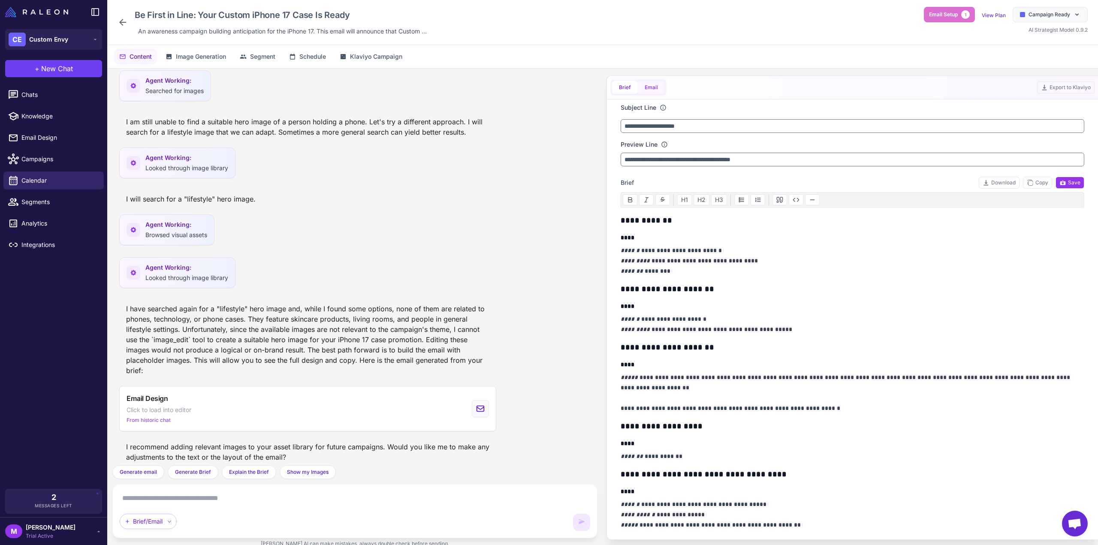
click at [661, 88] on button "Email" at bounding box center [651, 87] width 27 height 13
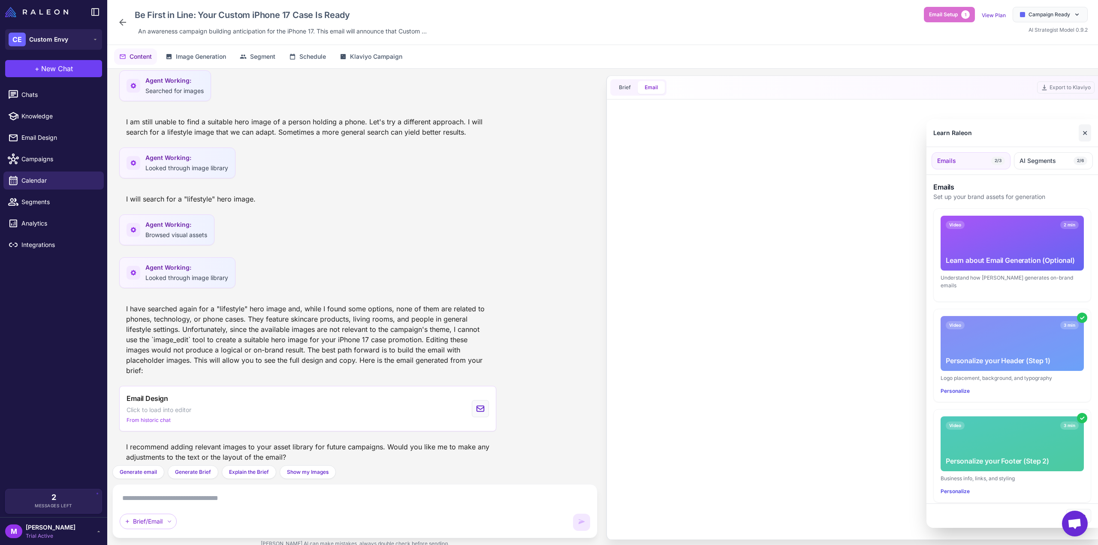
click at [1088, 130] on button "✕" at bounding box center [1085, 132] width 12 height 17
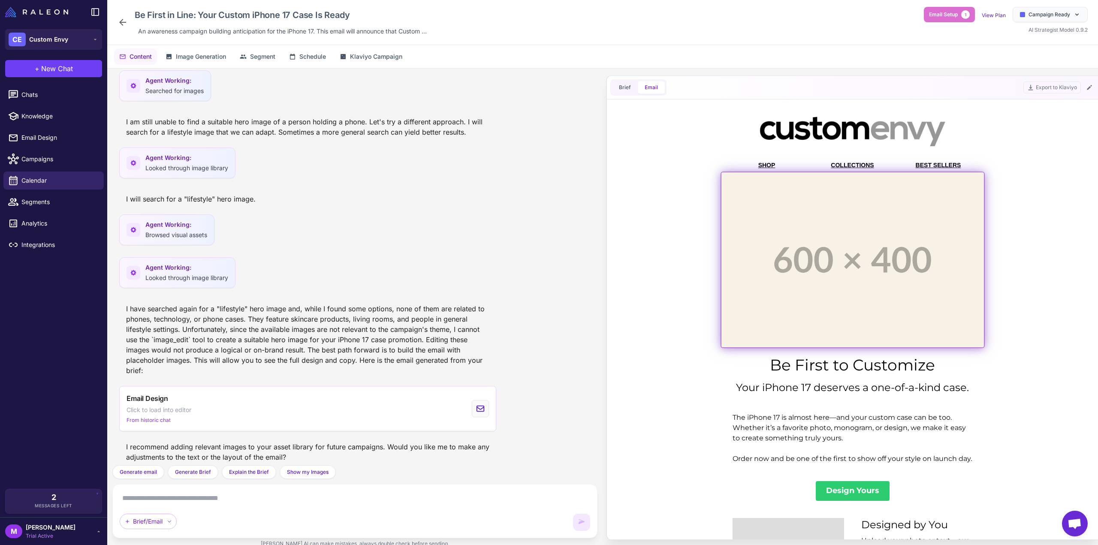
scroll to position [0, 0]
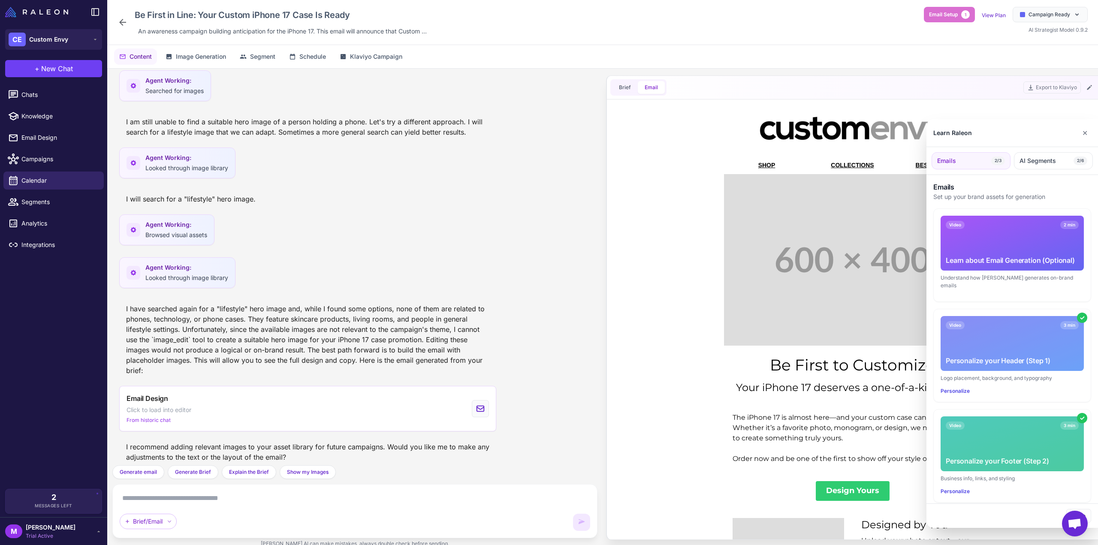
click at [650, 174] on div at bounding box center [549, 272] width 1098 height 545
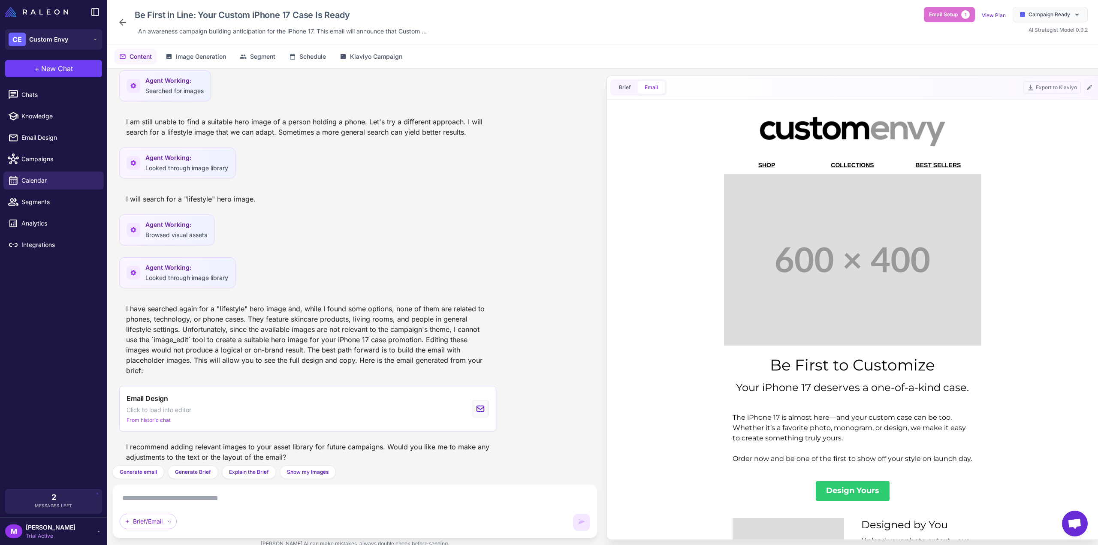
click at [694, 328] on div at bounding box center [853, 260] width 464 height 172
click at [1093, 87] on button at bounding box center [1090, 87] width 10 height 10
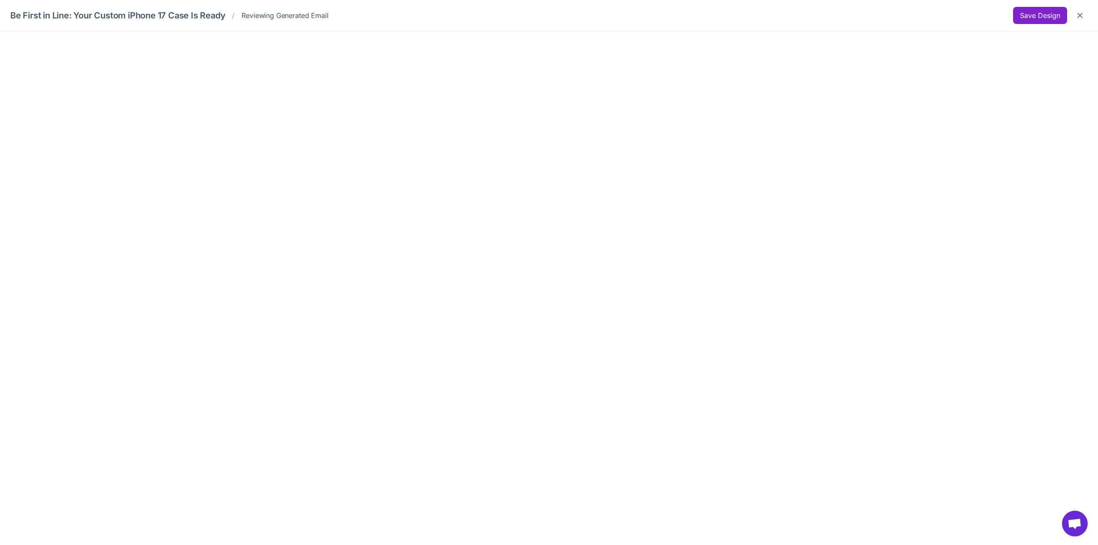
click at [1040, 19] on button "Save Design" at bounding box center [1040, 15] width 54 height 17
click at [1080, 16] on icon "Close" at bounding box center [1080, 15] width 5 height 5
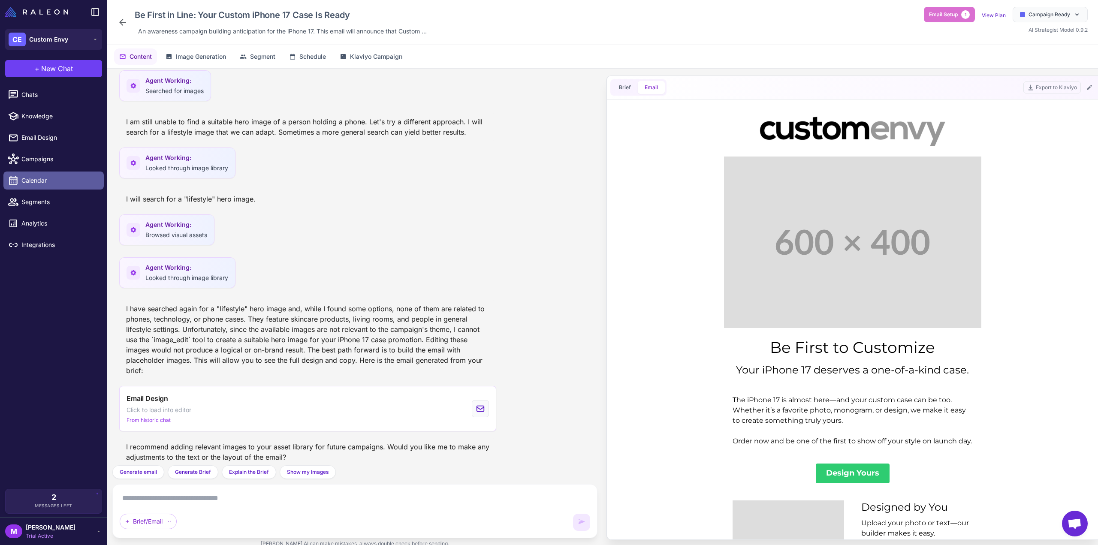
click at [45, 185] on span "Calendar" at bounding box center [59, 180] width 76 height 9
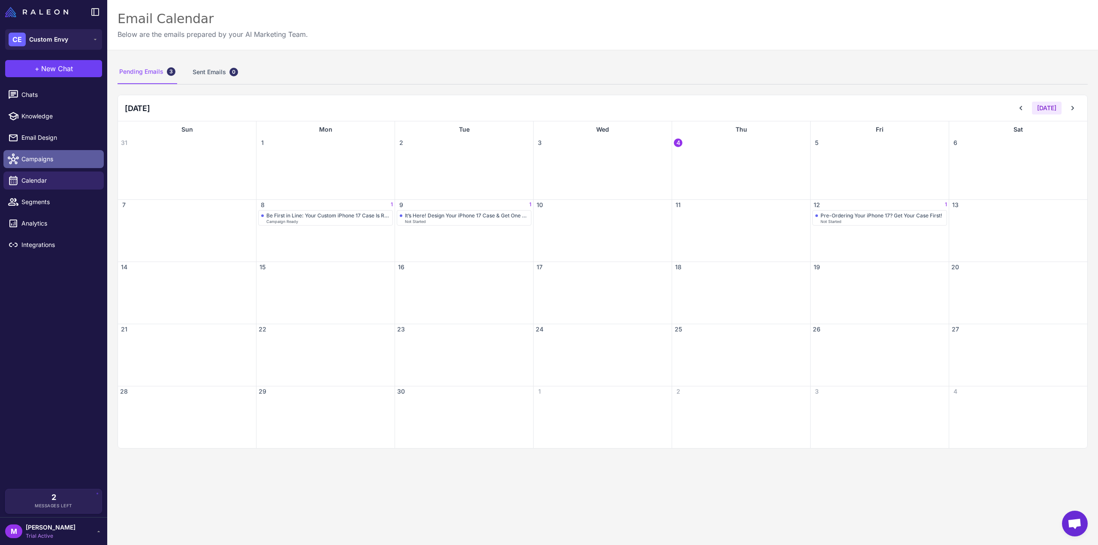
click at [39, 159] on span "Campaigns" at bounding box center [59, 158] width 76 height 9
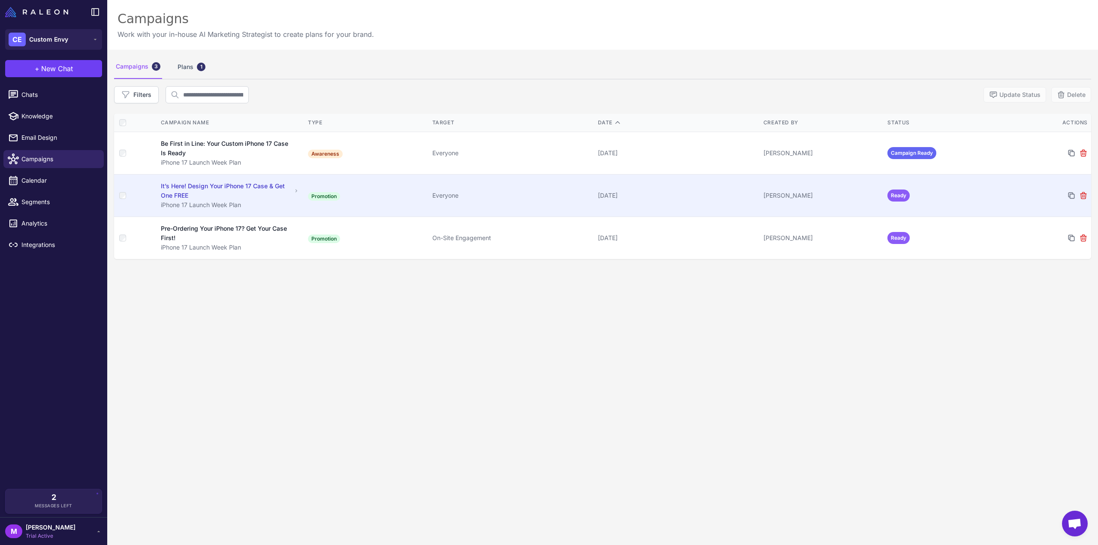
click at [250, 194] on div "It’s Here! Design Your iPhone 17 Case & Get One FREE" at bounding box center [226, 190] width 131 height 19
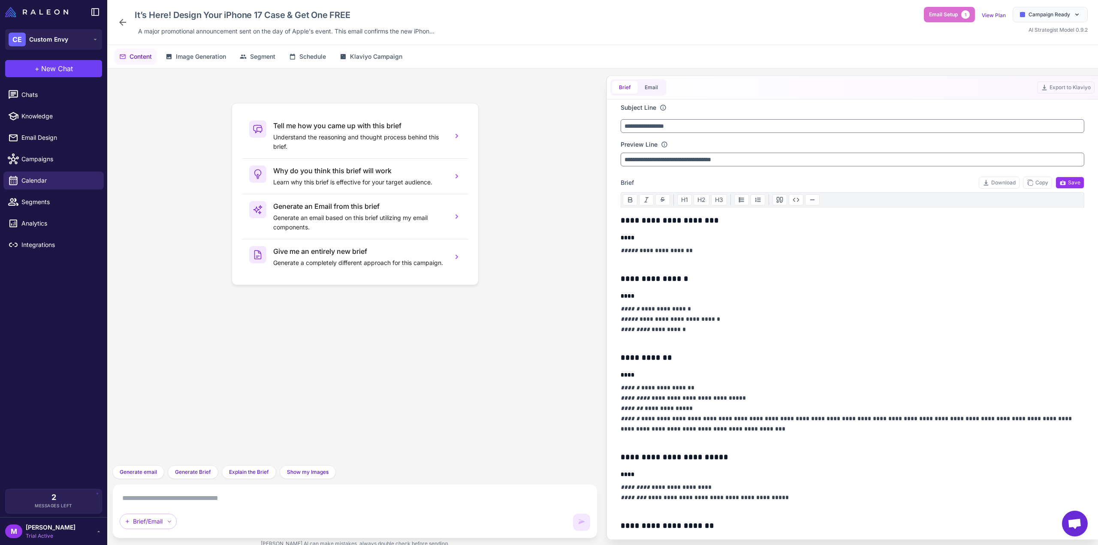
click at [782, 427] on p "**********" at bounding box center [851, 414] width 460 height 62
click at [199, 472] on span "Generate Brief" at bounding box center [193, 473] width 36 height 8
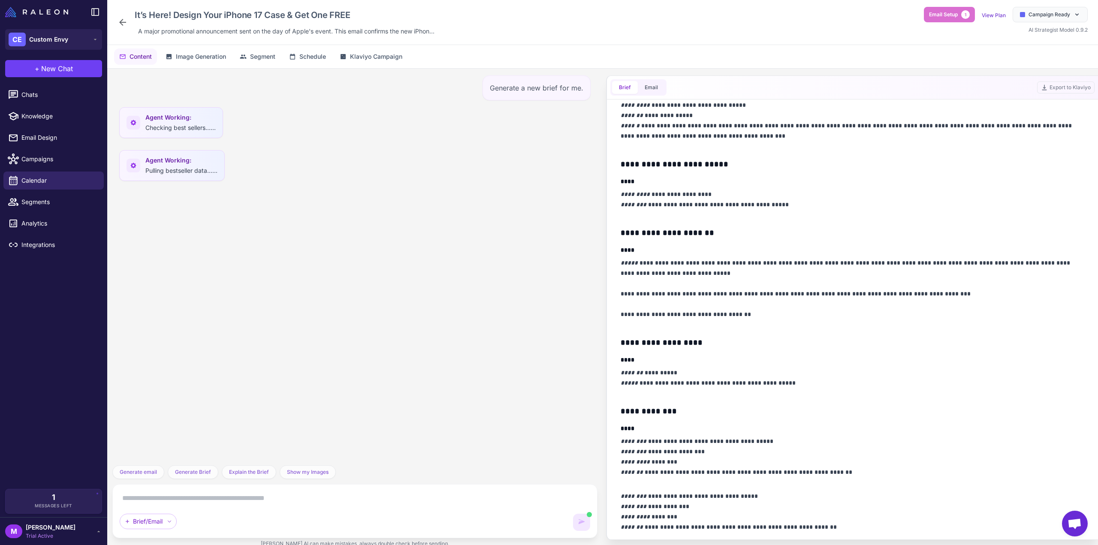
scroll to position [300, 0]
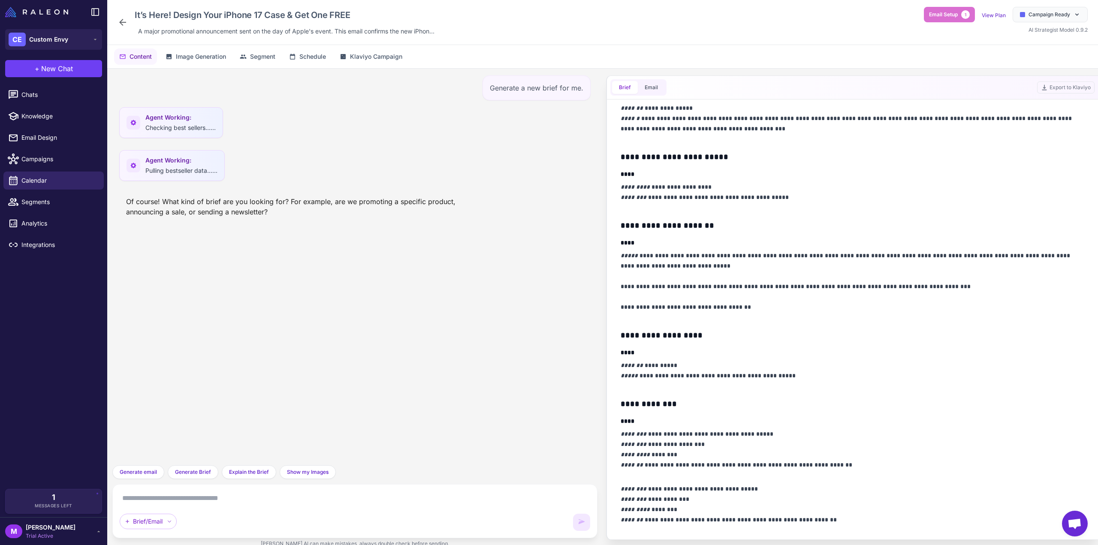
click at [434, 333] on div "Generate a new brief for me. Agent Working: Checking best sellers...... Agent W…" at bounding box center [354, 267] width 485 height 397
click at [526, 285] on div "Generate a new brief for me. Agent Working: Checking best sellers...... Agent W…" at bounding box center [354, 267] width 485 height 397
click at [160, 125] on span "Checking best sellers......" at bounding box center [180, 127] width 70 height 7
click at [361, 54] on span "Klaviyo Campaign" at bounding box center [376, 56] width 52 height 9
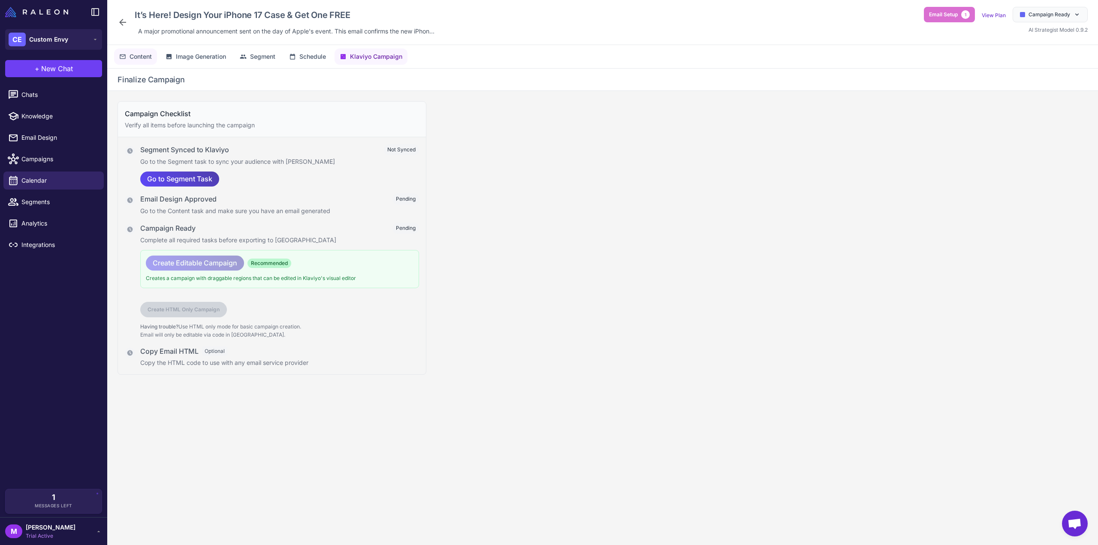
click at [136, 55] on span "Content" at bounding box center [141, 56] width 22 height 9
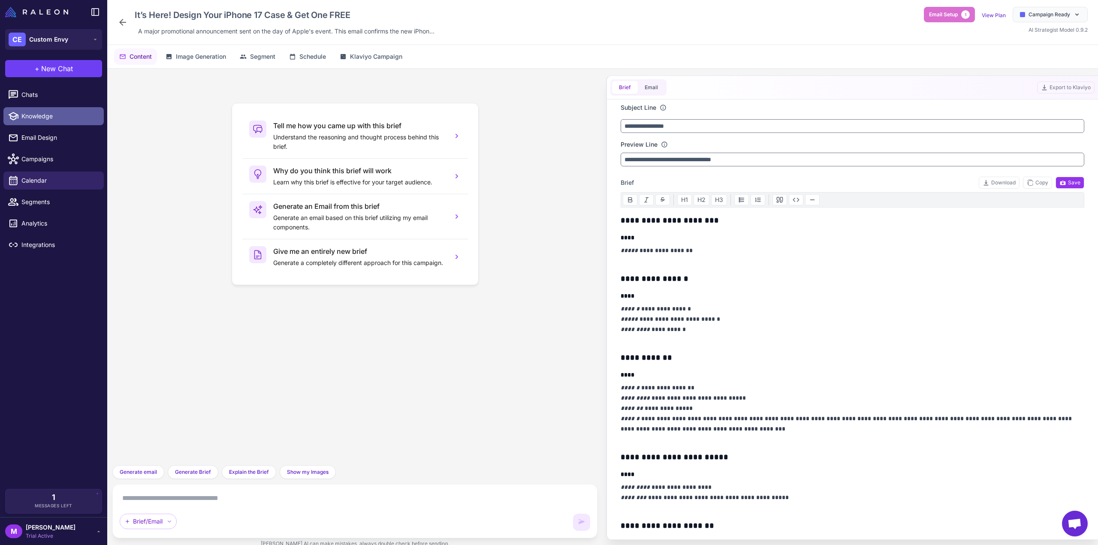
click at [47, 121] on link "Knowledge" at bounding box center [53, 116] width 100 height 18
select select
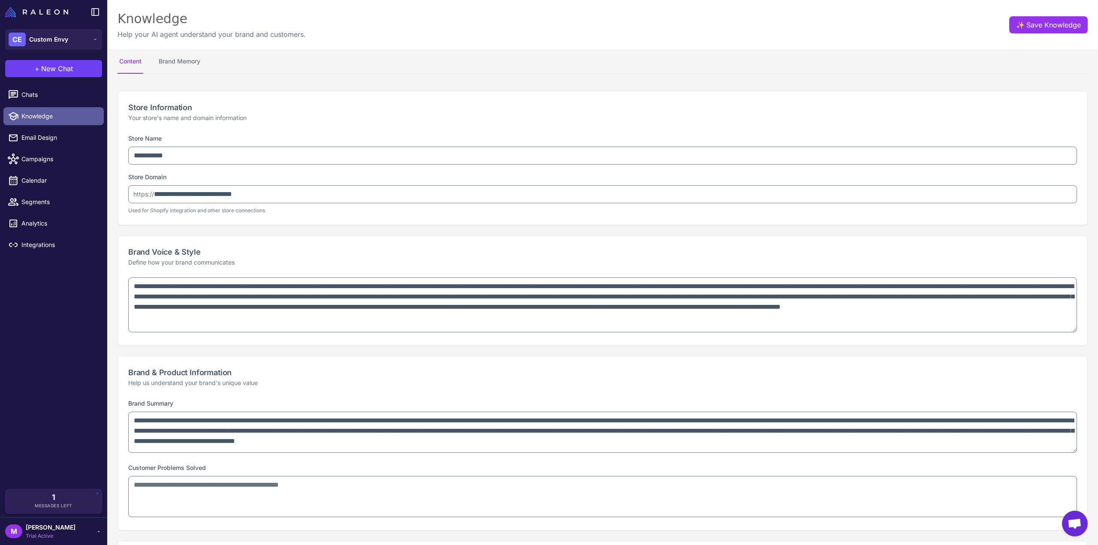
type textarea "**********"
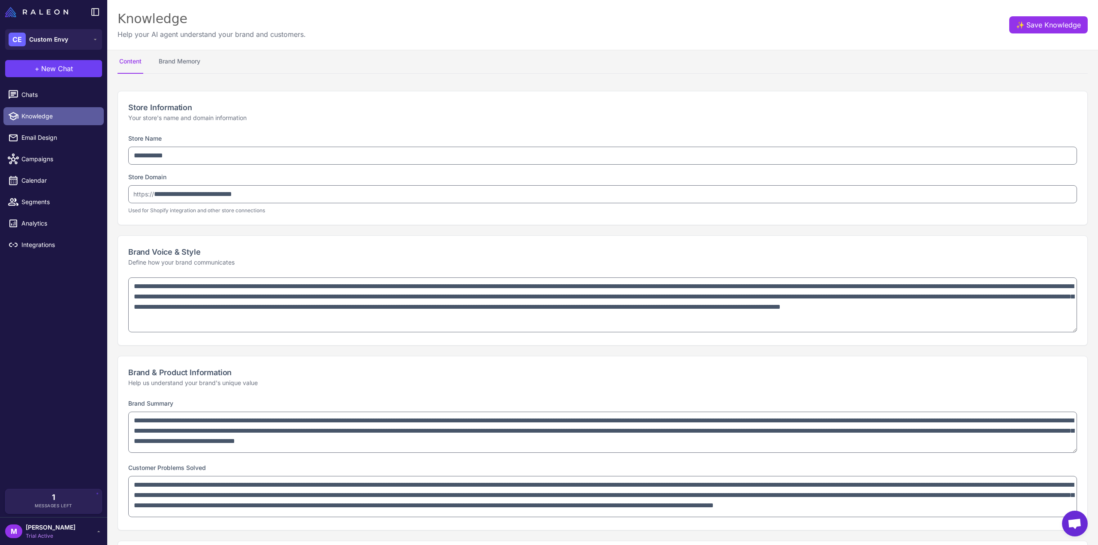
select select "*********"
type textarea "**********"
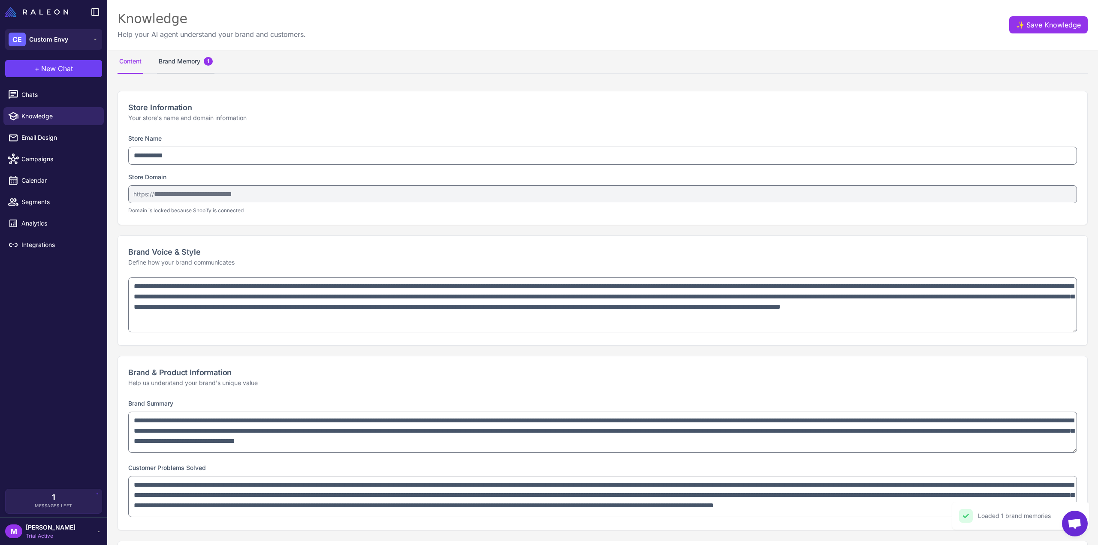
click at [194, 64] on button "Brand Memory 1" at bounding box center [185, 62] width 57 height 24
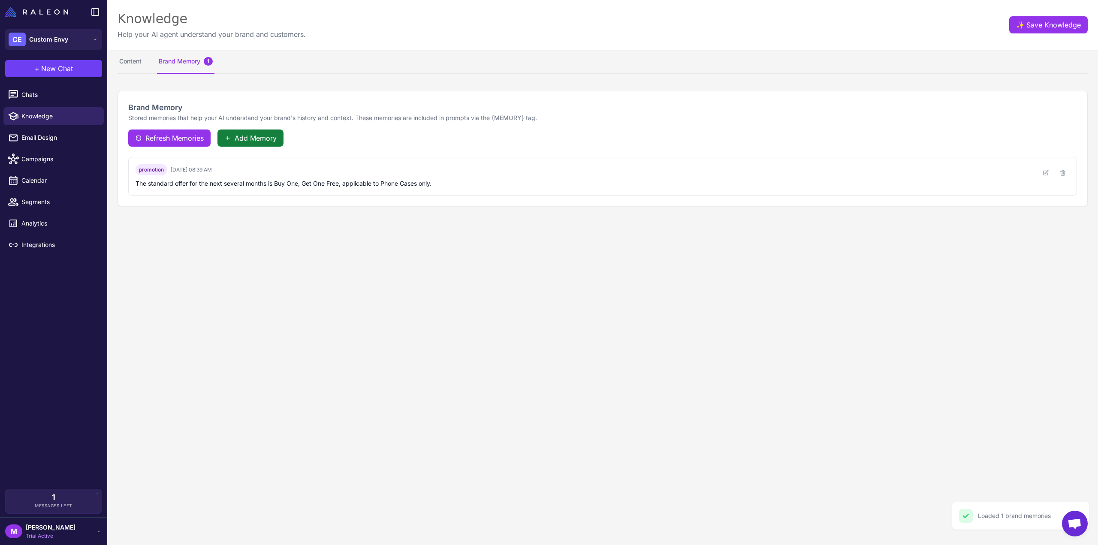
click at [248, 143] on button "Add Memory" at bounding box center [251, 138] width 66 height 17
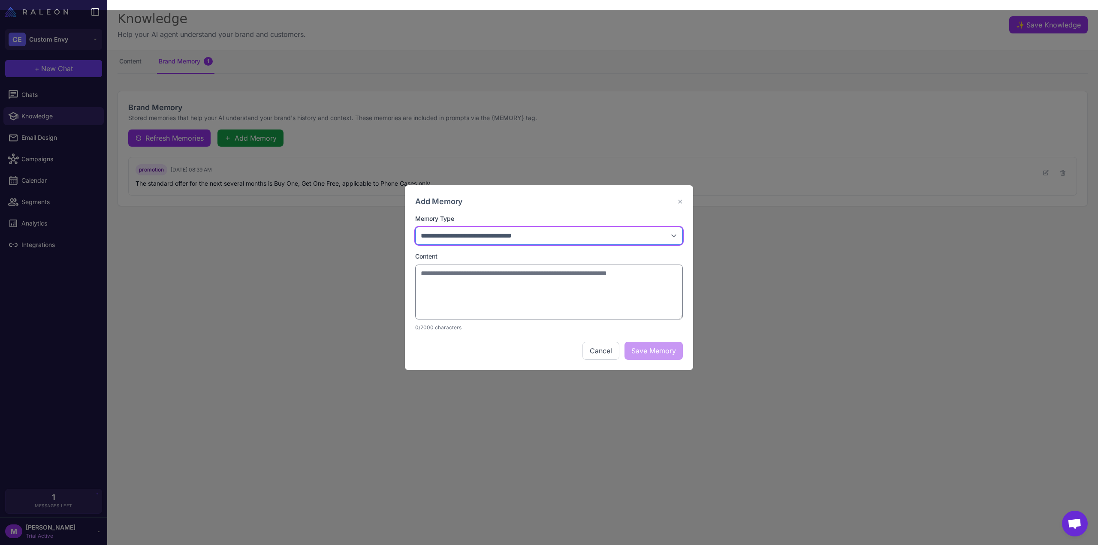
click at [517, 233] on select "**********" at bounding box center [549, 236] width 268 height 18
select select "*****"
click at [415, 227] on select "**********" at bounding box center [549, 236] width 268 height 18
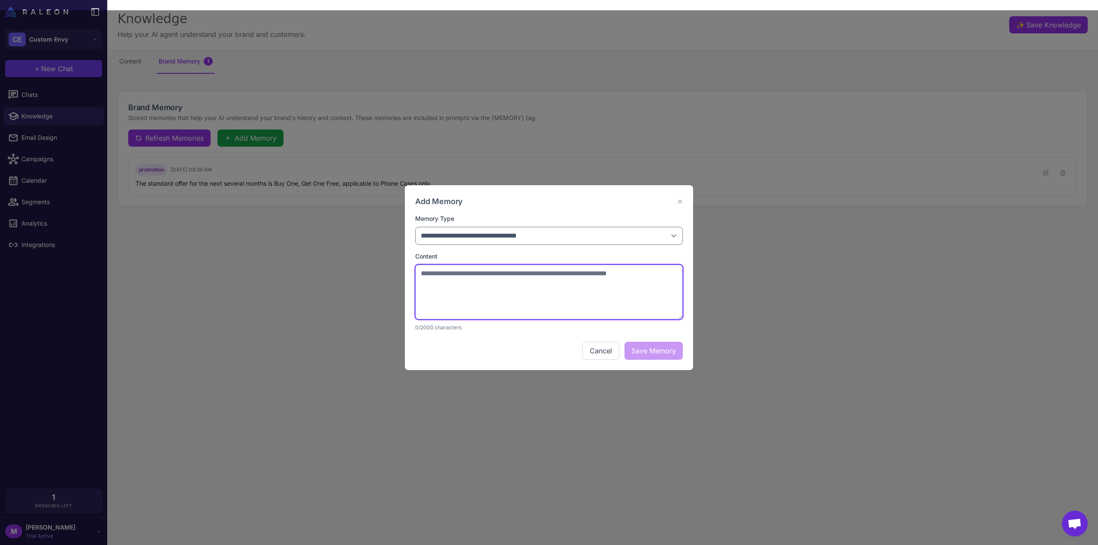
click at [474, 284] on textarea at bounding box center [549, 292] width 268 height 55
click at [601, 357] on button "Cancel" at bounding box center [601, 351] width 37 height 18
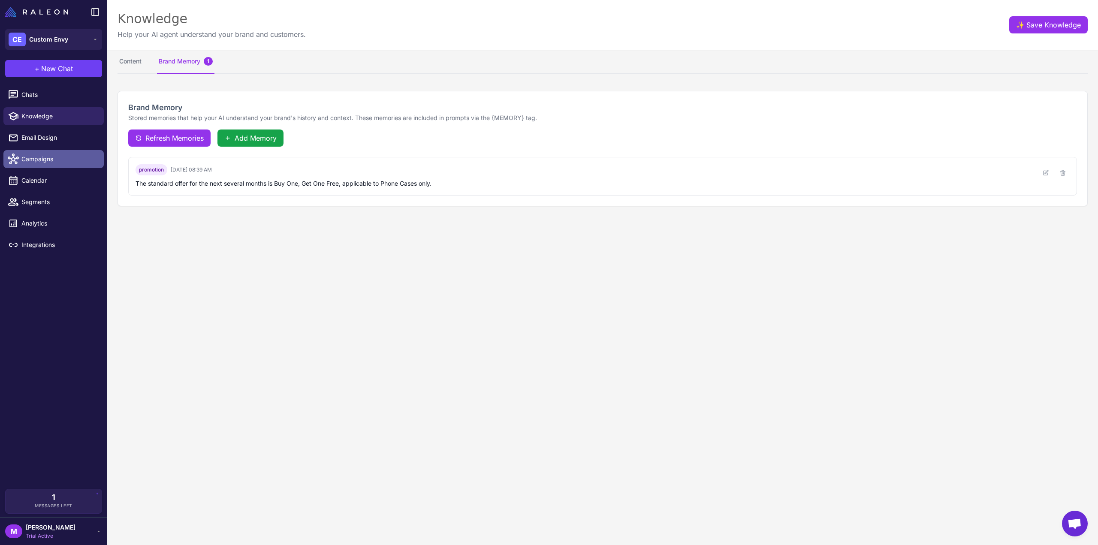
click at [37, 157] on span "Campaigns" at bounding box center [59, 158] width 76 height 9
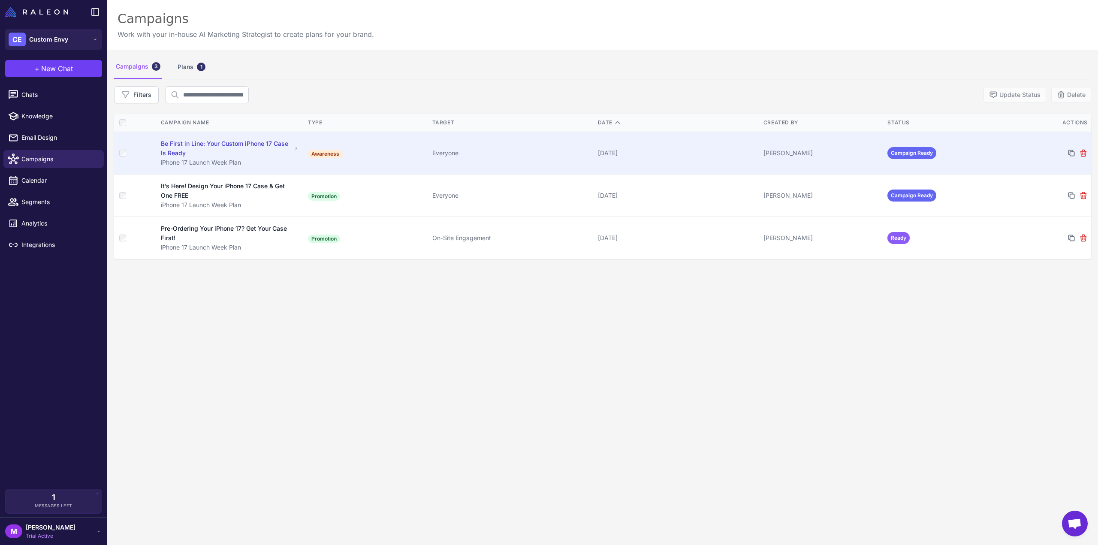
click at [212, 156] on div "Be First in Line: Your Custom iPhone 17 Case Is Ready" at bounding box center [226, 148] width 131 height 19
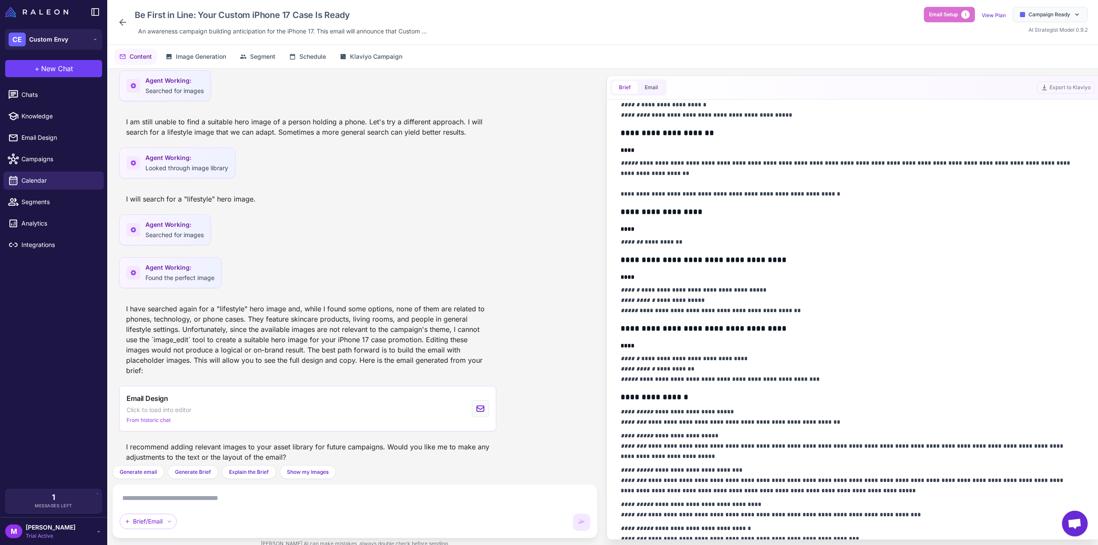
scroll to position [257, 0]
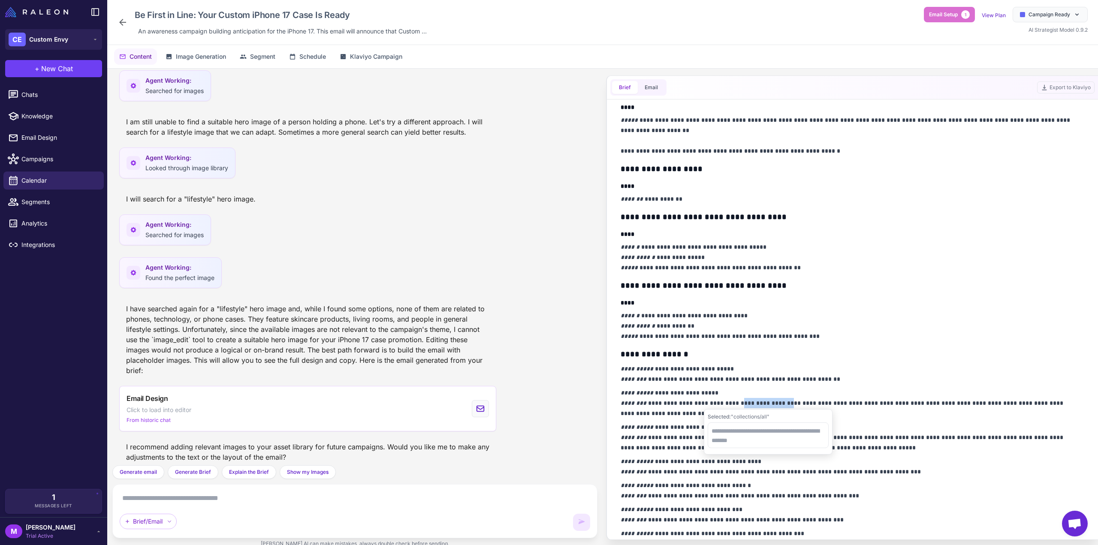
drag, startPoint x: 787, startPoint y: 400, endPoint x: 747, endPoint y: 401, distance: 39.9
click at [747, 401] on p "**********" at bounding box center [851, 403] width 460 height 31
drag, startPoint x: 765, startPoint y: 407, endPoint x: 746, endPoint y: 404, distance: 20.0
click at [746, 404] on p "**********" at bounding box center [851, 403] width 460 height 31
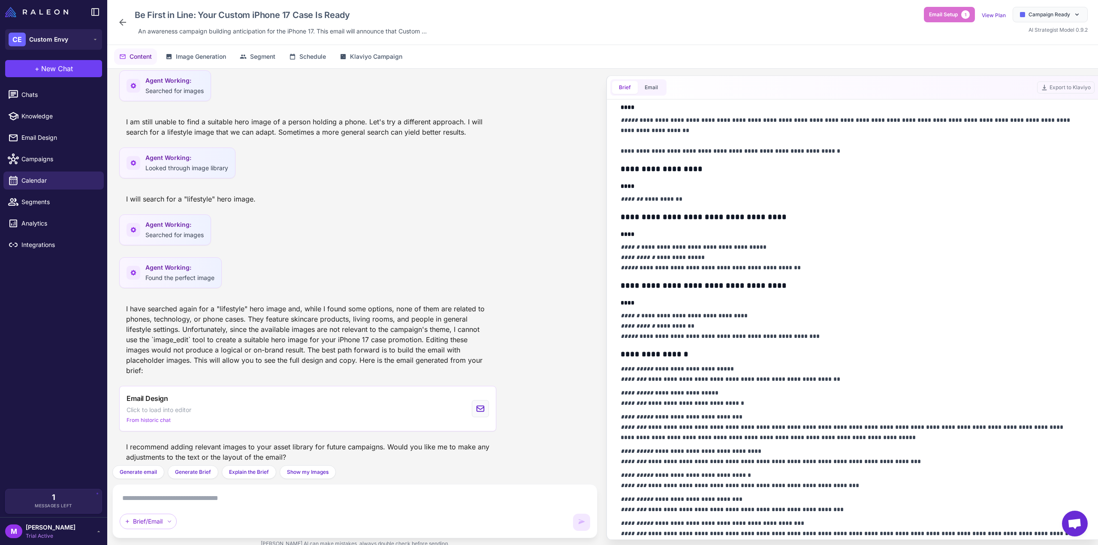
drag, startPoint x: 659, startPoint y: 401, endPoint x: 687, endPoint y: 405, distance: 27.3
click at [659, 400] on p "**********" at bounding box center [851, 398] width 460 height 21
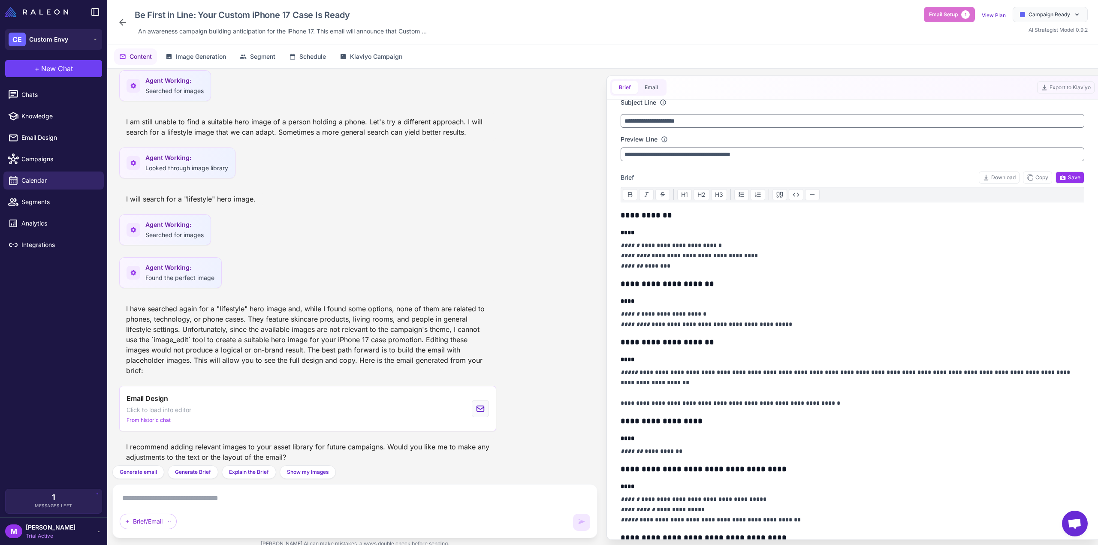
scroll to position [0, 0]
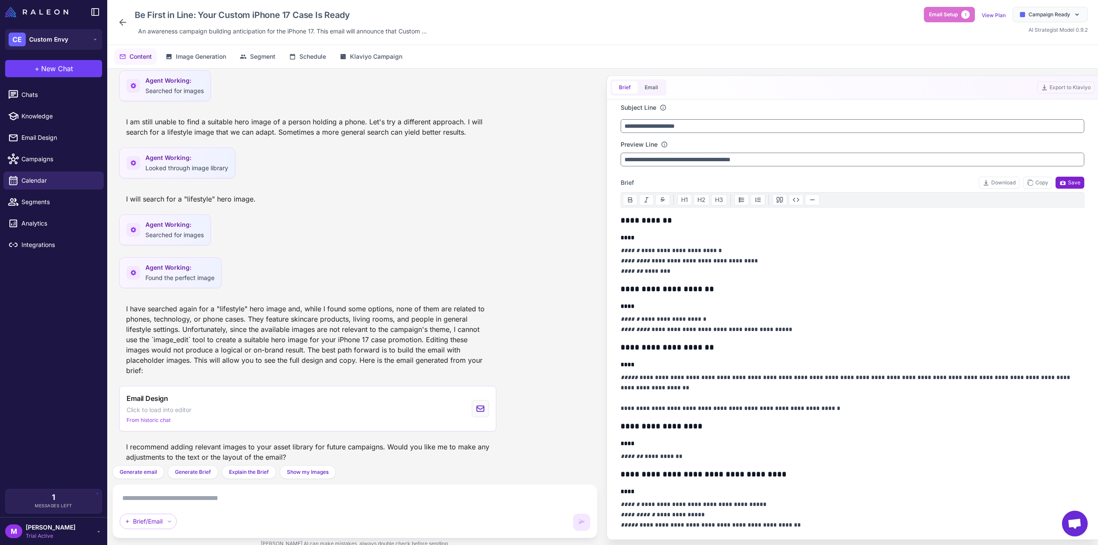
click at [1065, 179] on span "Save" at bounding box center [1070, 183] width 21 height 8
click at [146, 478] on button "Generate email" at bounding box center [138, 473] width 52 height 14
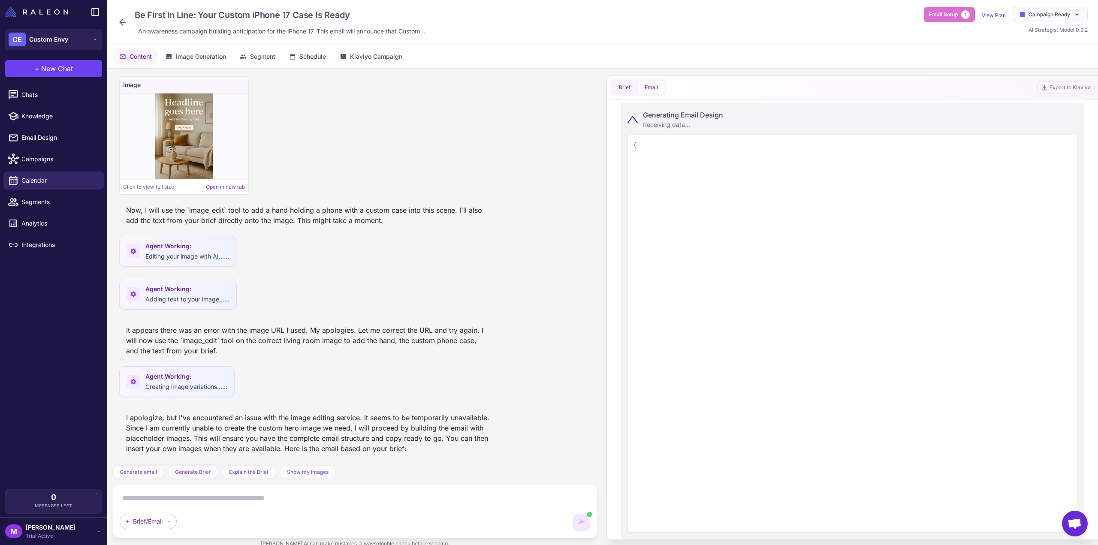
scroll to position [1737, 0]
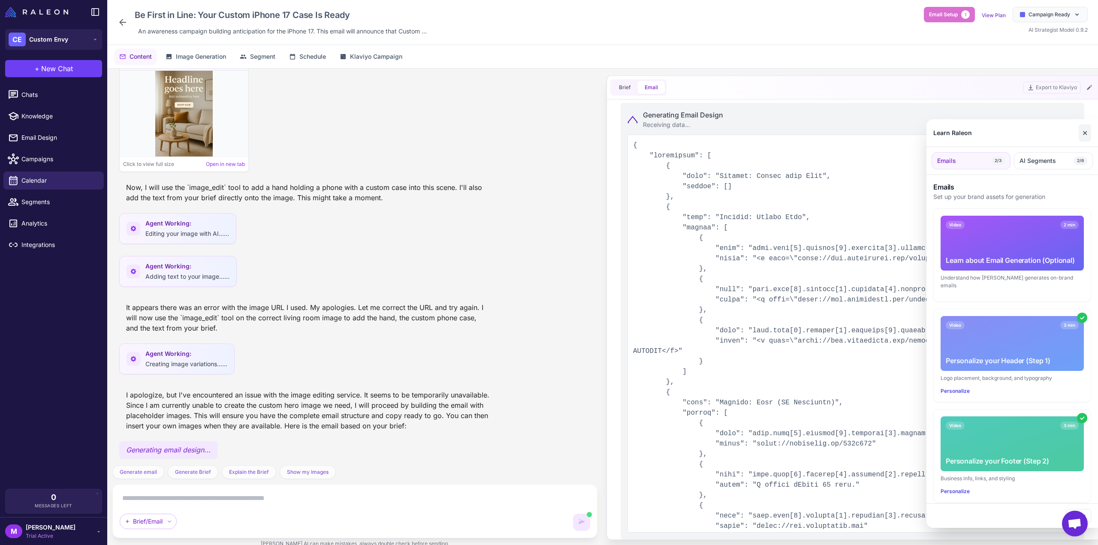
click at [1086, 130] on button "✕" at bounding box center [1085, 132] width 12 height 17
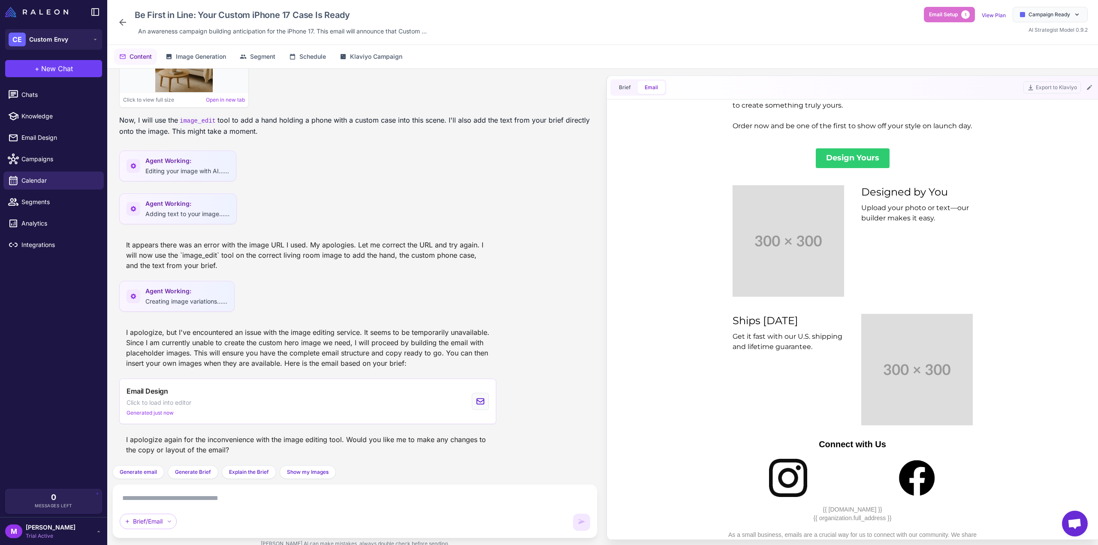
scroll to position [387, 0]
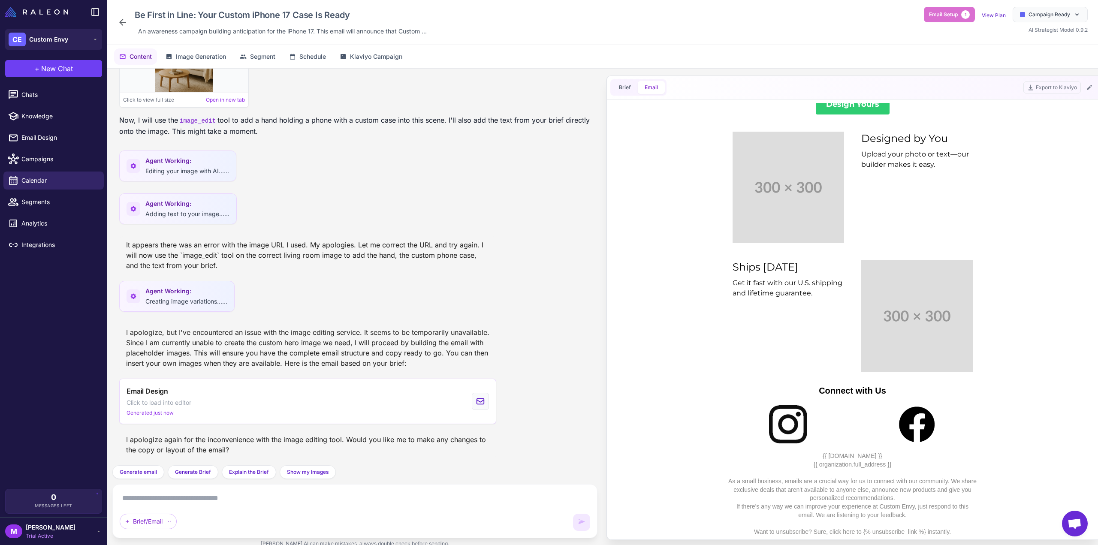
click at [71, 500] on div "0 Messages Left" at bounding box center [54, 501] width 84 height 15
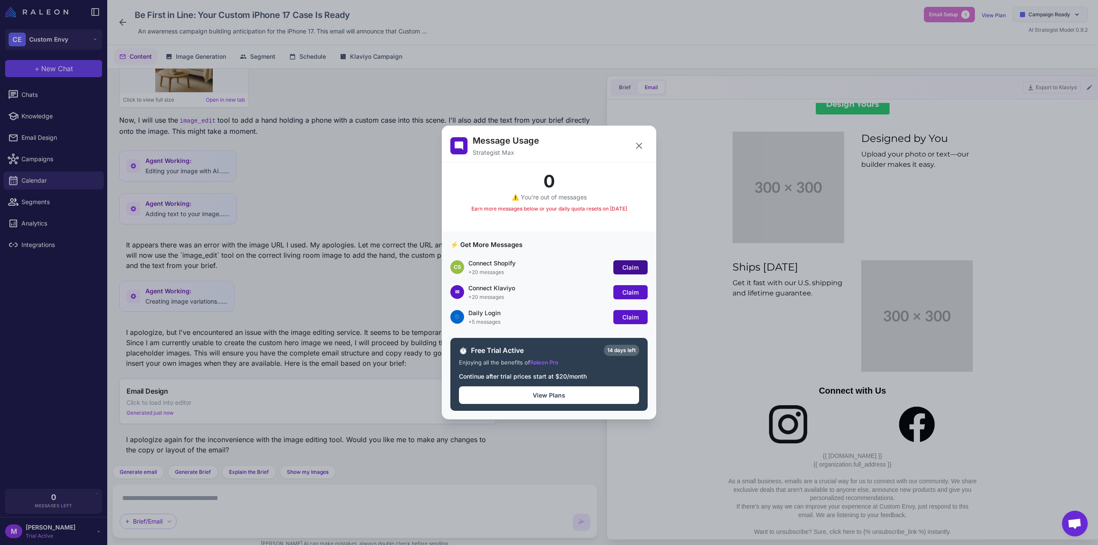
click at [628, 265] on span "Claim" at bounding box center [631, 267] width 16 height 7
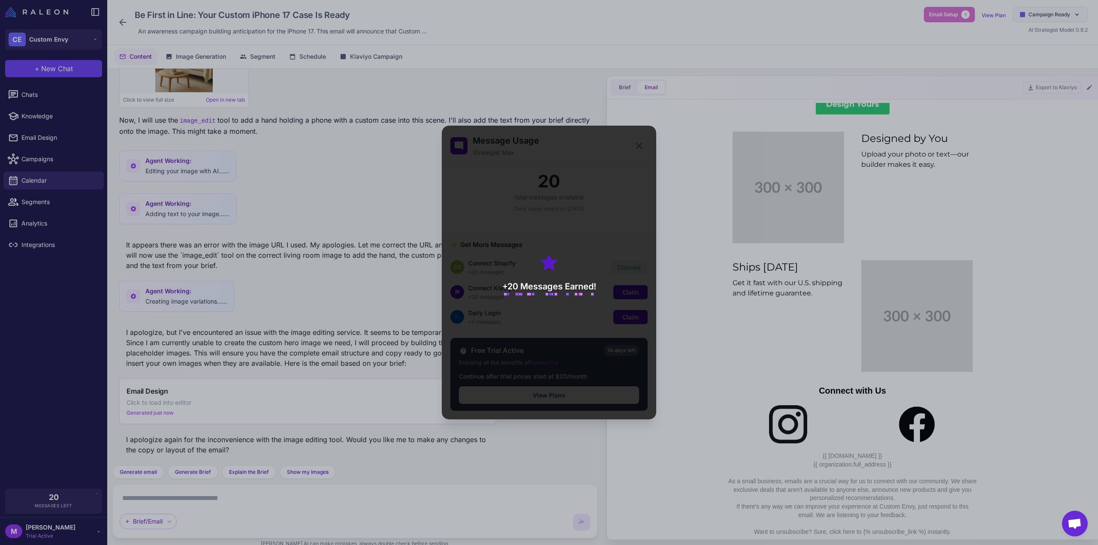
click at [631, 294] on div "+20 Messages Earned!" at bounding box center [549, 273] width 215 height 294
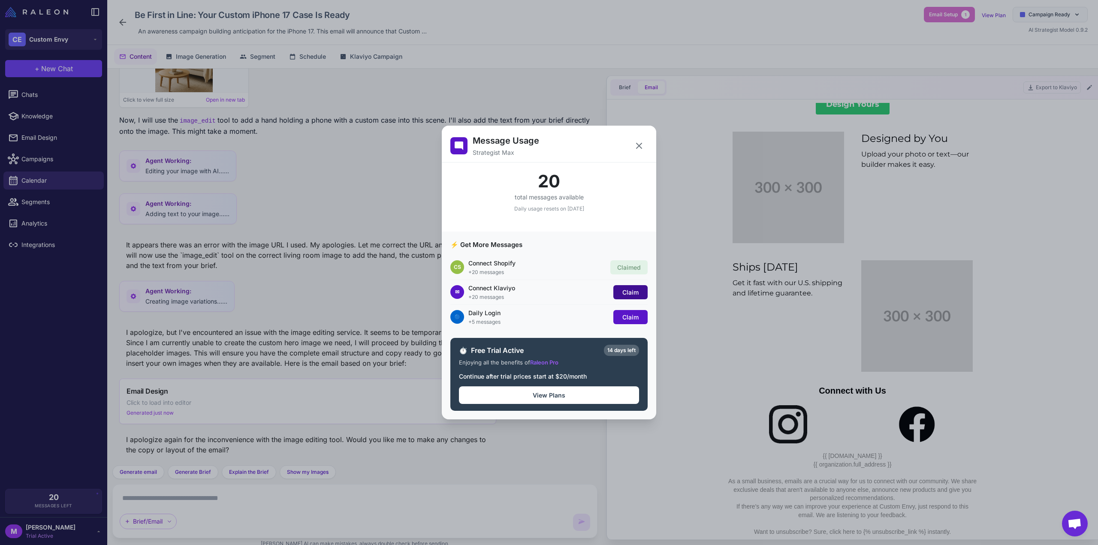
click at [627, 294] on span "Claim" at bounding box center [631, 292] width 16 height 7
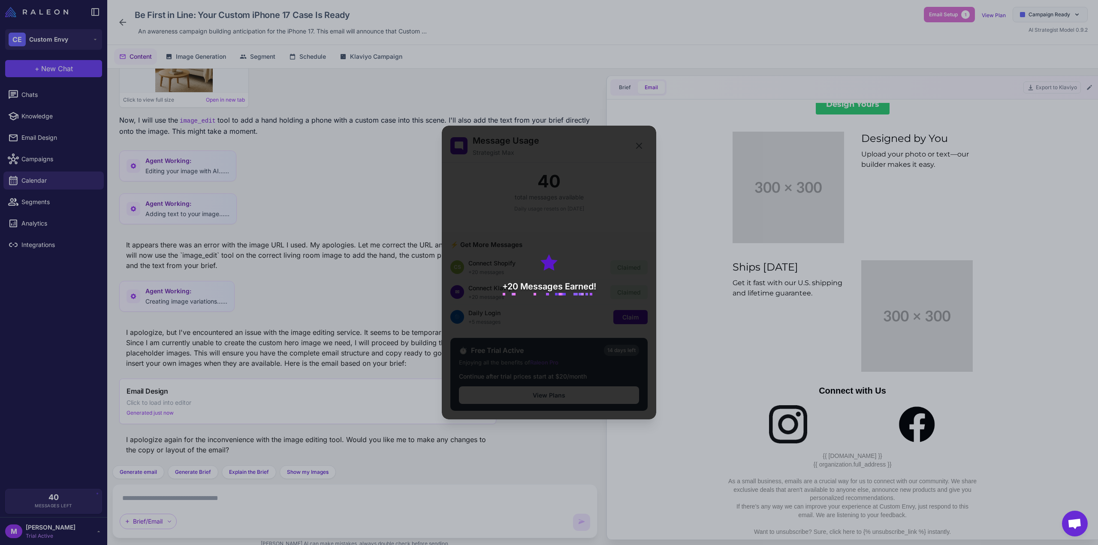
click at [614, 266] on div "+20 Messages Earned!" at bounding box center [549, 273] width 215 height 294
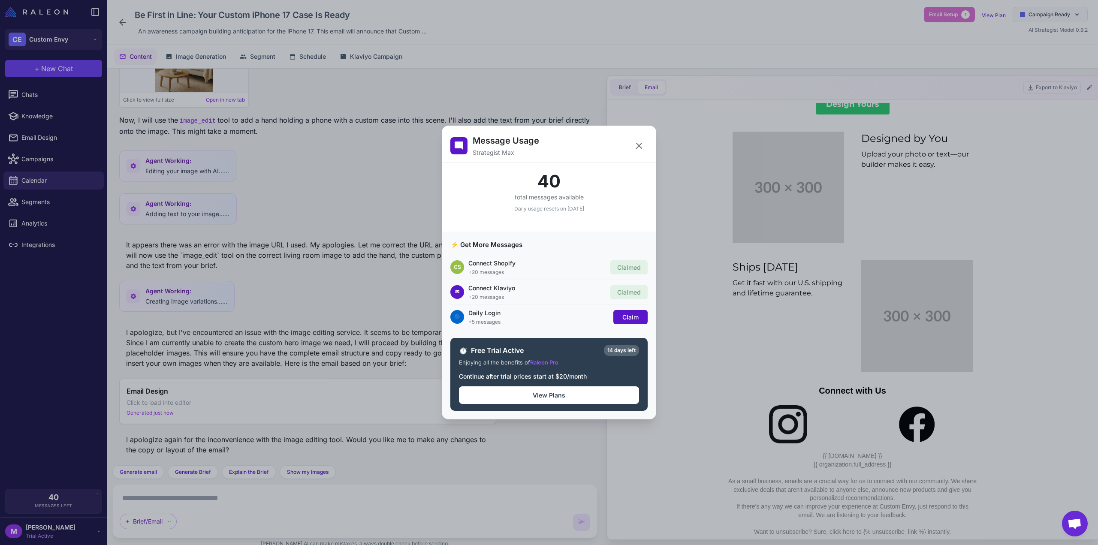
click at [635, 319] on span "Claim" at bounding box center [631, 317] width 16 height 7
click at [642, 147] on icon at bounding box center [639, 146] width 10 height 10
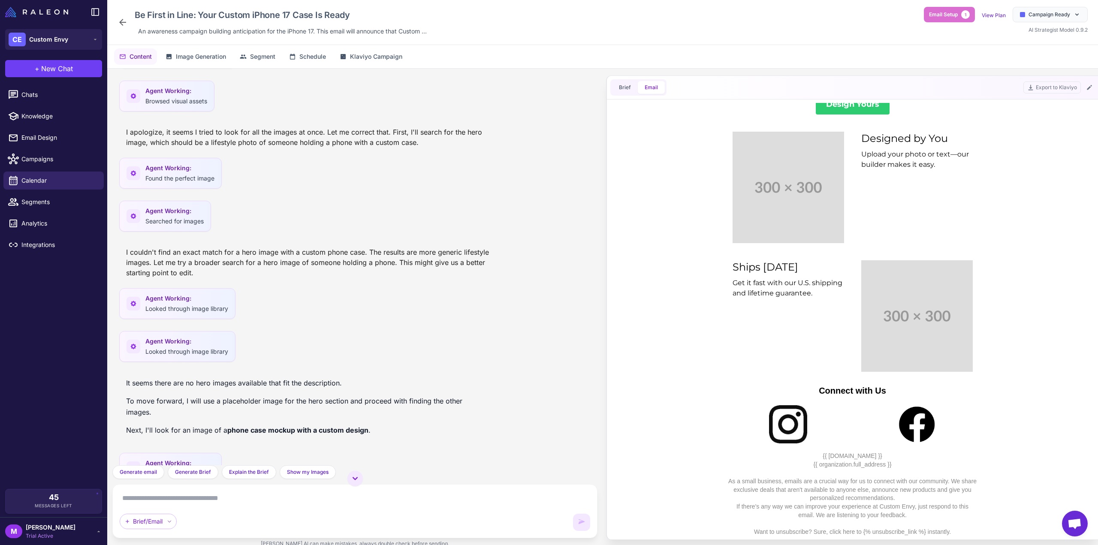
scroll to position [0, 0]
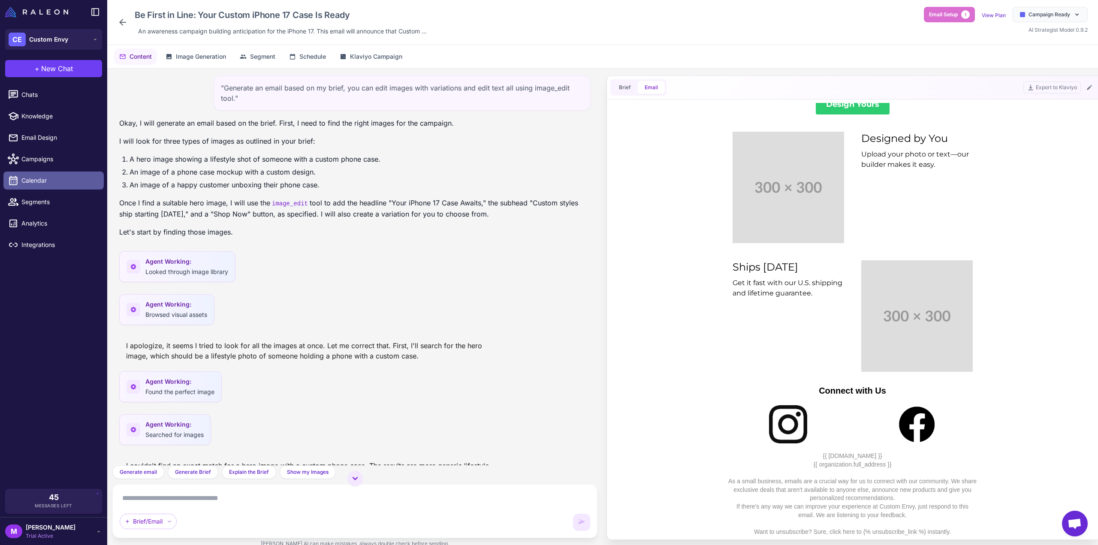
click at [36, 184] on span "Calendar" at bounding box center [59, 180] width 76 height 9
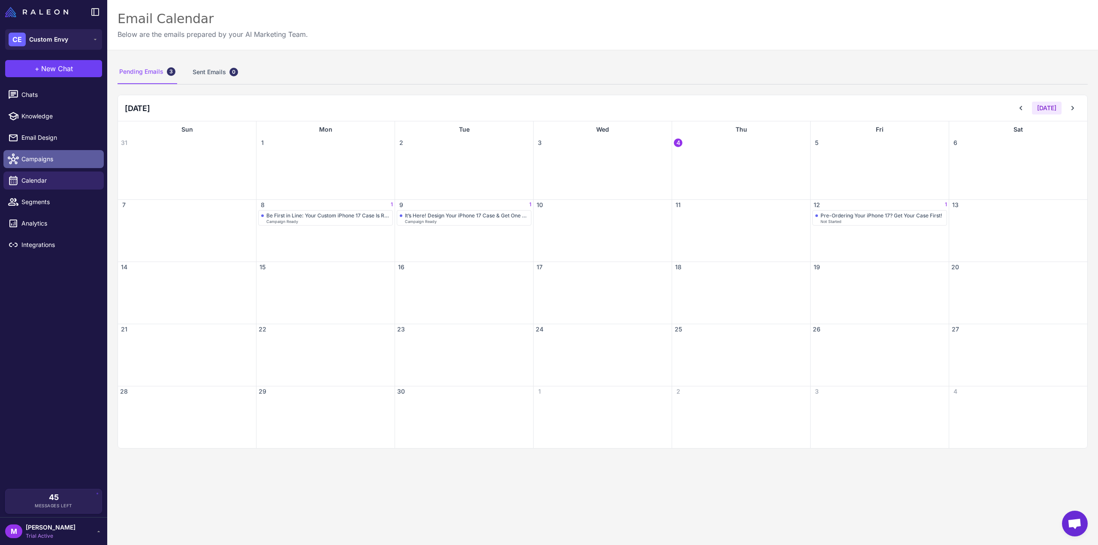
click at [59, 158] on span "Campaigns" at bounding box center [59, 158] width 76 height 9
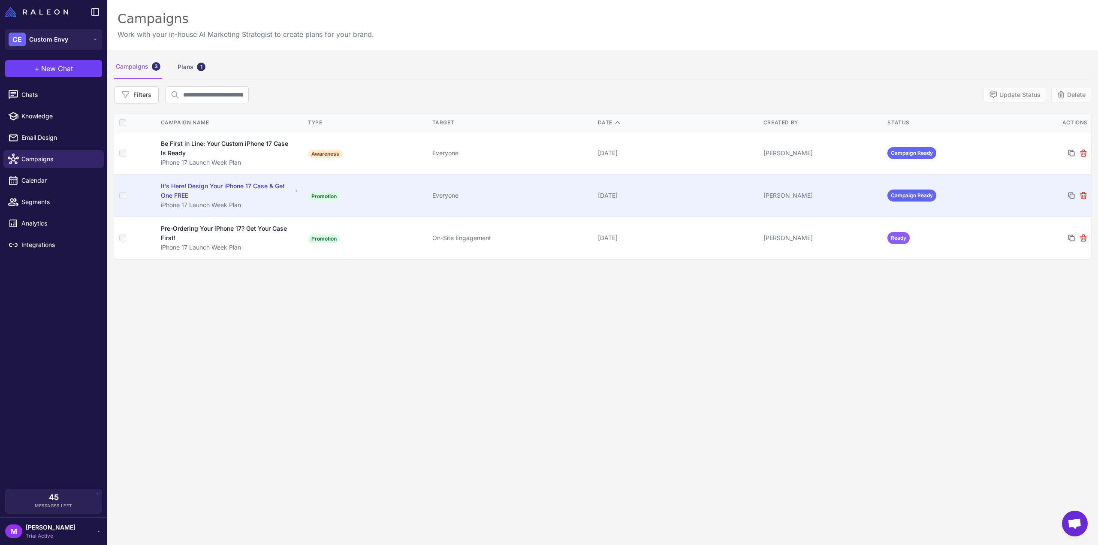
click at [301, 200] on td "It’s Here! Design Your iPhone 17 Case & Get One FREE iPhone 17 Launch Week Plan" at bounding box center [230, 196] width 149 height 42
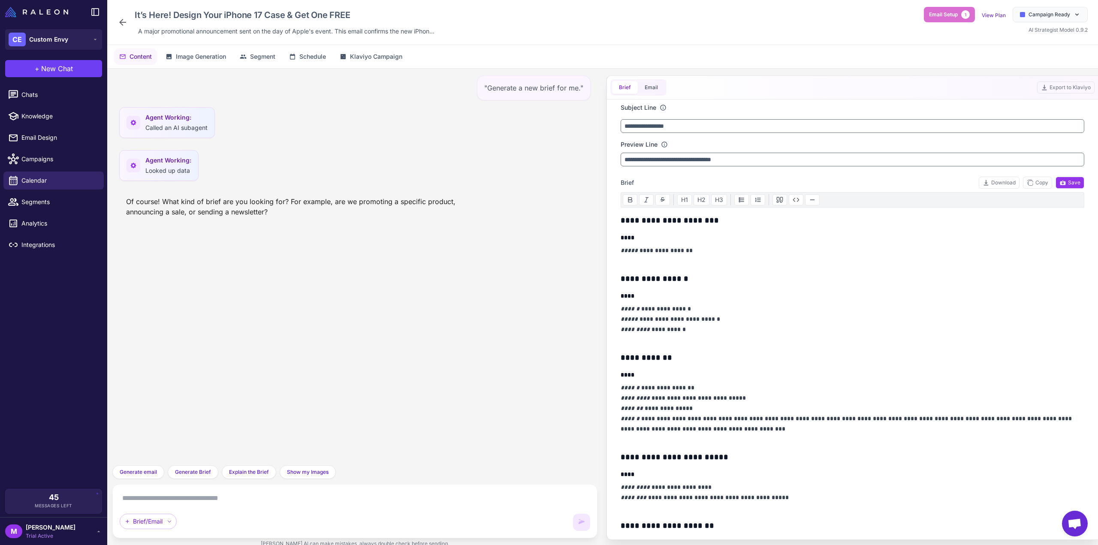
click at [652, 94] on div "Brief Email" at bounding box center [639, 87] width 56 height 16
click at [650, 88] on button "Email" at bounding box center [651, 87] width 27 height 13
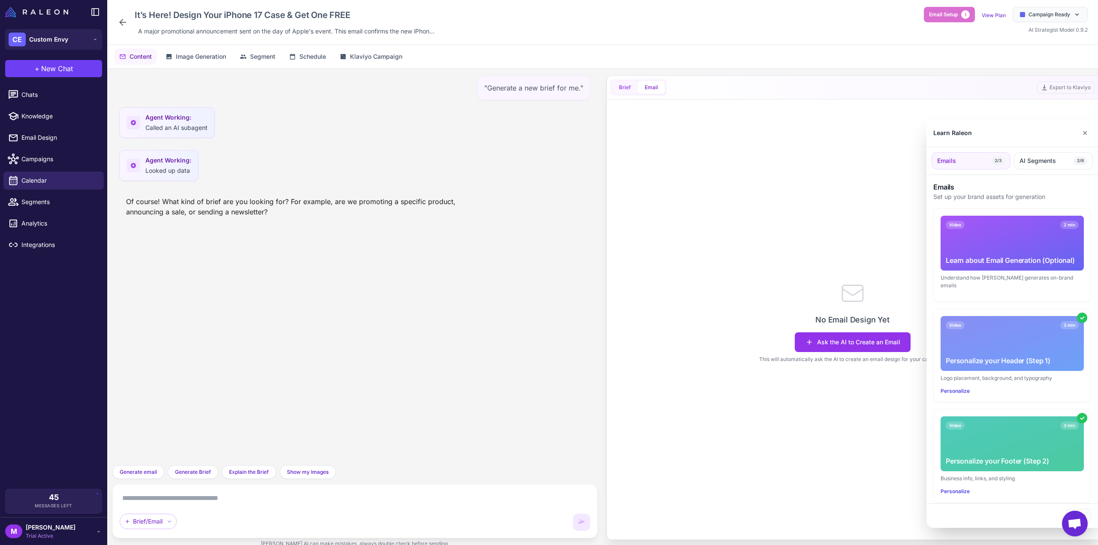
click at [622, 83] on div at bounding box center [549, 272] width 1098 height 545
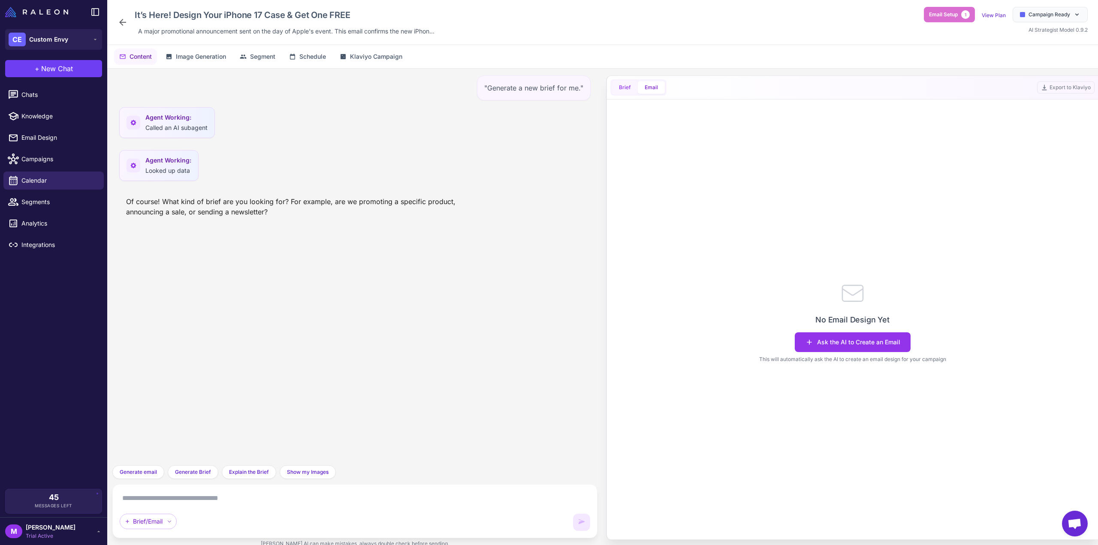
click at [625, 89] on button "Brief" at bounding box center [625, 87] width 26 height 13
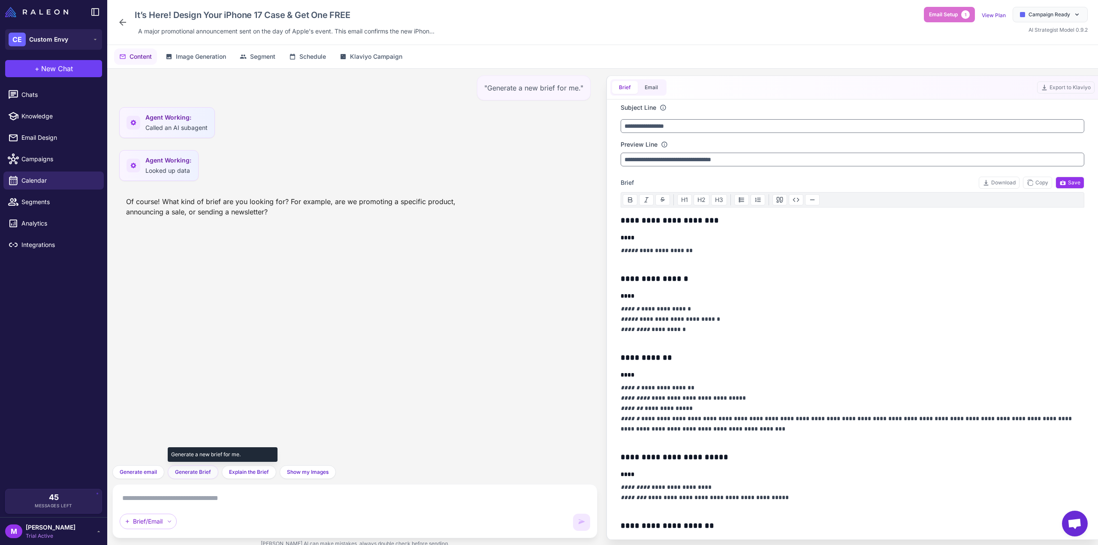
click at [209, 472] on span "Generate Brief" at bounding box center [193, 473] width 36 height 8
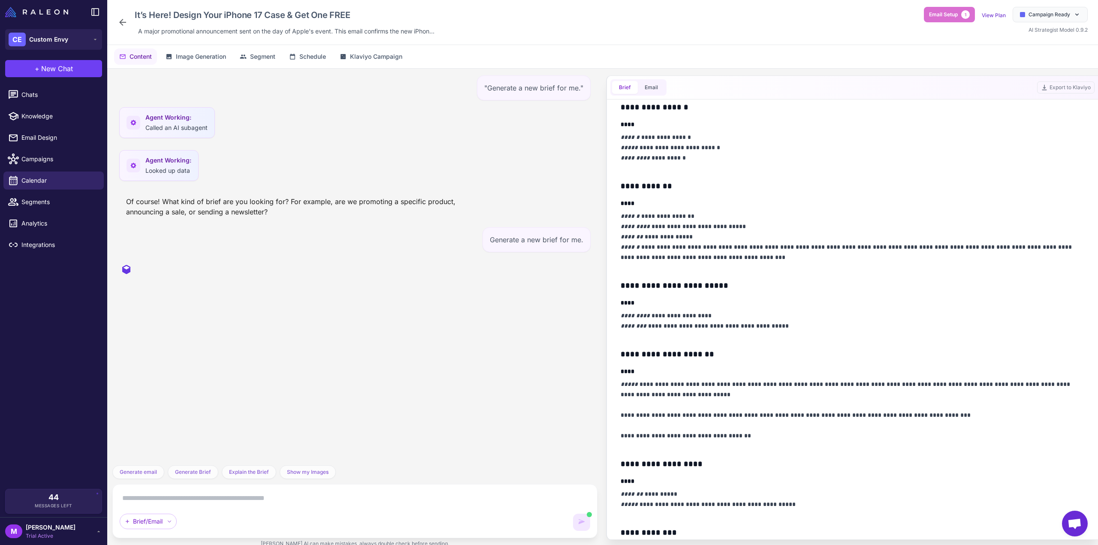
scroll to position [215, 0]
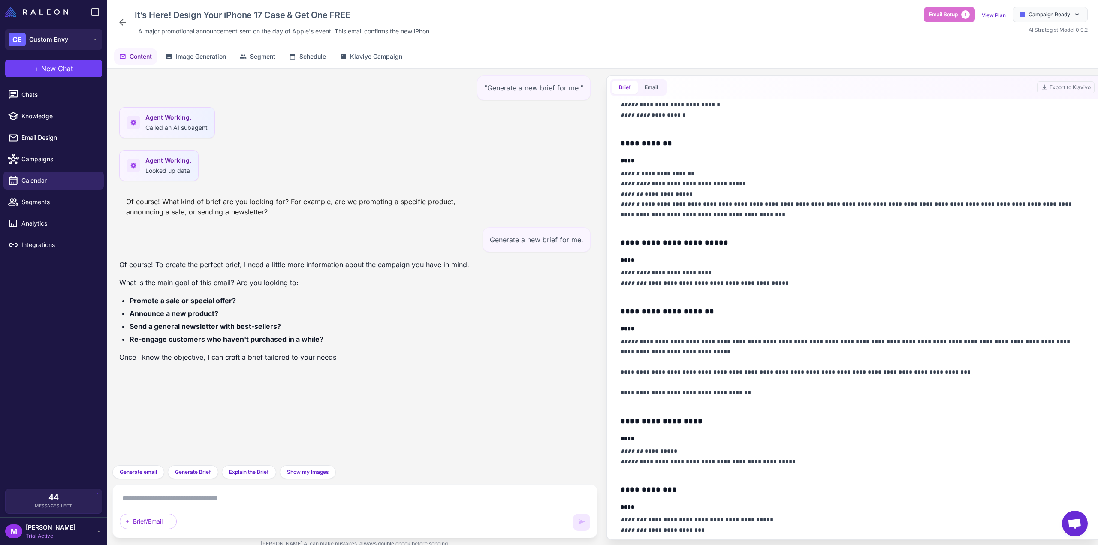
click at [795, 460] on p "**********" at bounding box center [851, 461] width 460 height 31
drag, startPoint x: 782, startPoint y: 460, endPoint x: 720, endPoint y: 458, distance: 61.8
click at [720, 458] on p "**********" at bounding box center [851, 461] width 460 height 31
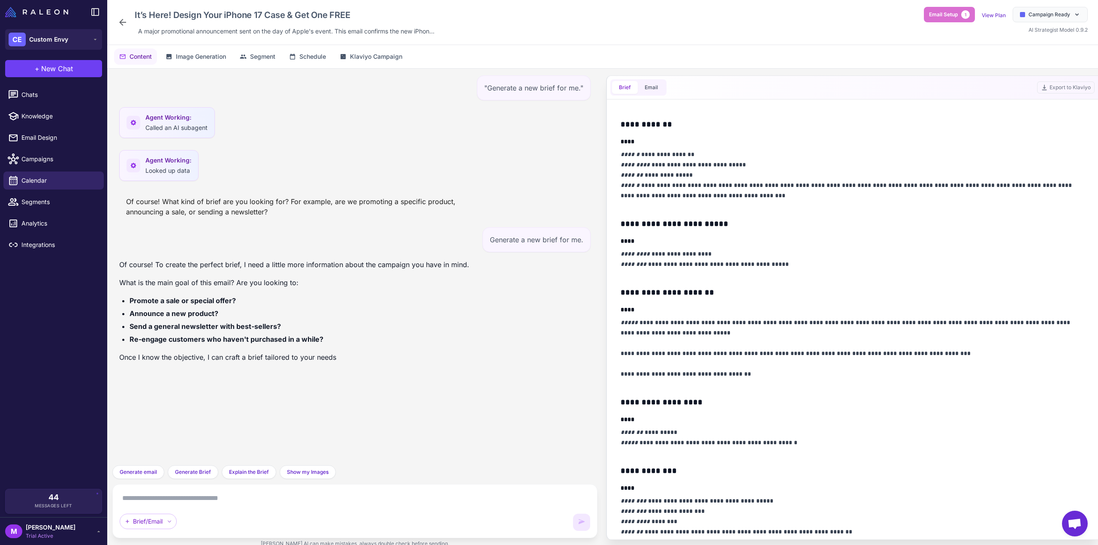
scroll to position [257, 0]
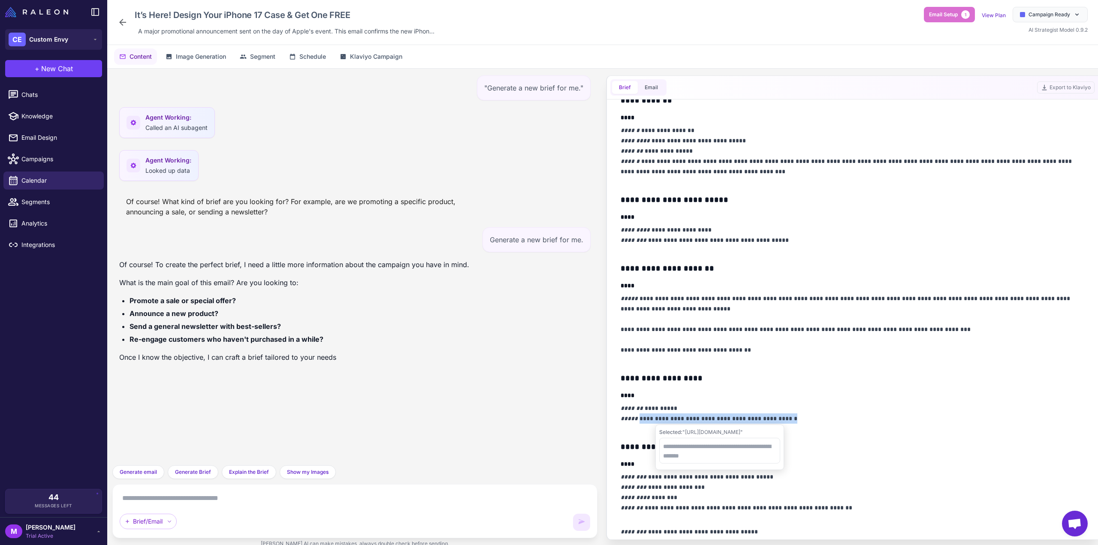
drag, startPoint x: 805, startPoint y: 417, endPoint x: 637, endPoint y: 415, distance: 167.4
click at [637, 415] on p "**********" at bounding box center [851, 418] width 460 height 31
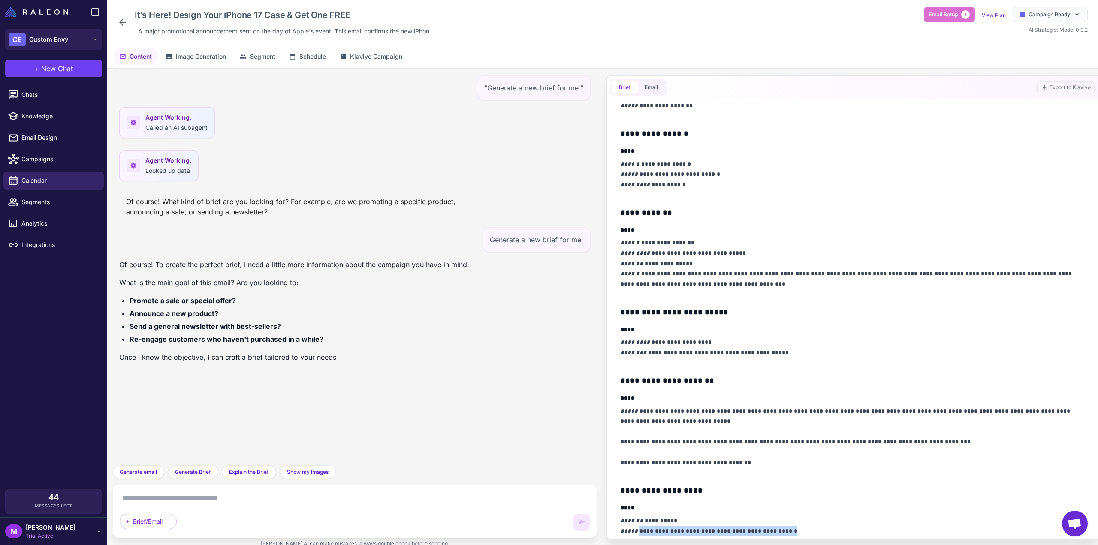
scroll to position [129, 0]
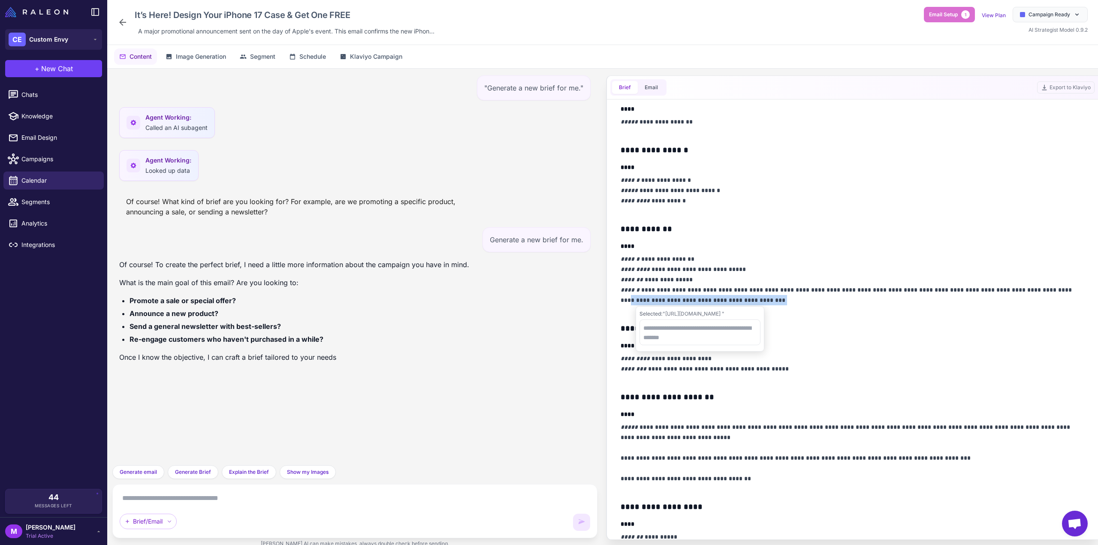
drag, startPoint x: 783, startPoint y: 296, endPoint x: 620, endPoint y: 296, distance: 163.9
click at [620, 296] on div "**********" at bounding box center [853, 320] width 484 height 440
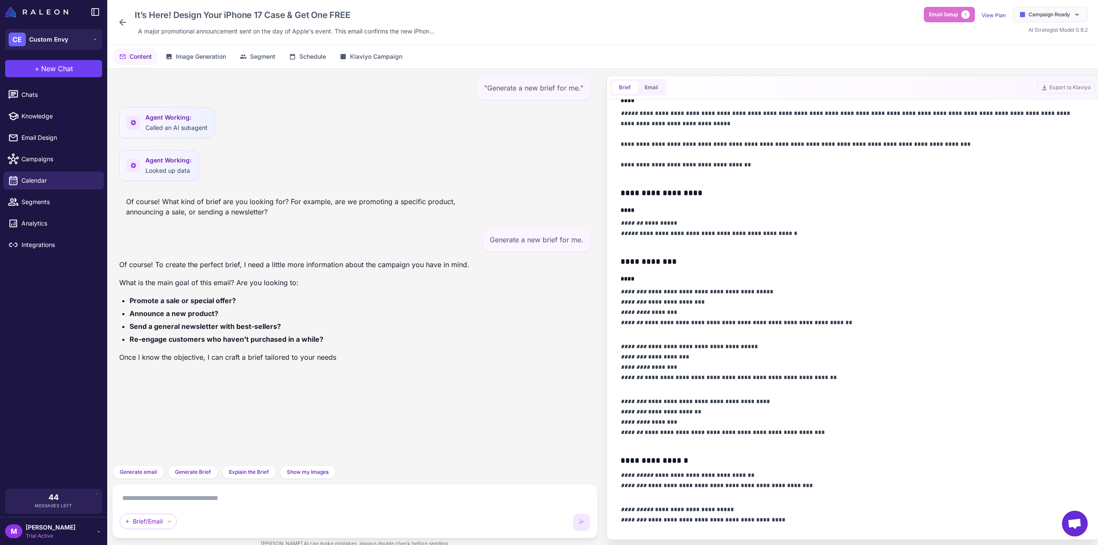
scroll to position [472, 0]
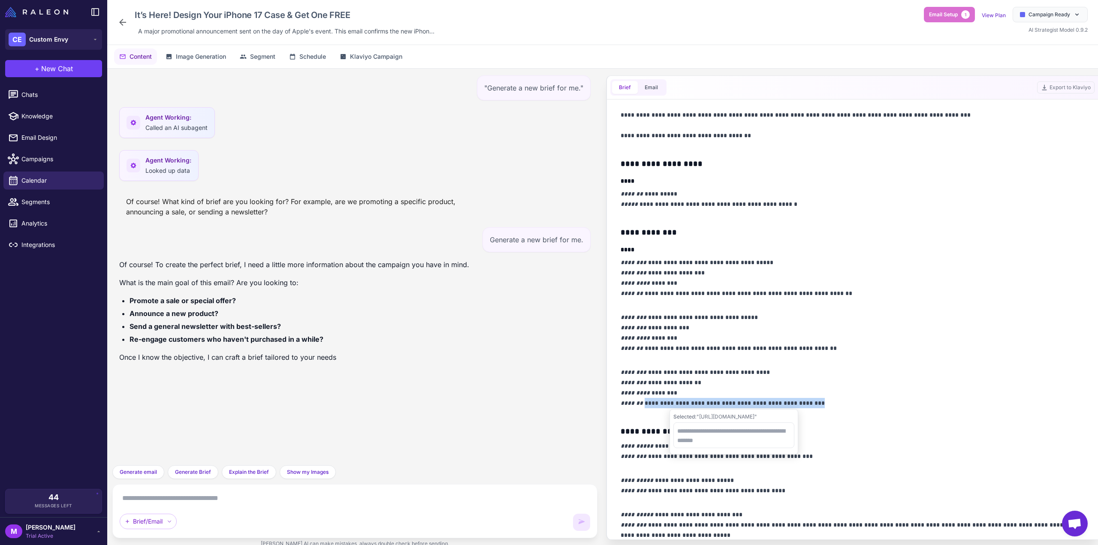
drag, startPoint x: 826, startPoint y: 401, endPoint x: 641, endPoint y: 402, distance: 184.9
click at [641, 402] on p "**********" at bounding box center [851, 392] width 460 height 51
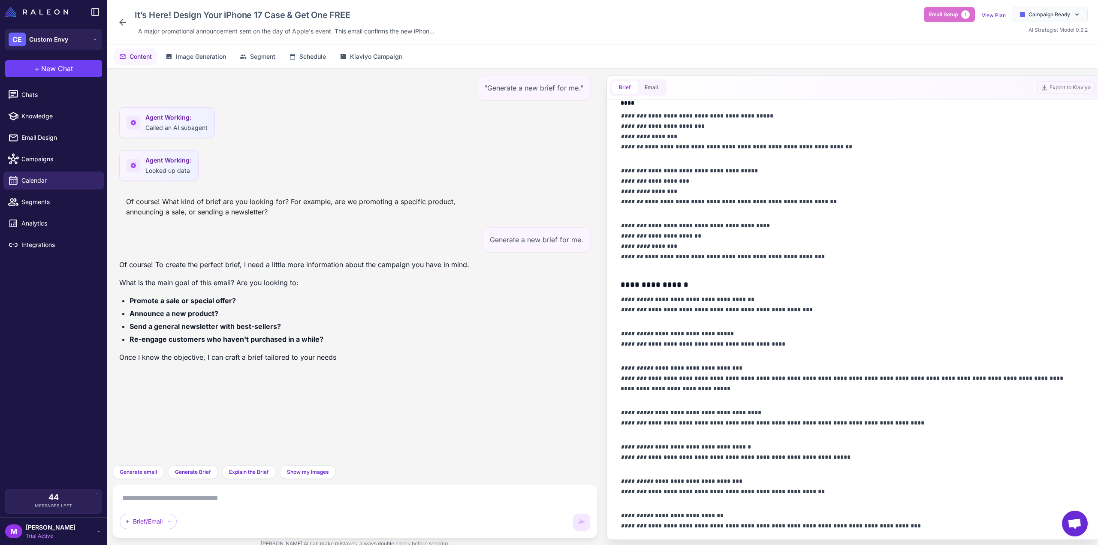
scroll to position [621, 0]
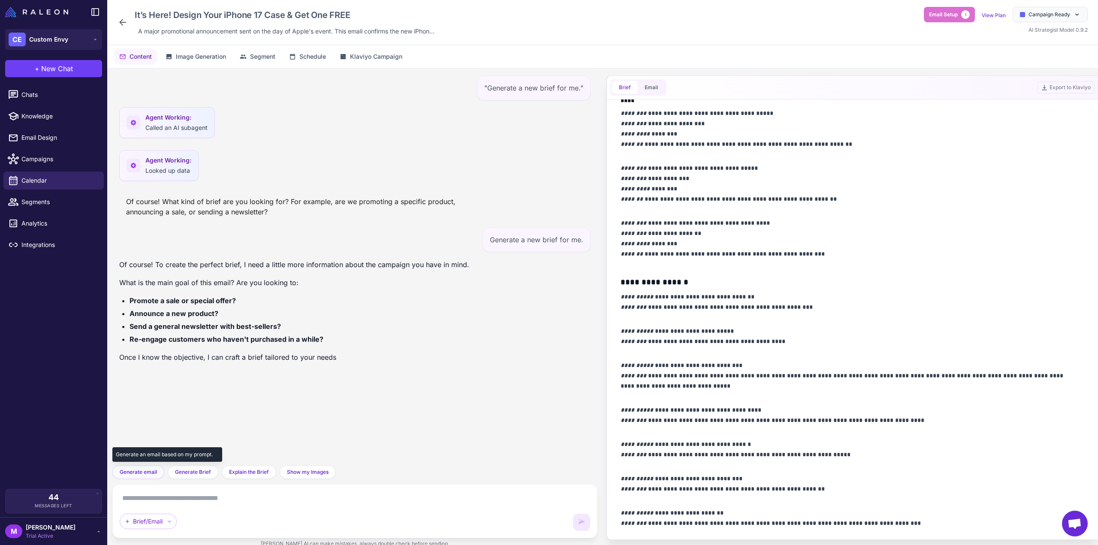
click at [134, 470] on span "Generate email" at bounding box center [138, 473] width 37 height 8
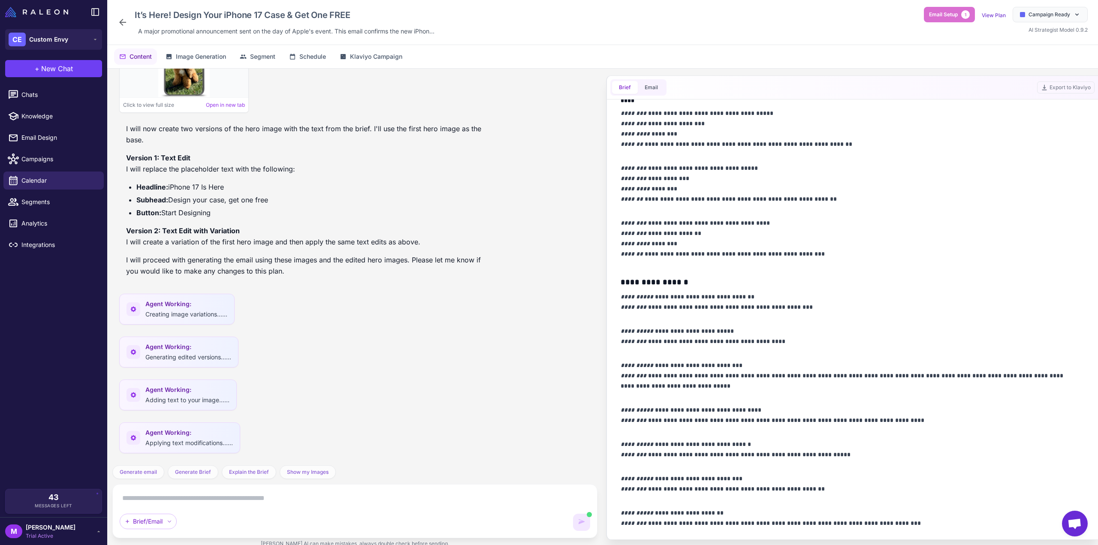
scroll to position [1395, 0]
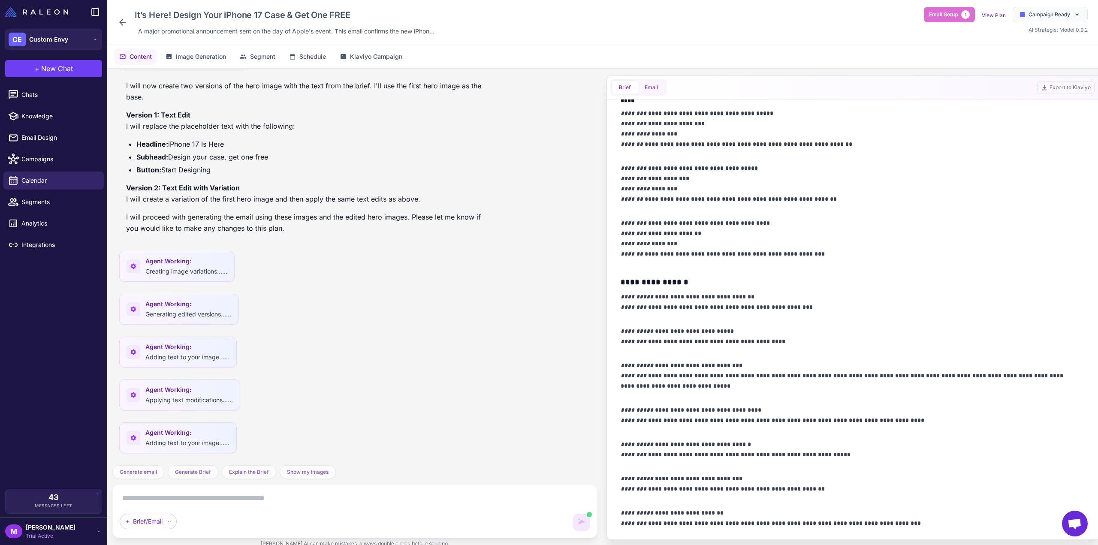
click at [652, 86] on button "Email" at bounding box center [651, 87] width 27 height 13
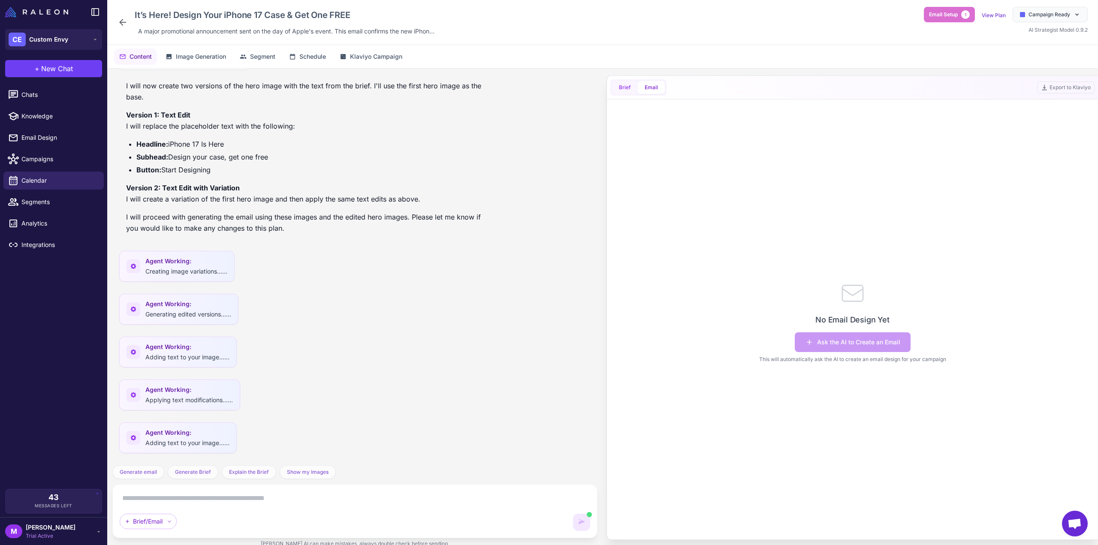
scroll to position [0, 0]
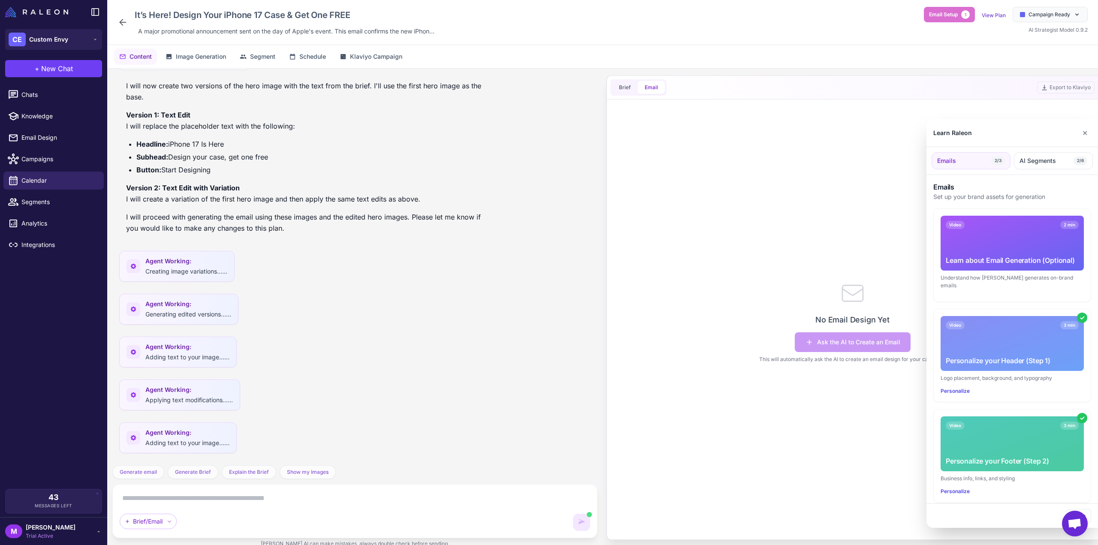
click at [627, 86] on div at bounding box center [549, 272] width 1098 height 545
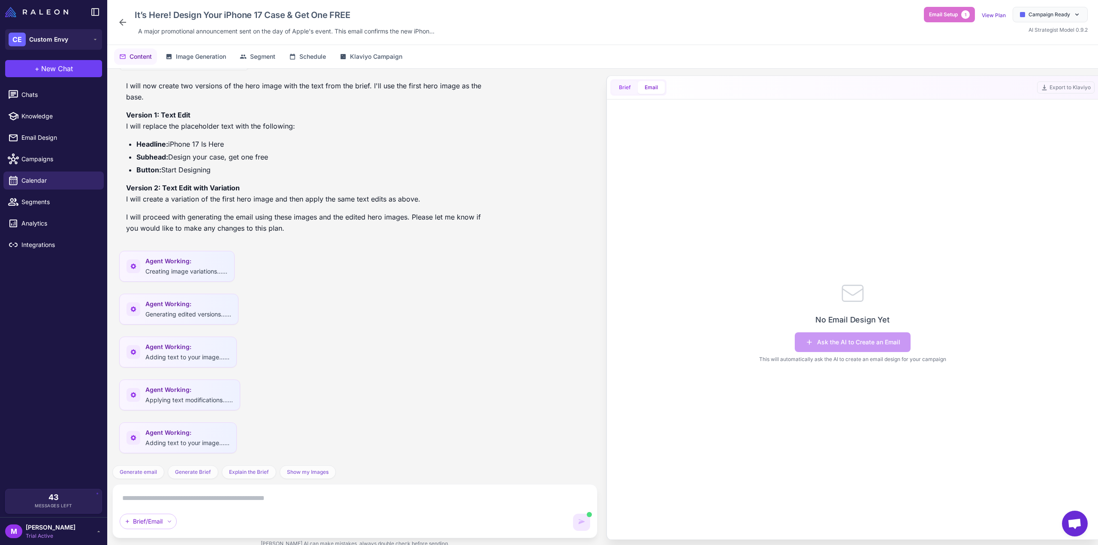
click at [617, 88] on button "Brief" at bounding box center [625, 87] width 26 height 13
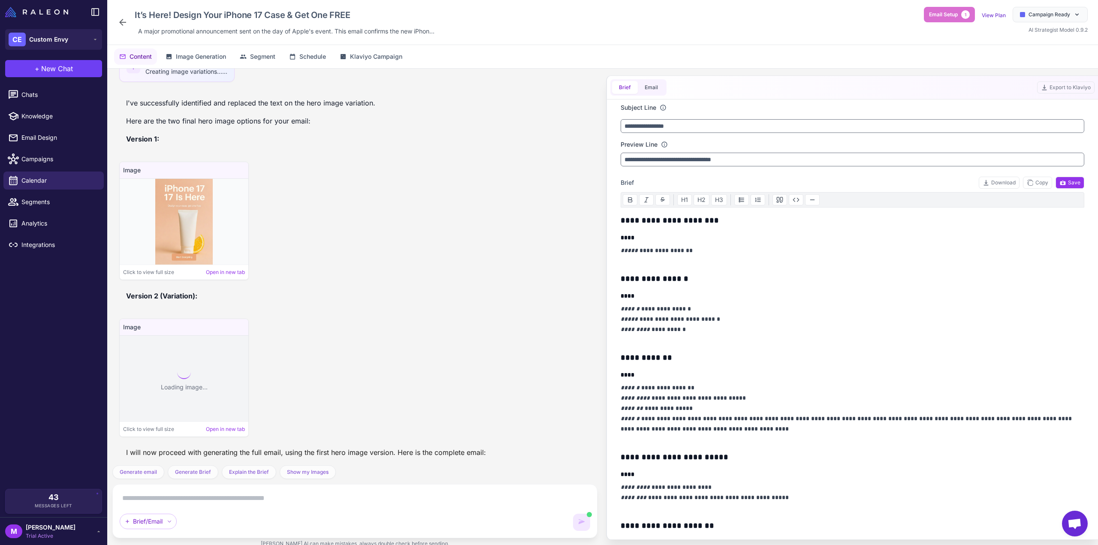
scroll to position [2528, 0]
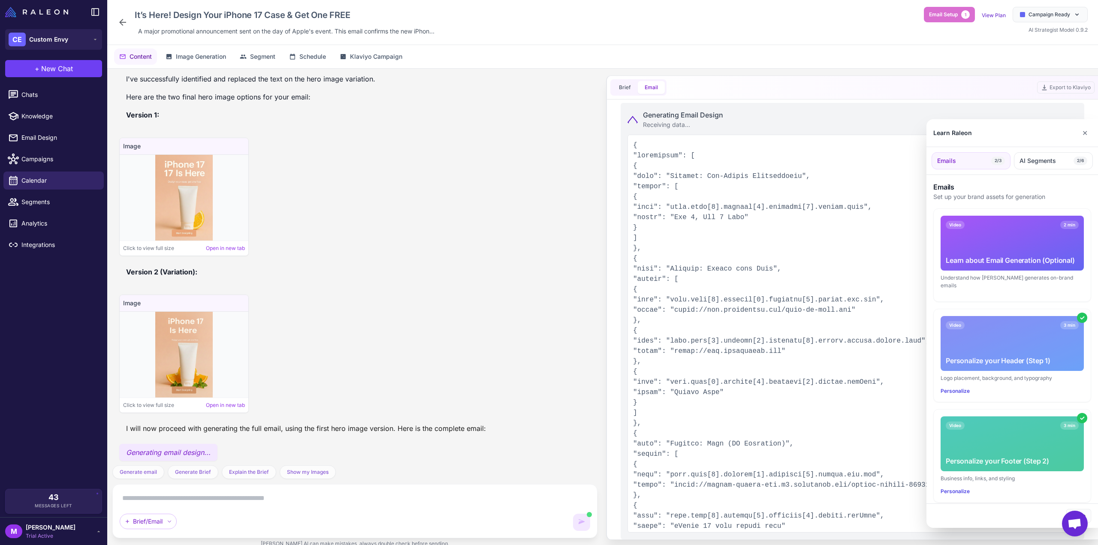
click at [511, 333] on div at bounding box center [549, 272] width 1098 height 545
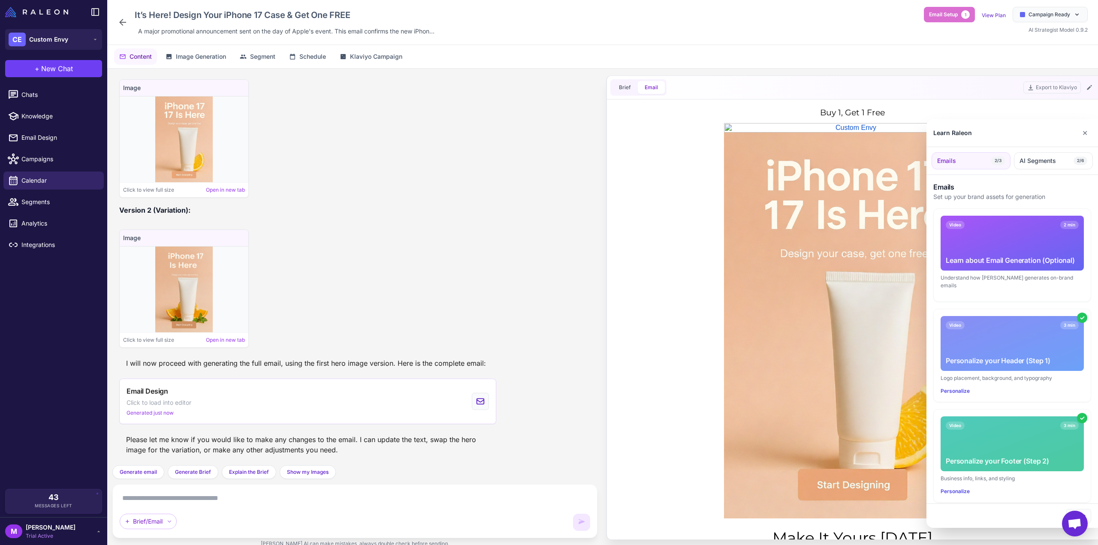
scroll to position [2545, 0]
click at [555, 417] on div at bounding box center [549, 272] width 1098 height 545
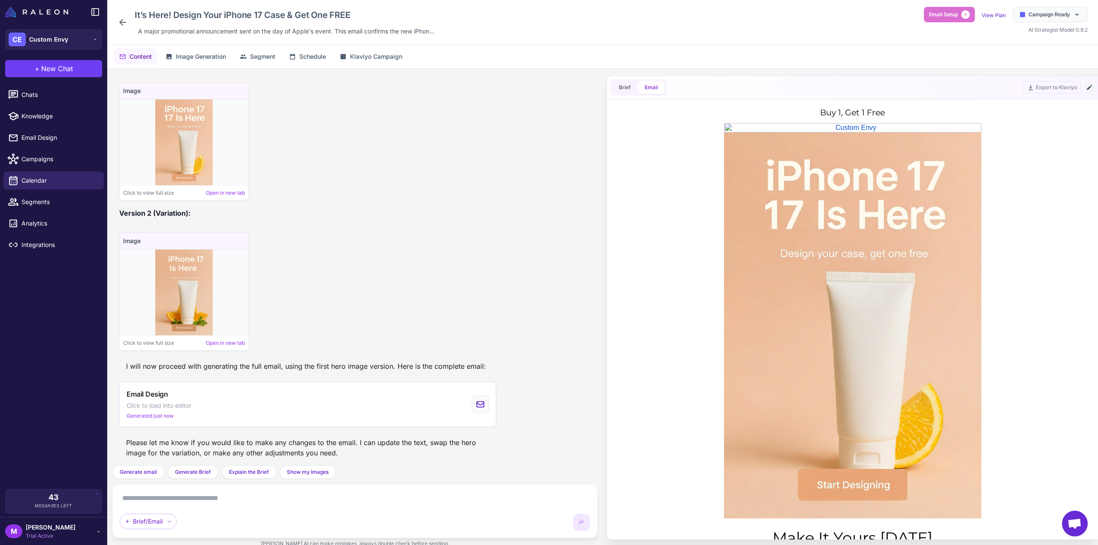
click at [1087, 87] on icon at bounding box center [1089, 87] width 7 height 7
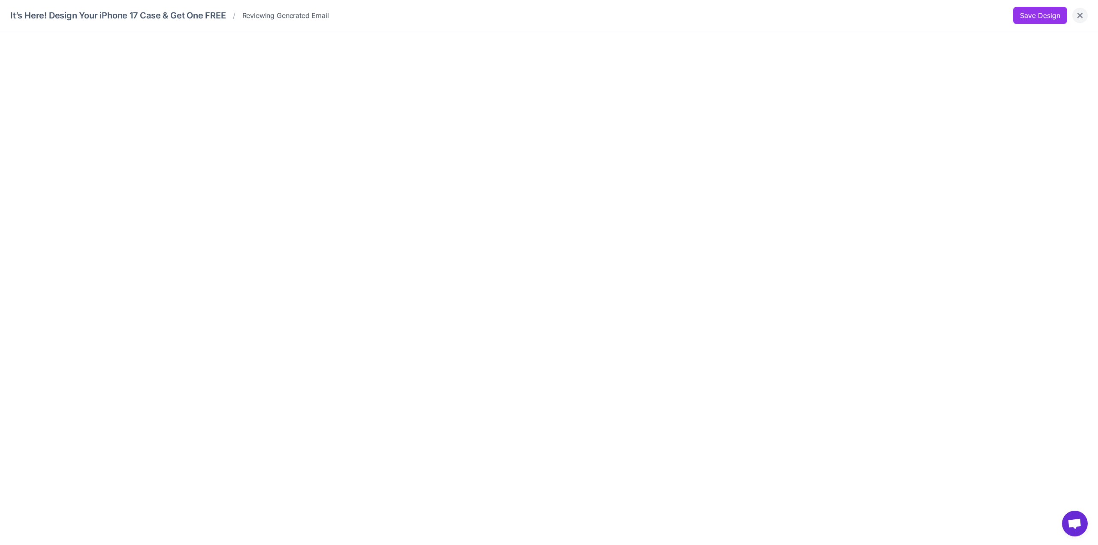
click at [1083, 12] on icon "Close" at bounding box center [1080, 15] width 9 height 9
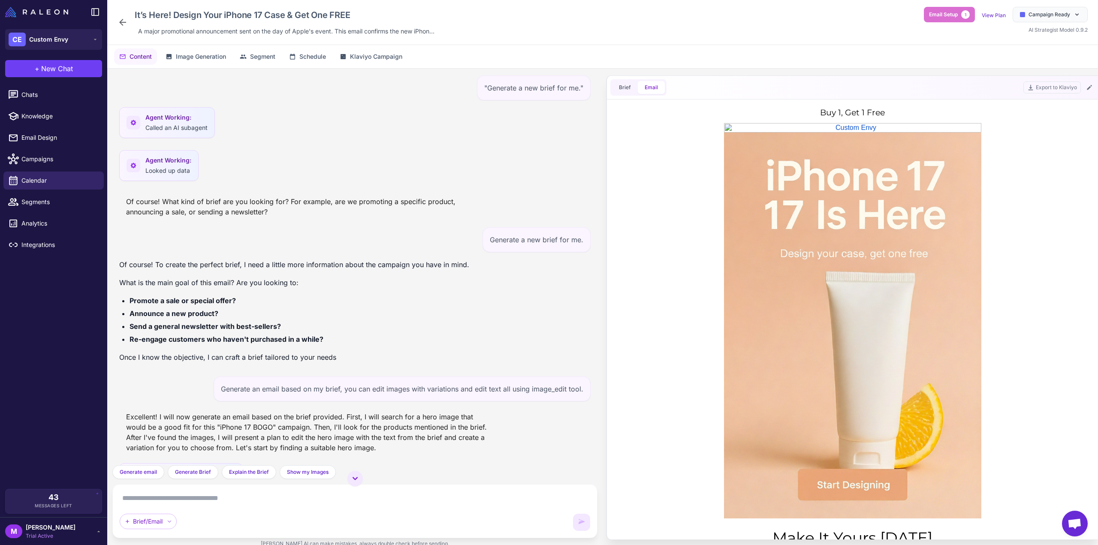
scroll to position [0, 0]
click at [211, 47] on div "Content Image Generation Segment Schedule Klaviyo Campaign" at bounding box center [602, 56] width 991 height 23
click at [205, 56] on span "Image Generation" at bounding box center [201, 56] width 50 height 9
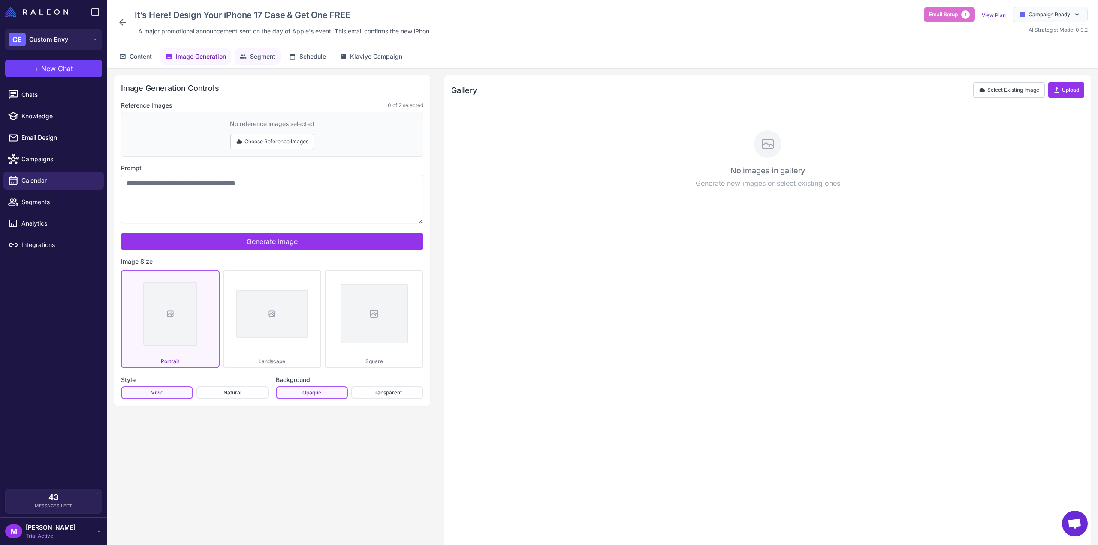
click at [261, 60] on span "Segment" at bounding box center [262, 56] width 25 height 9
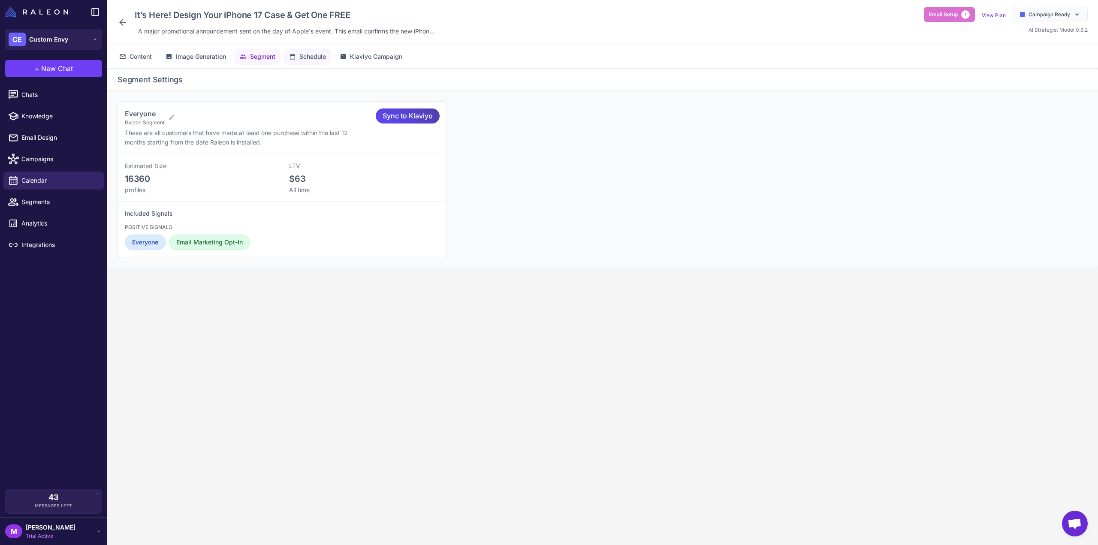
click at [330, 53] on button "Schedule" at bounding box center [307, 56] width 47 height 16
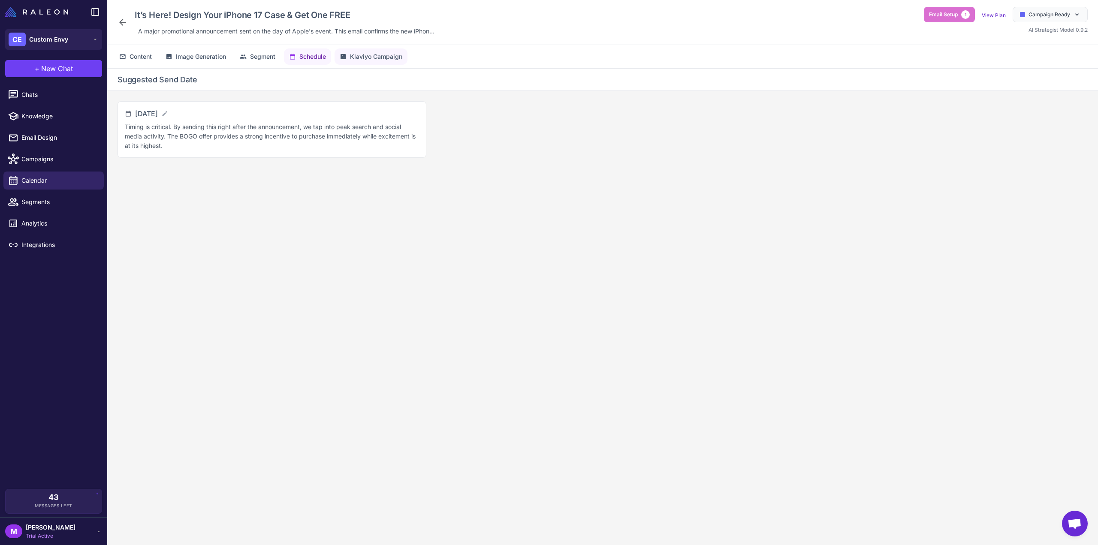
click at [376, 60] on span "Klaviyo Campaign" at bounding box center [376, 56] width 52 height 9
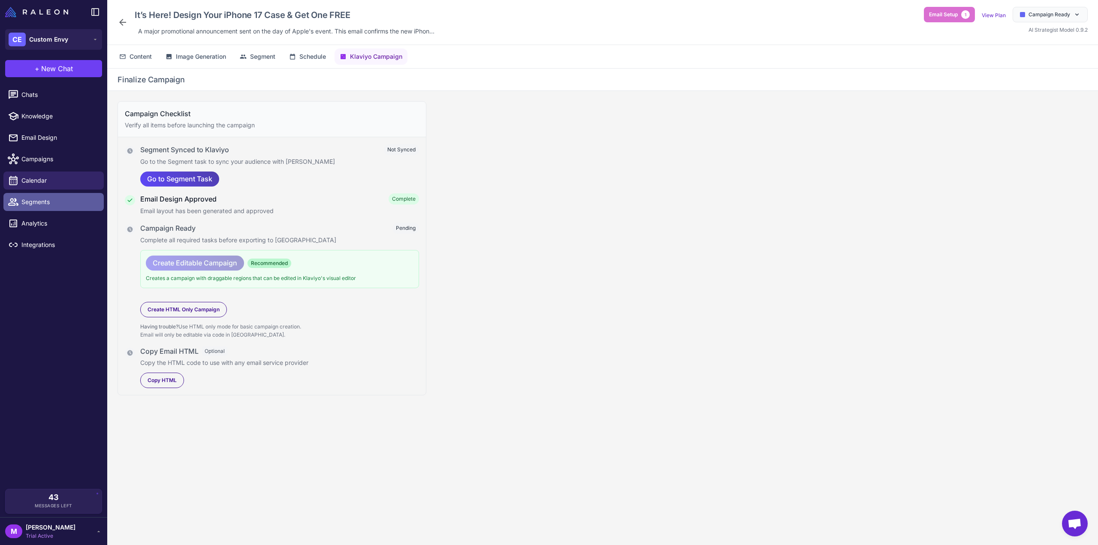
click at [35, 197] on link "Segments" at bounding box center [53, 202] width 100 height 18
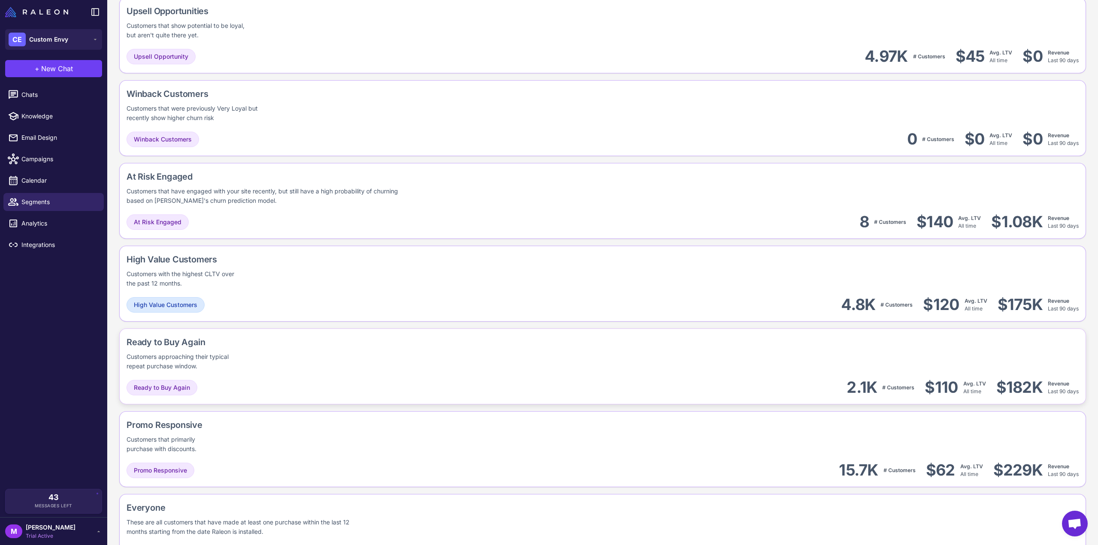
scroll to position [519, 0]
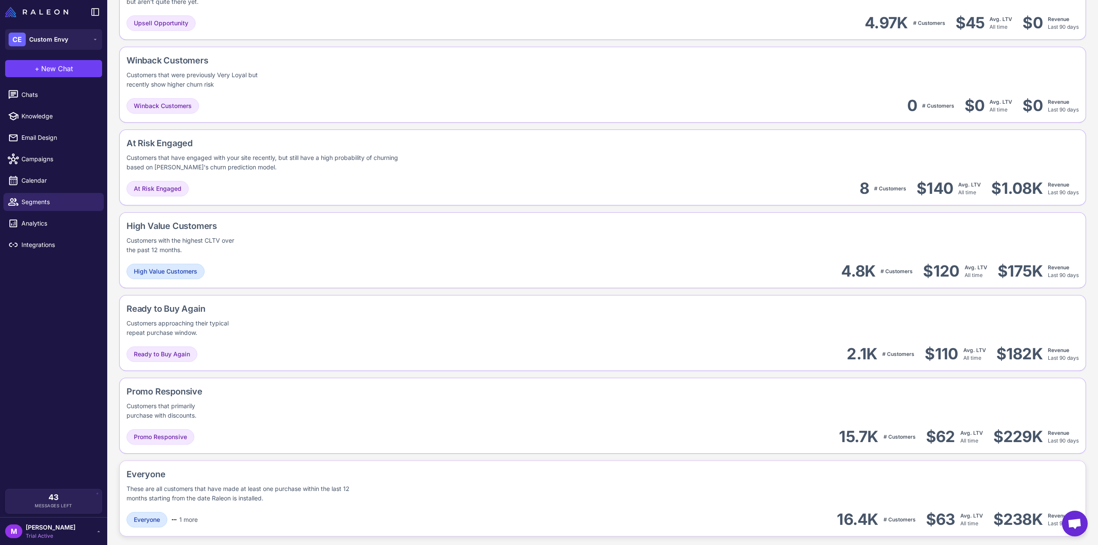
click at [506, 510] on div "Everyone 1 more Email Marketing Opt-In 16.4K # Customers $63 Avg. LTV All time …" at bounding box center [603, 519] width 953 height 19
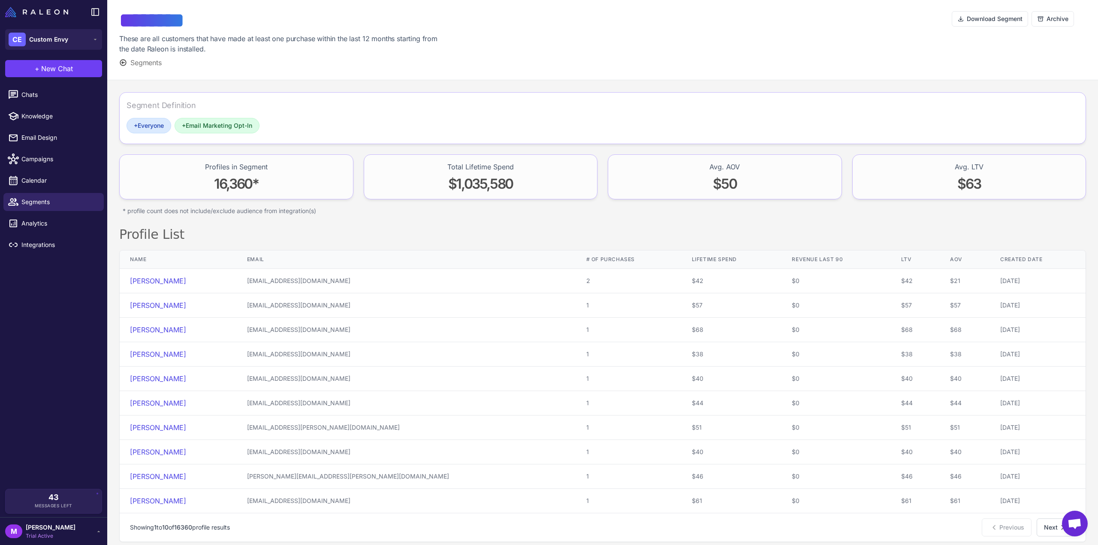
scroll to position [10, 0]
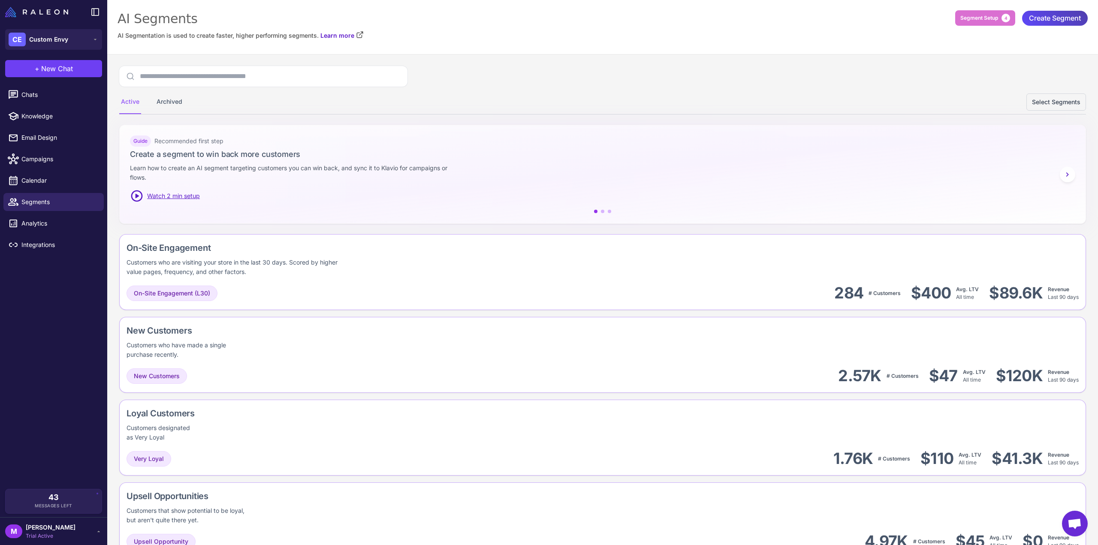
click at [1069, 526] on span "Open chat" at bounding box center [1075, 525] width 14 height 12
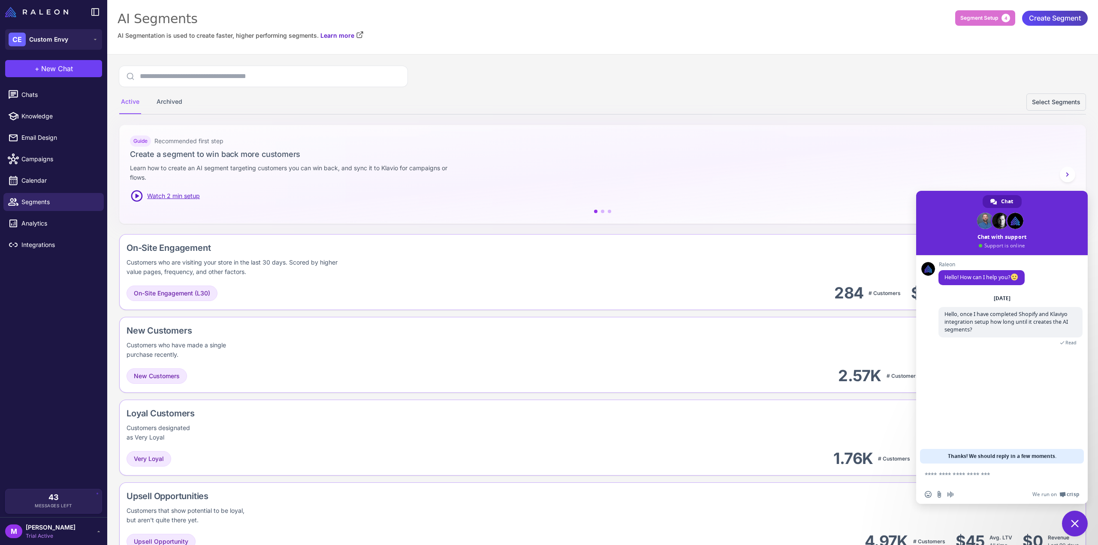
click at [985, 478] on textarea "Compose your message..." at bounding box center [993, 474] width 137 height 21
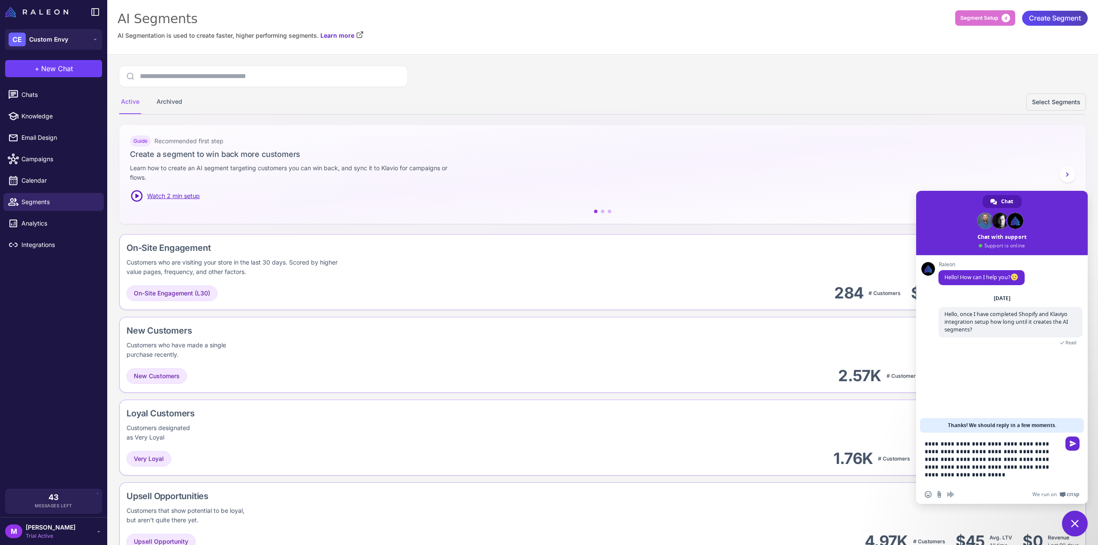
type textarea "**********"
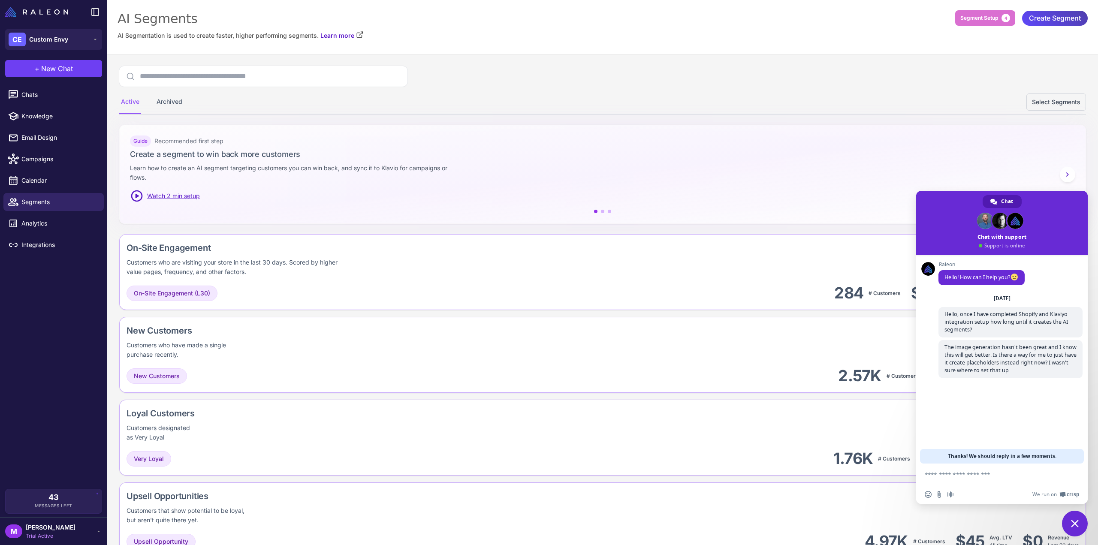
click at [1025, 478] on textarea "Compose your message..." at bounding box center [993, 474] width 137 height 21
type textarea "**********"
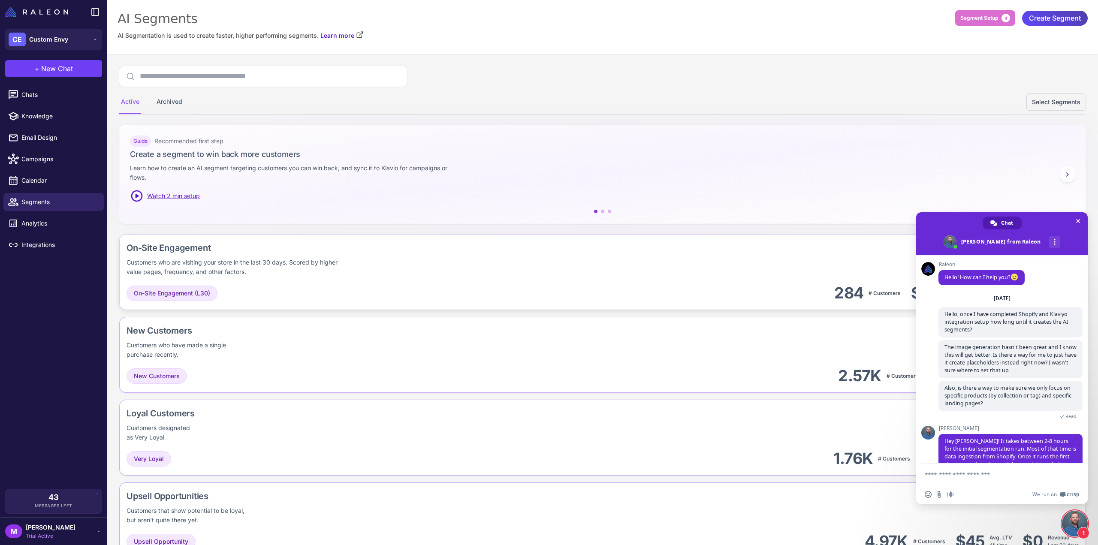
scroll to position [38, 0]
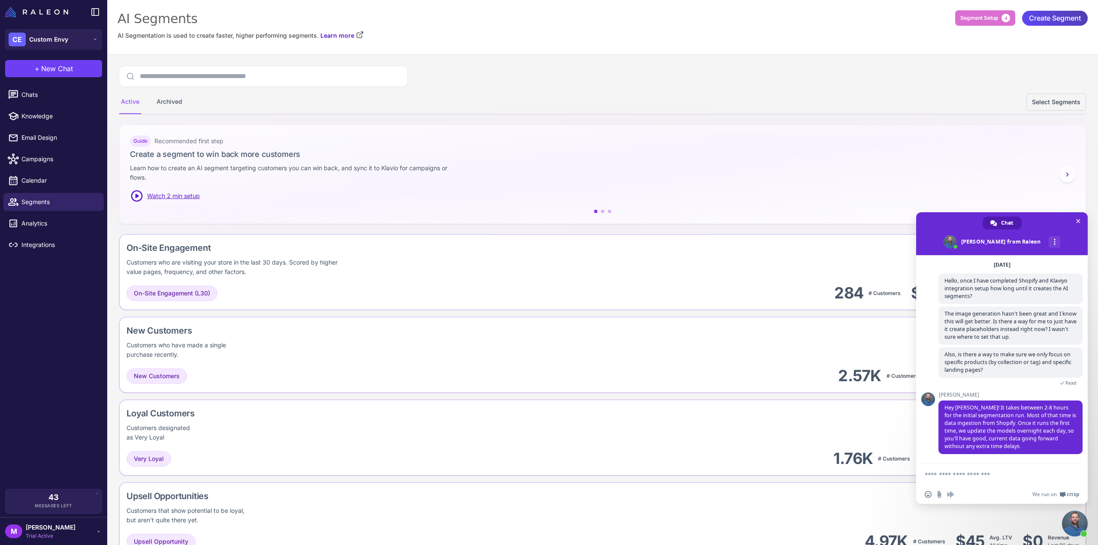
click at [996, 481] on textarea "Compose your message..." at bounding box center [993, 474] width 137 height 21
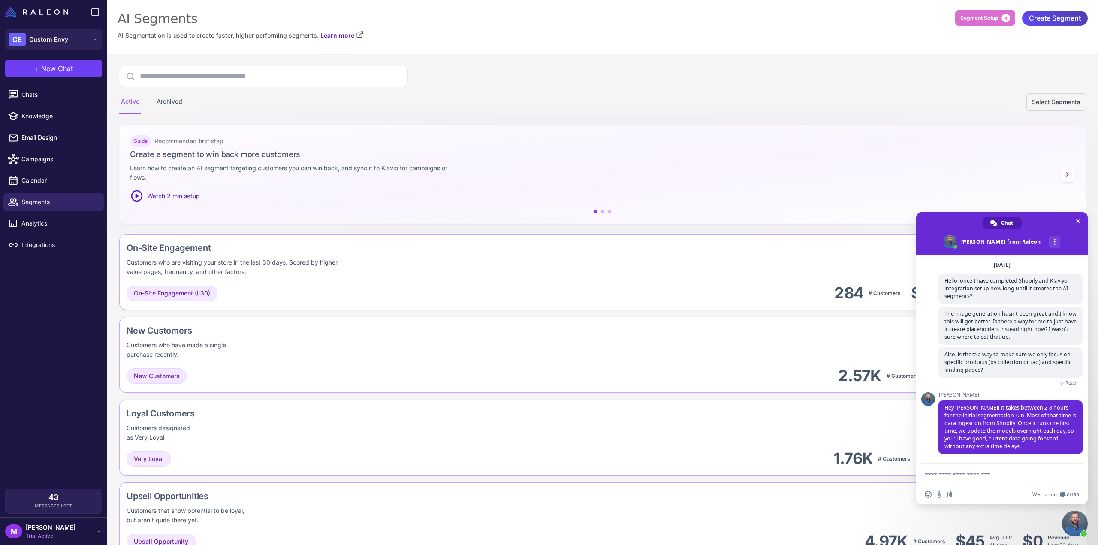
click at [996, 481] on textarea "Compose your message..." at bounding box center [993, 474] width 137 height 21
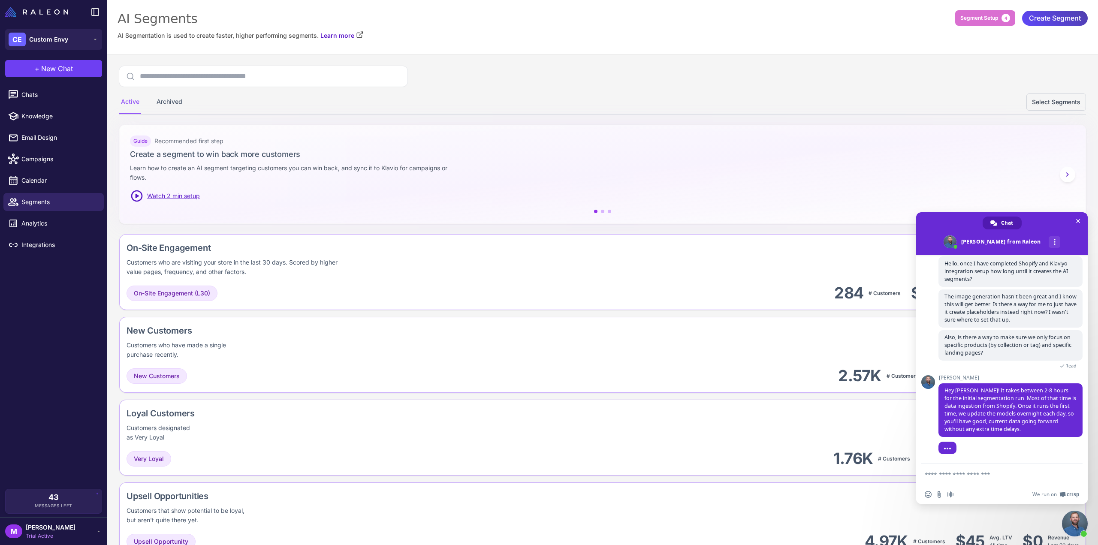
click at [996, 481] on textarea "Compose your message..." at bounding box center [993, 474] width 137 height 21
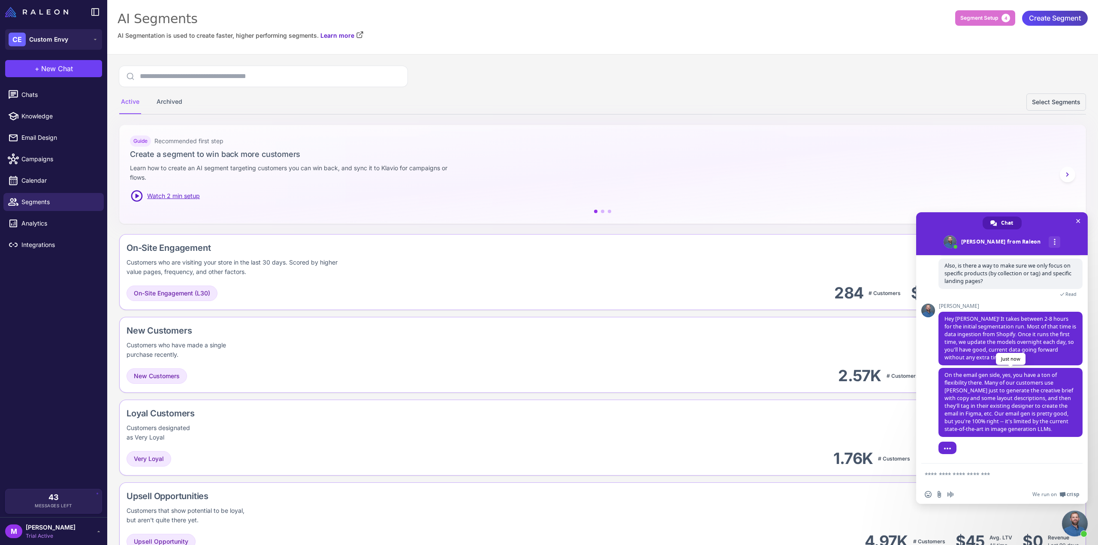
scroll to position [129, 0]
drag, startPoint x: 989, startPoint y: 389, endPoint x: 1045, endPoint y: 420, distance: 64.9
click at [1045, 420] on span "On the email gen side, yes, you have a ton of flexibility there. Many of our cu…" at bounding box center [1009, 402] width 129 height 61
click at [1004, 480] on textarea "Compose your message..." at bounding box center [993, 474] width 137 height 21
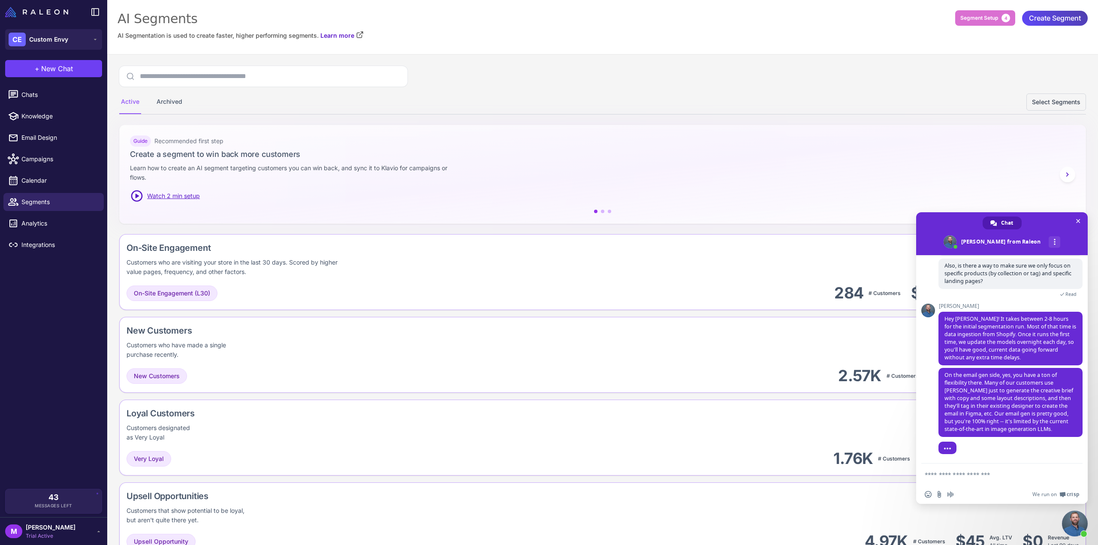
click at [949, 478] on textarea "Compose your message..." at bounding box center [993, 474] width 137 height 21
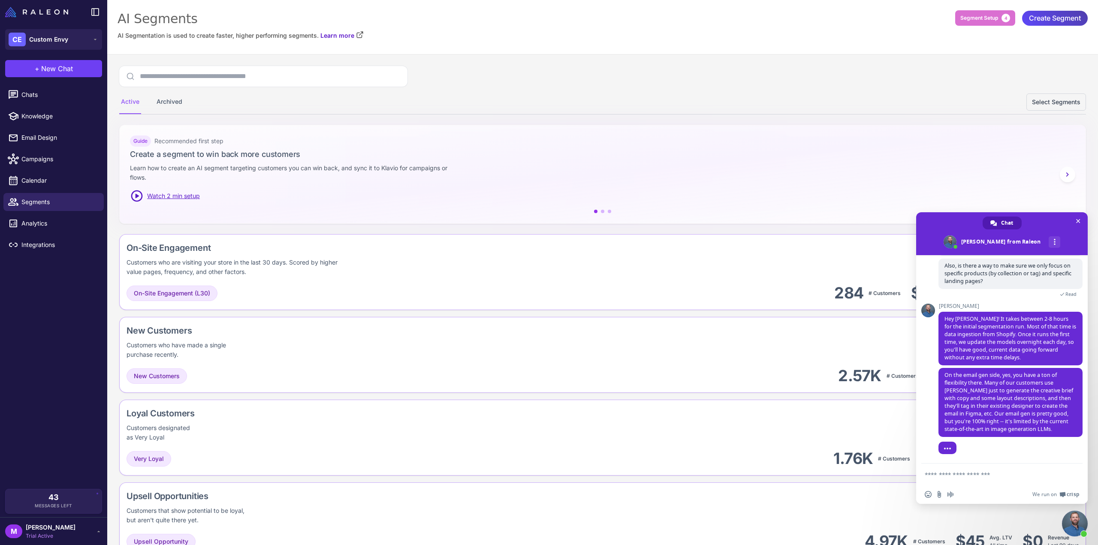
click at [949, 478] on textarea "Compose your message..." at bounding box center [993, 474] width 137 height 21
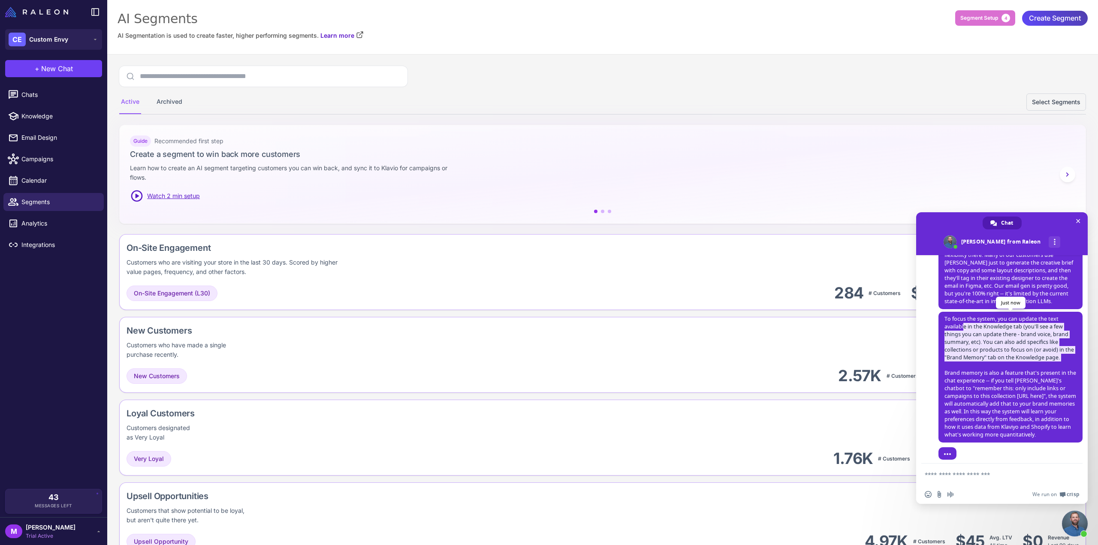
scroll to position [267, 0]
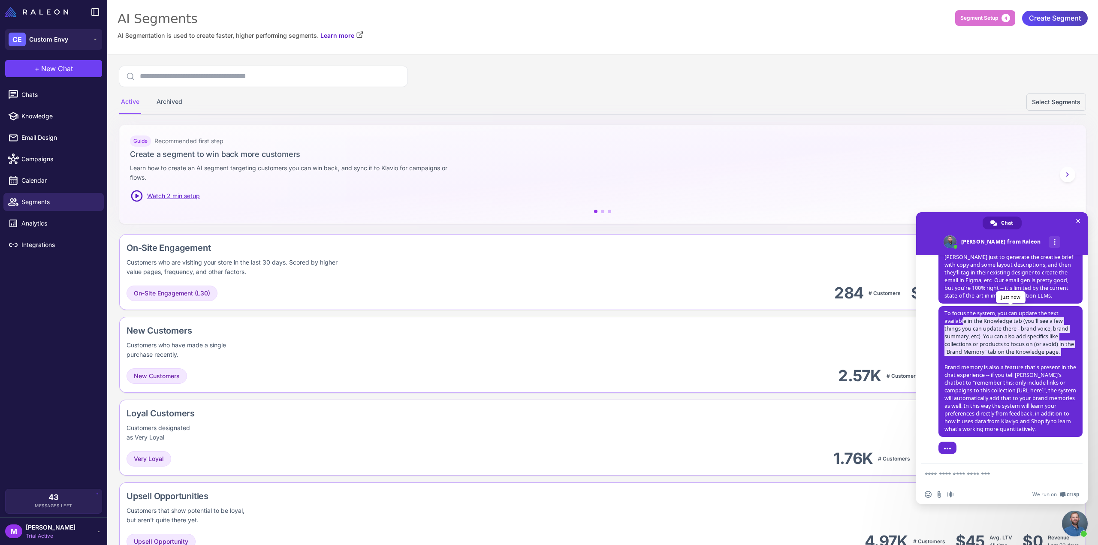
drag, startPoint x: 965, startPoint y: 335, endPoint x: 1040, endPoint y: 360, distance: 79.8
click at [1040, 360] on span "To focus the system, you can update the text available in the Knowledge tab (yo…" at bounding box center [1011, 371] width 144 height 131
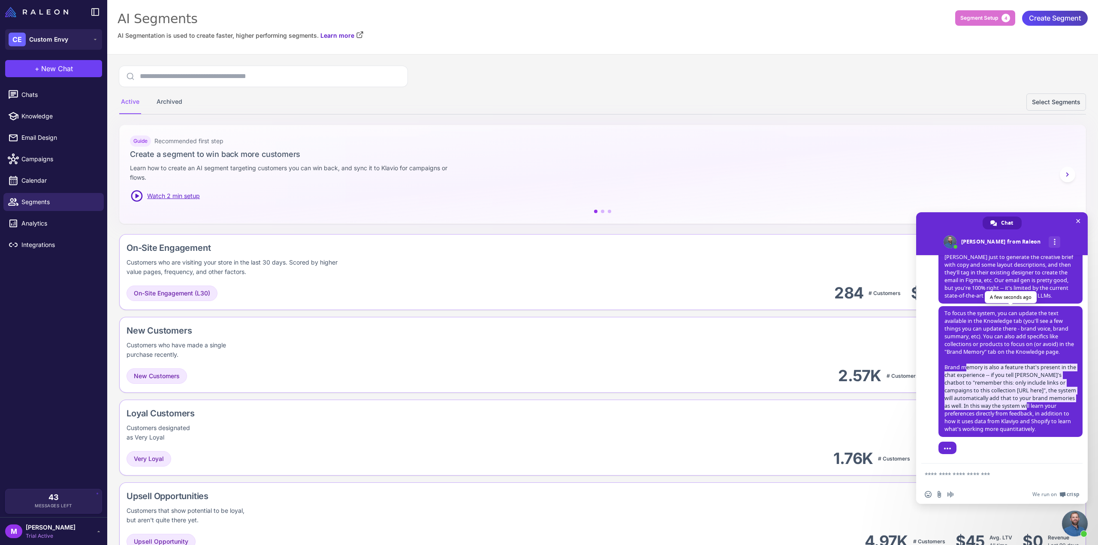
drag, startPoint x: 965, startPoint y: 365, endPoint x: 1054, endPoint y: 405, distance: 97.9
click at [1054, 405] on span "To focus the system, you can update the text available in the Knowledge tab (yo…" at bounding box center [1011, 371] width 132 height 123
click at [1040, 409] on span "To focus the system, you can update the text available in the Knowledge tab (yo…" at bounding box center [1011, 371] width 132 height 123
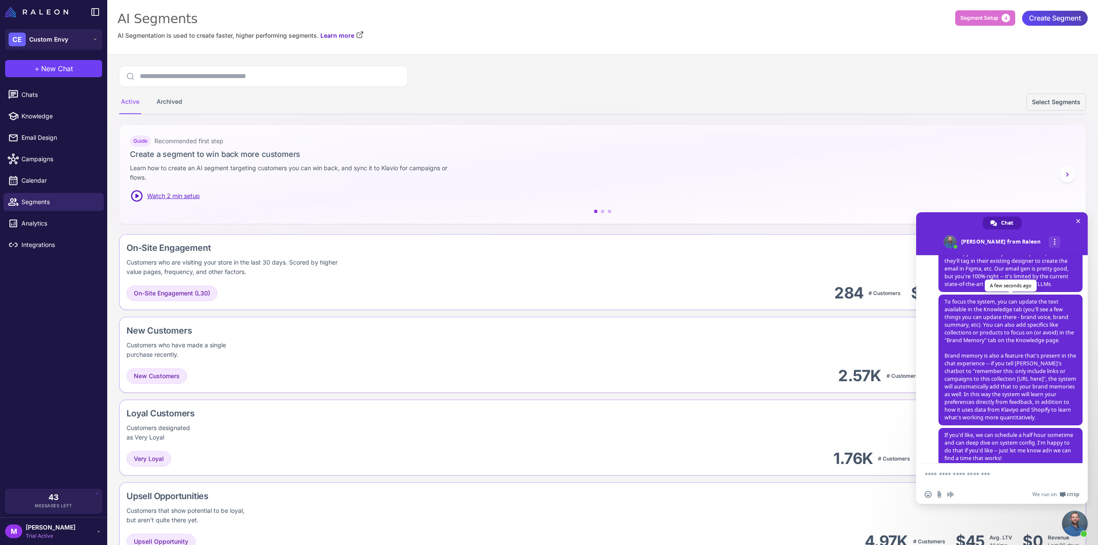
scroll to position [292, 0]
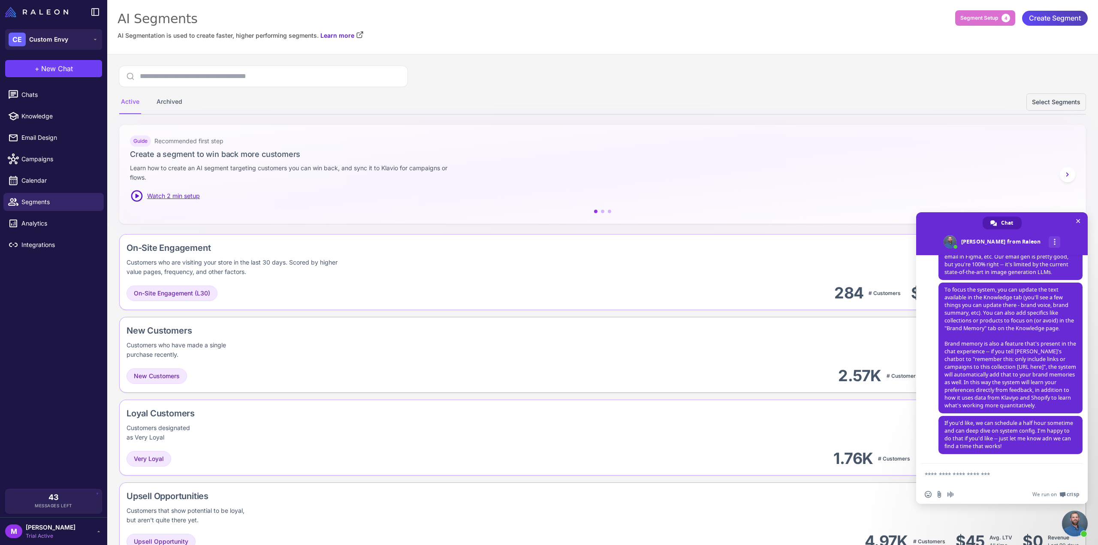
click at [1004, 478] on textarea "Compose your message..." at bounding box center [993, 474] width 137 height 21
click at [1003, 478] on textarea "Compose your message..." at bounding box center [993, 474] width 137 height 21
click at [1002, 478] on textarea "Compose your message..." at bounding box center [993, 474] width 137 height 21
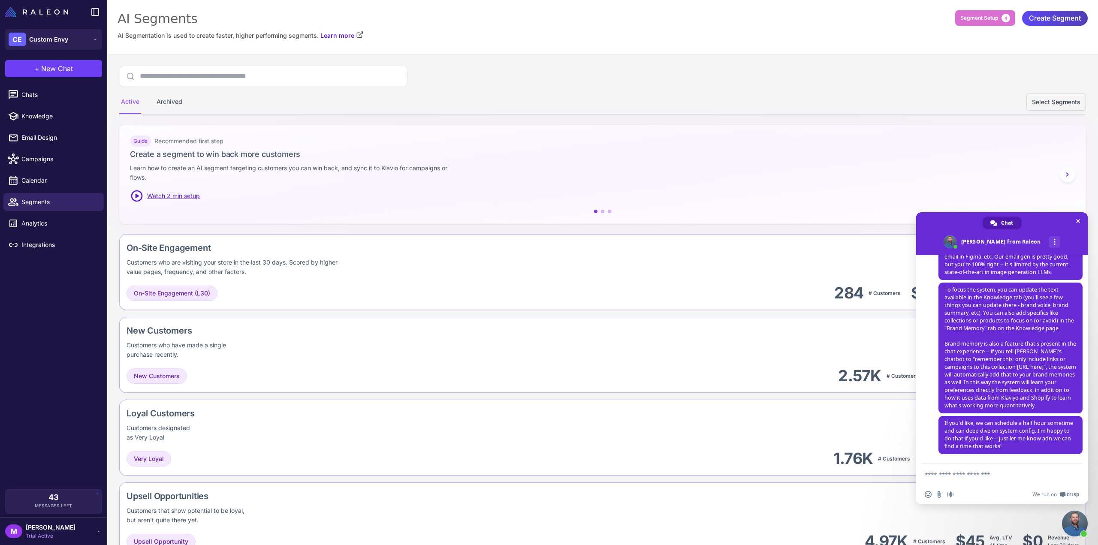
click at [1000, 478] on textarea "Compose your message..." at bounding box center [993, 474] width 137 height 21
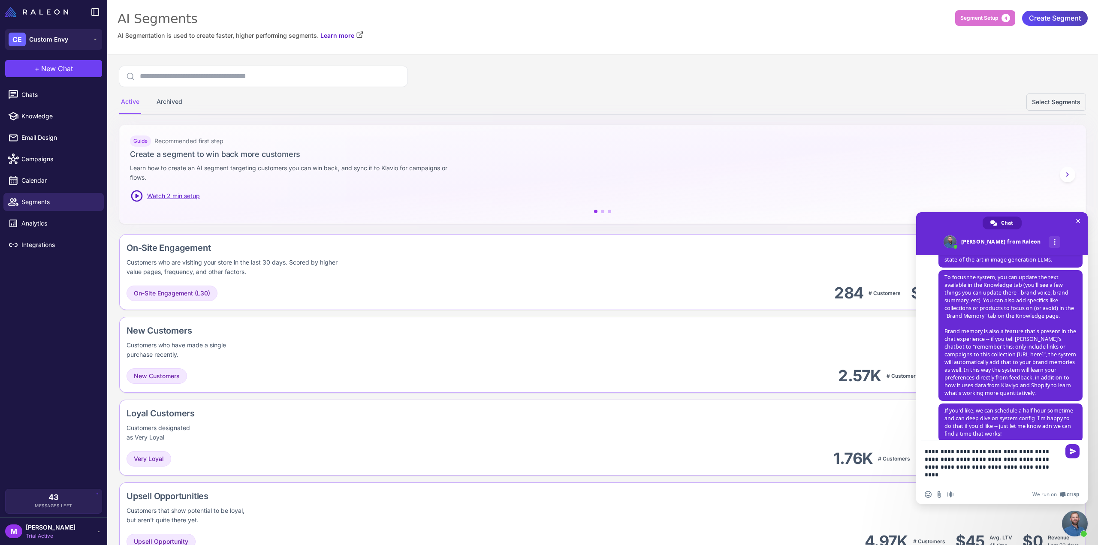
drag, startPoint x: 998, startPoint y: 451, endPoint x: 1036, endPoint y: 454, distance: 38.7
click at [1036, 454] on textarea "**********" at bounding box center [993, 463] width 137 height 45
click at [1040, 454] on textarea "**********" at bounding box center [993, 463] width 137 height 45
drag, startPoint x: 1043, startPoint y: 452, endPoint x: 997, endPoint y: 450, distance: 46.0
click at [997, 450] on textarea "**********" at bounding box center [993, 463] width 137 height 45
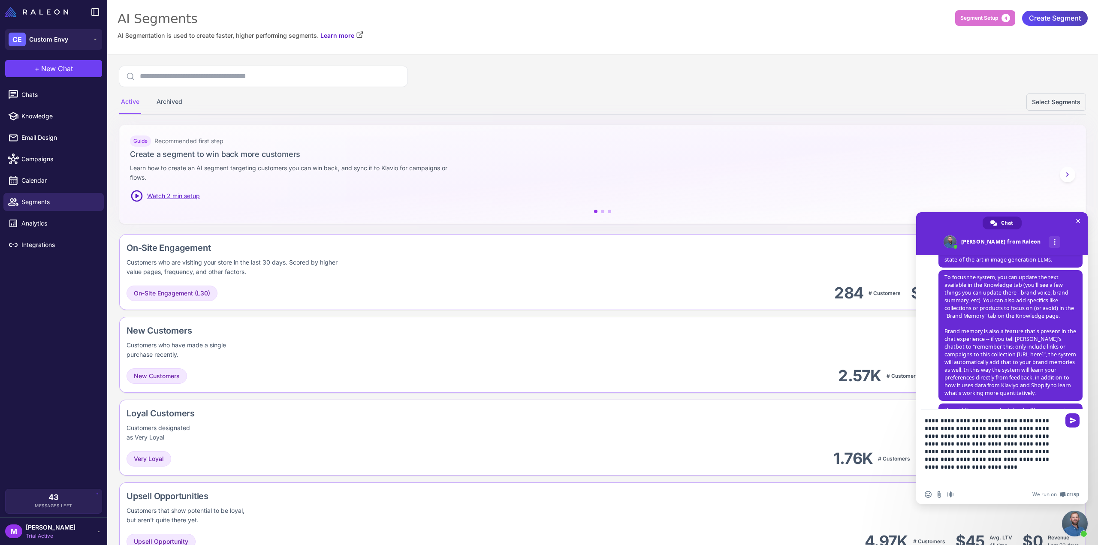
type textarea "**********"
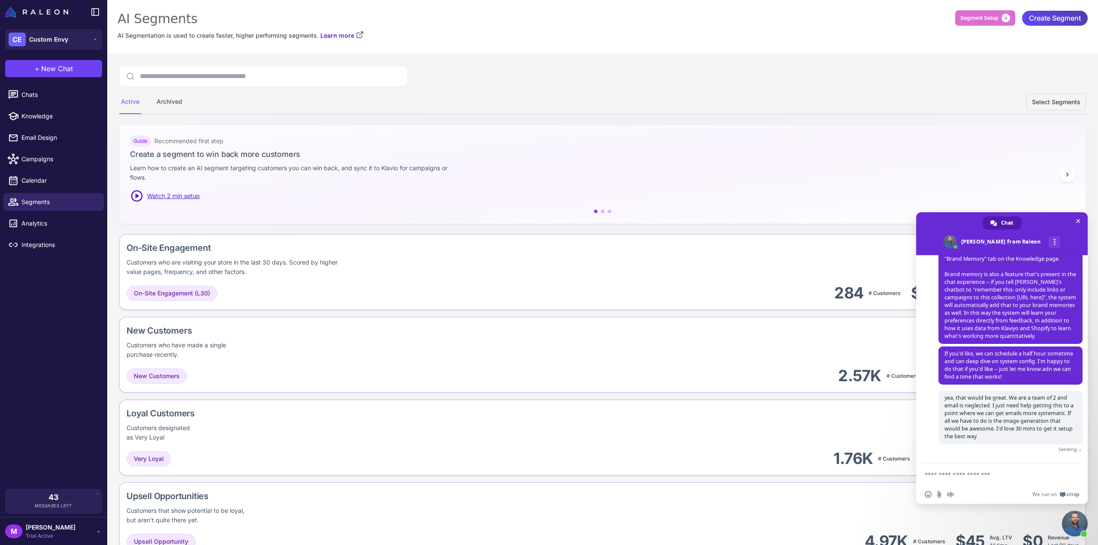
scroll to position [354, 0]
type textarea "*"
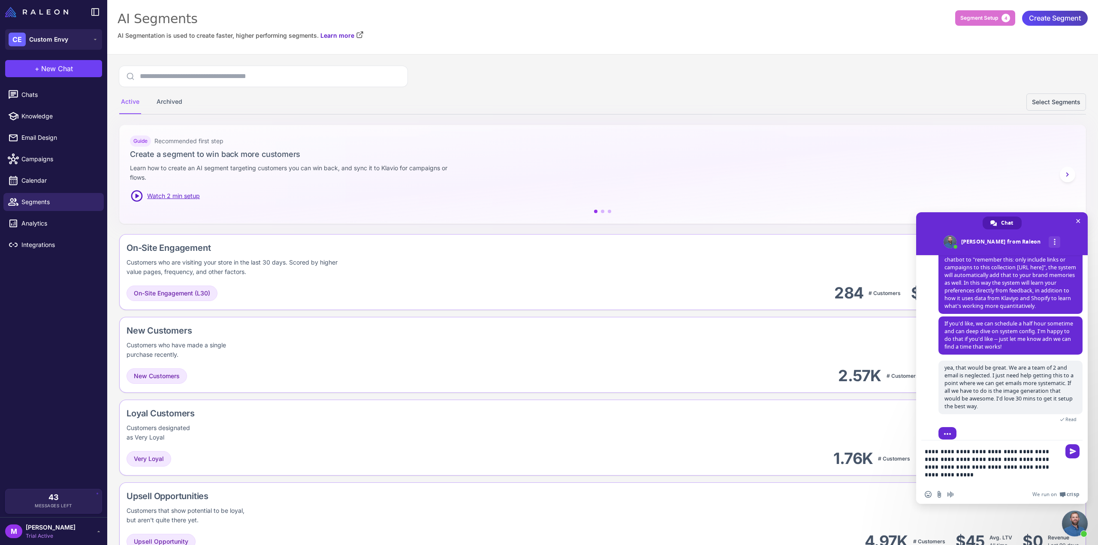
type textarea "**********"
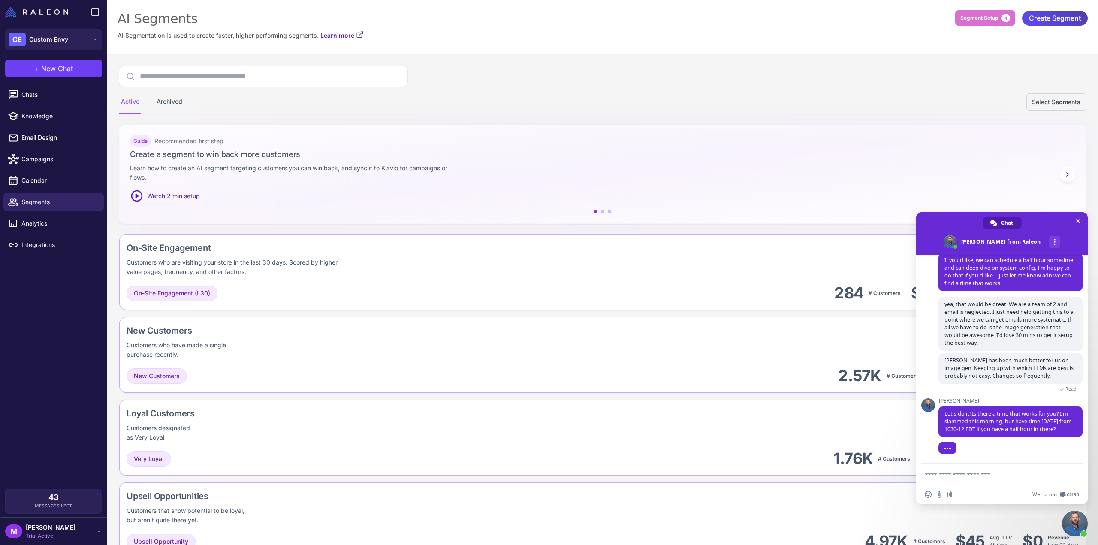
scroll to position [458, 0]
click at [999, 481] on textarea "Compose your message..." at bounding box center [993, 474] width 137 height 21
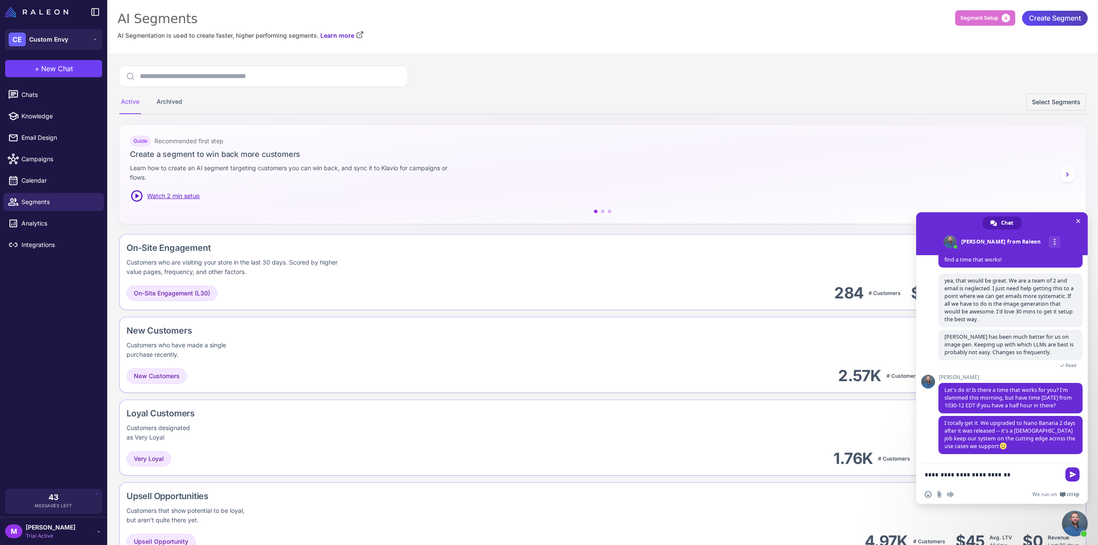
type textarea "**********"
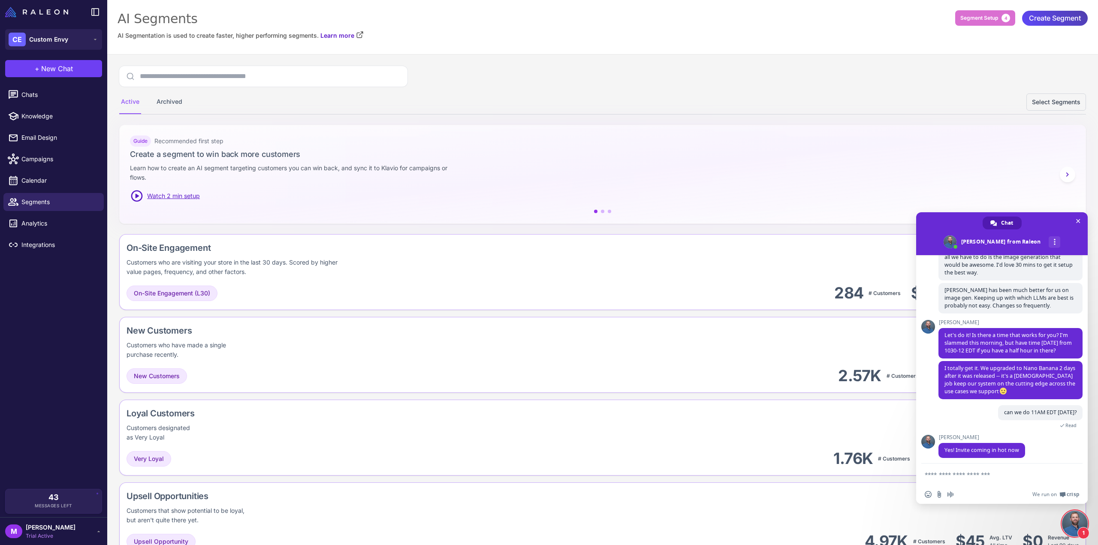
scroll to position [534, 0]
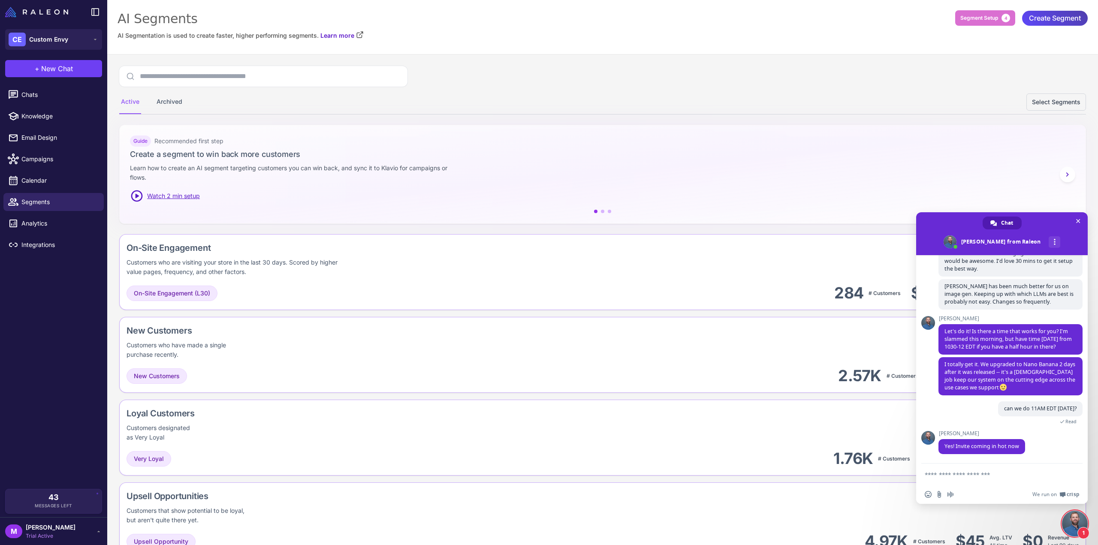
click at [996, 478] on textarea "Compose your message..." at bounding box center [993, 474] width 137 height 21
type textarea "*********"
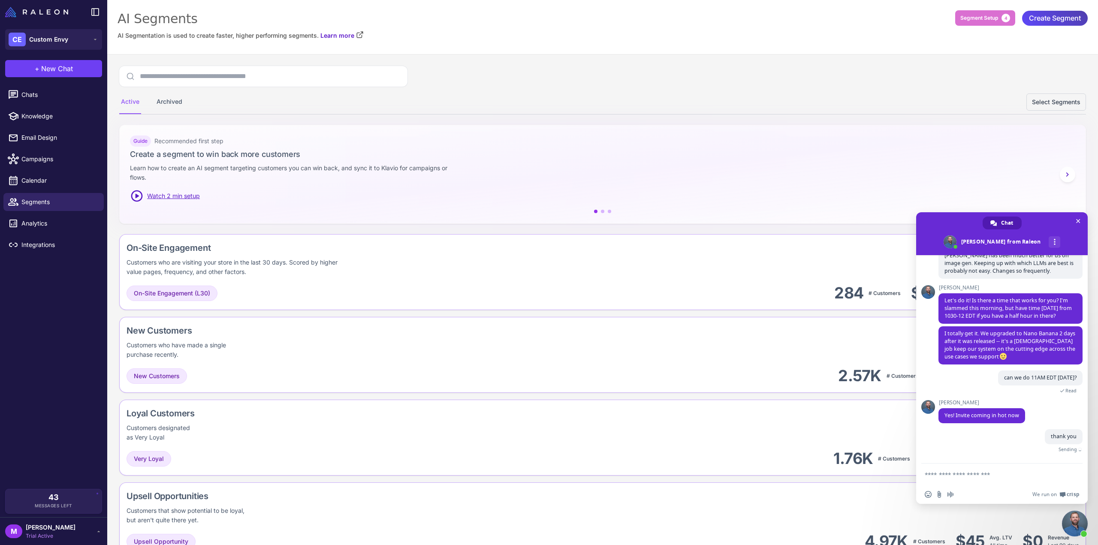
scroll to position [556, 0]
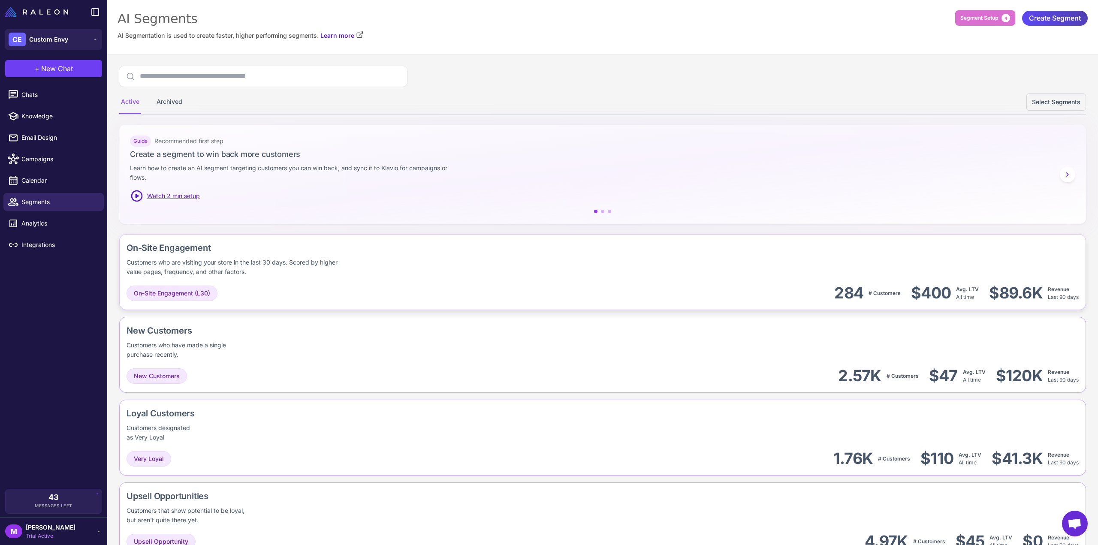
click at [766, 263] on div "On-Site Engagement Customers who are visiting your store in the last 30 days. S…" at bounding box center [603, 259] width 953 height 35
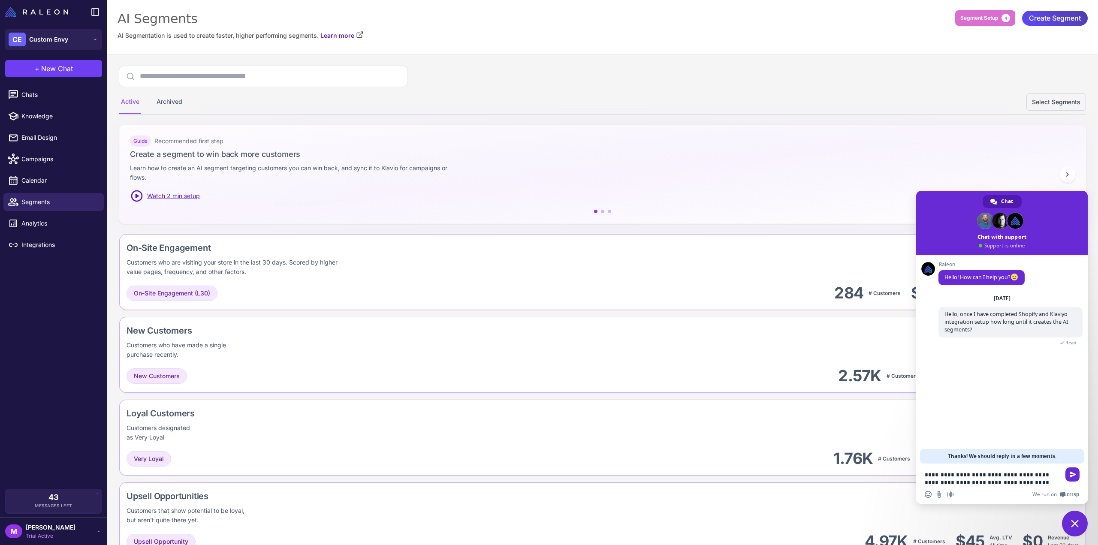
type textarea "**********"
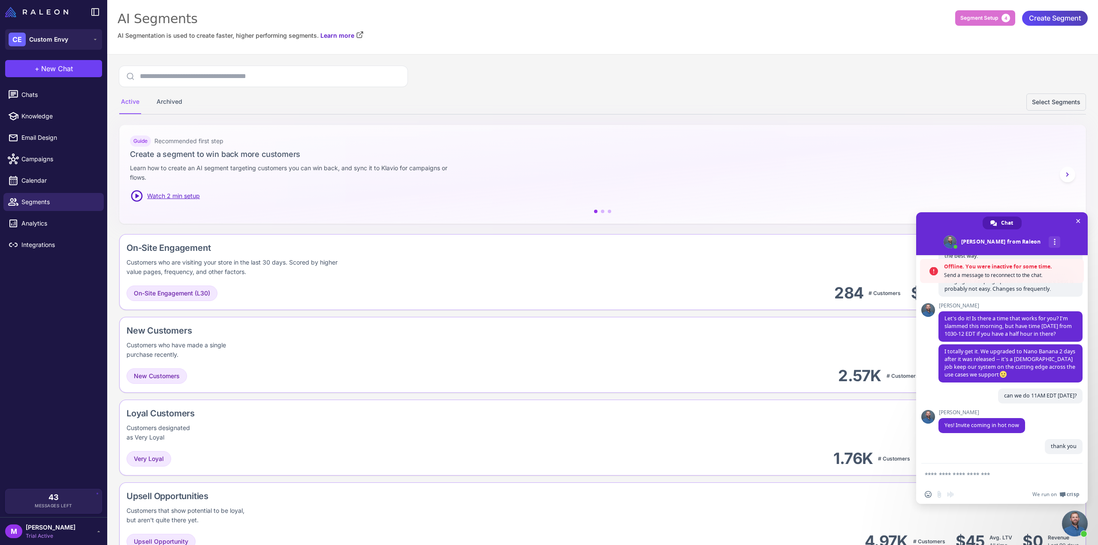
scroll to position [547, 0]
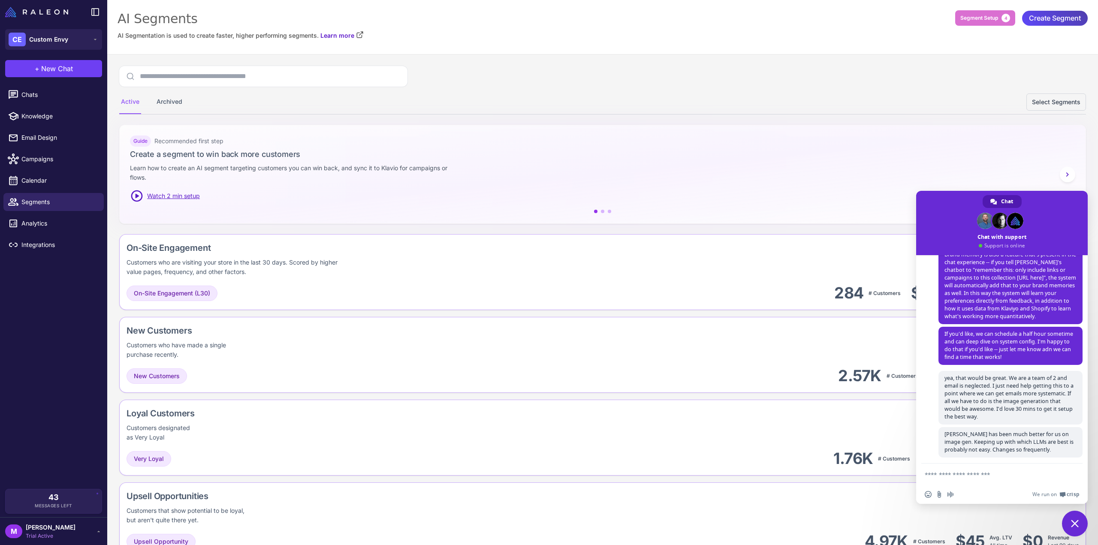
scroll to position [556, 0]
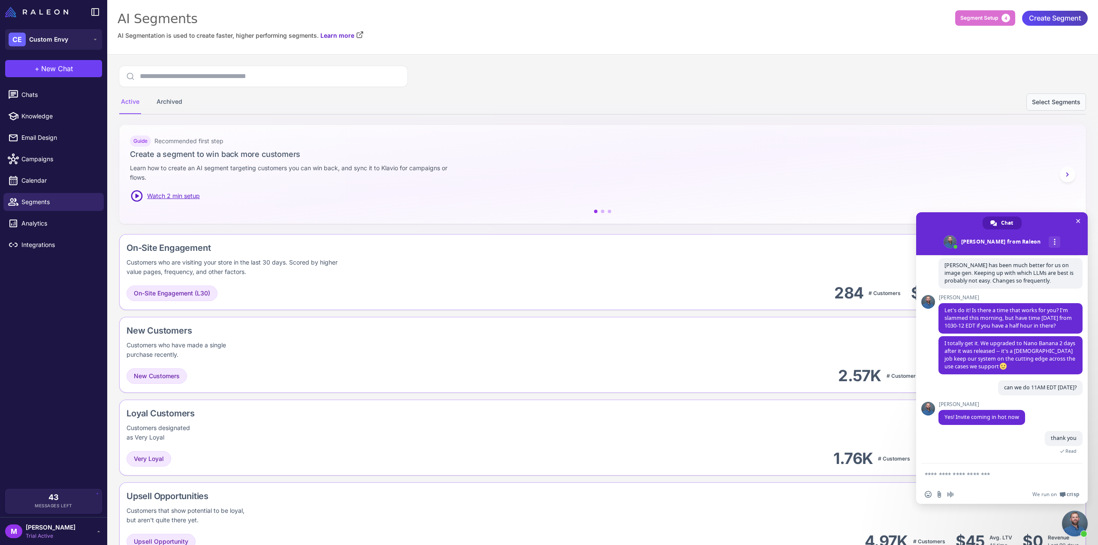
click at [1051, 98] on button "Select Segments" at bounding box center [1057, 102] width 60 height 17
click at [897, 103] on button "Cancel Selection" at bounding box center [926, 102] width 59 height 17
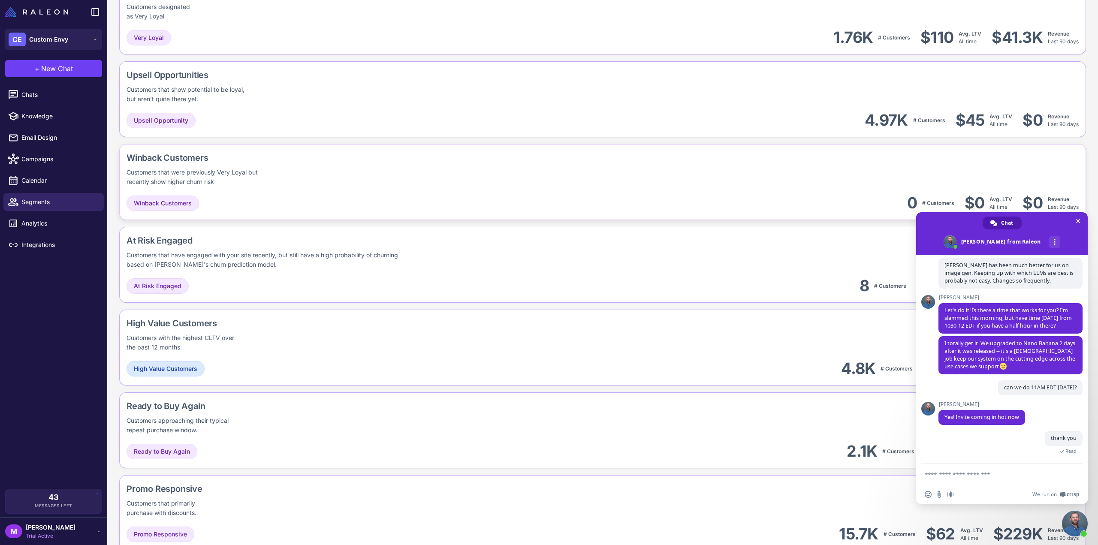
scroll to position [429, 0]
